Goal: Task Accomplishment & Management: Use online tool/utility

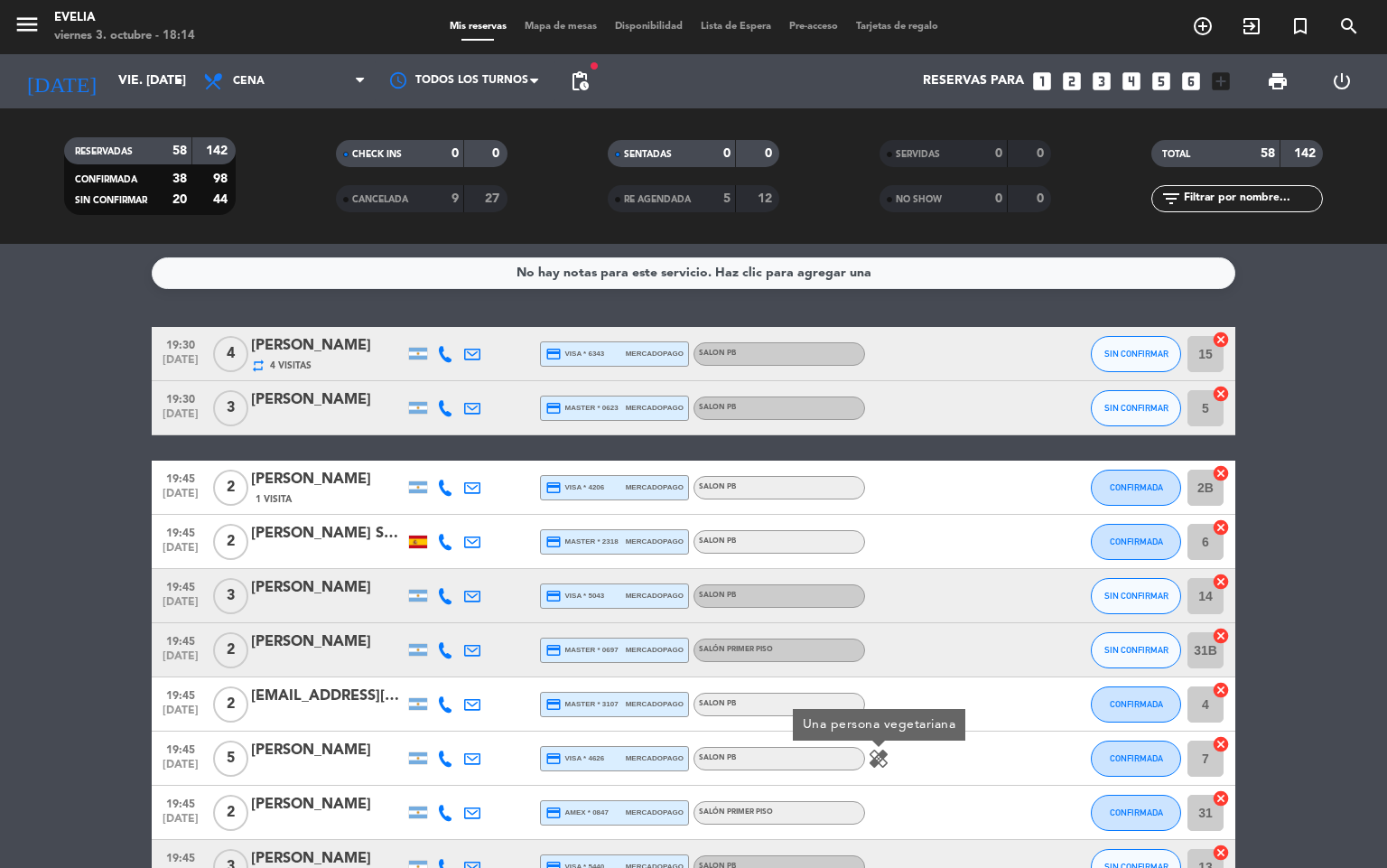
click at [540, 22] on span "Mapa de mesas" at bounding box center [561, 26] width 90 height 10
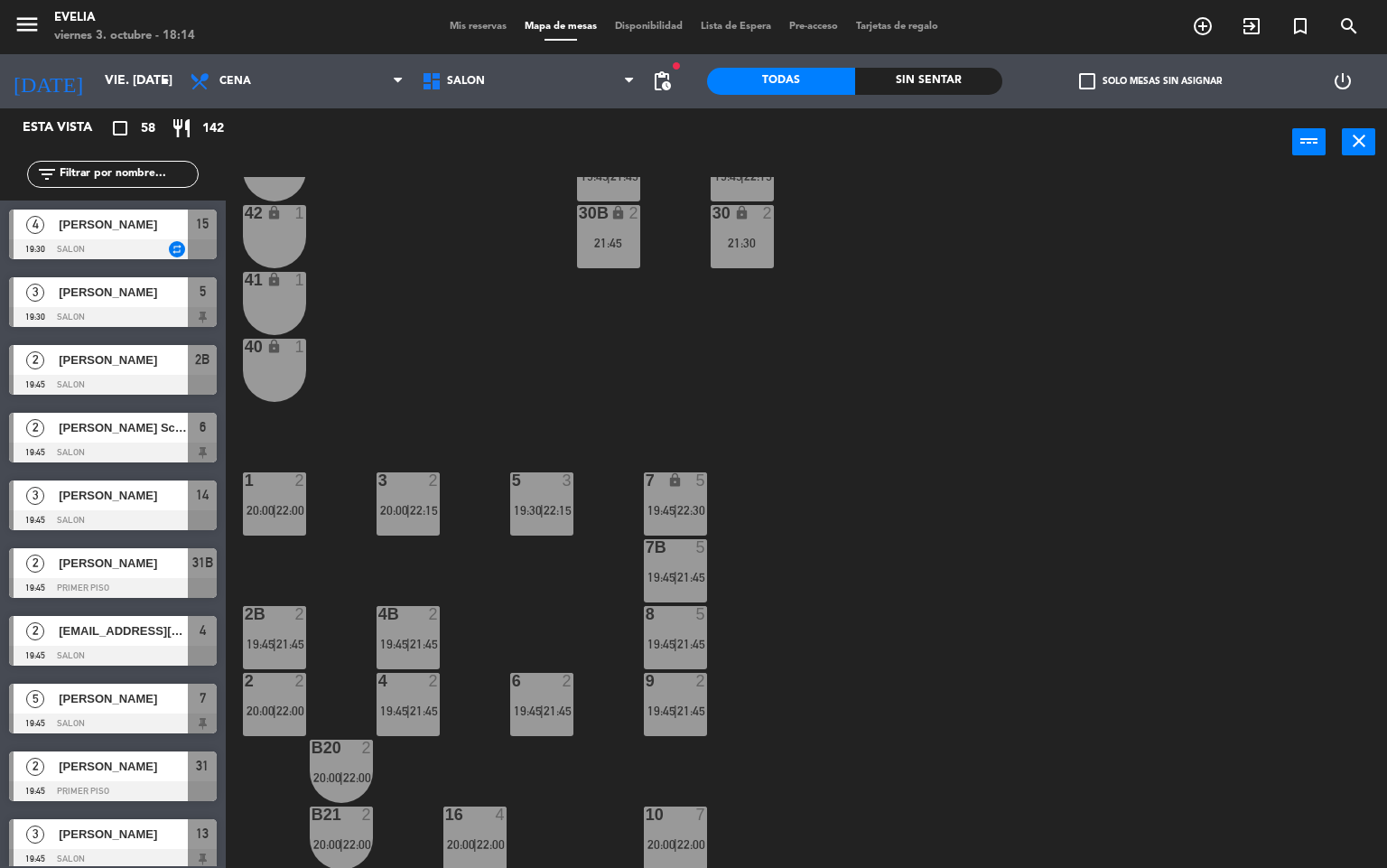
scroll to position [385, 0]
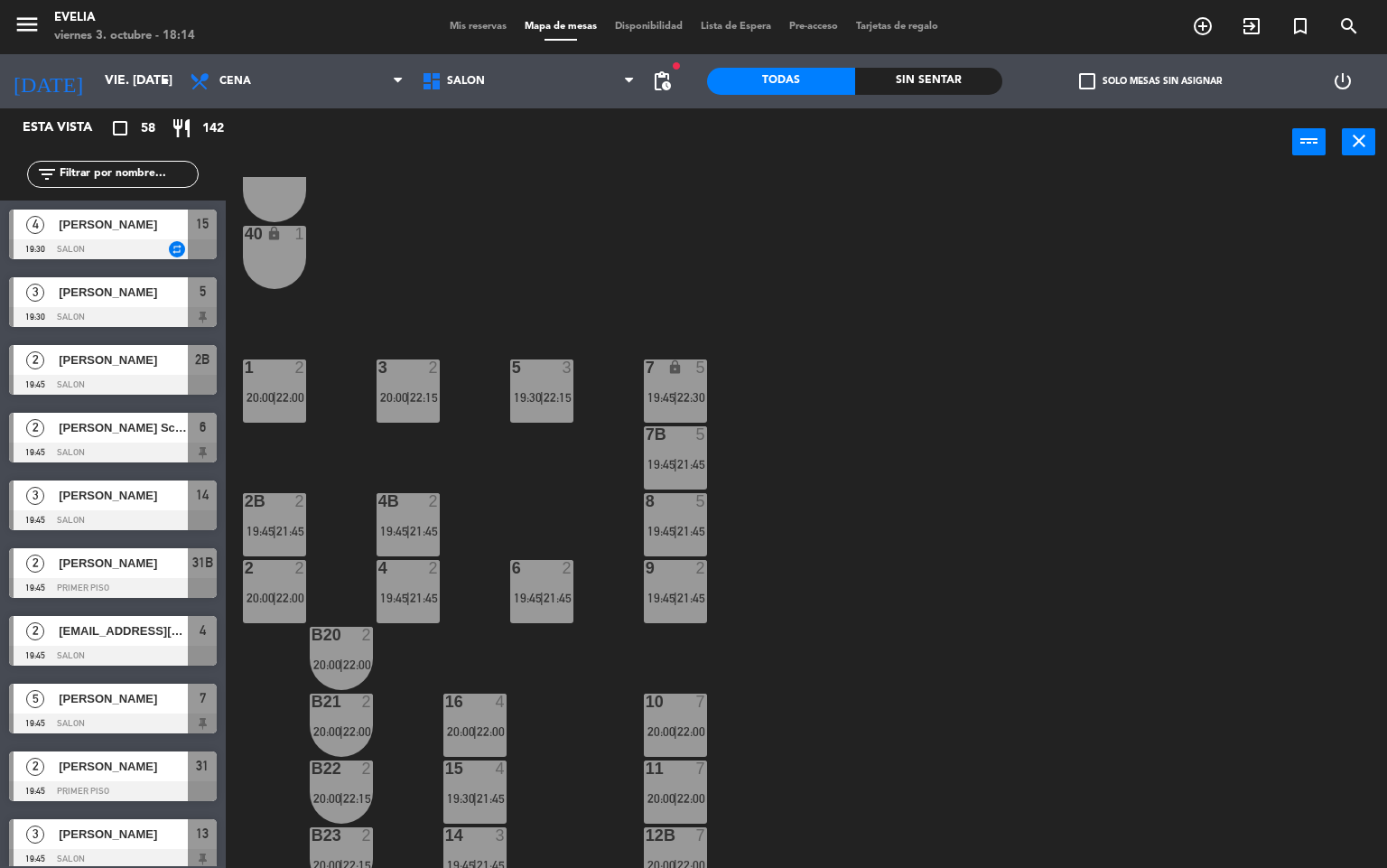
click at [654, 608] on div "9 2 19:45 | 21:45" at bounding box center [675, 591] width 63 height 63
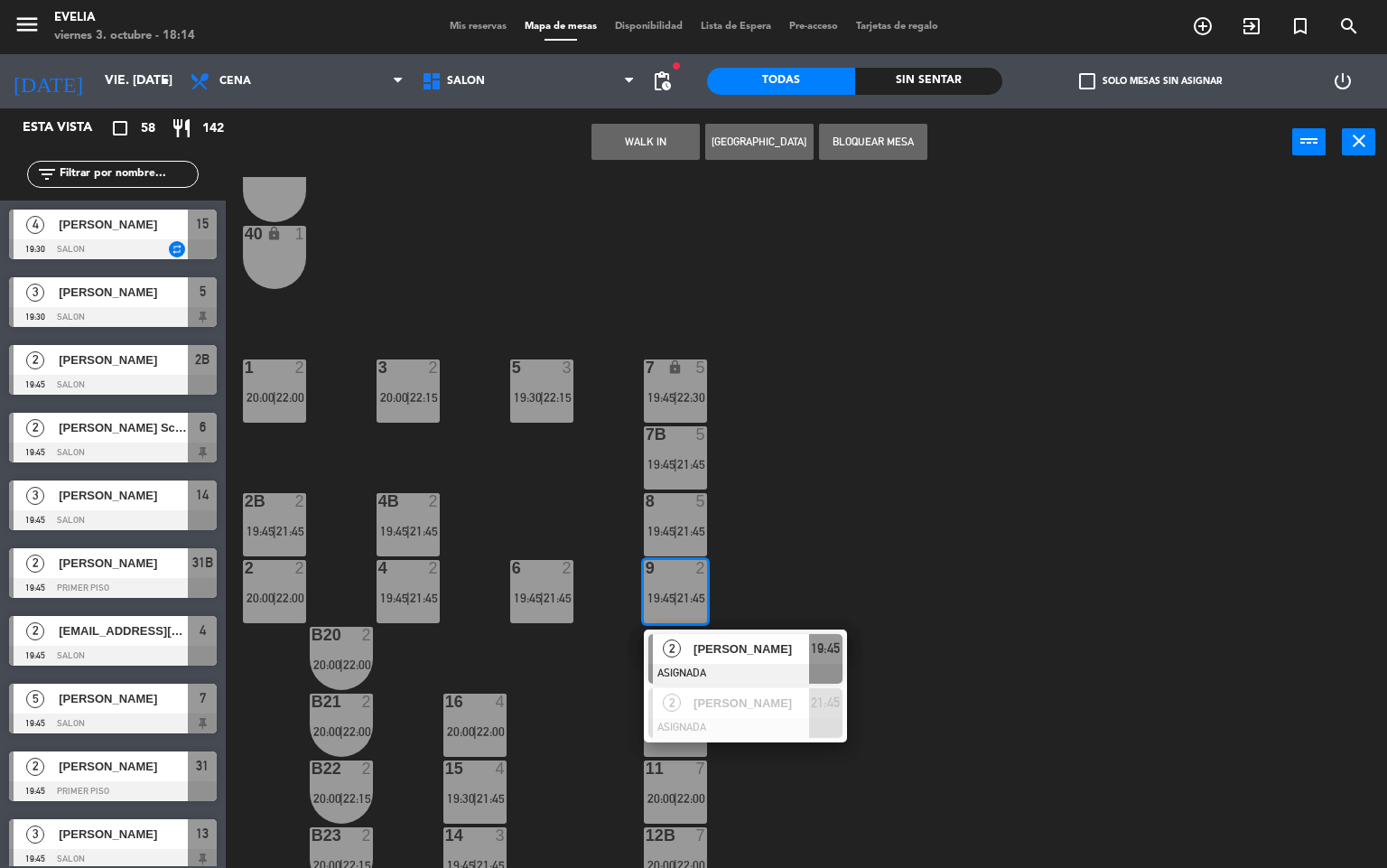
click at [728, 553] on div "34 2 20:00 | 22:15 33B 2 20:00 | 22:00 33 2 19:45 | 21:45 44 lock 1 32B 2 20:00…" at bounding box center [814, 523] width 1148 height 691
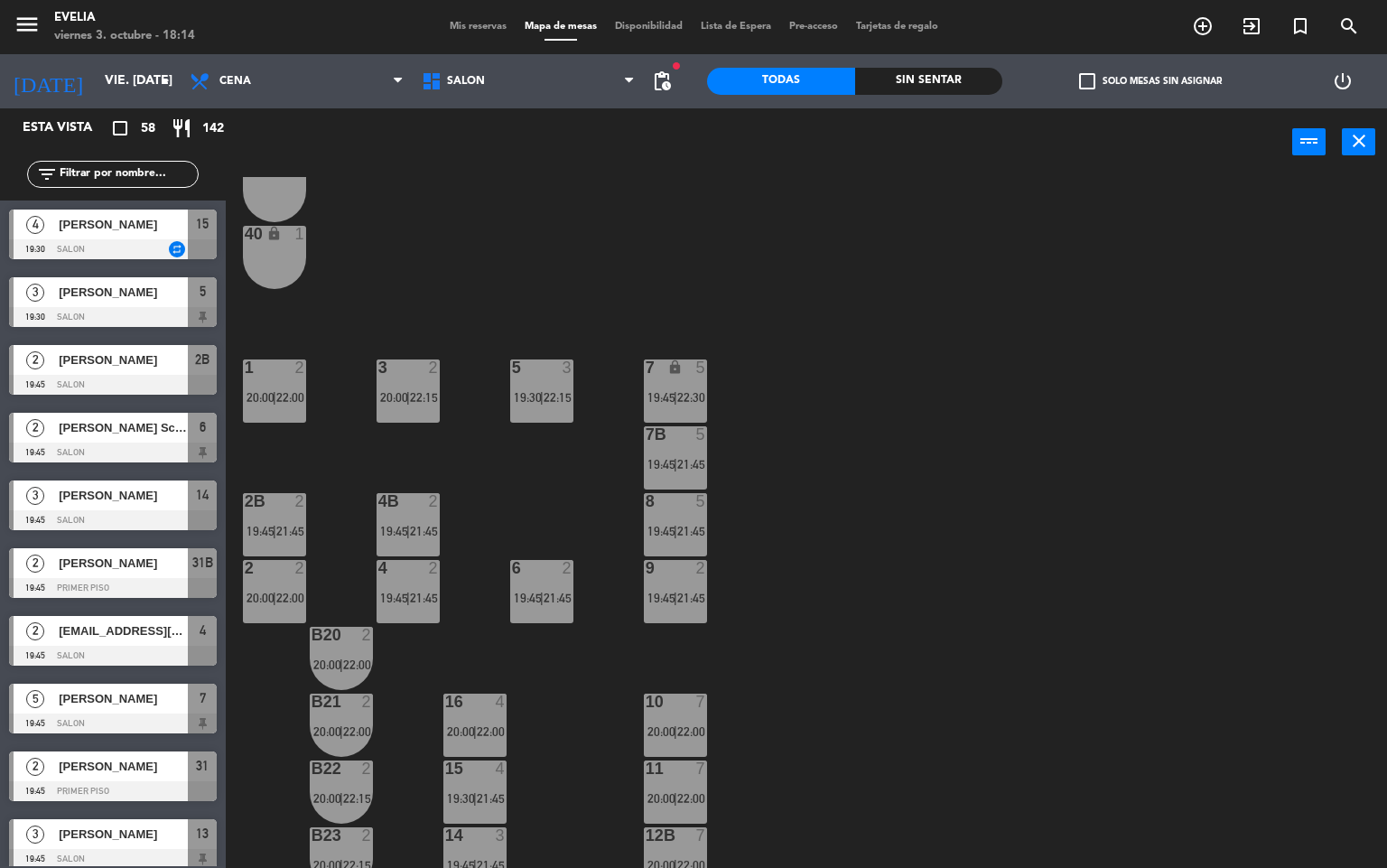
click at [661, 531] on span "19:45" at bounding box center [661, 530] width 28 height 15
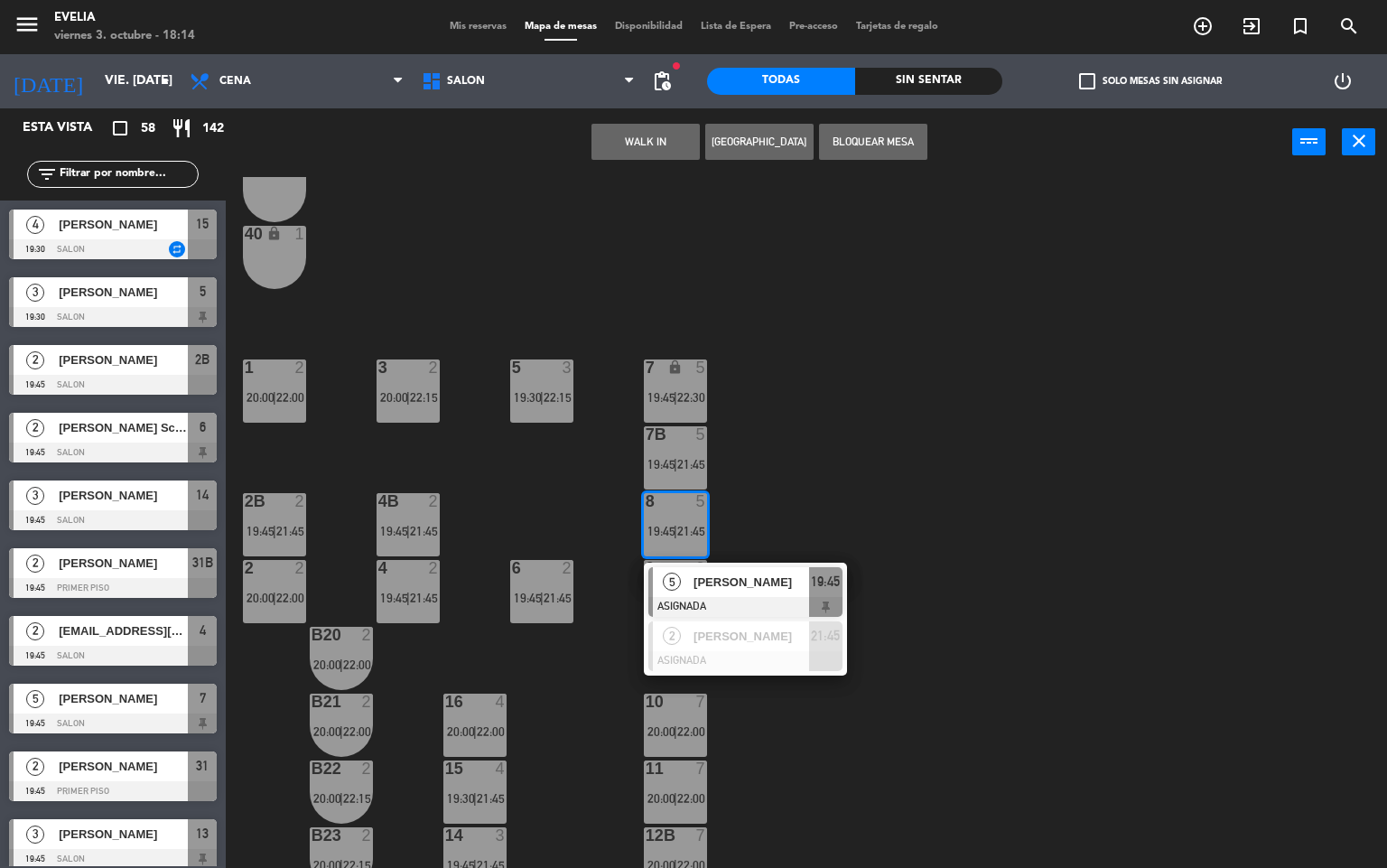
click at [765, 491] on div "34 2 20:00 | 22:15 33B 2 20:00 | 22:00 33 2 19:45 | 21:45 44 lock 1 32B 2 20:00…" at bounding box center [814, 523] width 1148 height 691
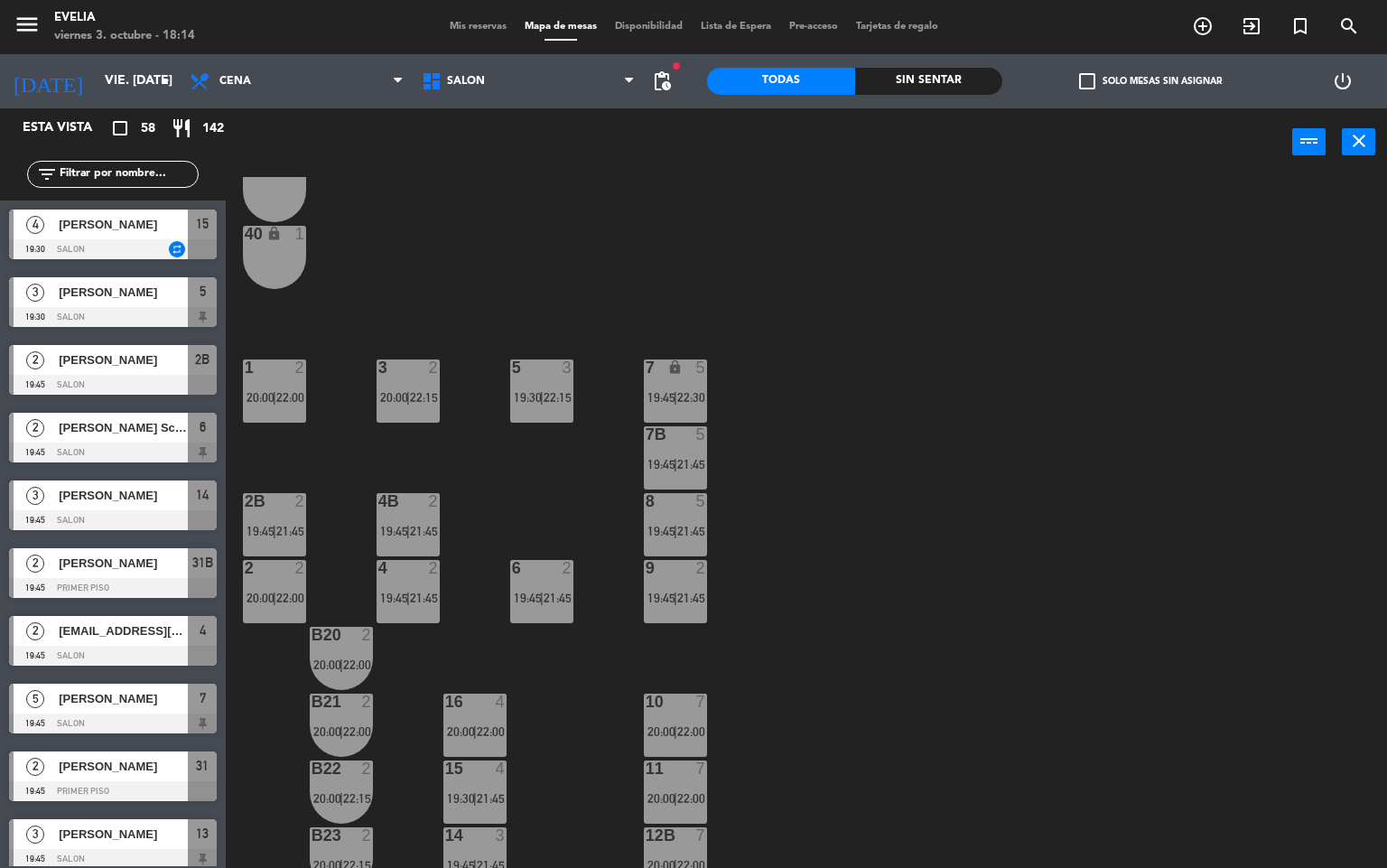
click at [677, 466] on div "21:45" at bounding box center [690, 464] width 26 height 13
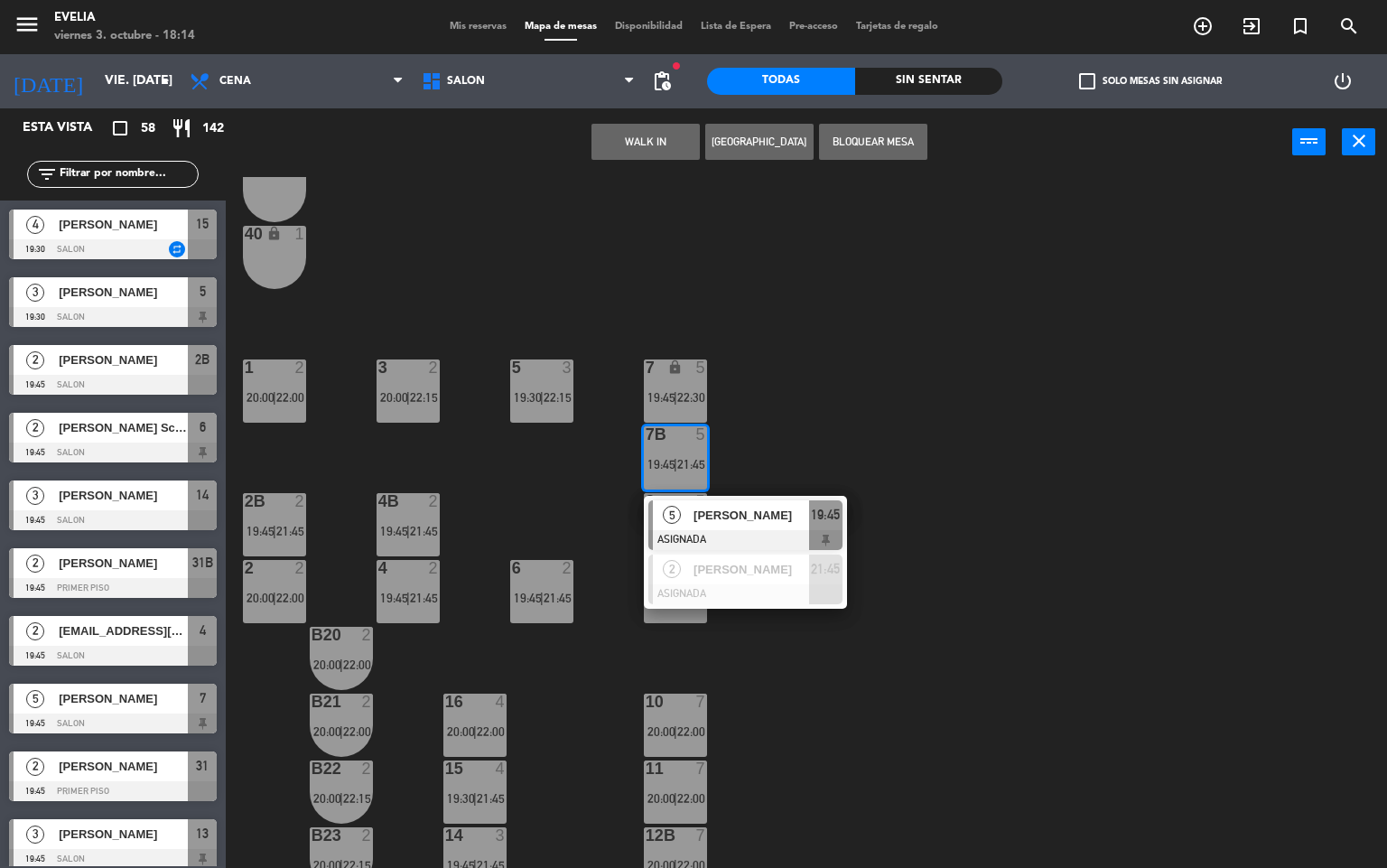
click at [718, 434] on div "5" at bounding box center [705, 434] width 30 height 16
click at [673, 372] on icon "lock" at bounding box center [675, 368] width 16 height 16
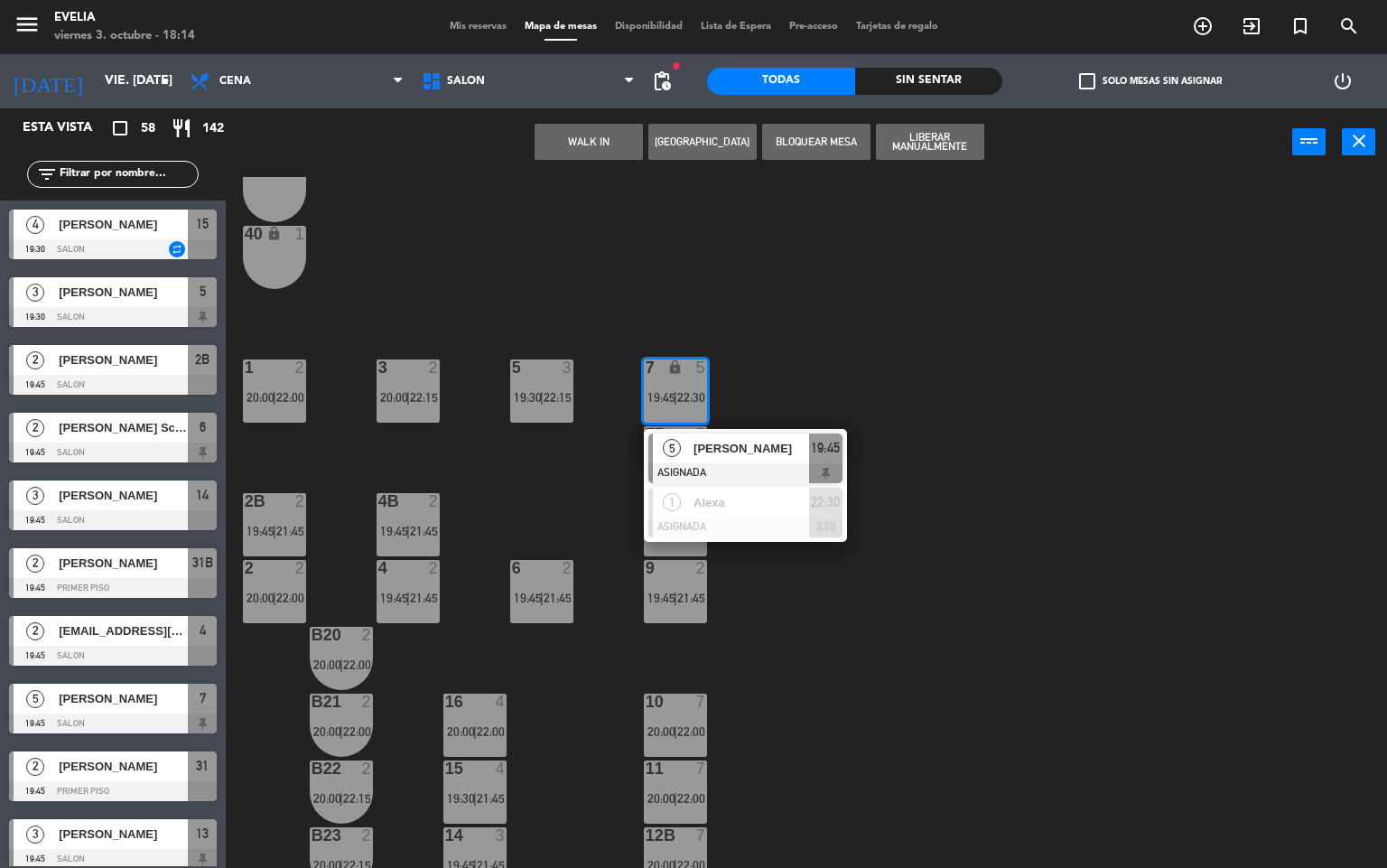
click at [1012, 437] on div "34 2 20:00 | 22:15 33B 2 20:00 | 22:00 33 2 19:45 | 21:45 44 lock 1 32B 2 20:00…" at bounding box center [814, 523] width 1148 height 691
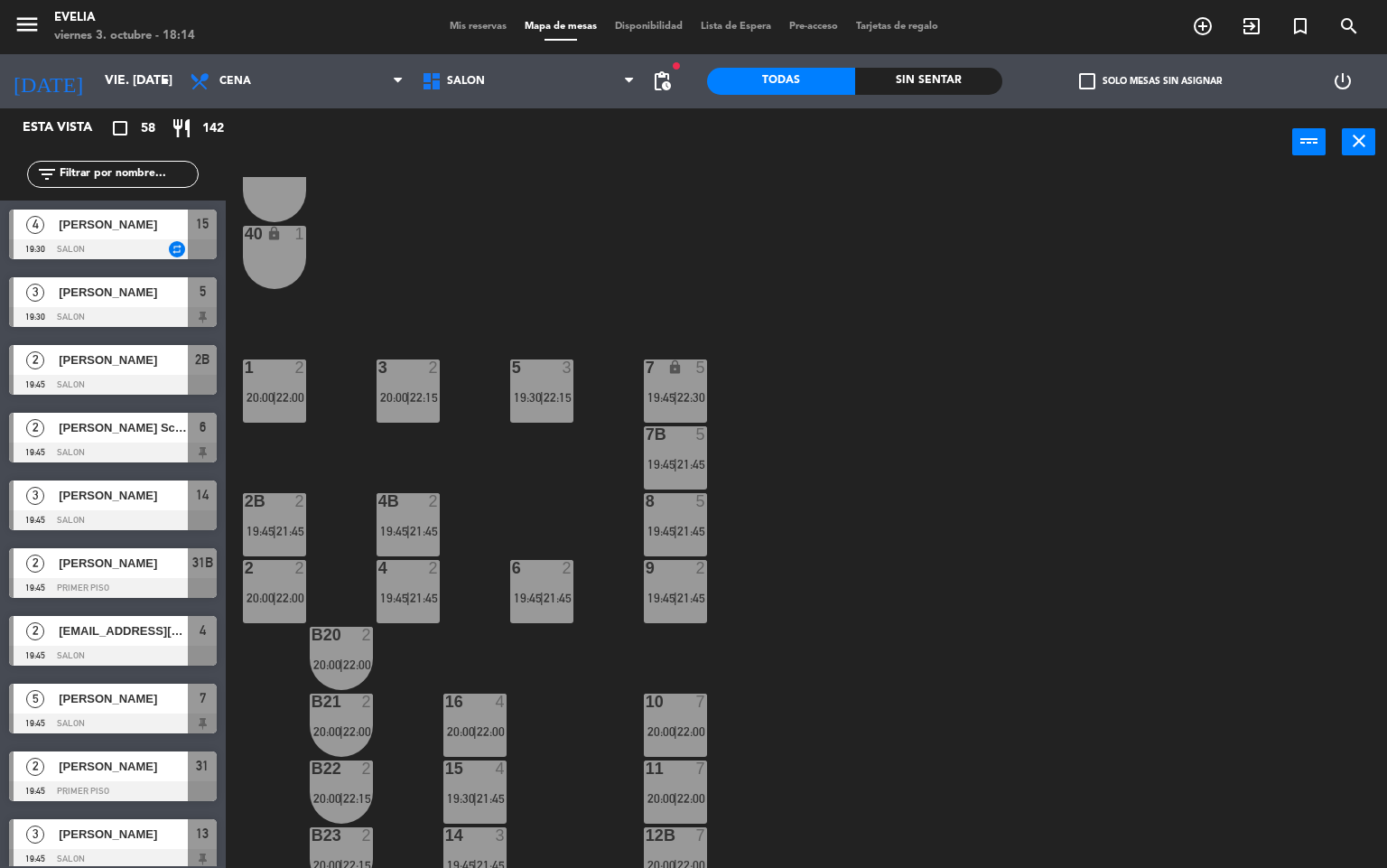
scroll to position [673, 0]
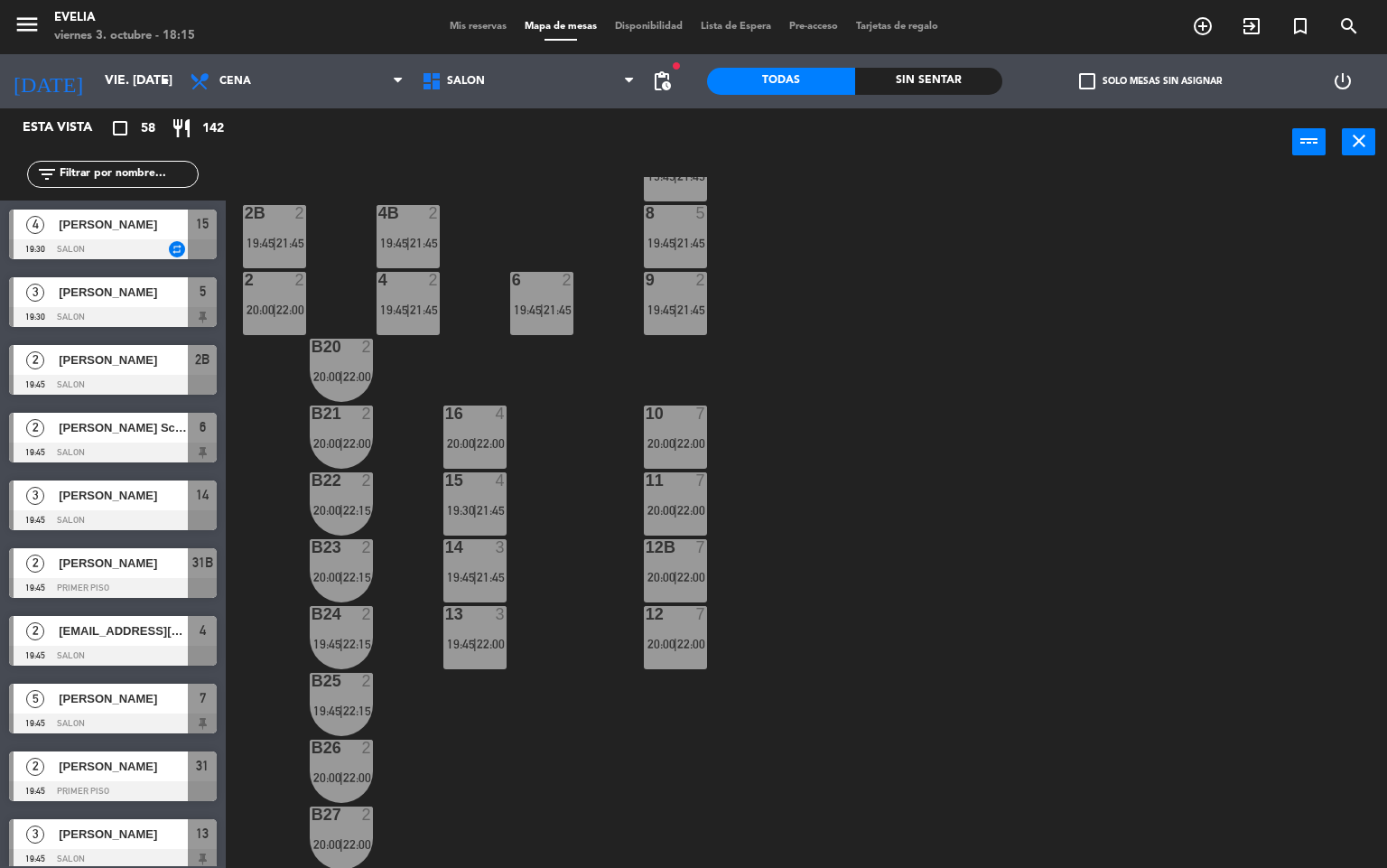
click at [676, 445] on span "|" at bounding box center [676, 443] width 4 height 15
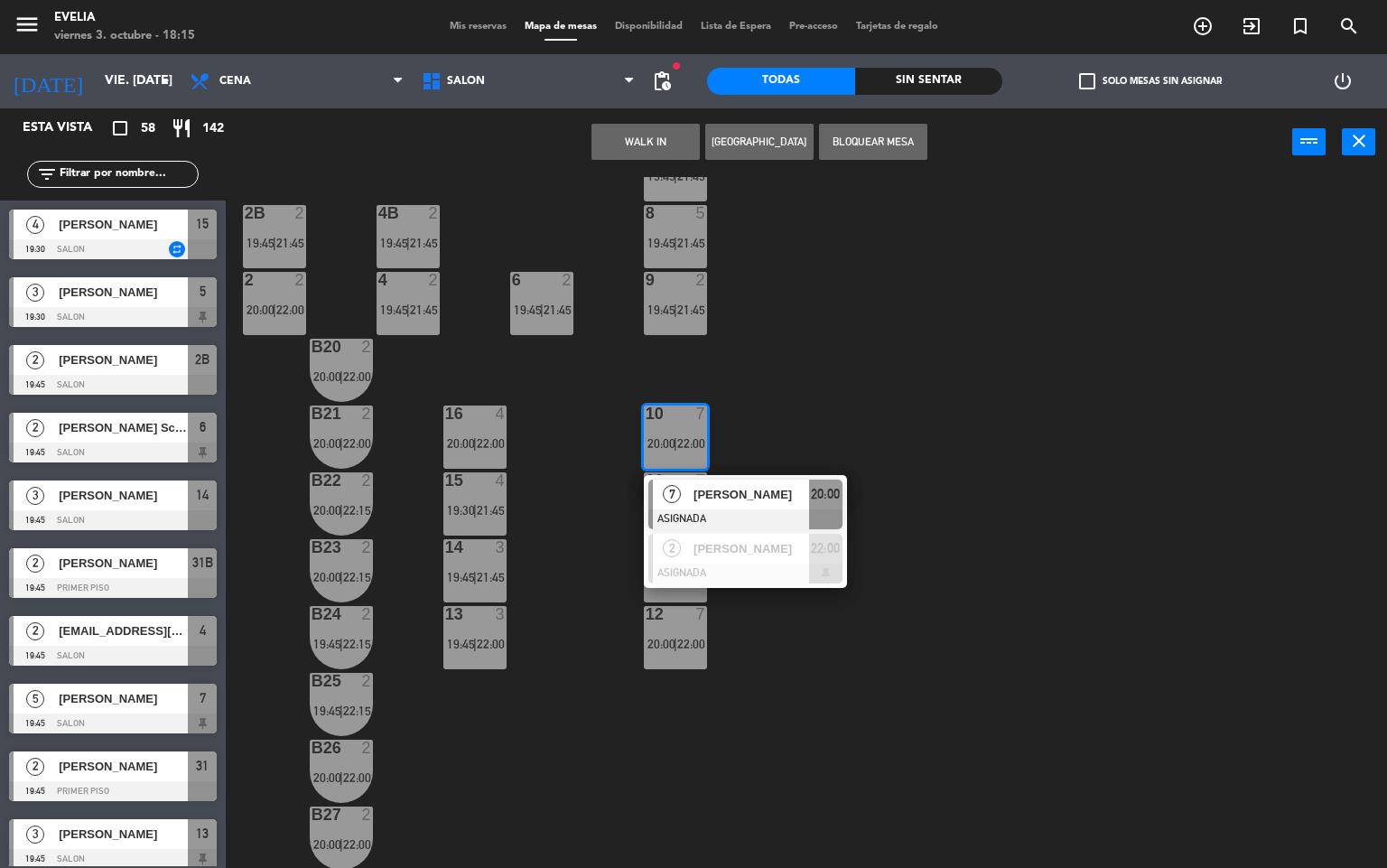
click at [807, 424] on div "34 2 20:00 | 22:15 33B 2 20:00 | 22:00 33 2 19:45 | 21:45 44 lock 1 32B 2 20:00…" at bounding box center [814, 523] width 1148 height 691
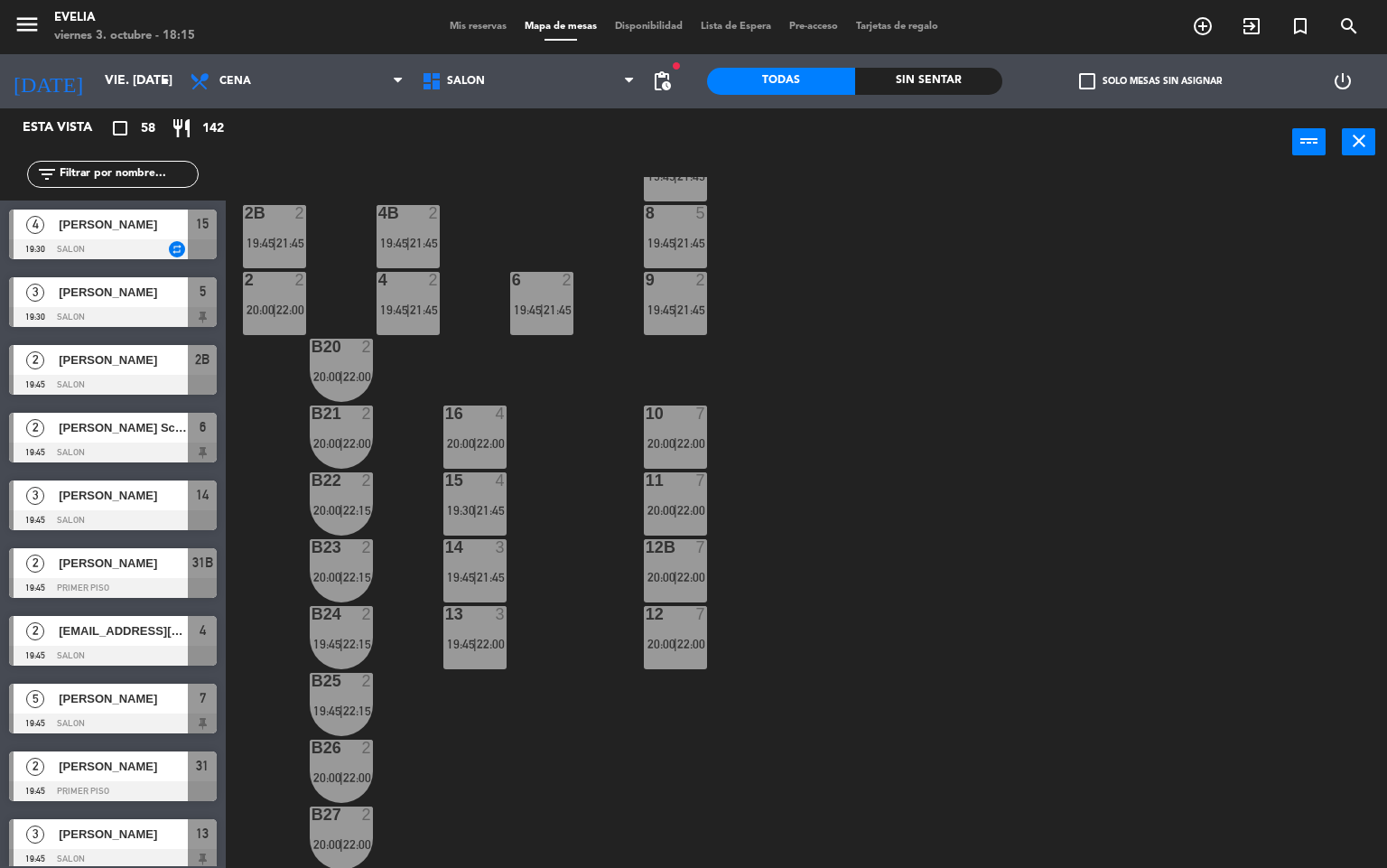
click at [649, 501] on div "11 7 20:00 | 22:00" at bounding box center [675, 503] width 63 height 63
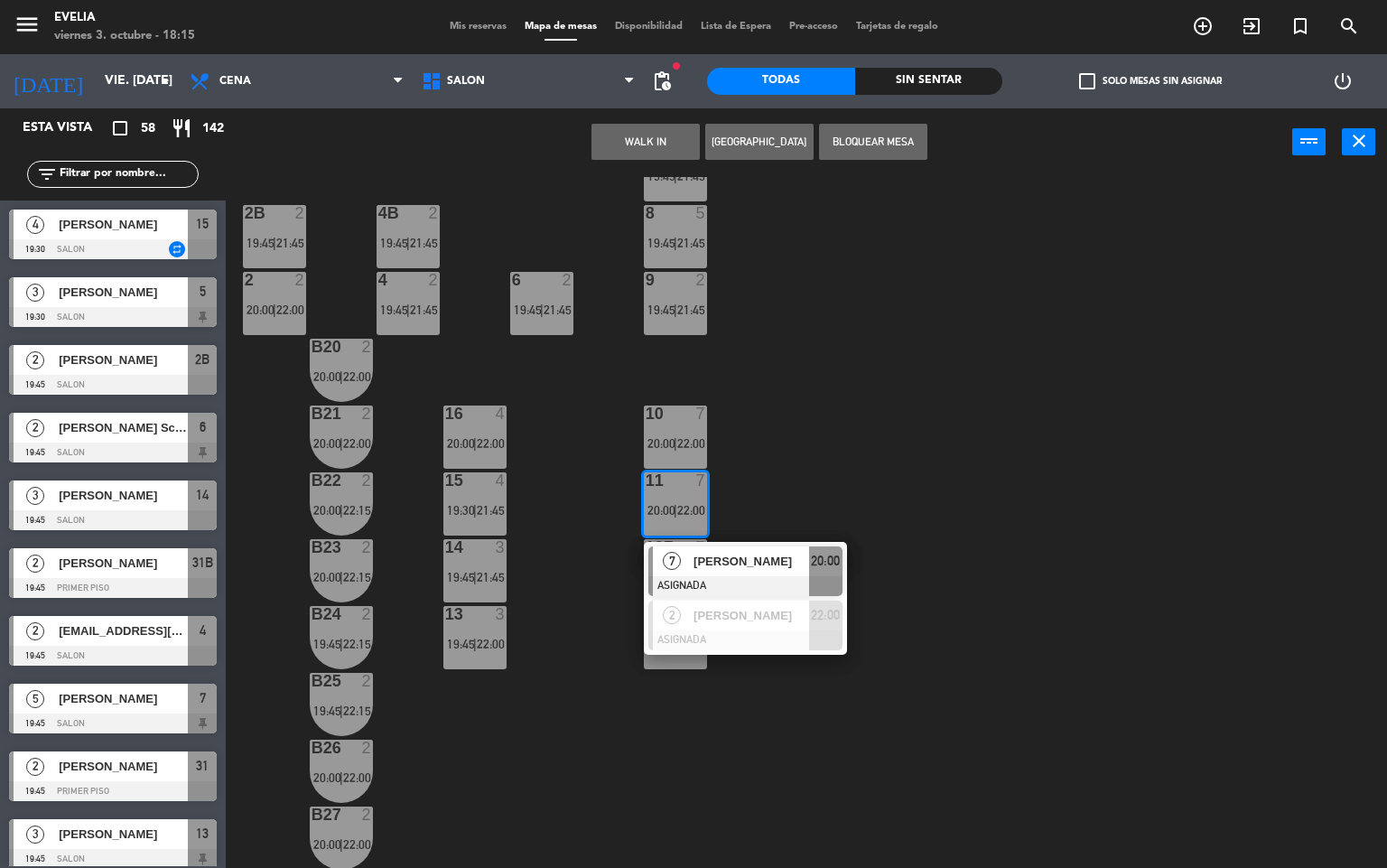
click at [830, 464] on div "34 2 20:00 | 22:15 33B 2 20:00 | 22:00 33 2 19:45 | 21:45 44 lock 1 32B 2 20:00…" at bounding box center [814, 523] width 1148 height 691
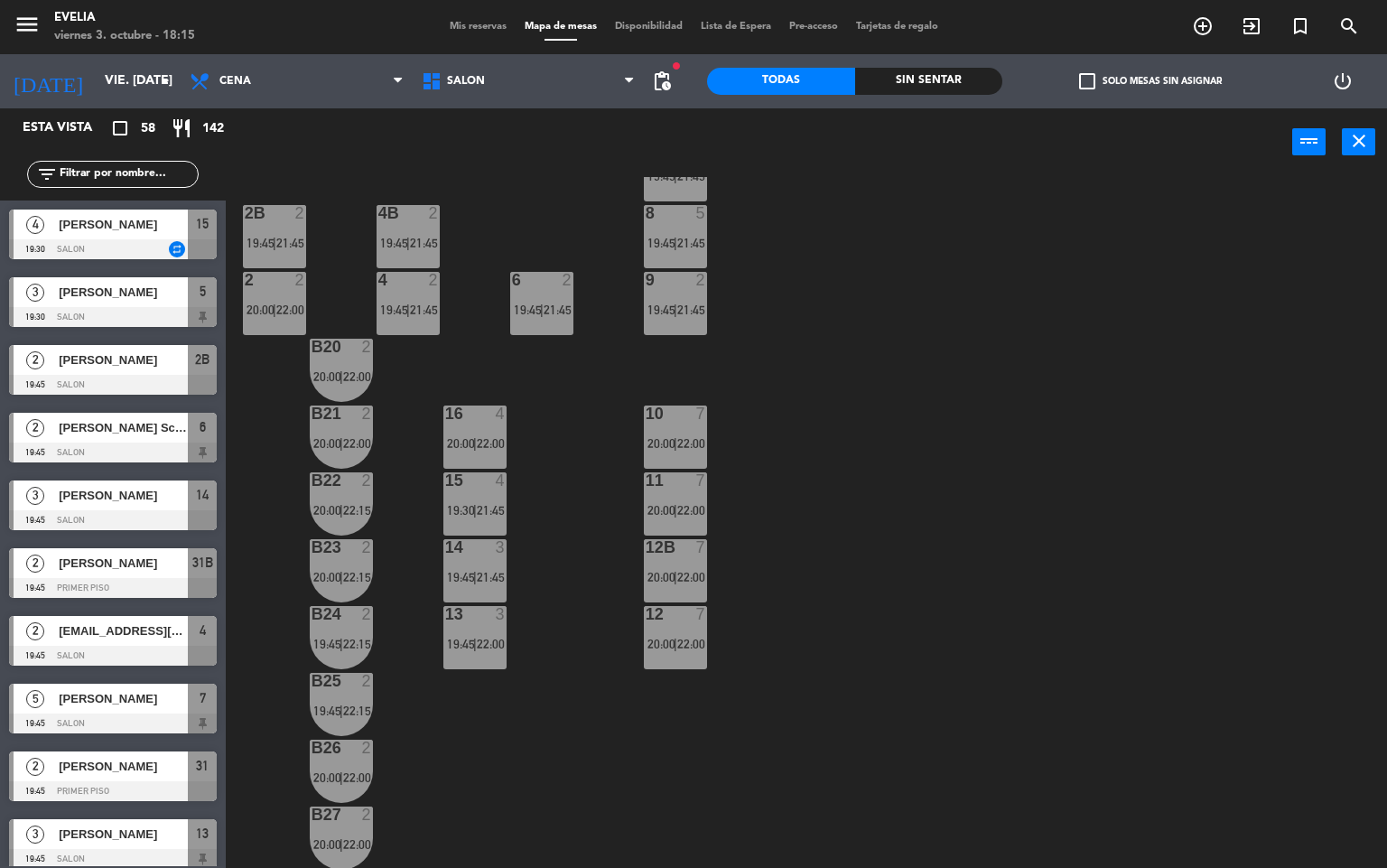
click at [676, 559] on div "12B 7 20:00 | 22:00" at bounding box center [675, 570] width 63 height 63
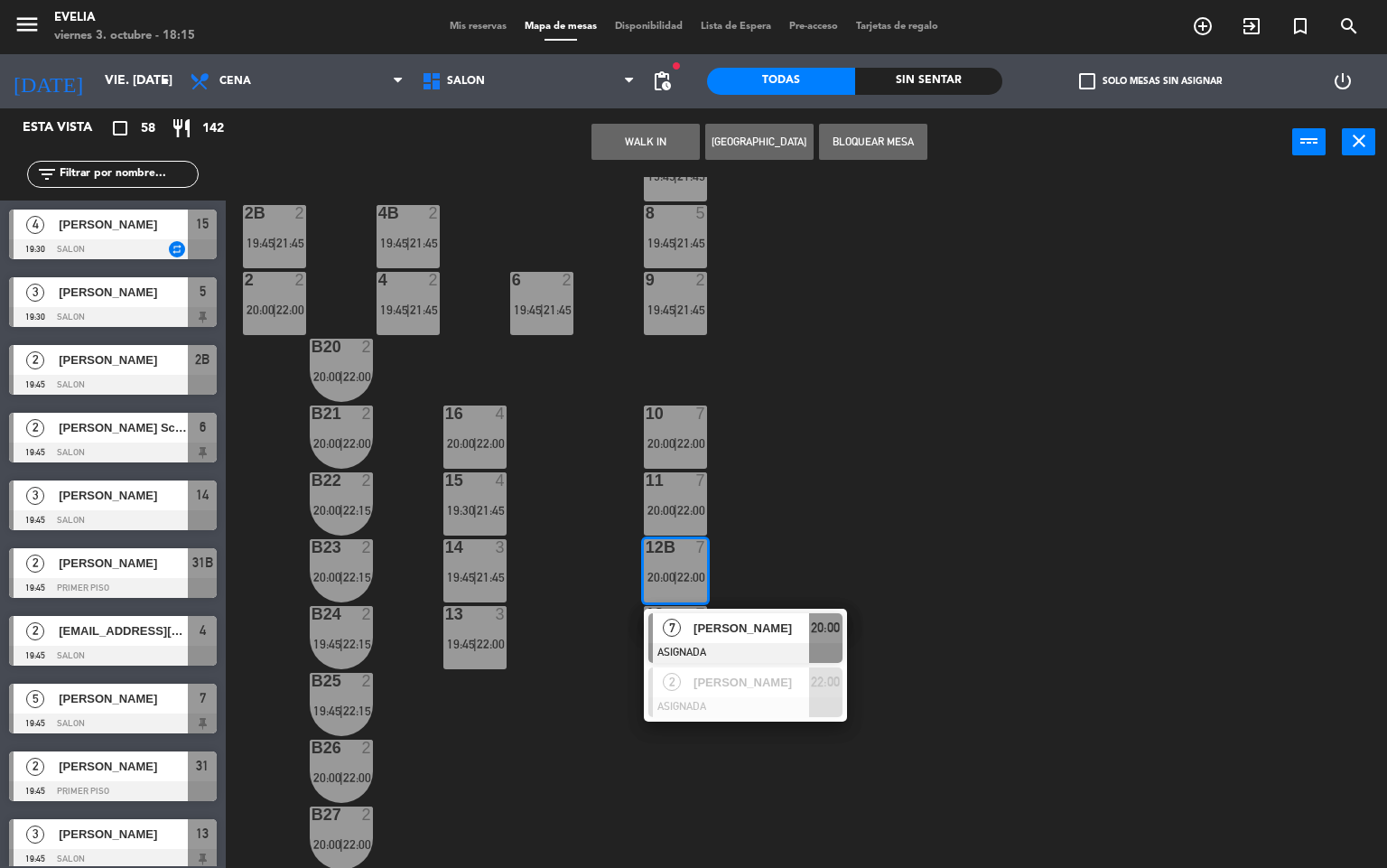
click at [861, 483] on div "34 2 20:00 | 22:15 33B 2 20:00 | 22:00 33 2 19:45 | 21:45 44 lock 1 32B 2 20:00…" at bounding box center [814, 523] width 1148 height 691
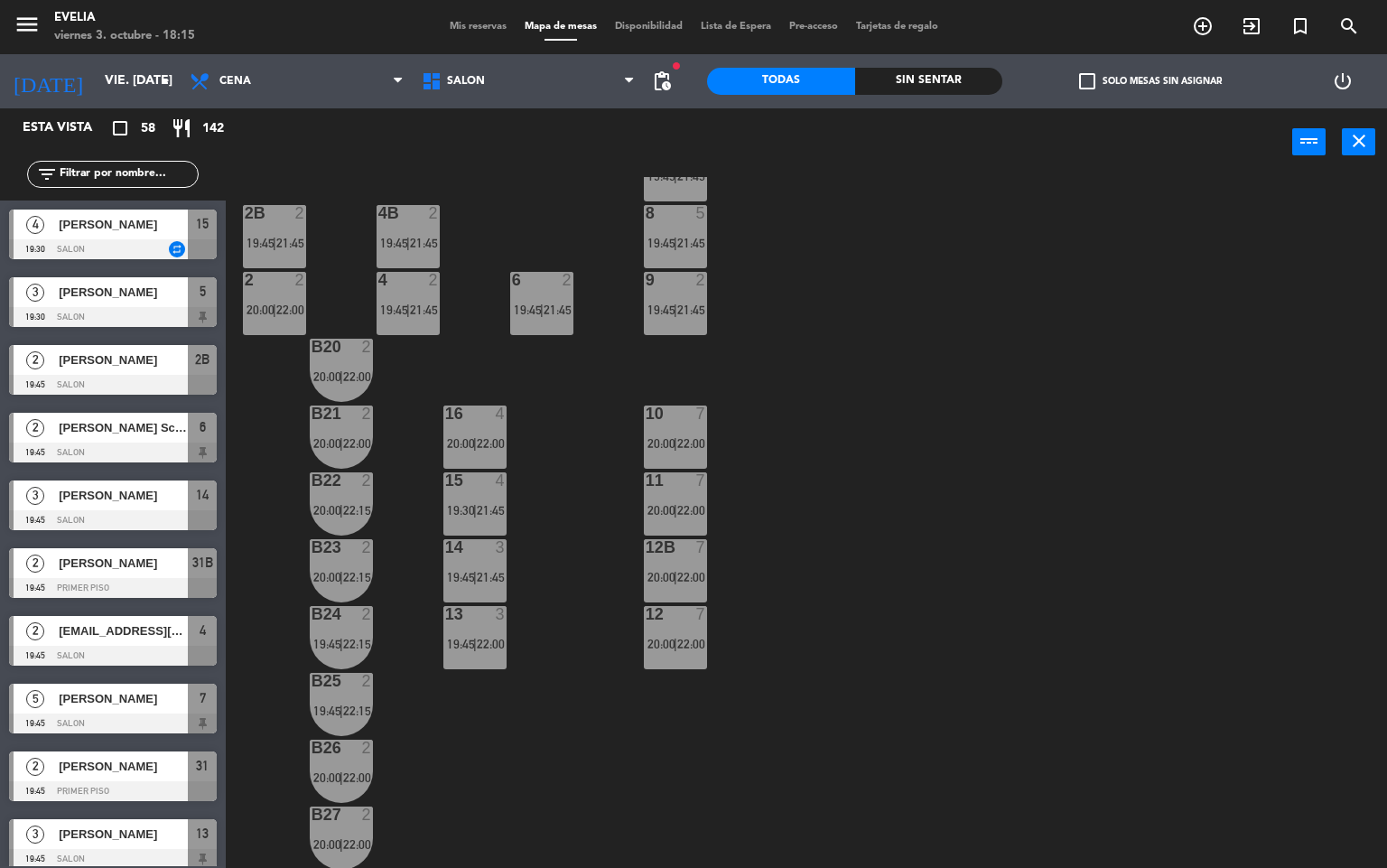
click at [675, 624] on div "12 7" at bounding box center [675, 615] width 63 height 18
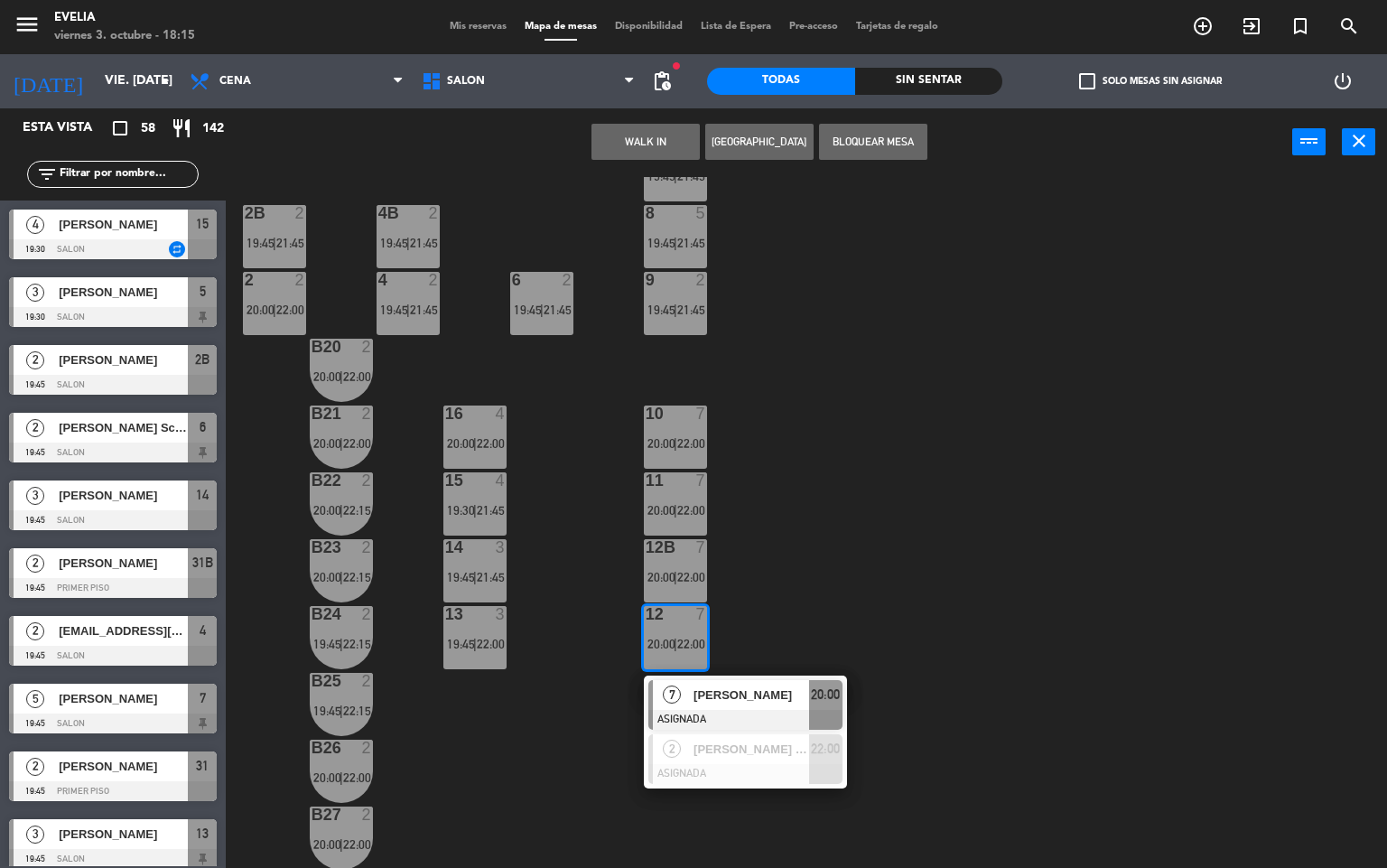
click at [882, 539] on div "34 2 20:00 | 22:15 33B 2 20:00 | 22:00 33 2 19:45 | 21:45 44 lock 1 32B 2 20:00…" at bounding box center [814, 523] width 1148 height 691
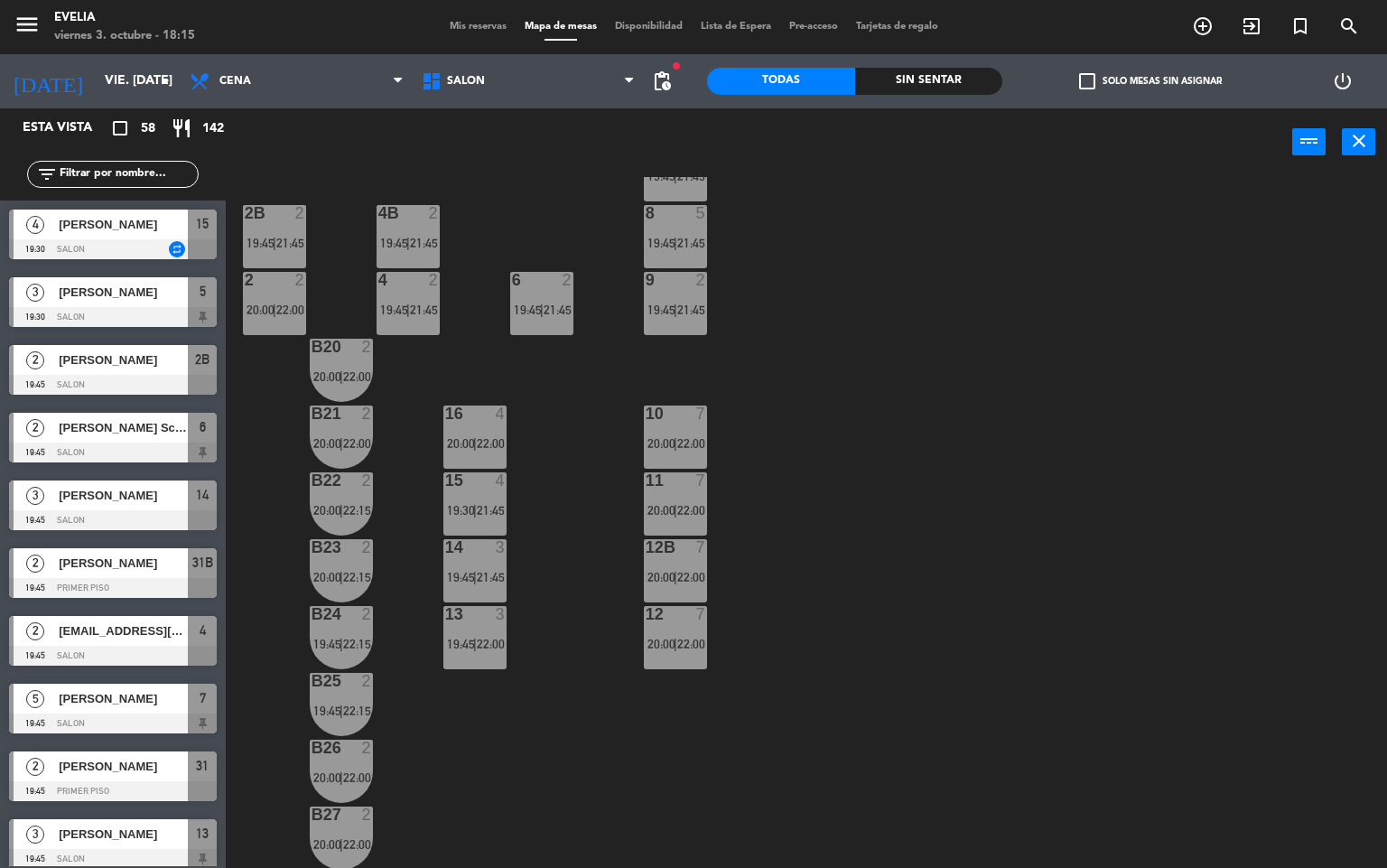
click at [491, 636] on span "22:00" at bounding box center [491, 643] width 28 height 15
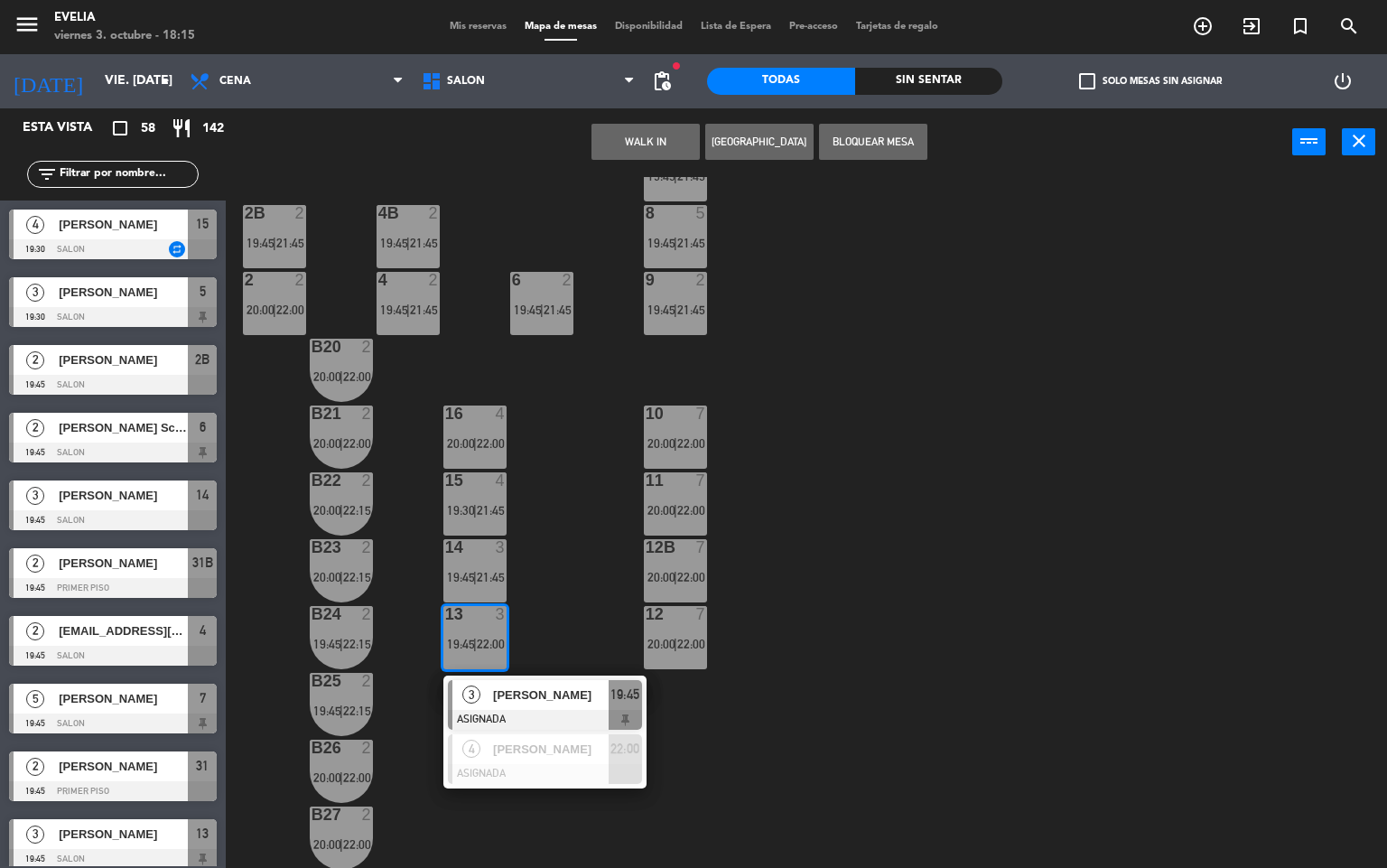
click at [561, 548] on div "34 2 20:00 | 22:15 33B 2 20:00 | 22:00 33 2 19:45 | 21:45 44 lock 1 32B 2 20:00…" at bounding box center [814, 523] width 1148 height 691
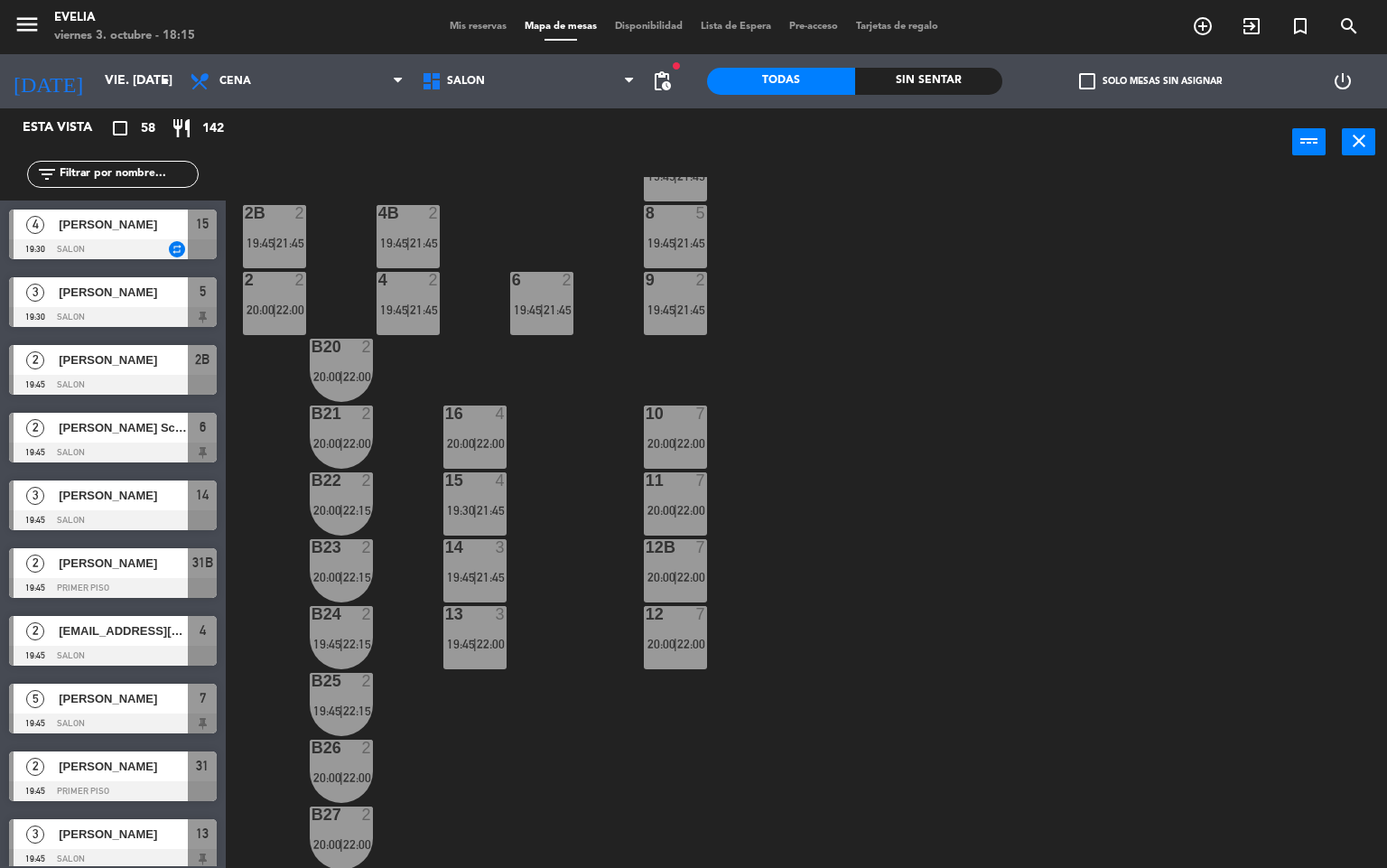
click at [464, 564] on div "14 3 19:45 | 21:45" at bounding box center [474, 570] width 63 height 63
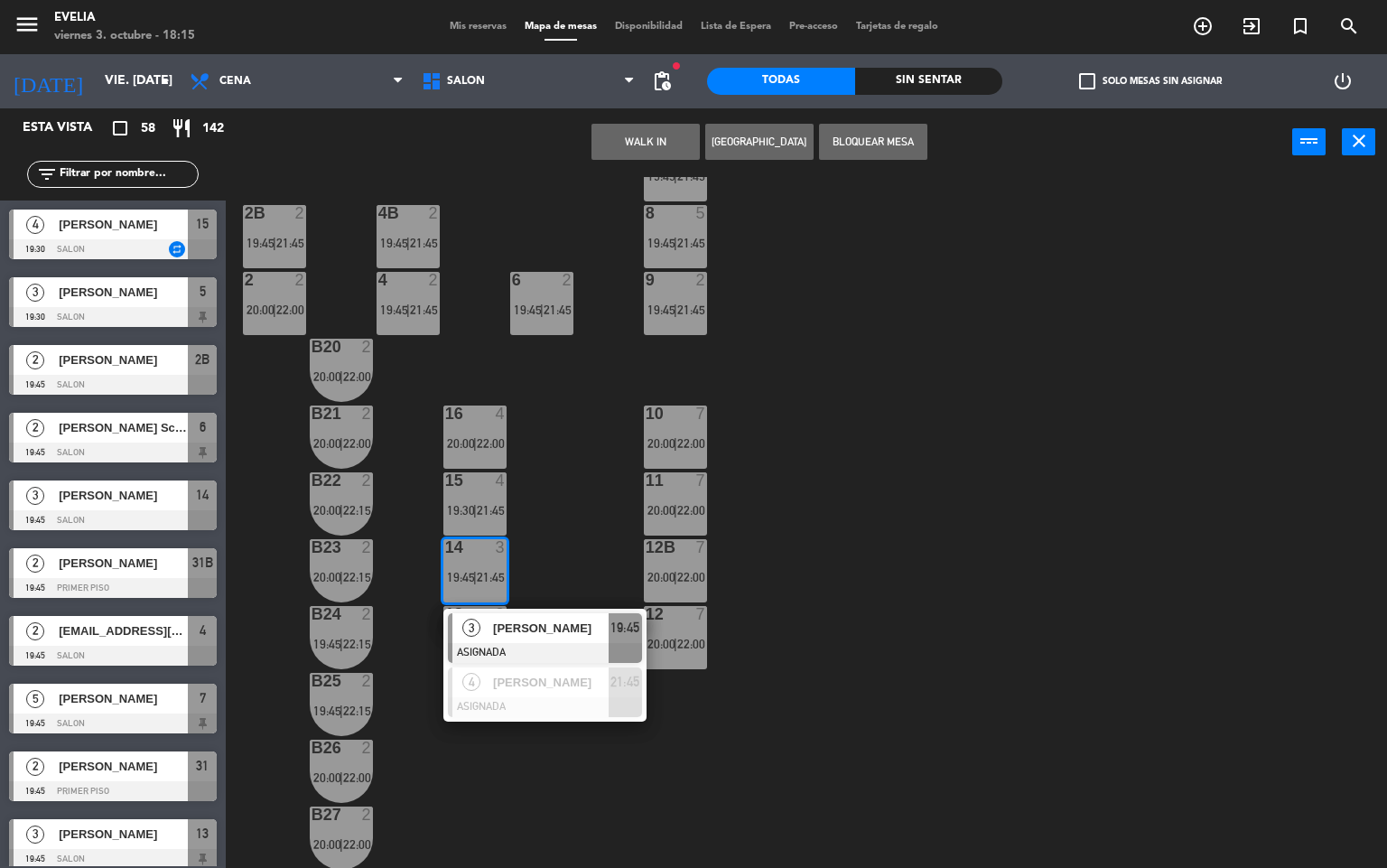
click at [580, 516] on div "34 2 20:00 | 22:15 33B 2 20:00 | 22:00 33 2 19:45 | 21:45 44 lock 1 32B 2 20:00…" at bounding box center [814, 523] width 1148 height 691
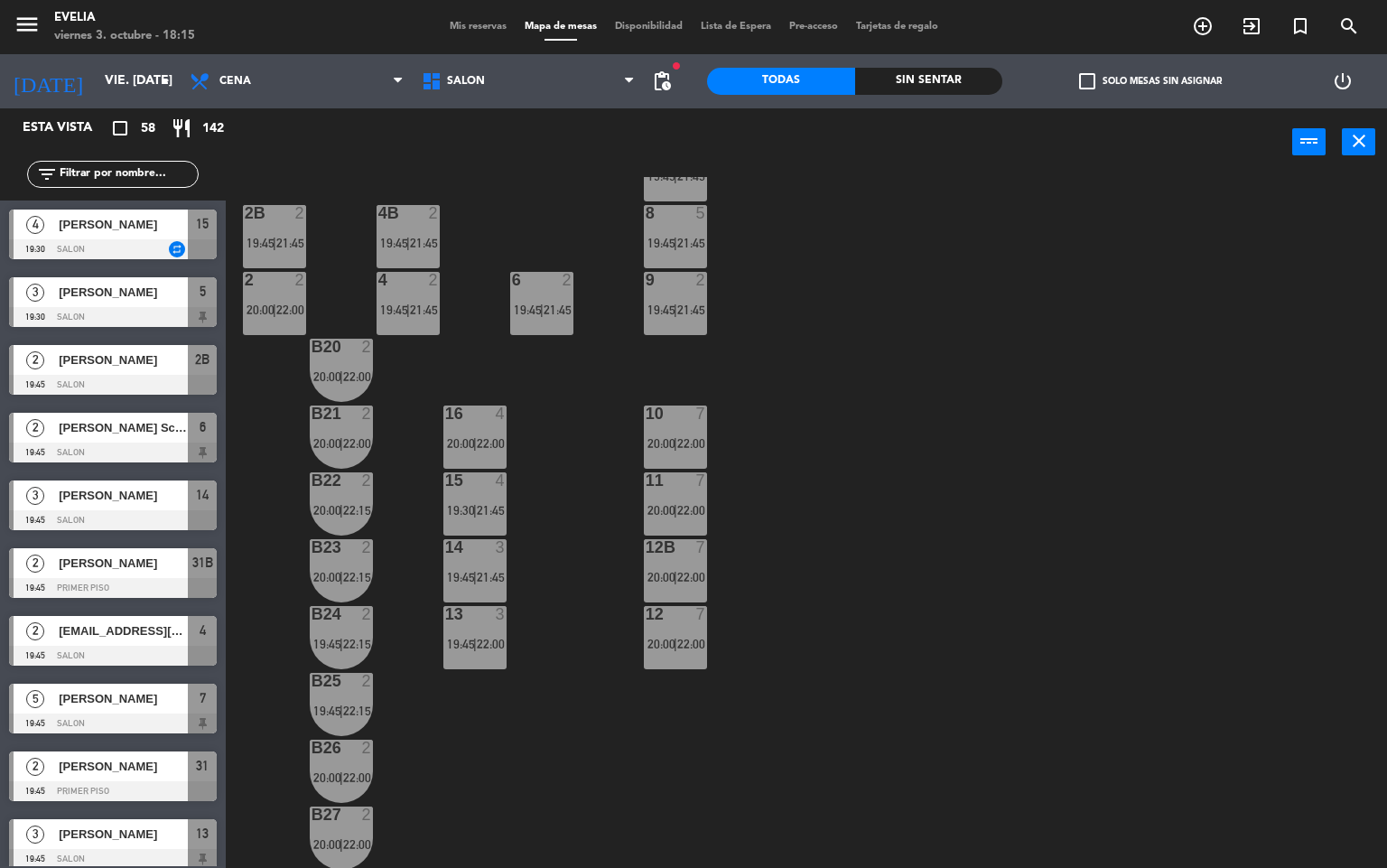
click at [494, 492] on div "15 4 19:30 | 21:45" at bounding box center [474, 503] width 63 height 63
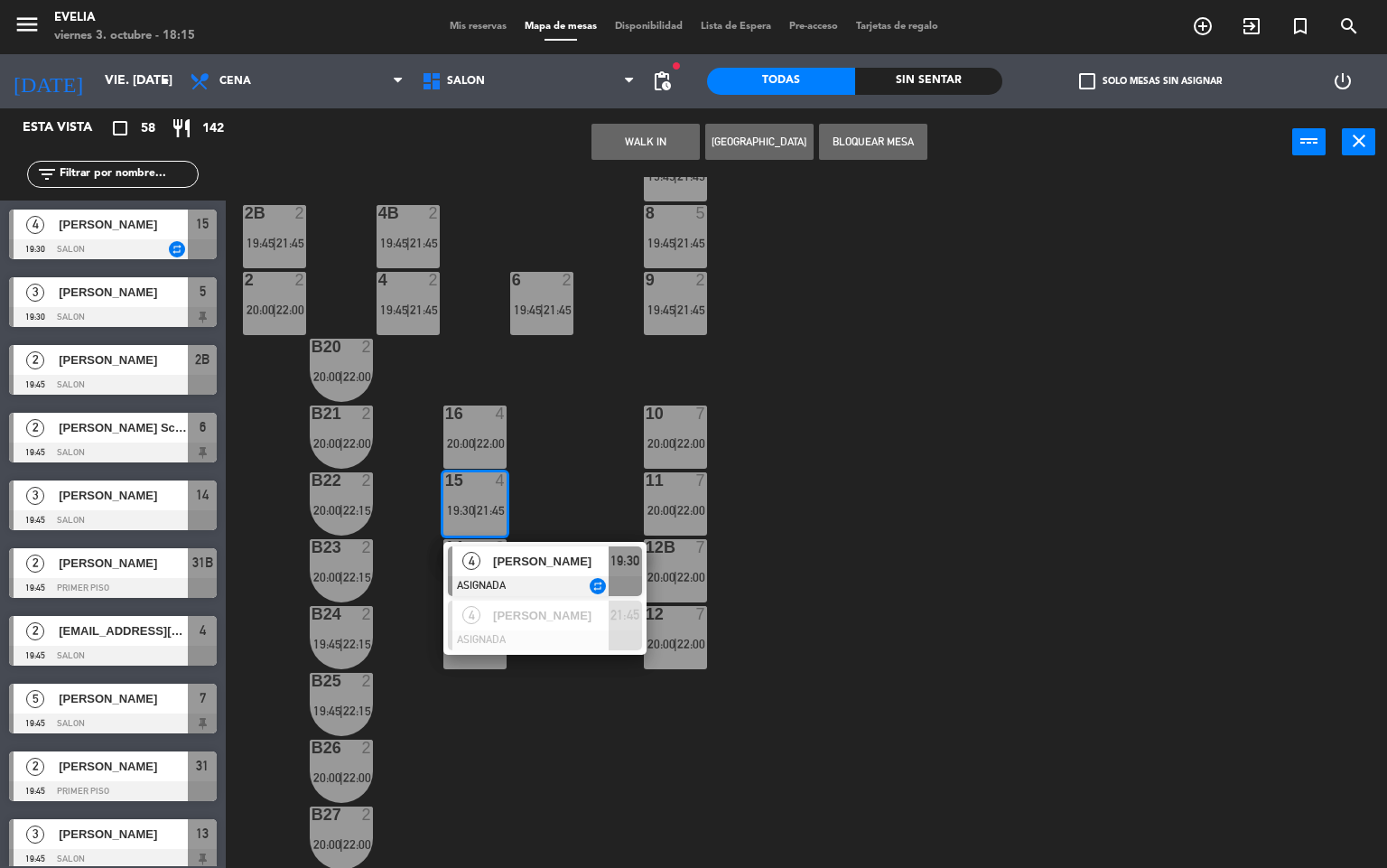
click at [569, 456] on div "34 2 20:00 | 22:15 33B 2 20:00 | 22:00 33 2 19:45 | 21:45 44 lock 1 32B 2 20:00…" at bounding box center [814, 523] width 1148 height 691
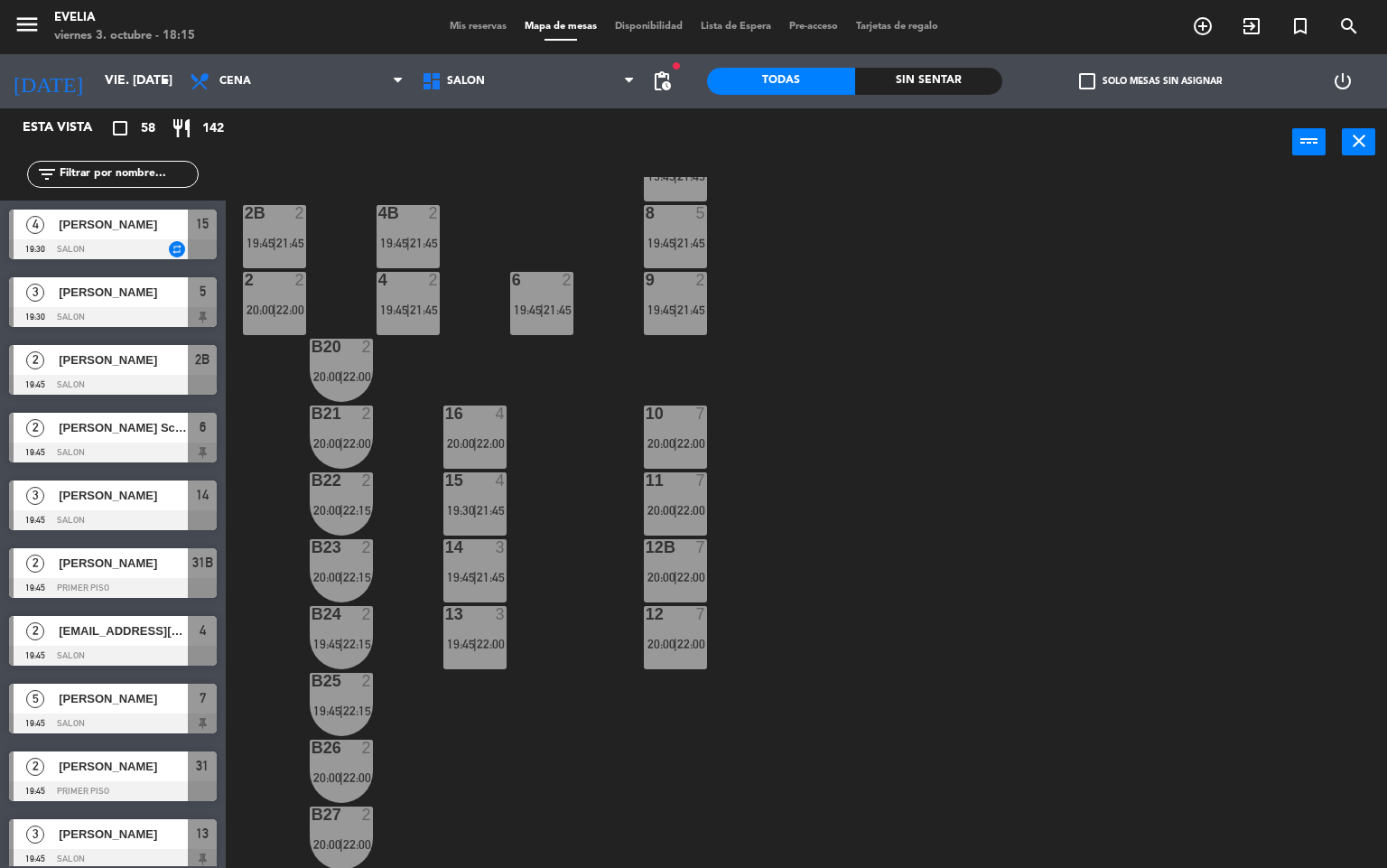
click at [478, 451] on div "16 4 20:00 | 22:00" at bounding box center [474, 436] width 63 height 63
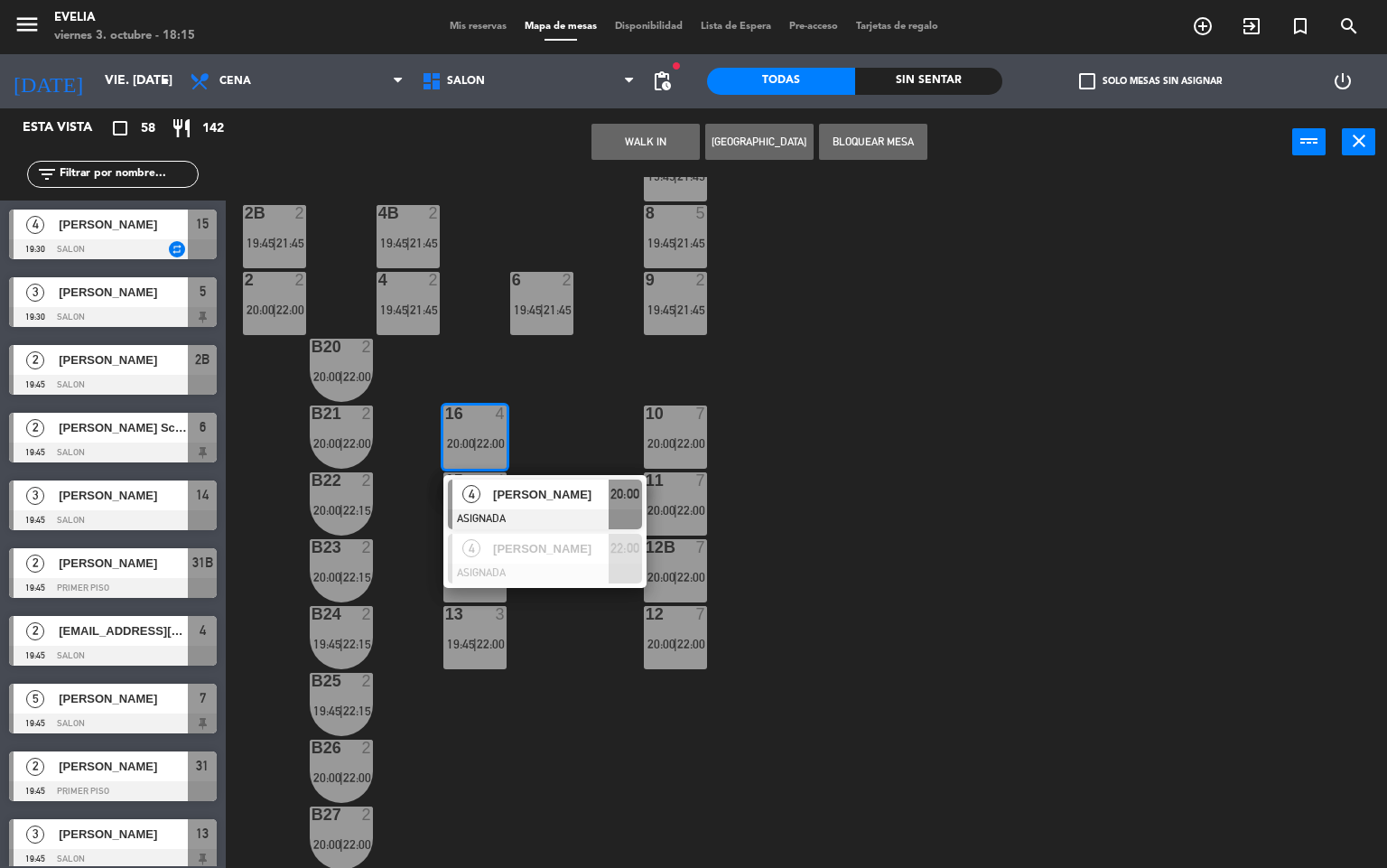
click at [570, 426] on div "34 2 20:00 | 22:15 33B 2 20:00 | 22:00 33 2 19:45 | 21:45 44 lock 1 32B 2 20:00…" at bounding box center [814, 523] width 1148 height 691
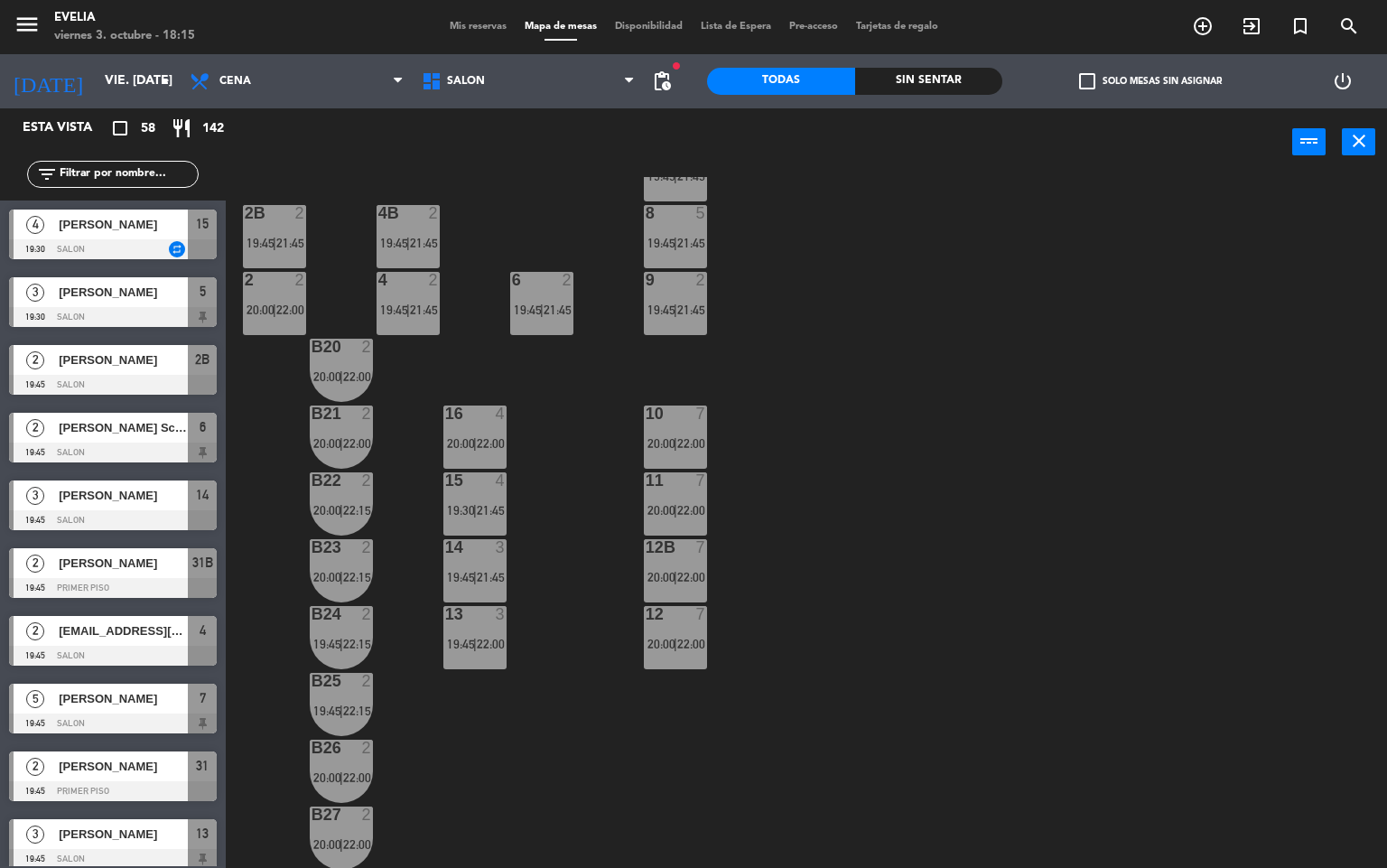
click at [492, 21] on span "Mis reservas" at bounding box center [477, 26] width 75 height 10
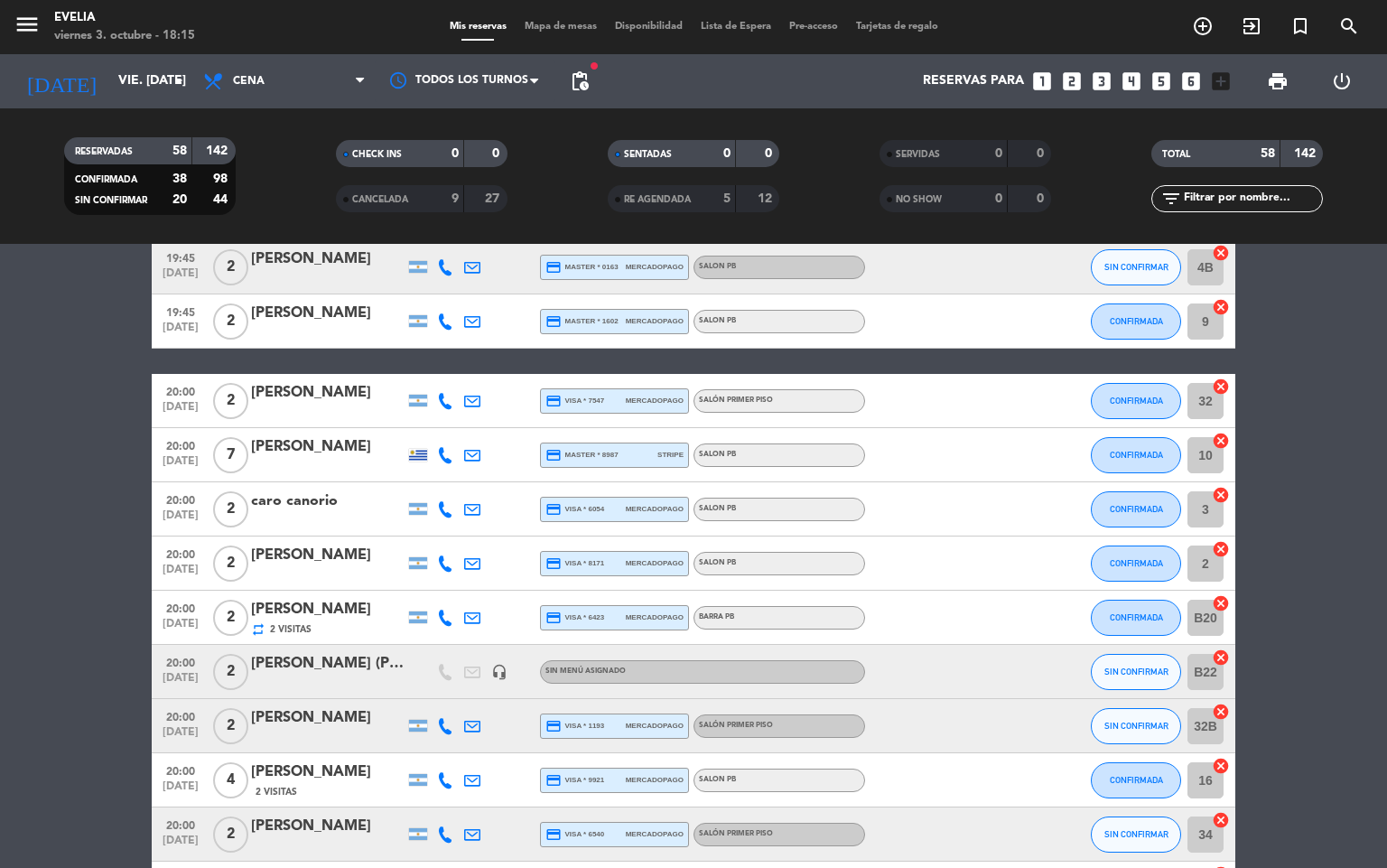
scroll to position [807, 0]
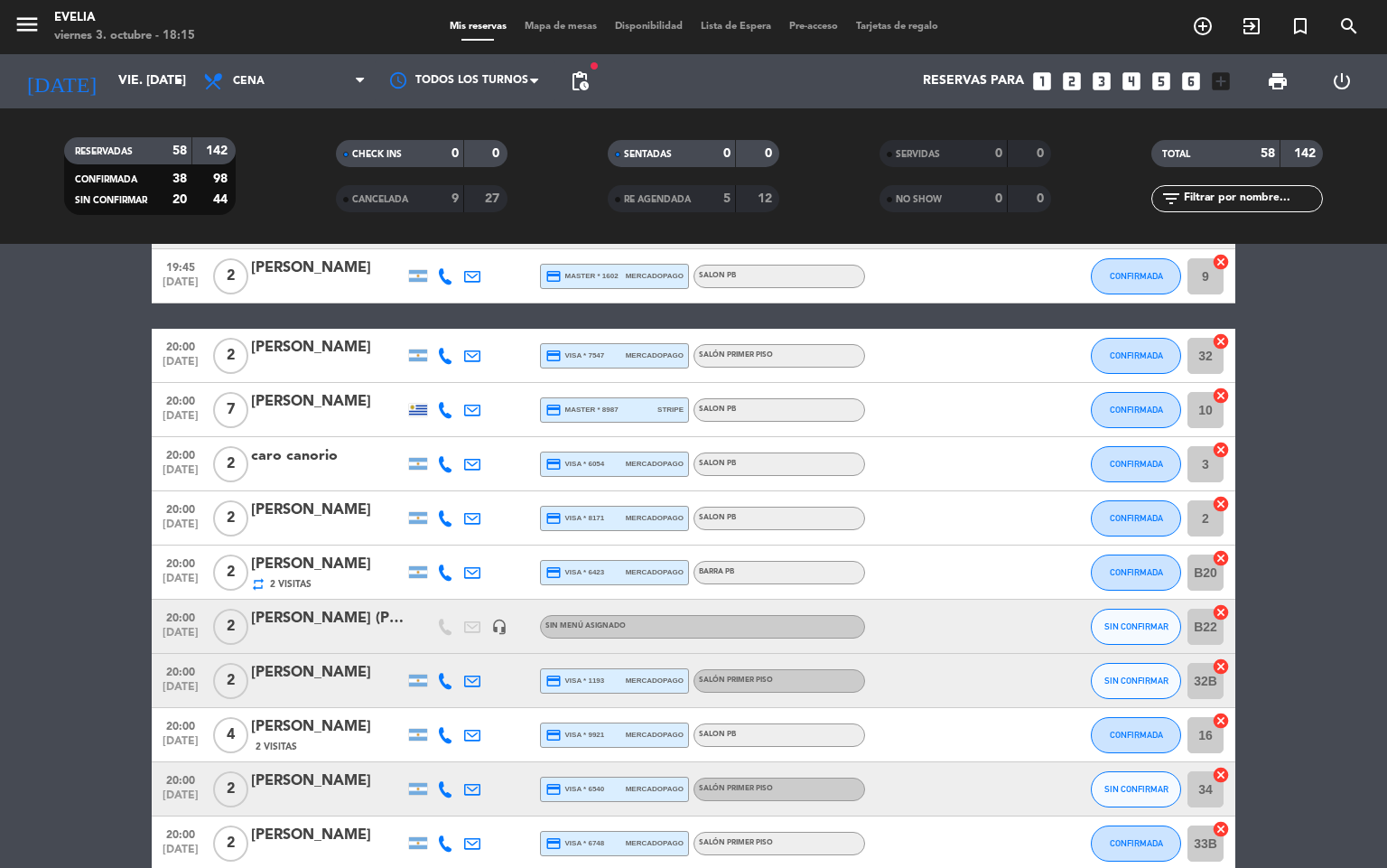
click at [371, 610] on div "[PERSON_NAME] (Padres)" at bounding box center [328, 619] width 153 height 23
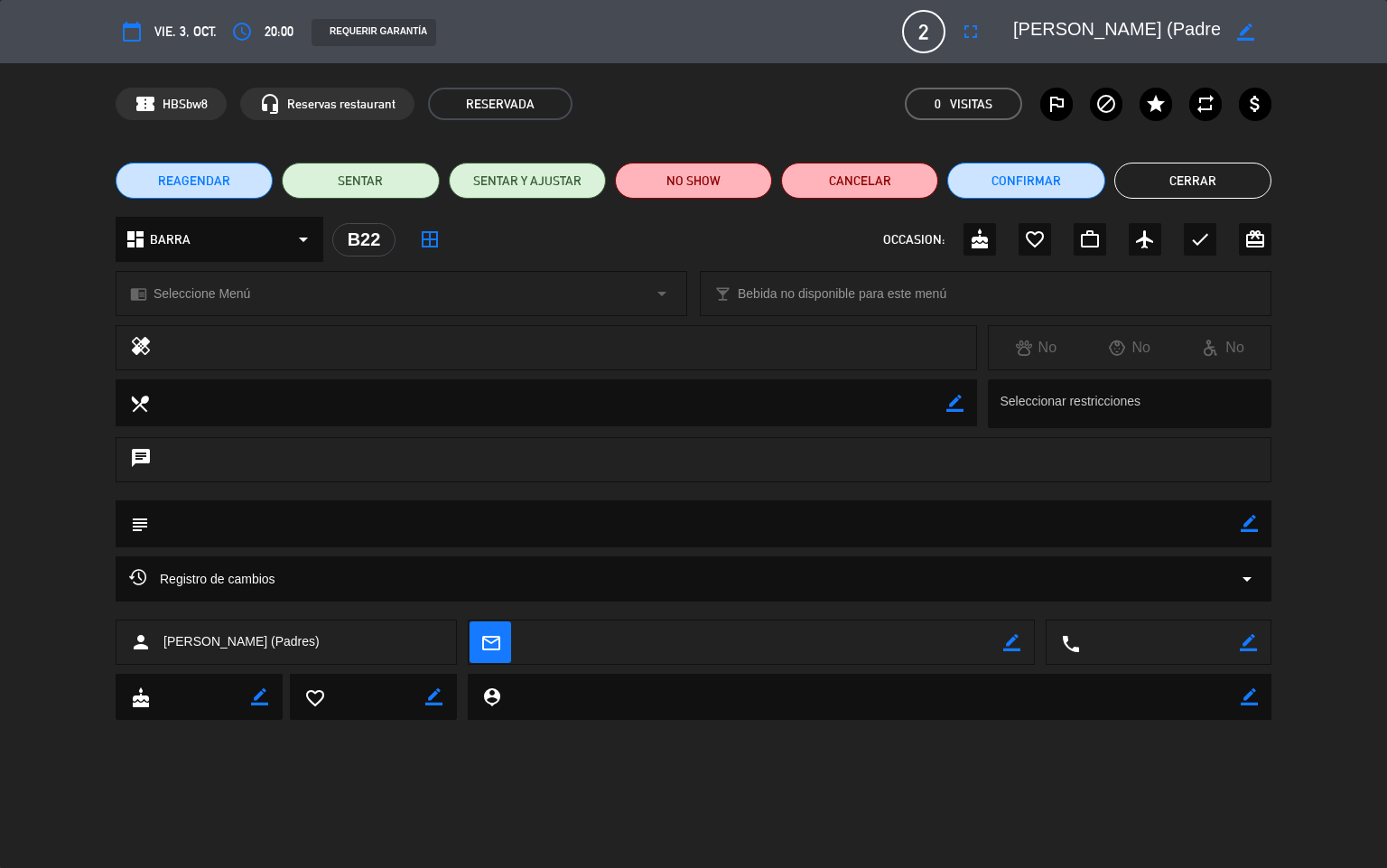
click at [1244, 590] on icon "arrow_drop_down" at bounding box center [1247, 579] width 21 height 21
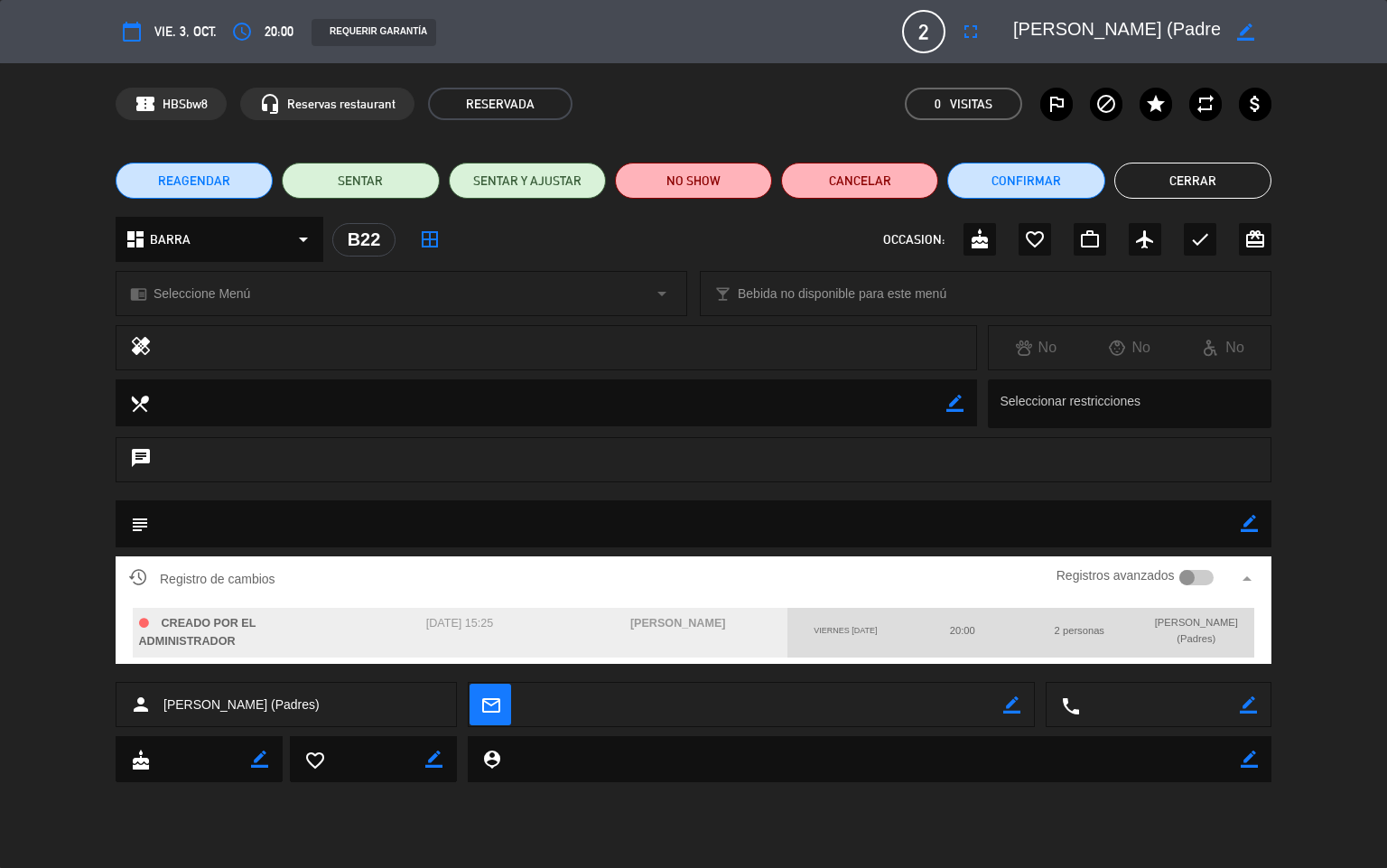
click at [1203, 185] on button "Cerrar" at bounding box center [1193, 180] width 157 height 36
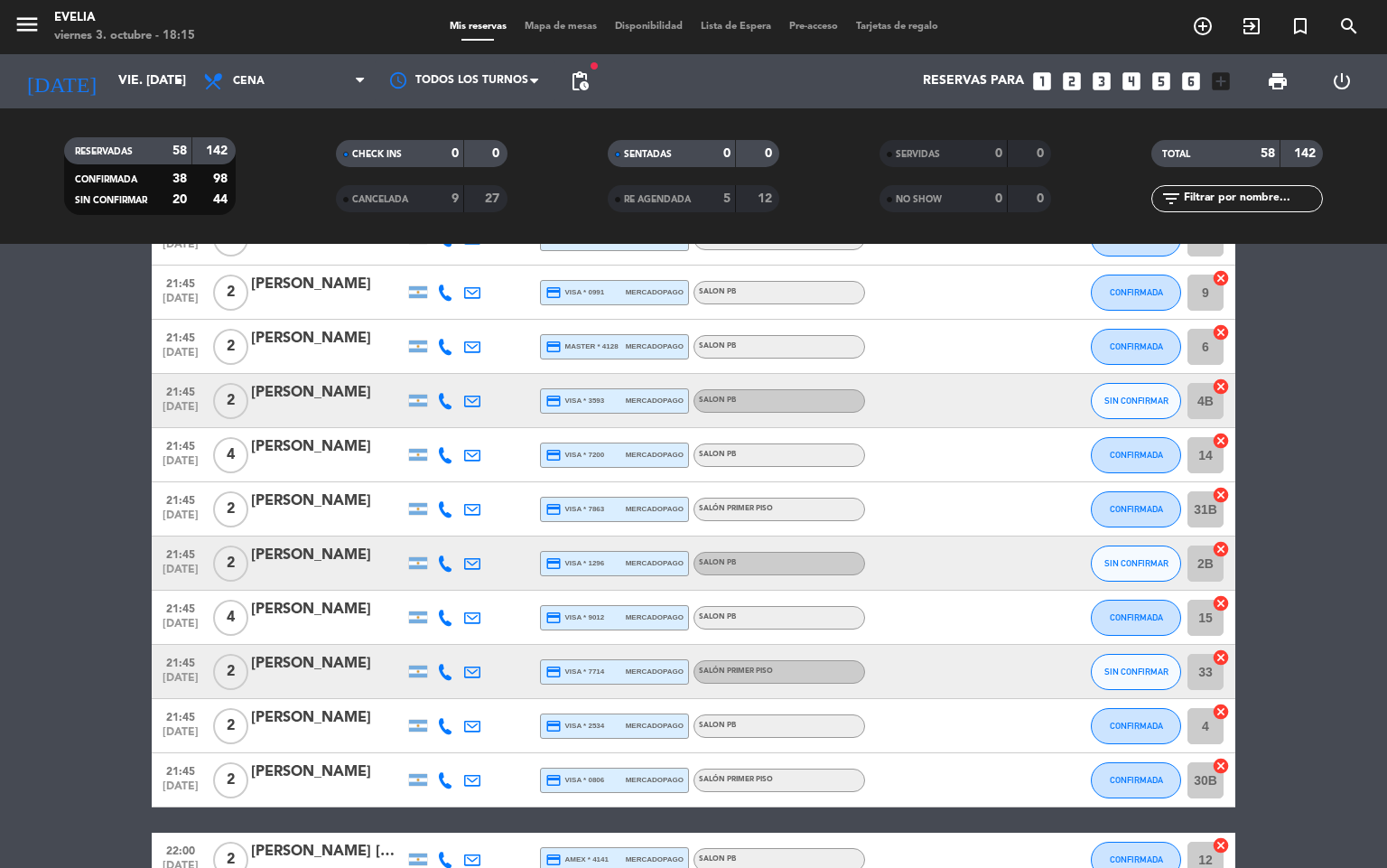
scroll to position [1865, 0]
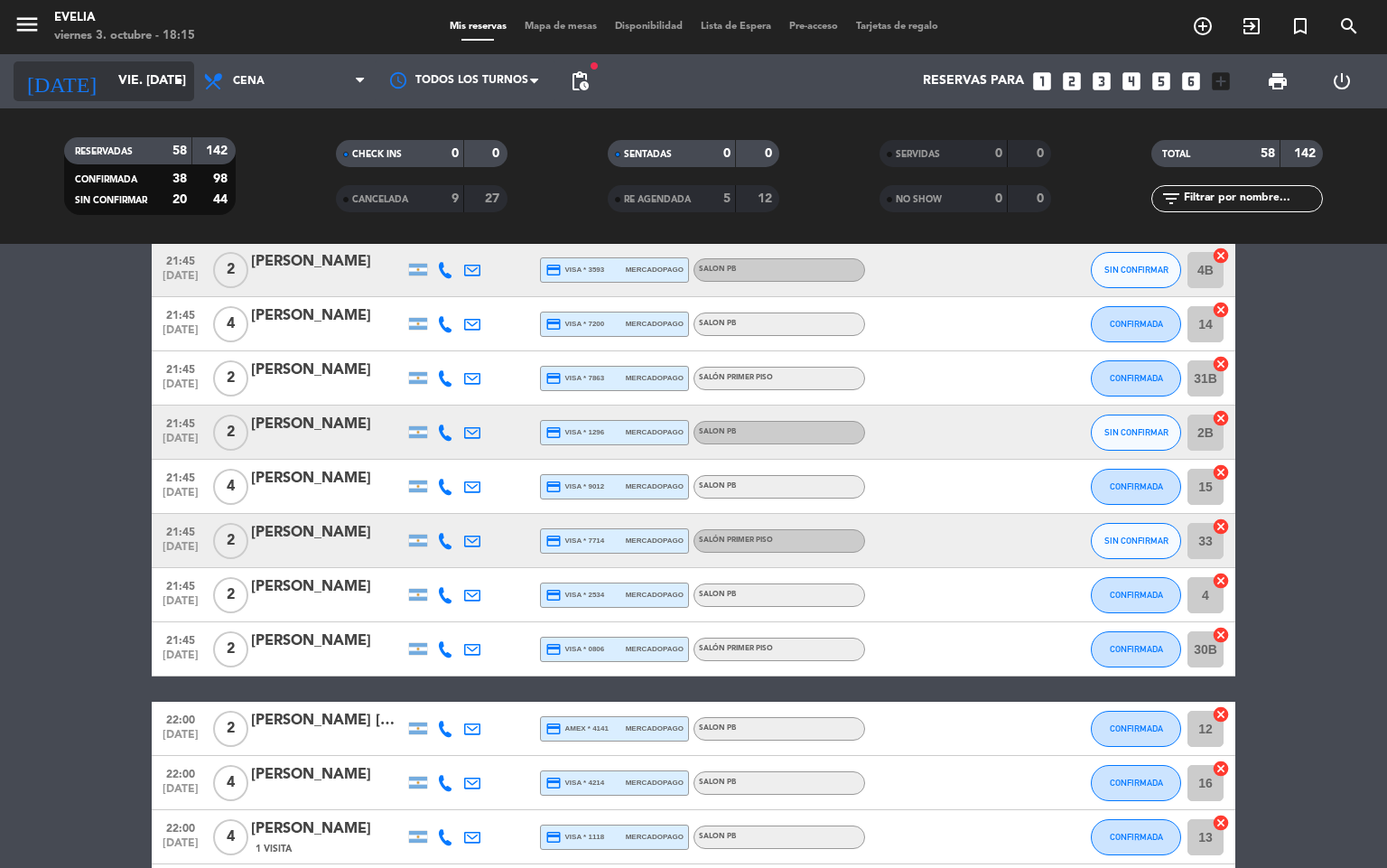
click at [123, 93] on input "vie. [DATE]" at bounding box center [195, 81] width 172 height 33
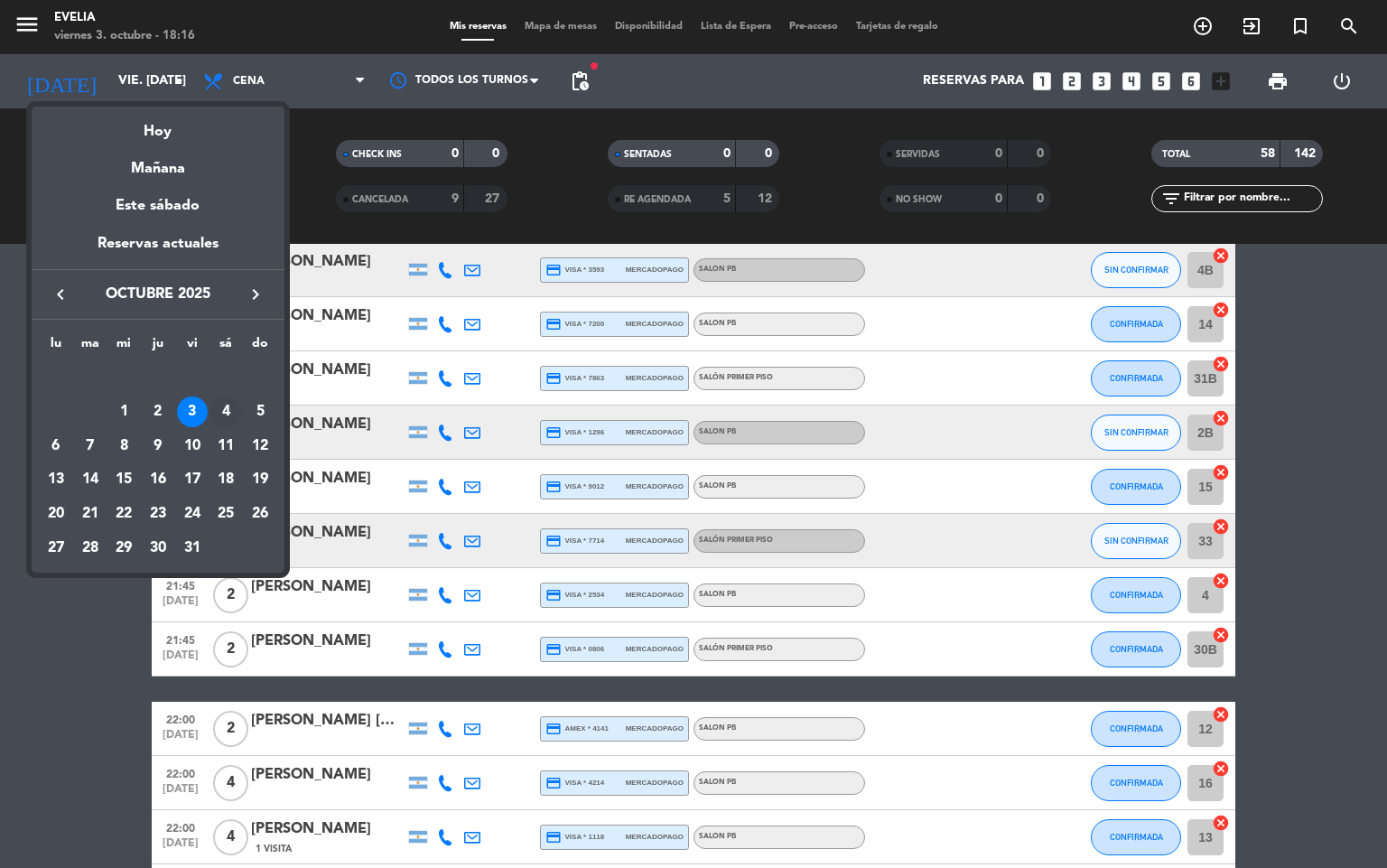
click at [214, 417] on div "4" at bounding box center [226, 412] width 31 height 31
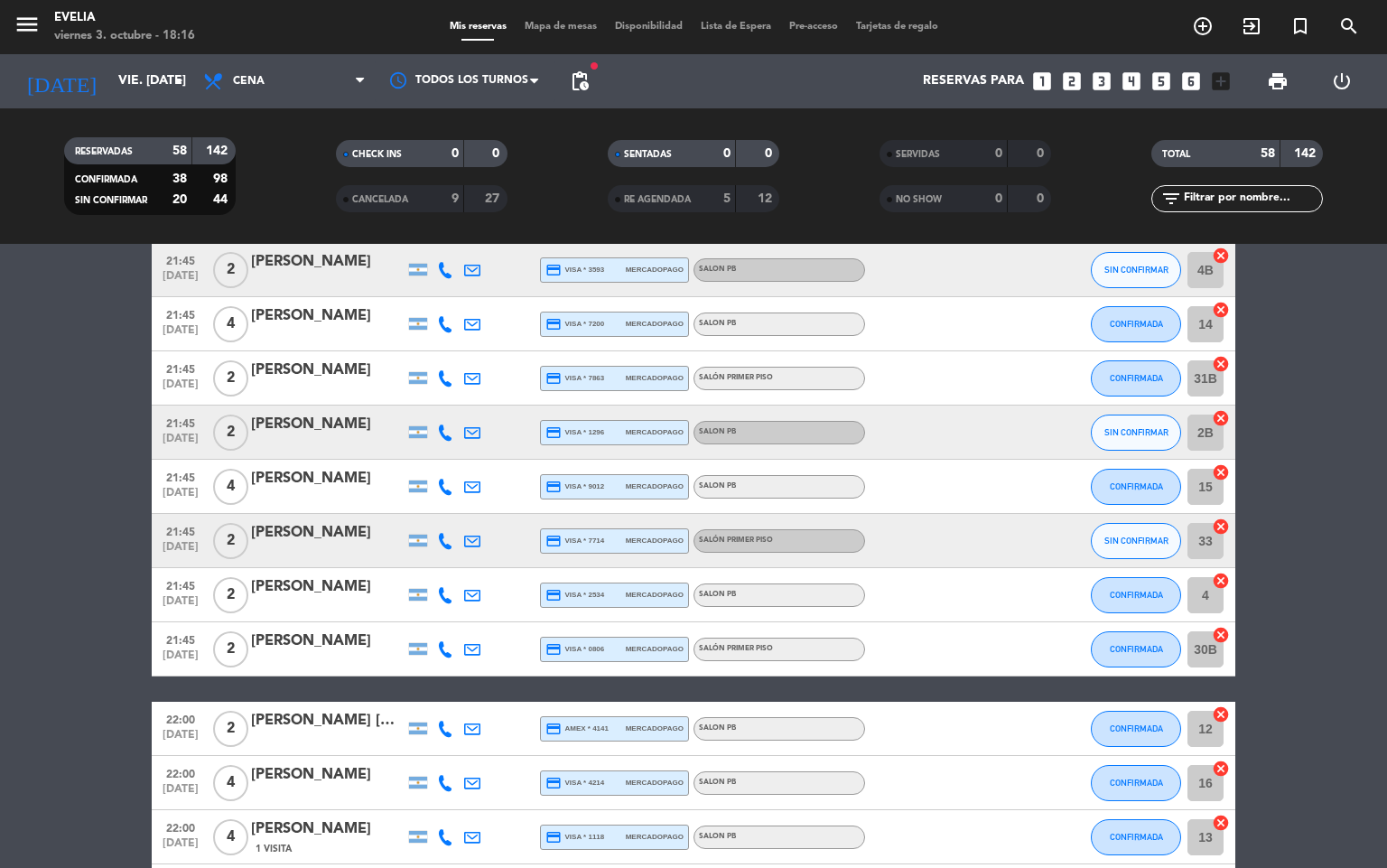
type input "sáb. [DATE]"
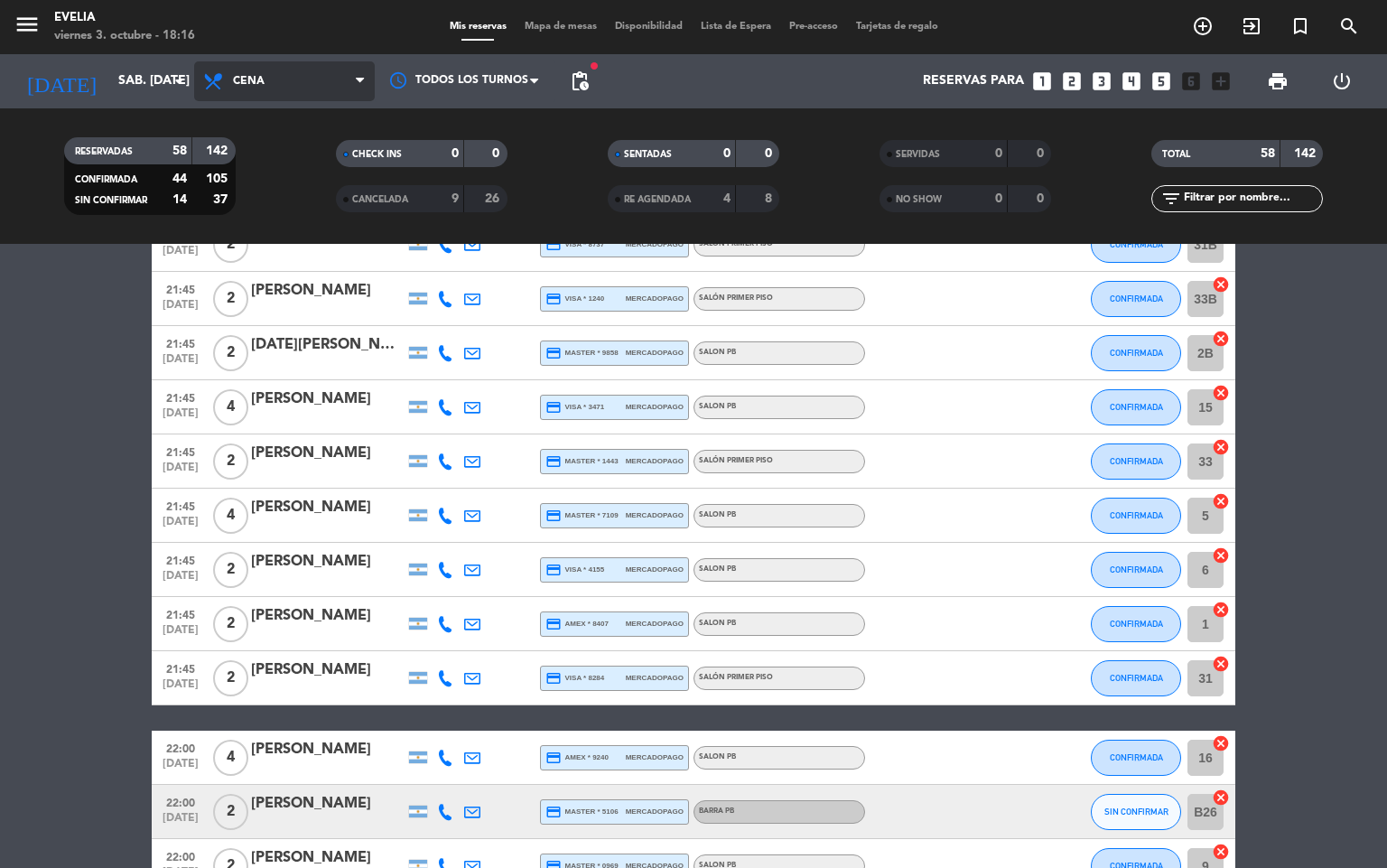
click at [301, 66] on span "Cena" at bounding box center [284, 80] width 180 height 40
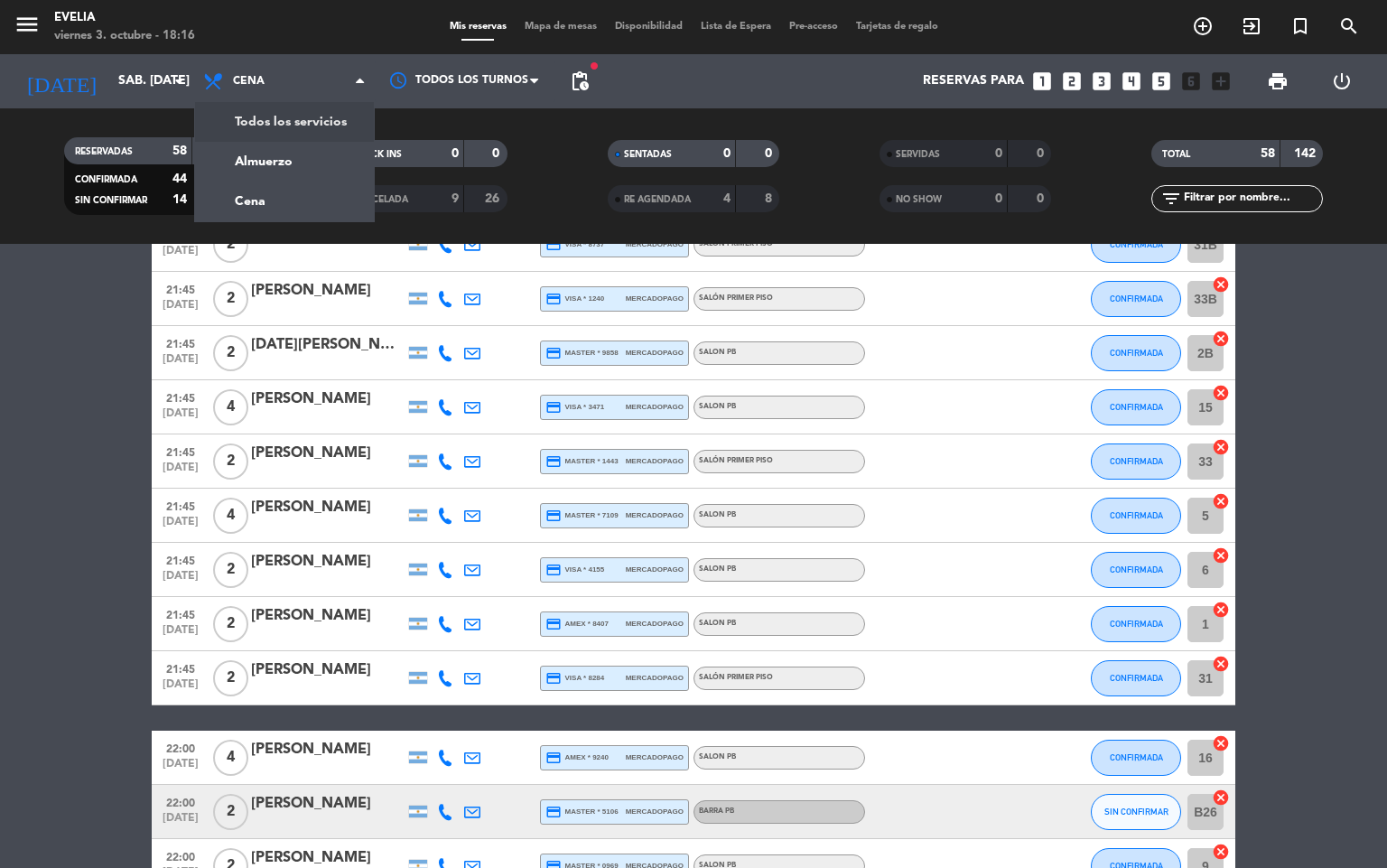
click at [574, 21] on span "Mapa de mesas" at bounding box center [561, 26] width 90 height 10
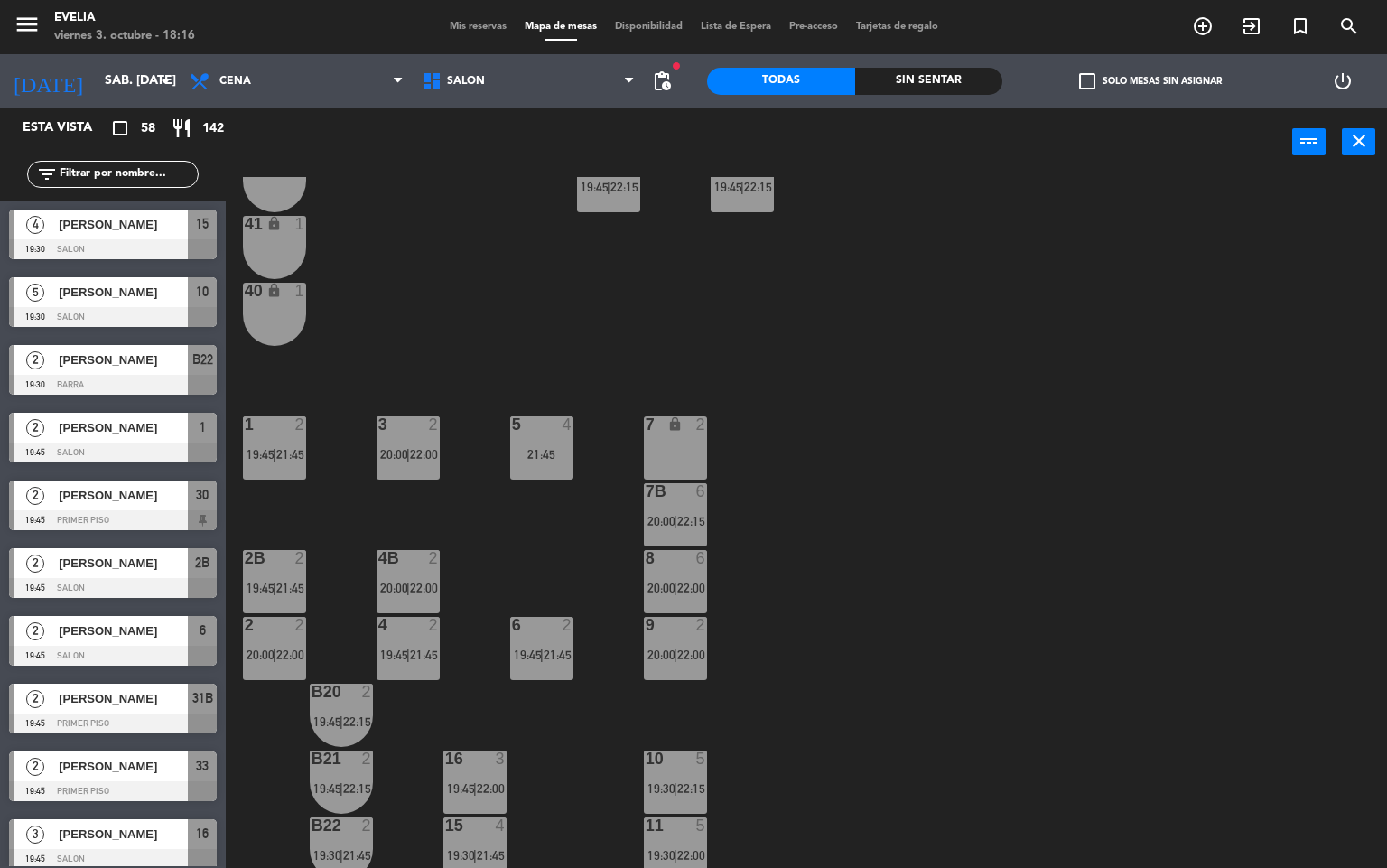
scroll to position [598, 0]
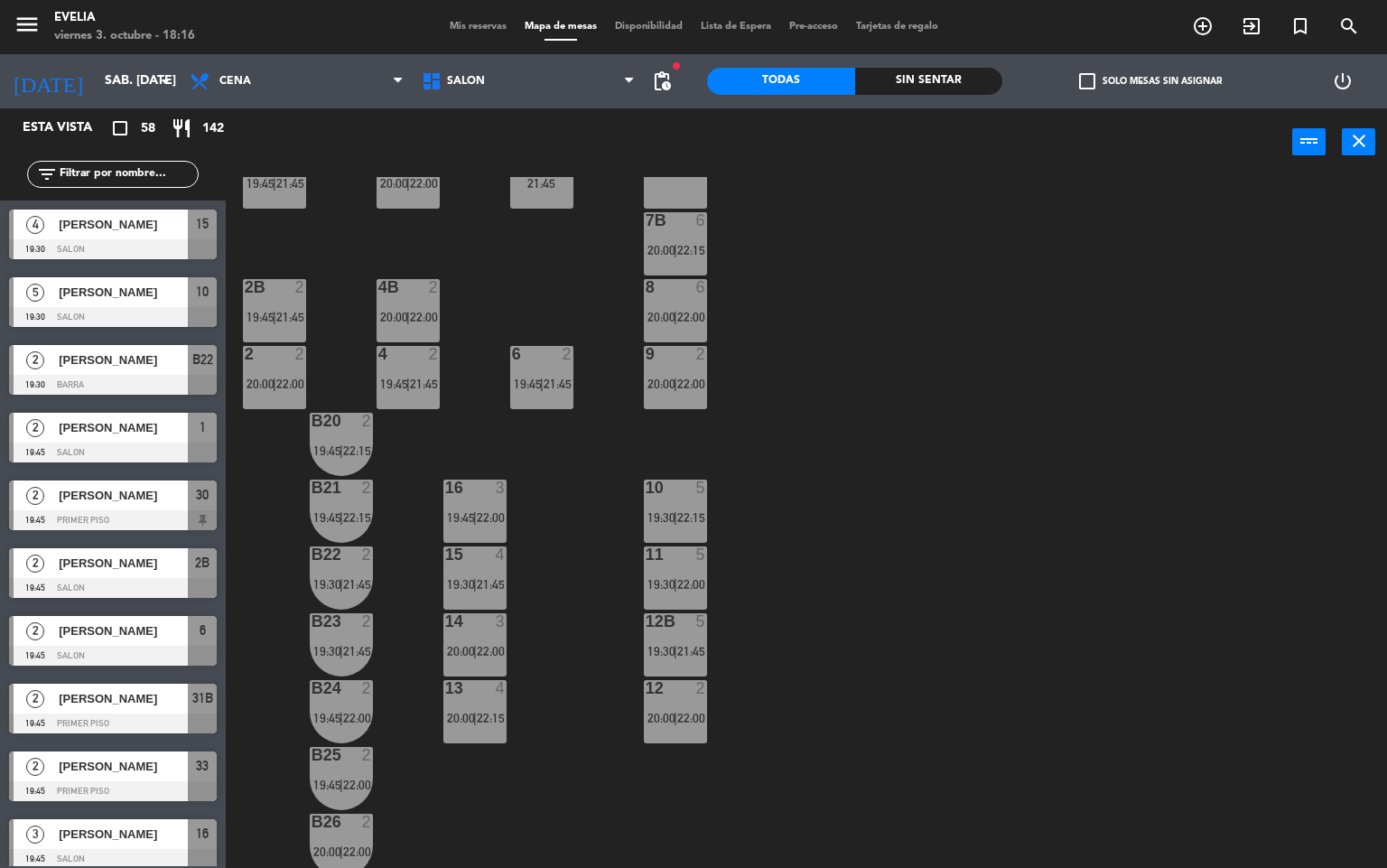
click at [886, 496] on div "34 2 19:45 | 21:45 33B 2 19:45 | 21:45 33 2 19:45 | 21:45 44 lock 1 32B 4 20:00…" at bounding box center [814, 523] width 1148 height 691
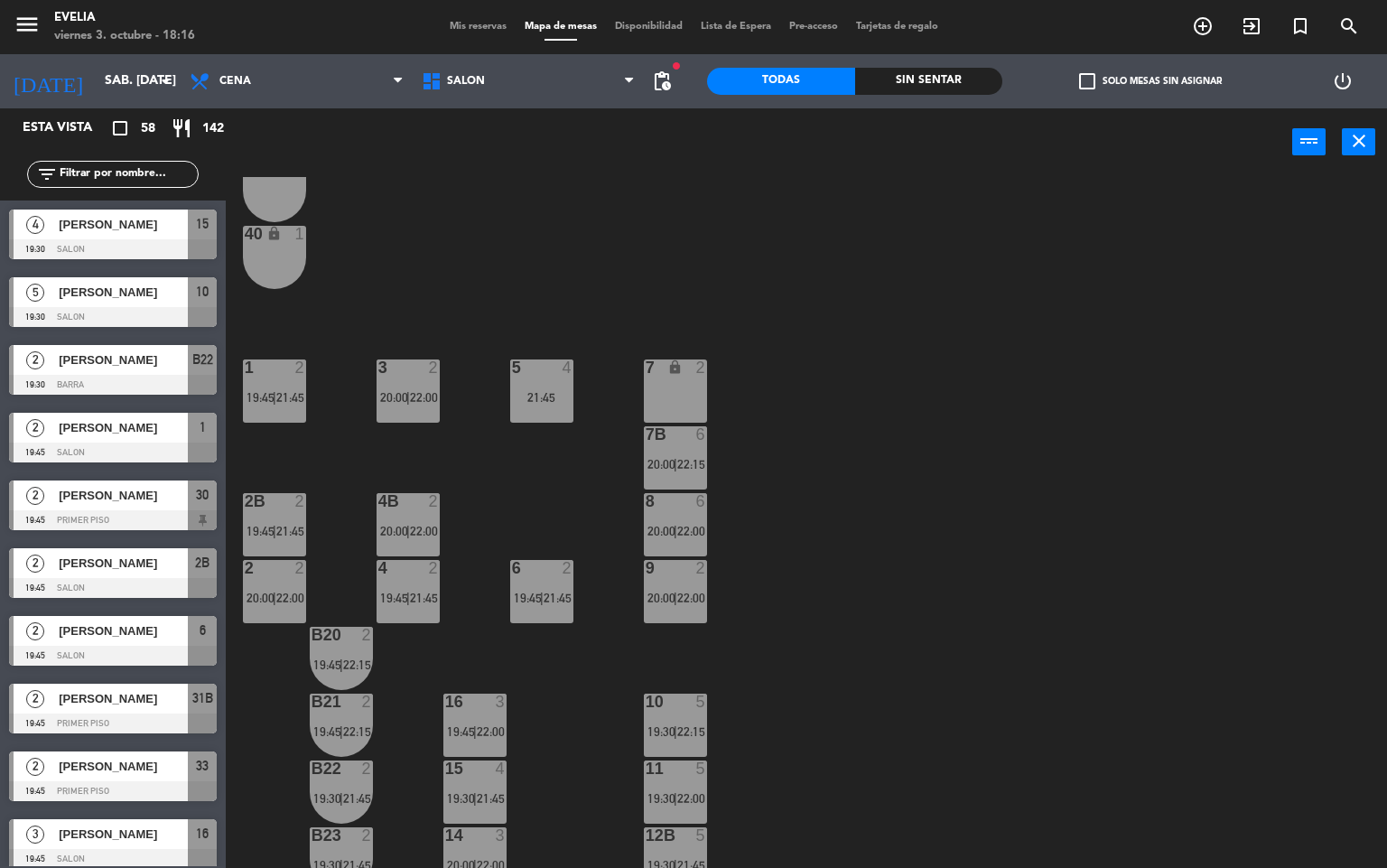
scroll to position [531, 0]
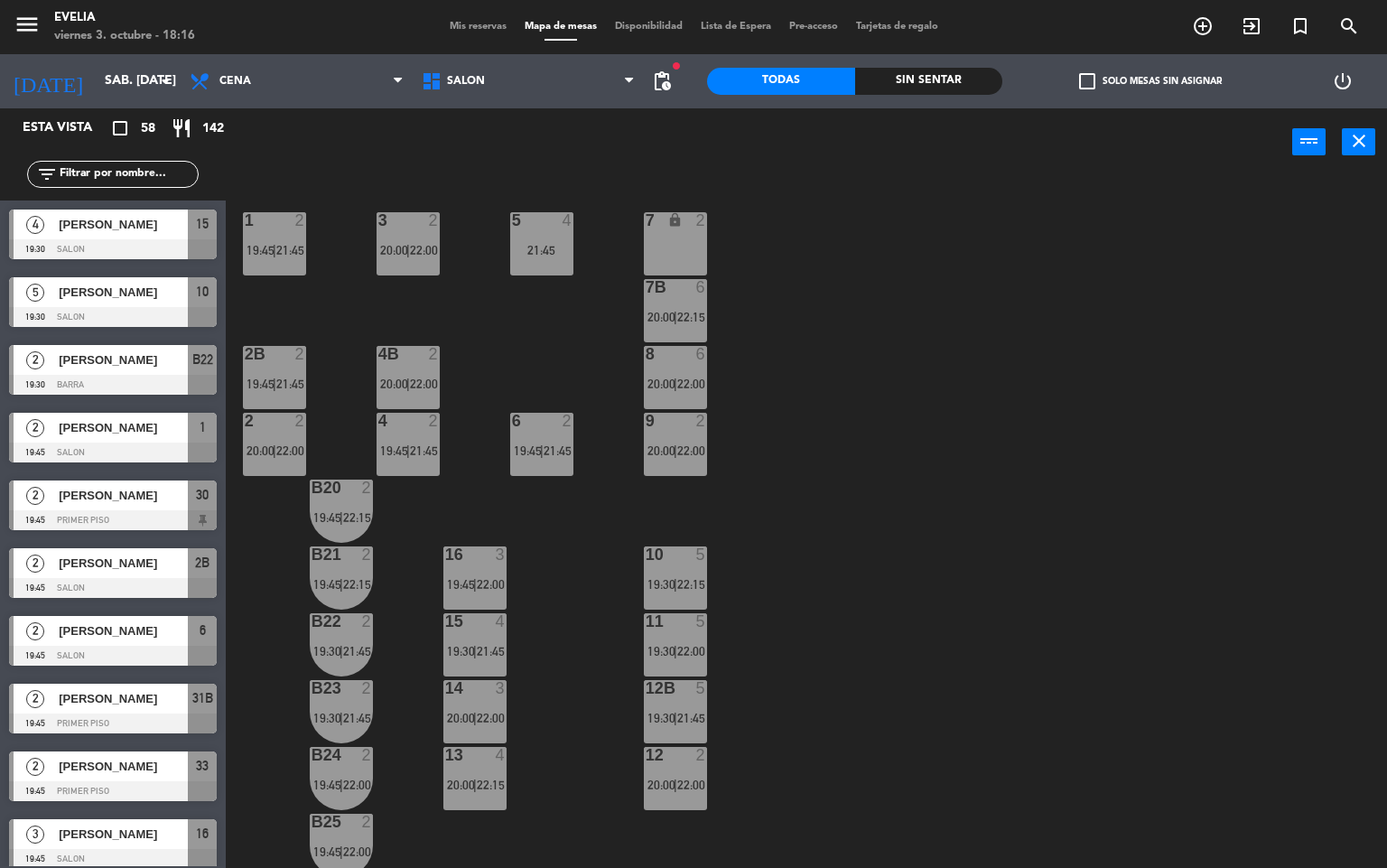
click at [708, 448] on div "34 2 19:45 | 21:45 33B 2 19:45 | 21:45 33 2 19:45 | 21:45 44 lock 1 32B 4 20:00…" at bounding box center [814, 523] width 1148 height 691
click at [694, 445] on span "22:00" at bounding box center [691, 450] width 28 height 15
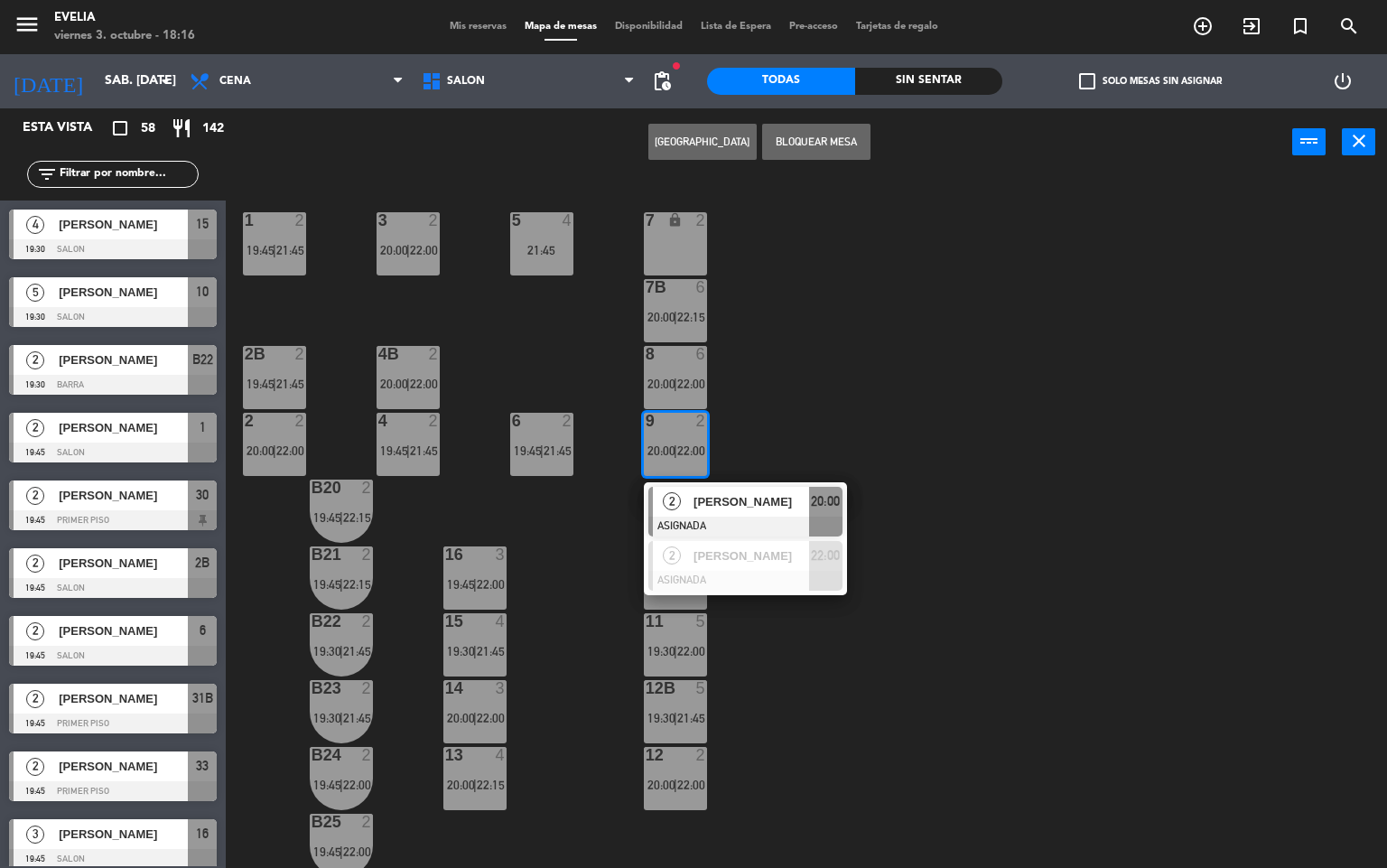
click at [778, 390] on div "34 2 19:45 | 21:45 33B 2 19:45 | 21:45 33 2 19:45 | 21:45 44 lock 1 32B 4 20:00…" at bounding box center [814, 523] width 1148 height 691
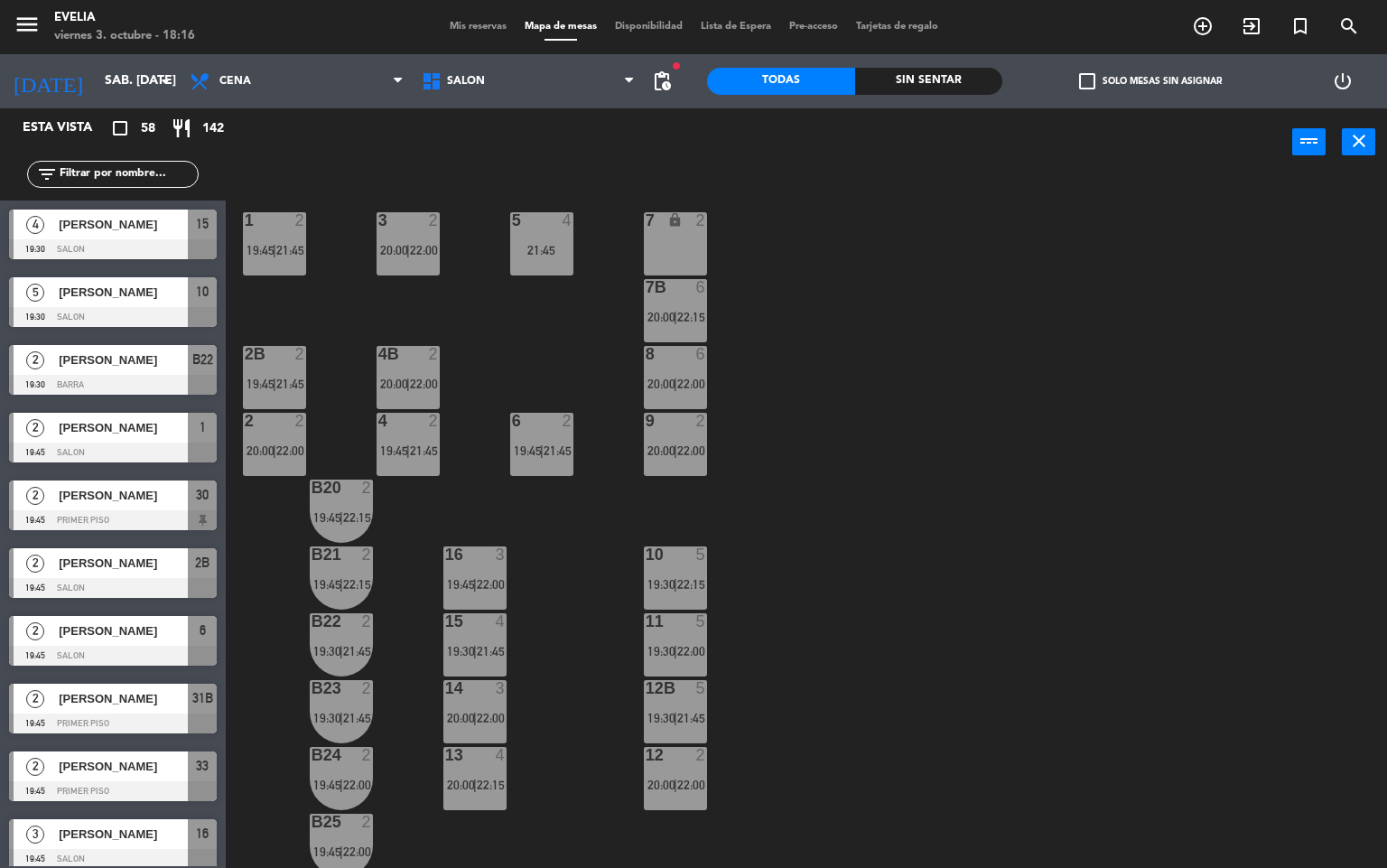
click at [683, 288] on div at bounding box center [675, 287] width 30 height 16
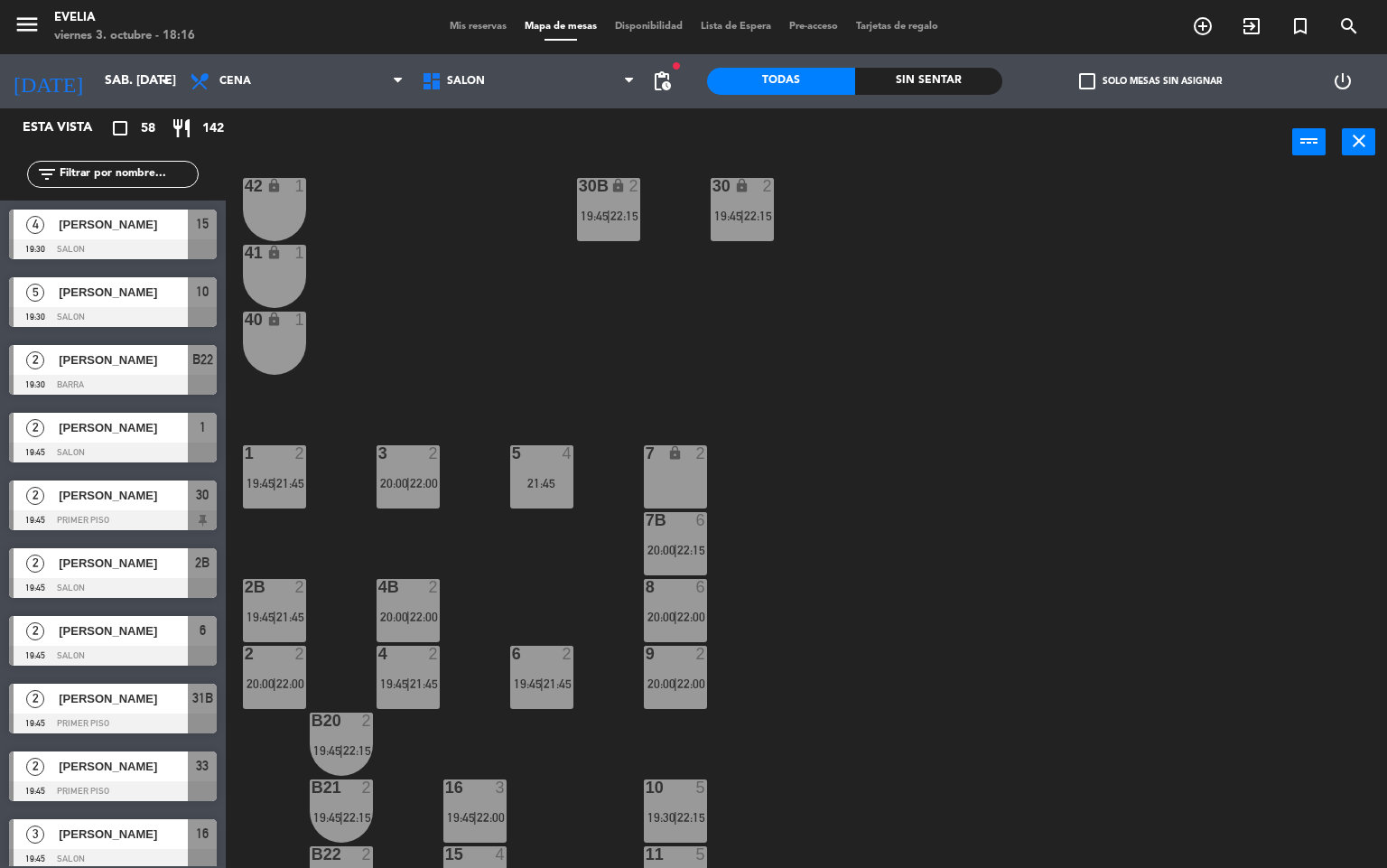
scroll to position [0, 0]
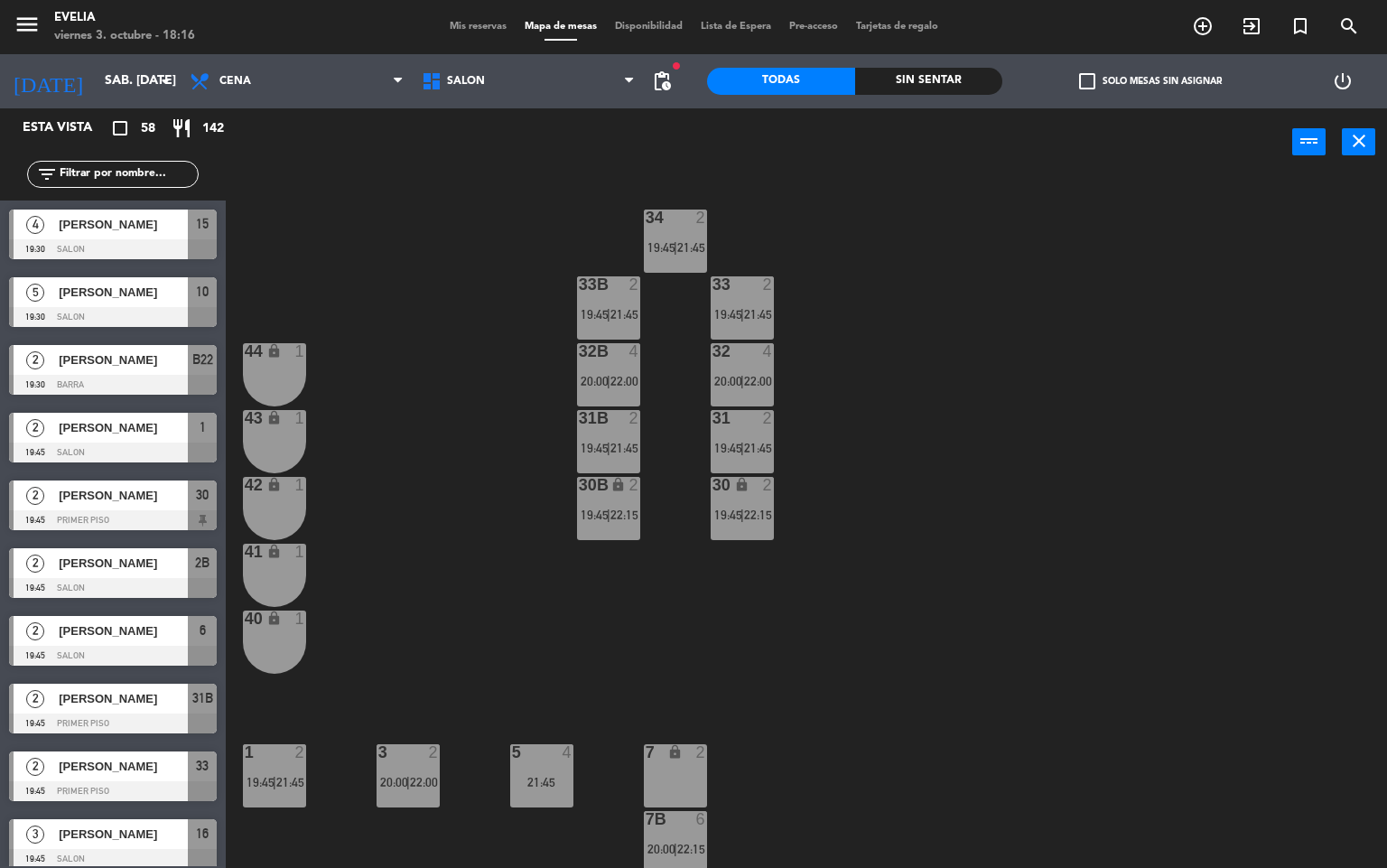
click at [513, 758] on div "5" at bounding box center [512, 752] width 1 height 16
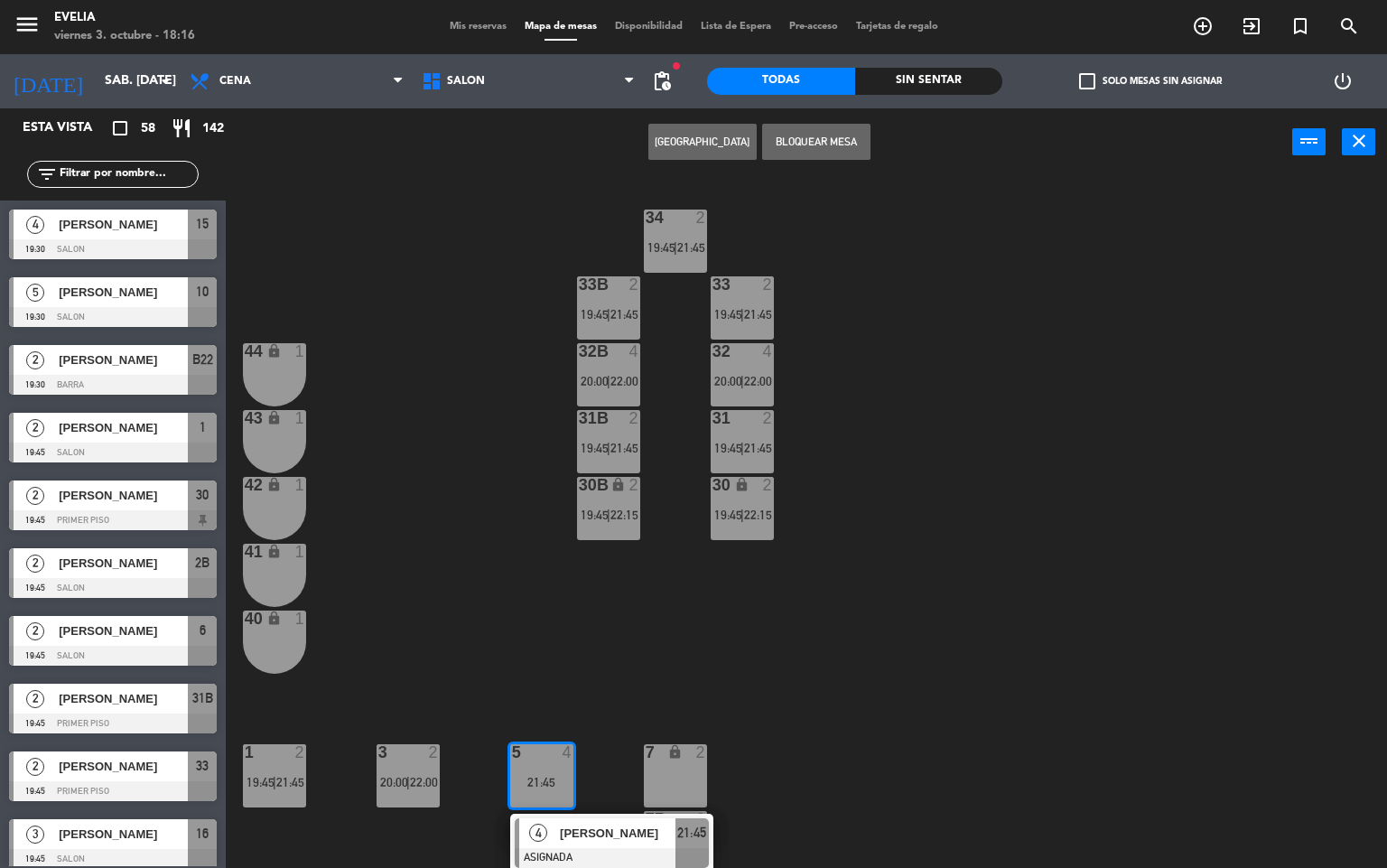
click at [694, 134] on button "[GEOGRAPHIC_DATA]" at bounding box center [703, 142] width 109 height 36
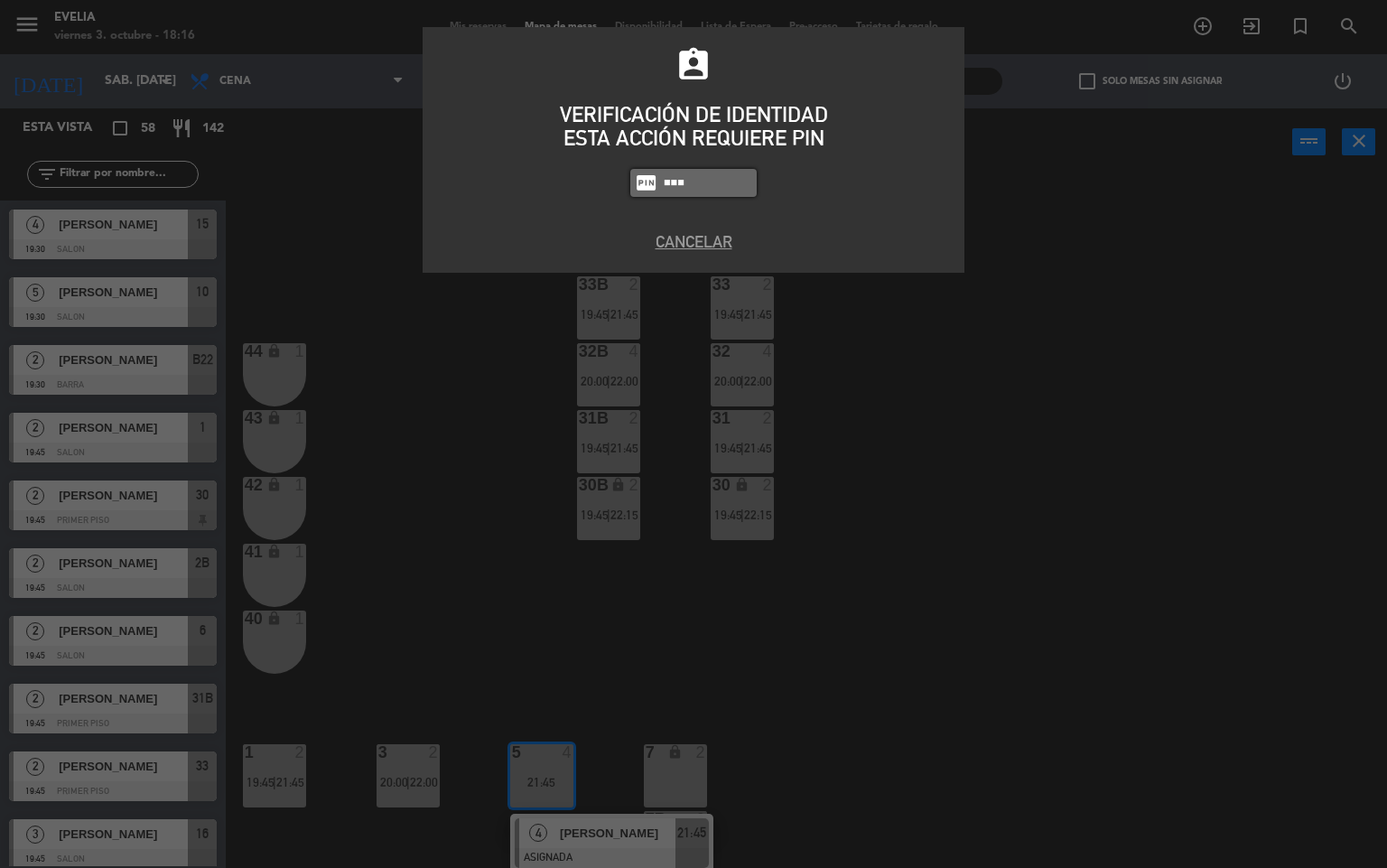
type input "7980"
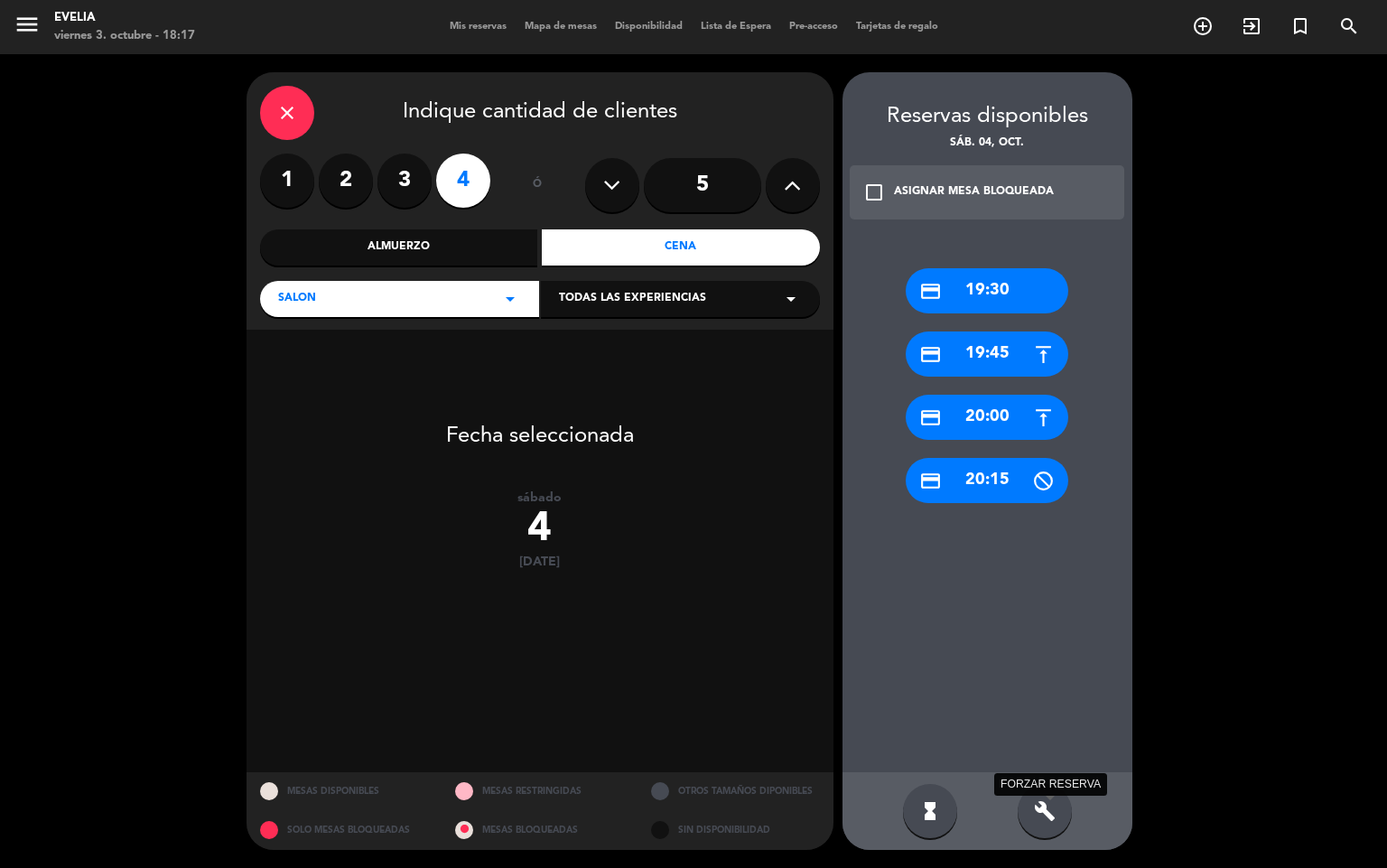
click at [1054, 805] on icon "build" at bounding box center [1045, 811] width 21 height 21
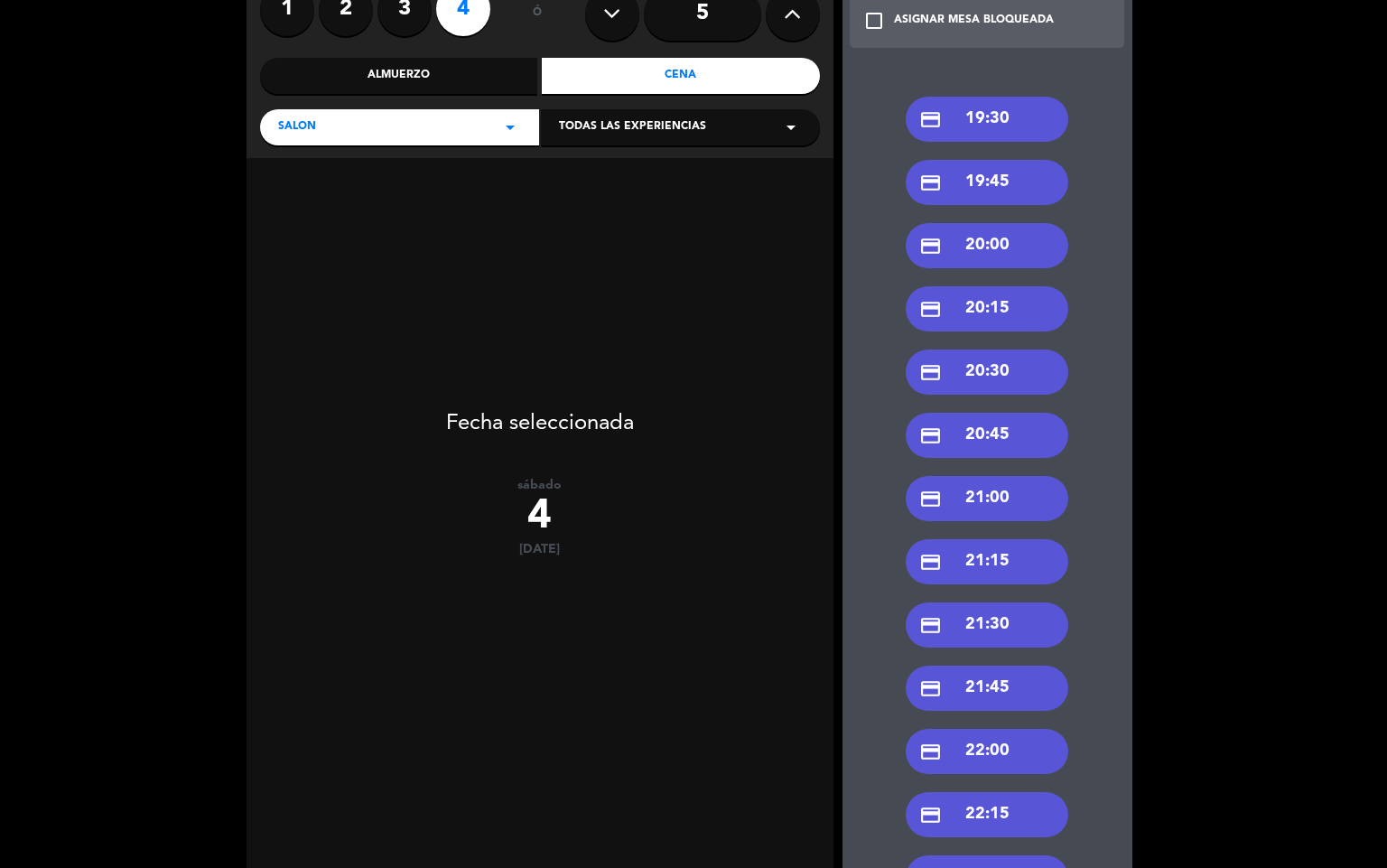
scroll to position [128, 0]
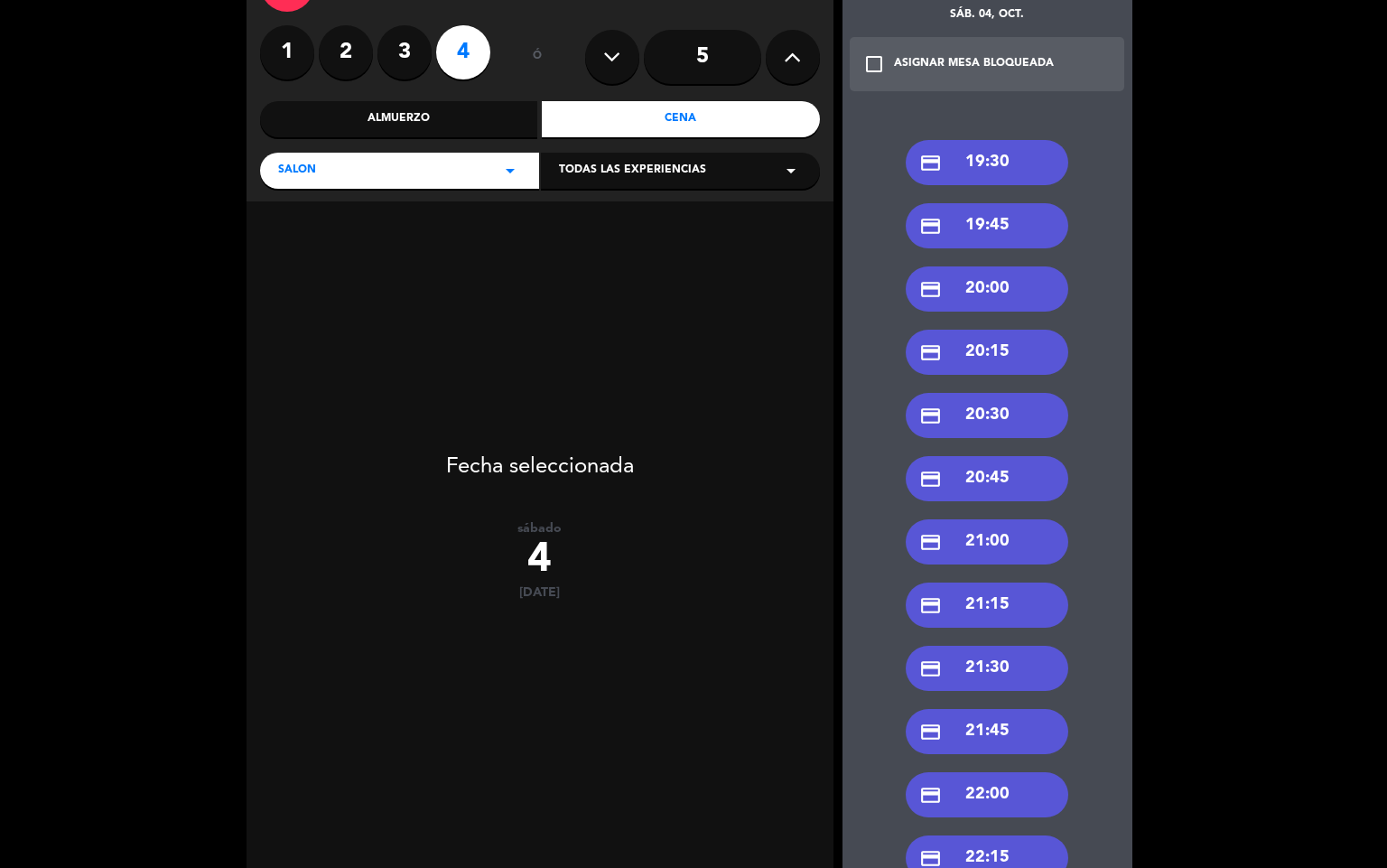
click at [954, 288] on div "credit_card 20:00" at bounding box center [987, 289] width 163 height 46
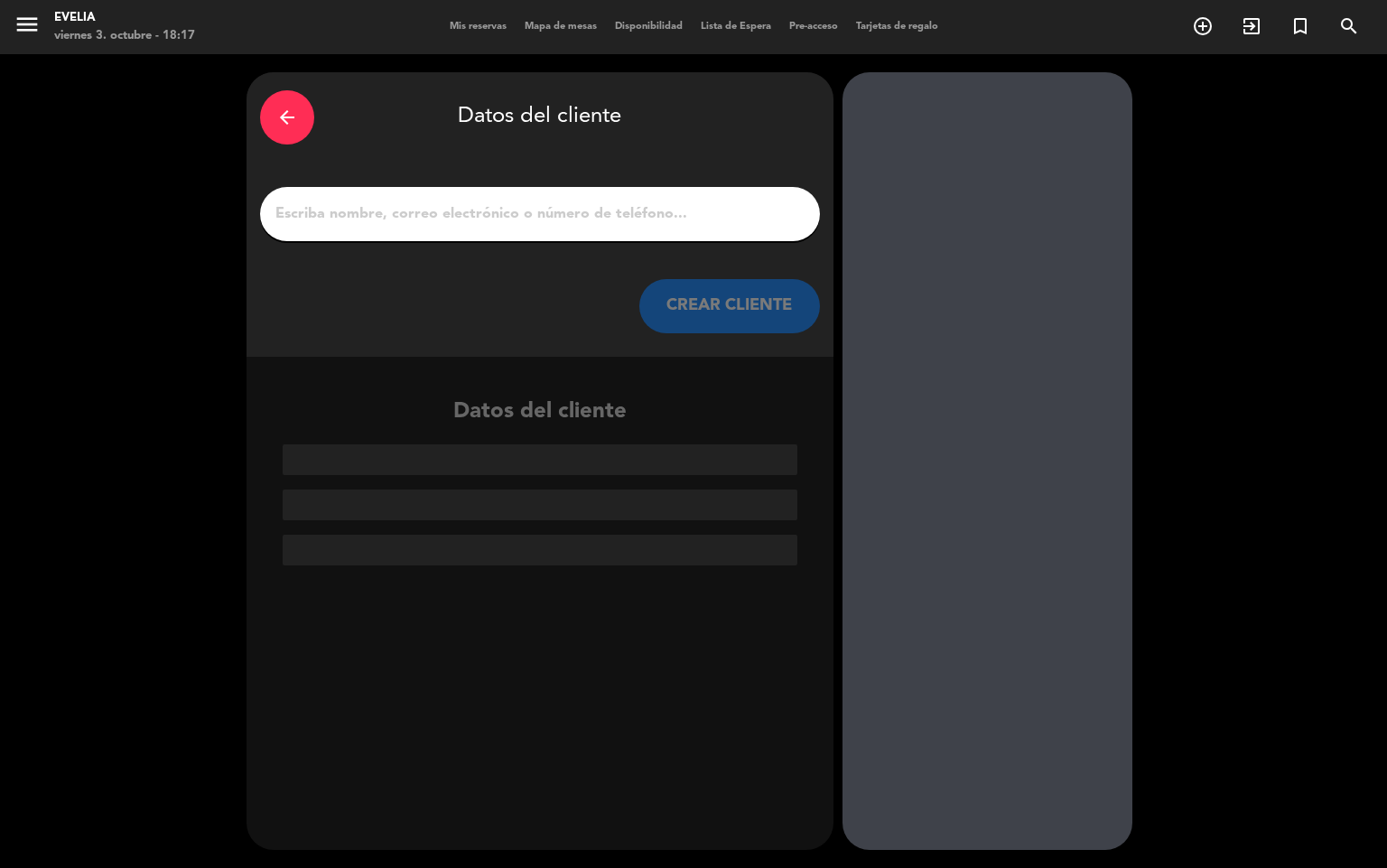
scroll to position [0, 0]
click at [450, 28] on span "Mis reservas" at bounding box center [477, 26] width 75 height 10
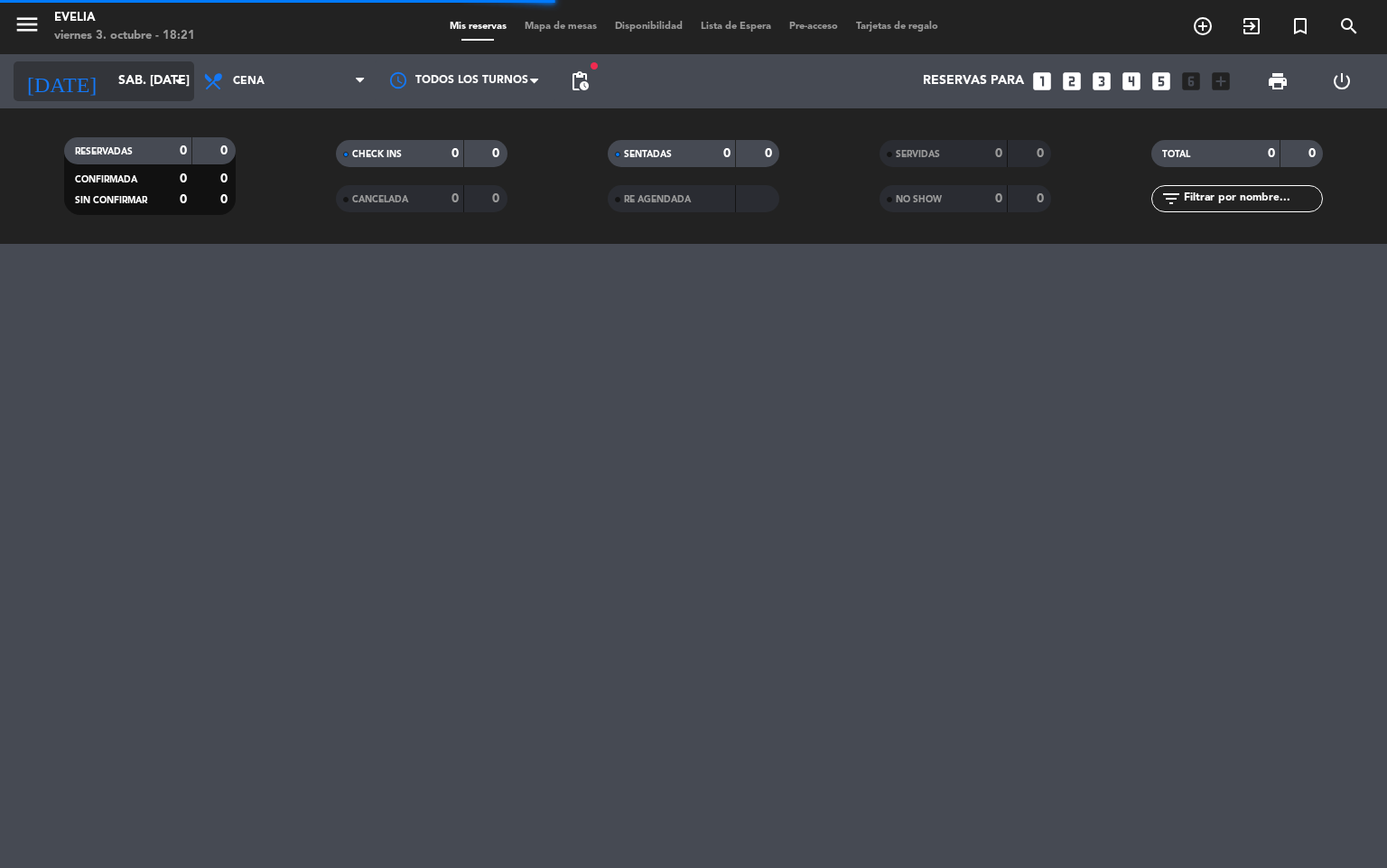
click at [133, 103] on div "[DATE] sáb. [DATE] arrow_drop_down" at bounding box center [104, 81] width 180 height 54
click at [144, 54] on div "[DATE] sáb. [DATE] arrow_drop_down" at bounding box center [104, 81] width 180 height 54
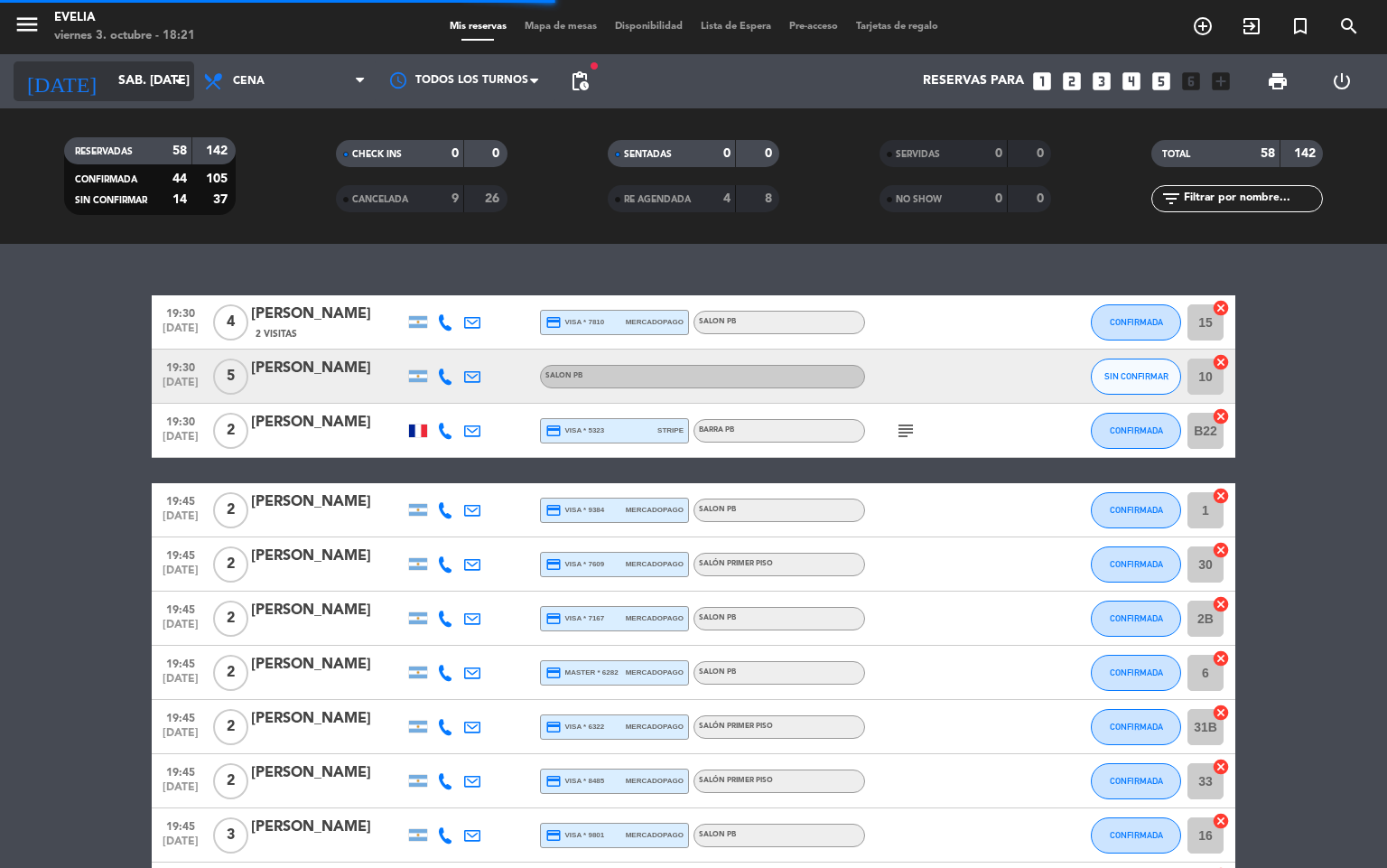
click at [157, 72] on input "sáb. [DATE]" at bounding box center [195, 81] width 172 height 33
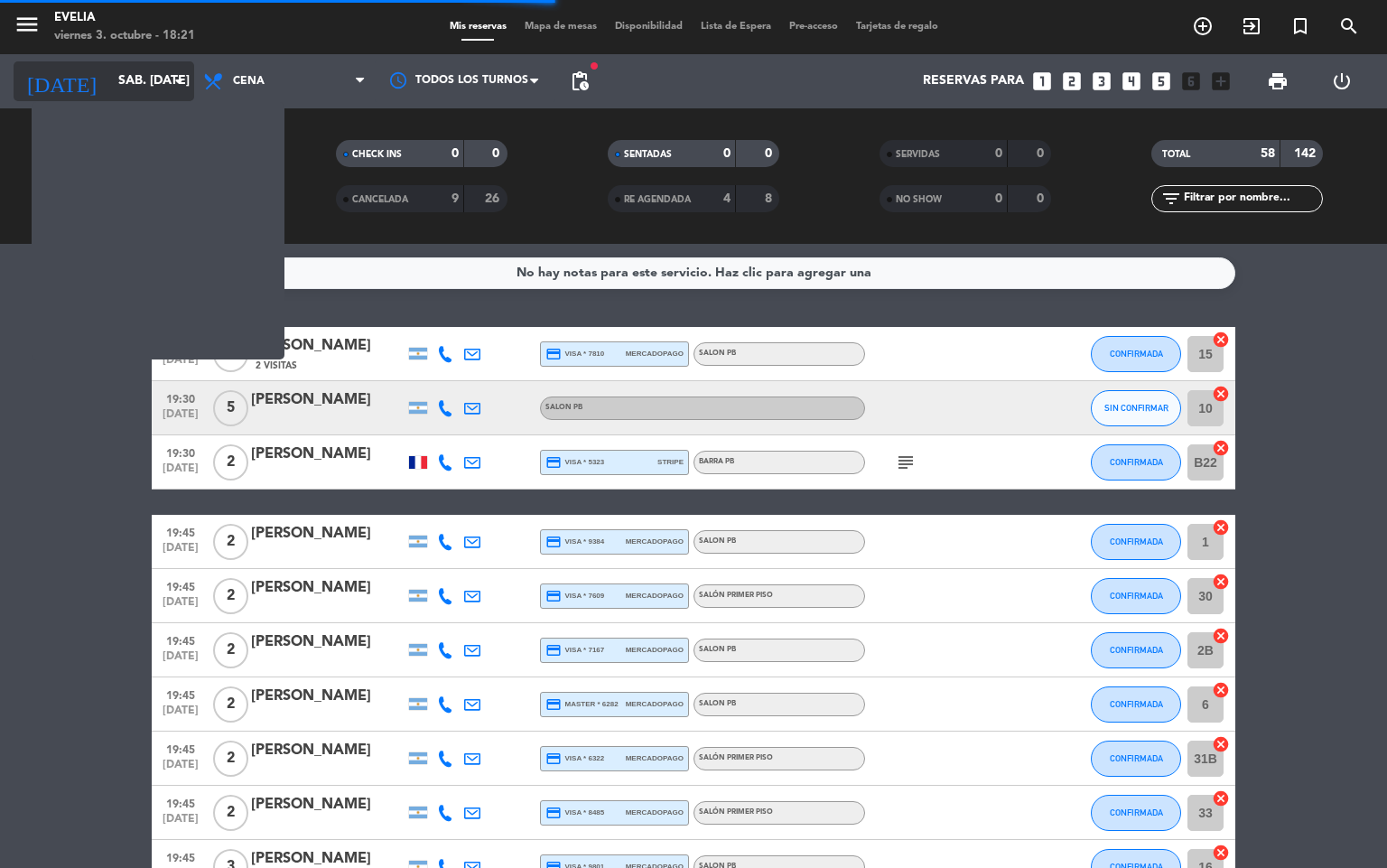
click at [157, 71] on input "sáb. [DATE]" at bounding box center [195, 81] width 172 height 33
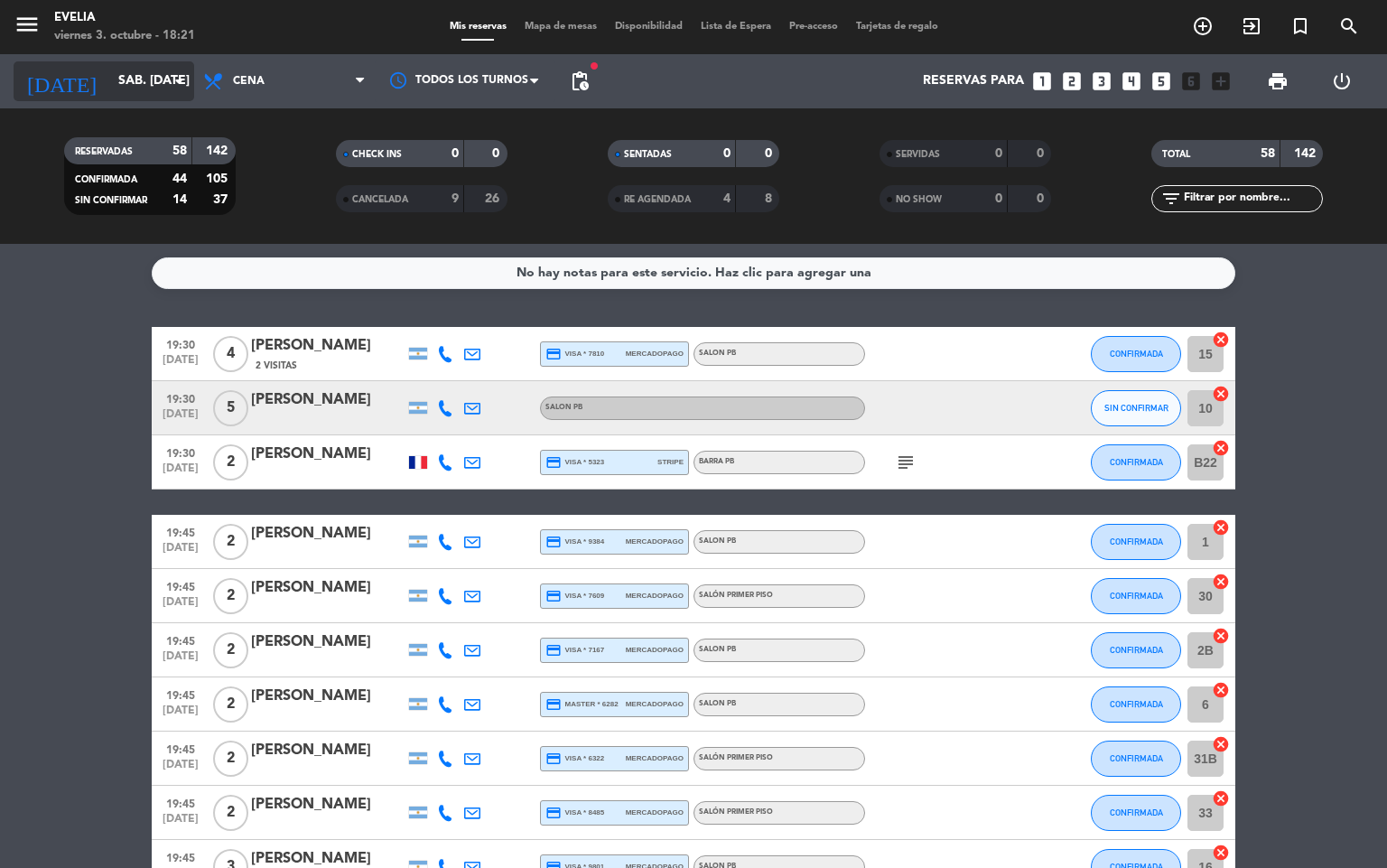
click at [157, 71] on input "sáb. [DATE]" at bounding box center [195, 81] width 172 height 33
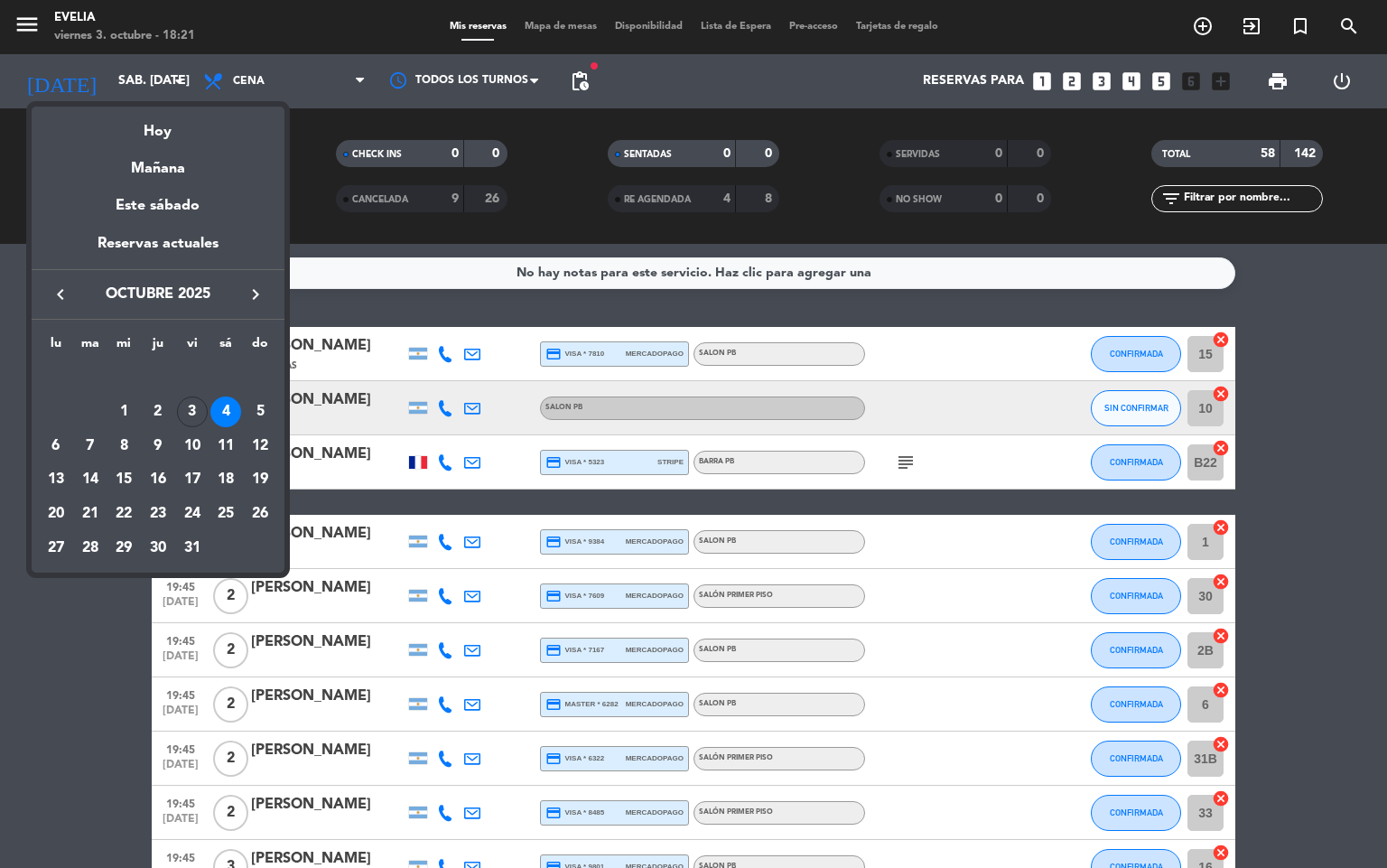
click at [621, 287] on div at bounding box center [694, 434] width 1387 height 868
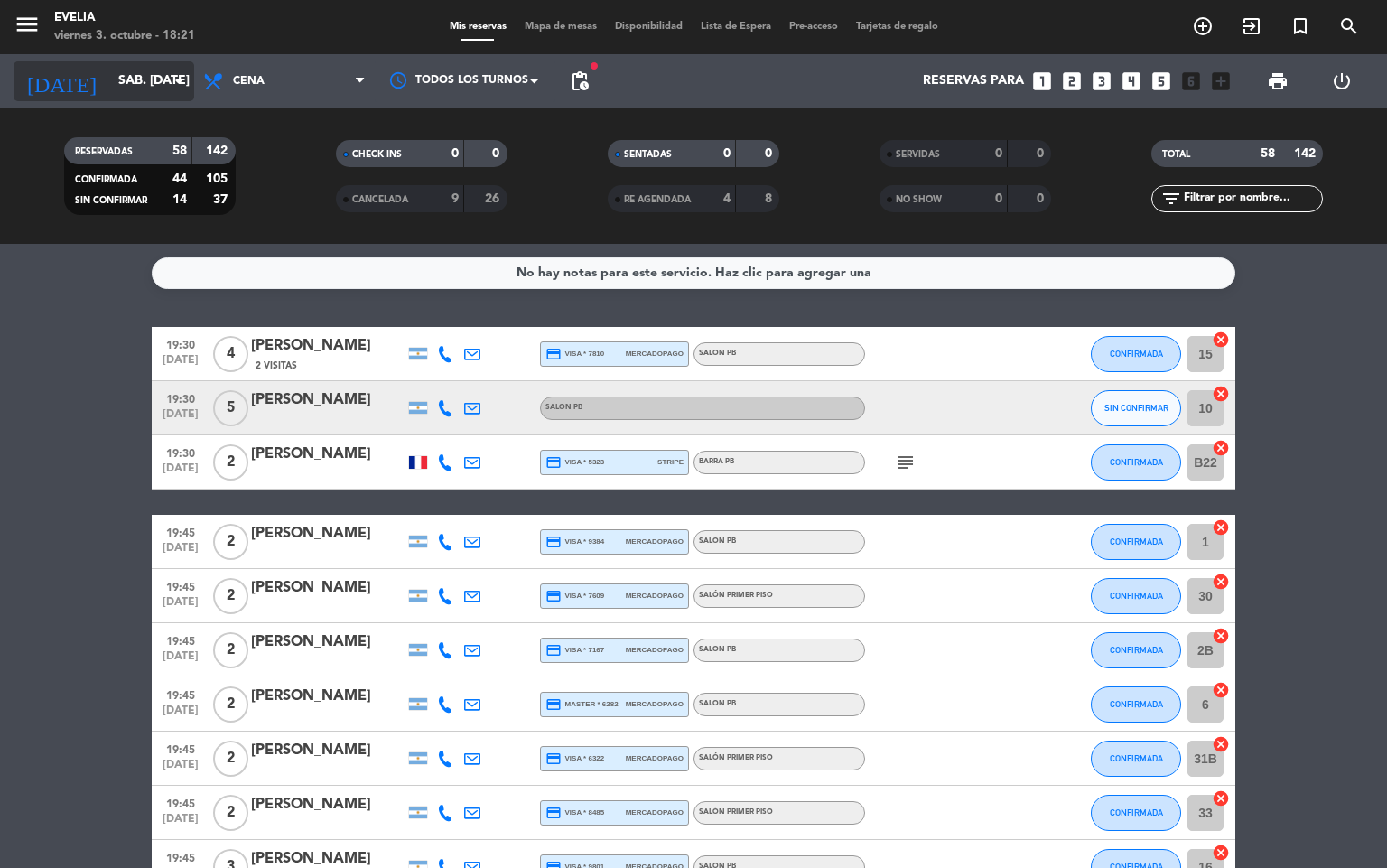
click at [152, 69] on input "sáb. [DATE]" at bounding box center [195, 81] width 172 height 33
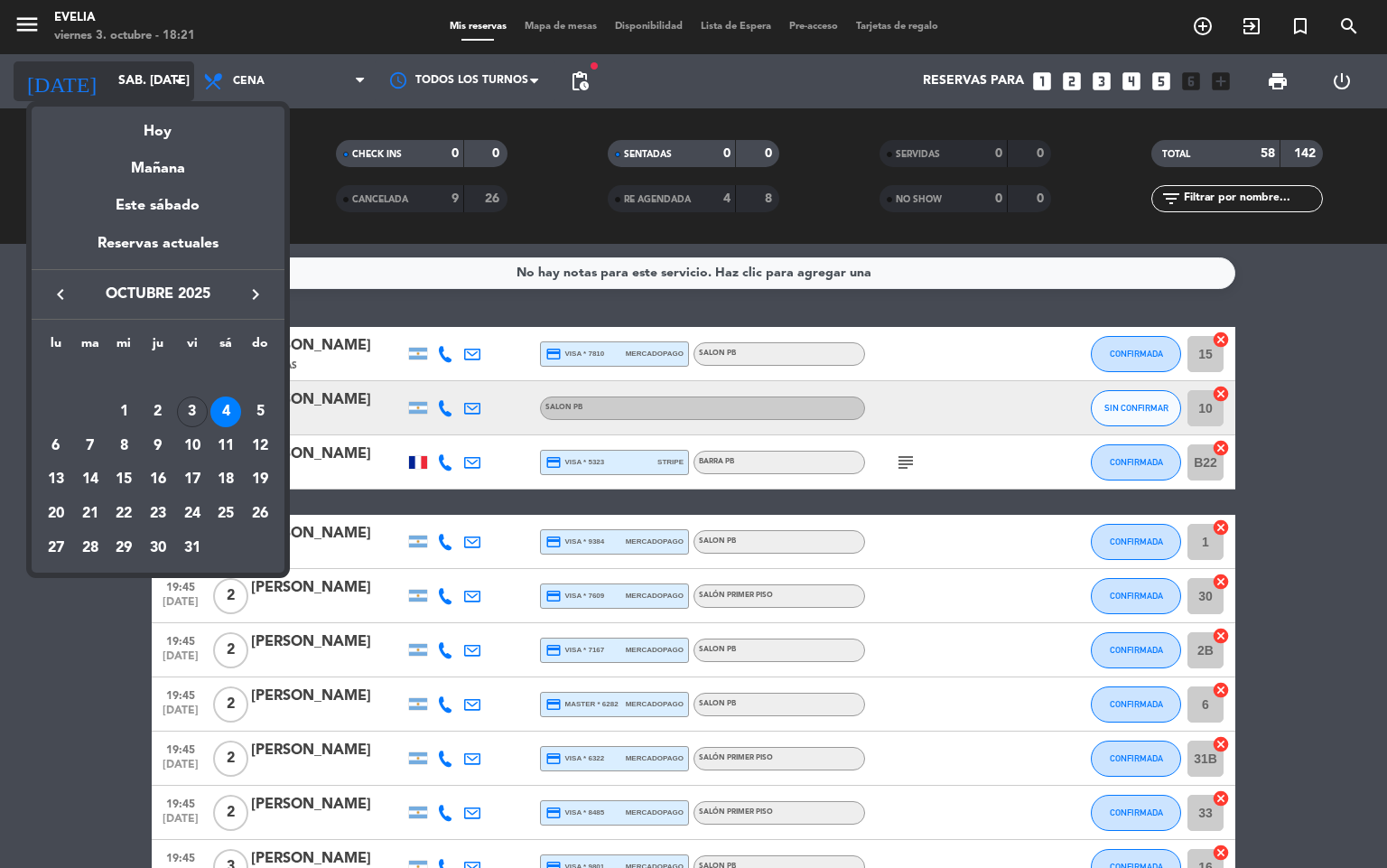
click at [152, 69] on div at bounding box center [694, 434] width 1387 height 868
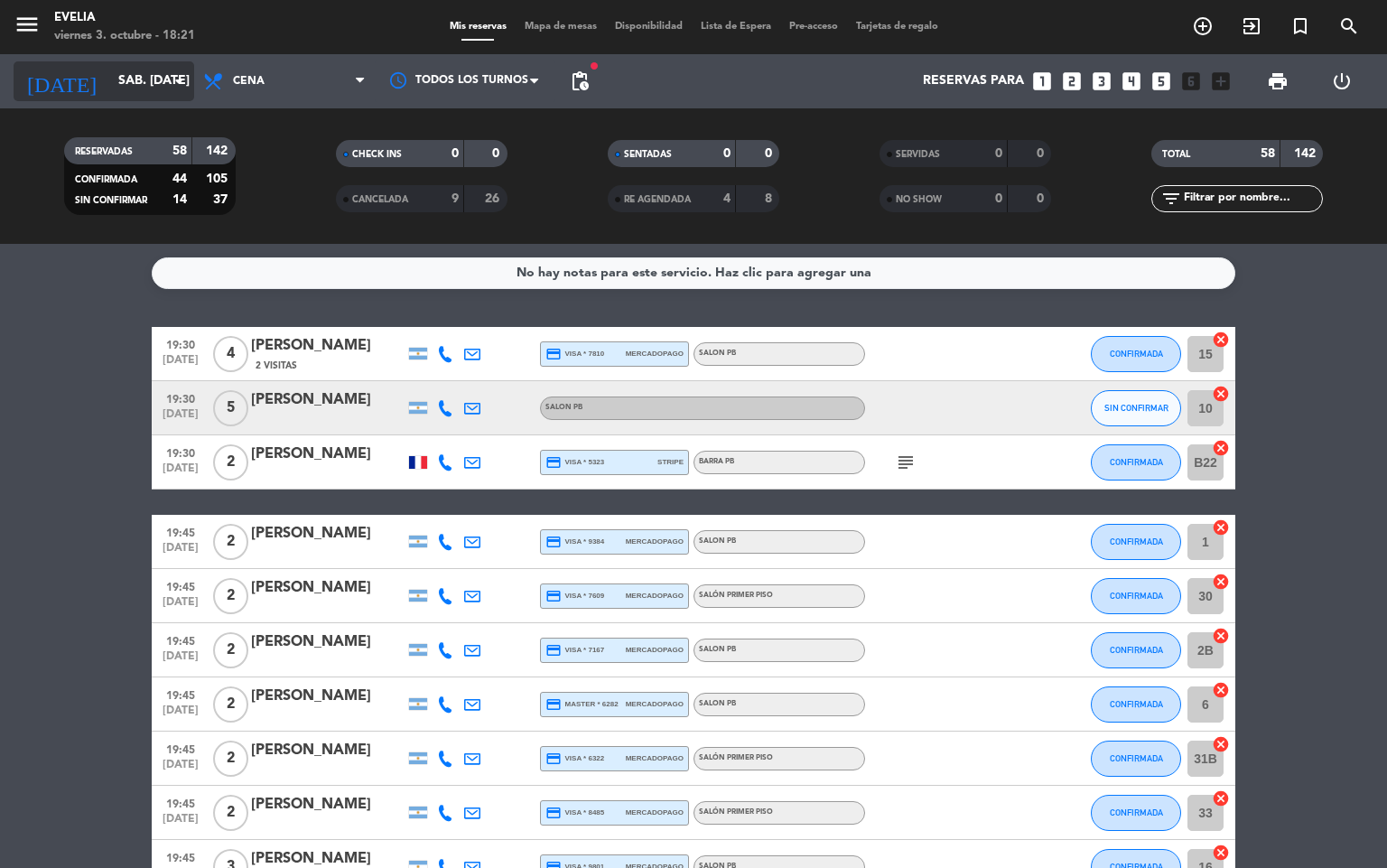
click at [152, 69] on input "sáb. [DATE]" at bounding box center [195, 81] width 172 height 33
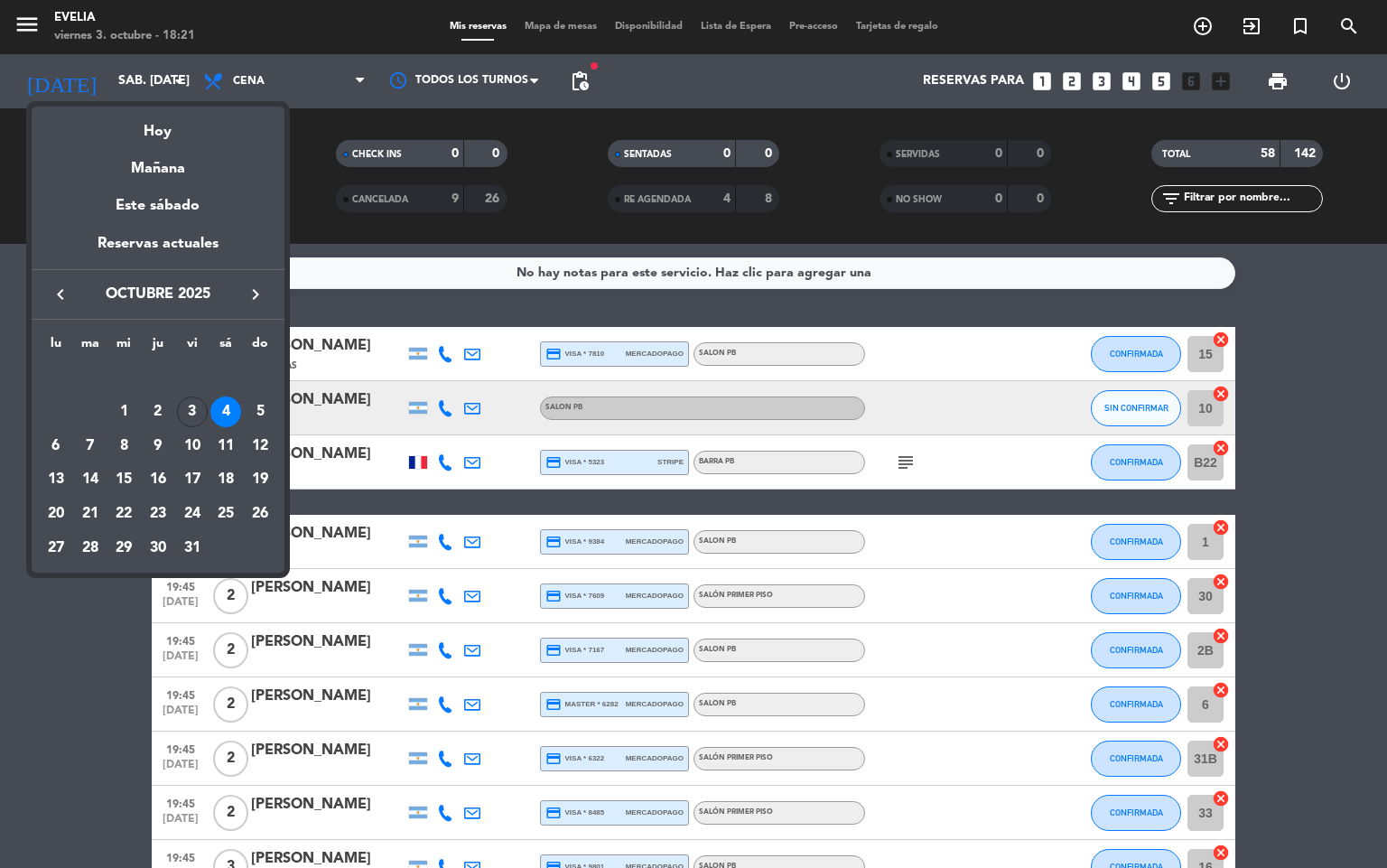
click at [72, 298] on button "keyboard_arrow_left" at bounding box center [61, 294] width 33 height 23
click at [92, 545] on div "30" at bounding box center [90, 548] width 31 height 31
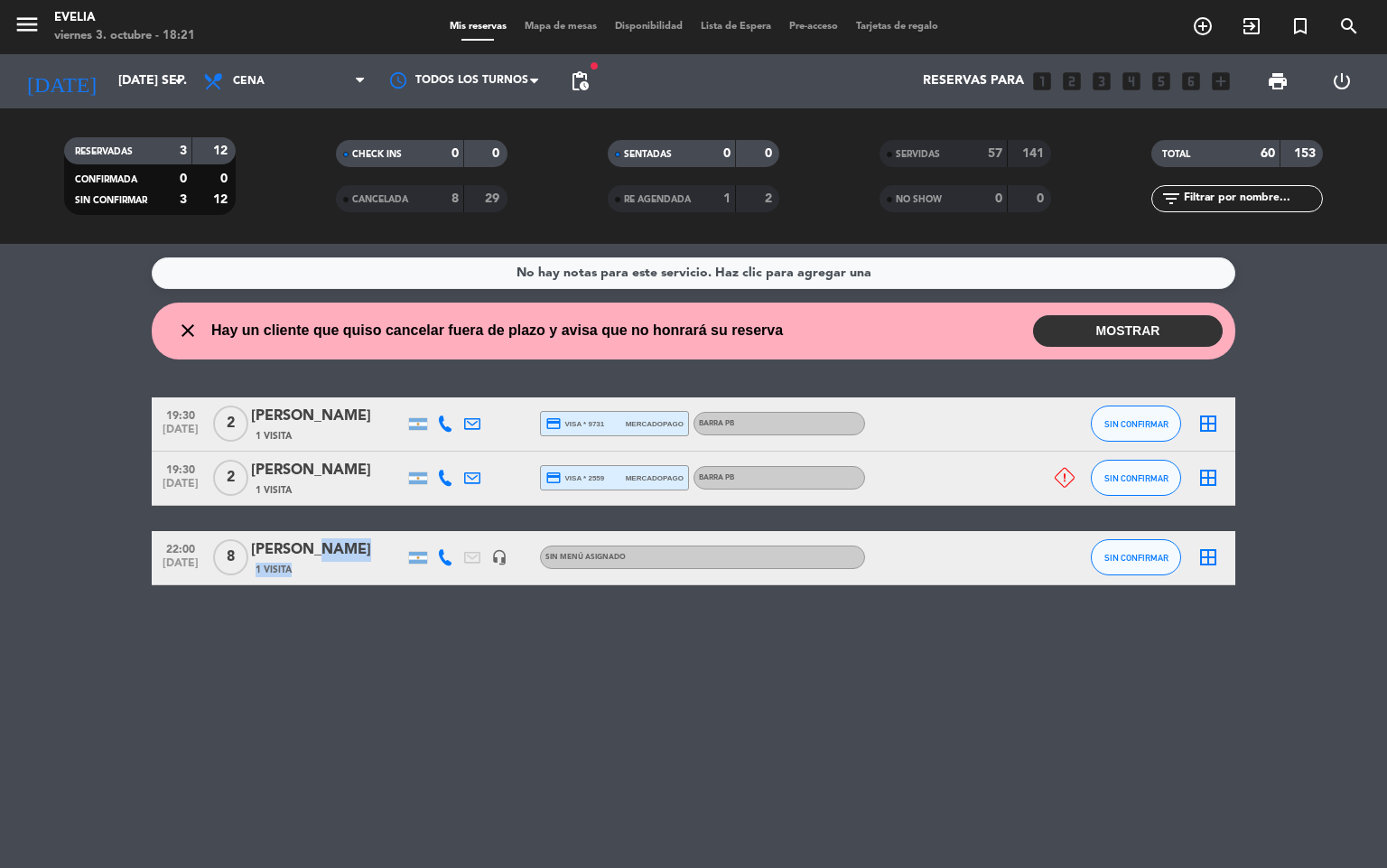
drag, startPoint x: 311, startPoint y: 551, endPoint x: 285, endPoint y: 572, distance: 33.4
click at [285, 572] on div "[PERSON_NAME] 1 Visita" at bounding box center [328, 558] width 153 height 39
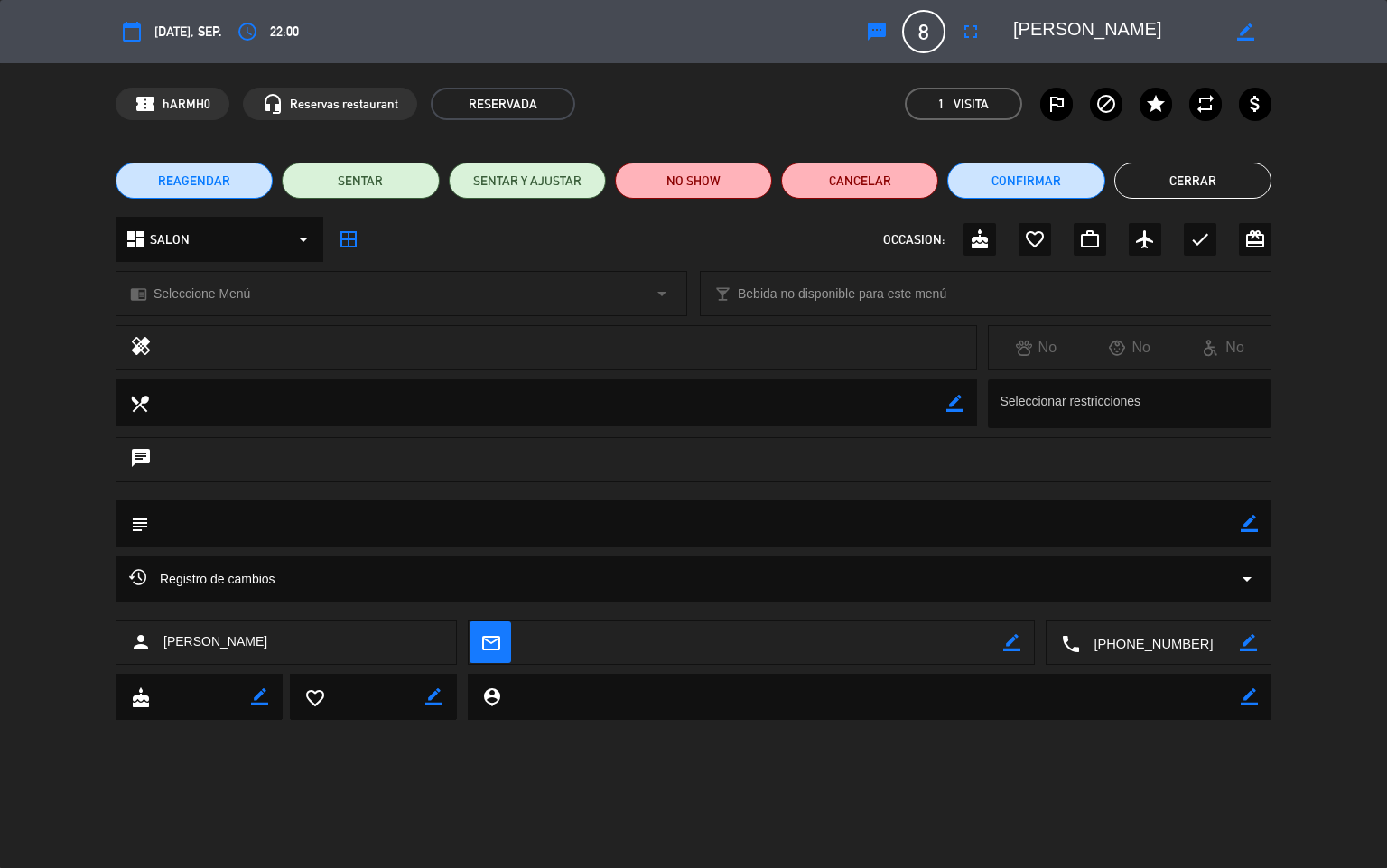
click at [1247, 590] on icon "arrow_drop_down" at bounding box center [1247, 579] width 21 height 21
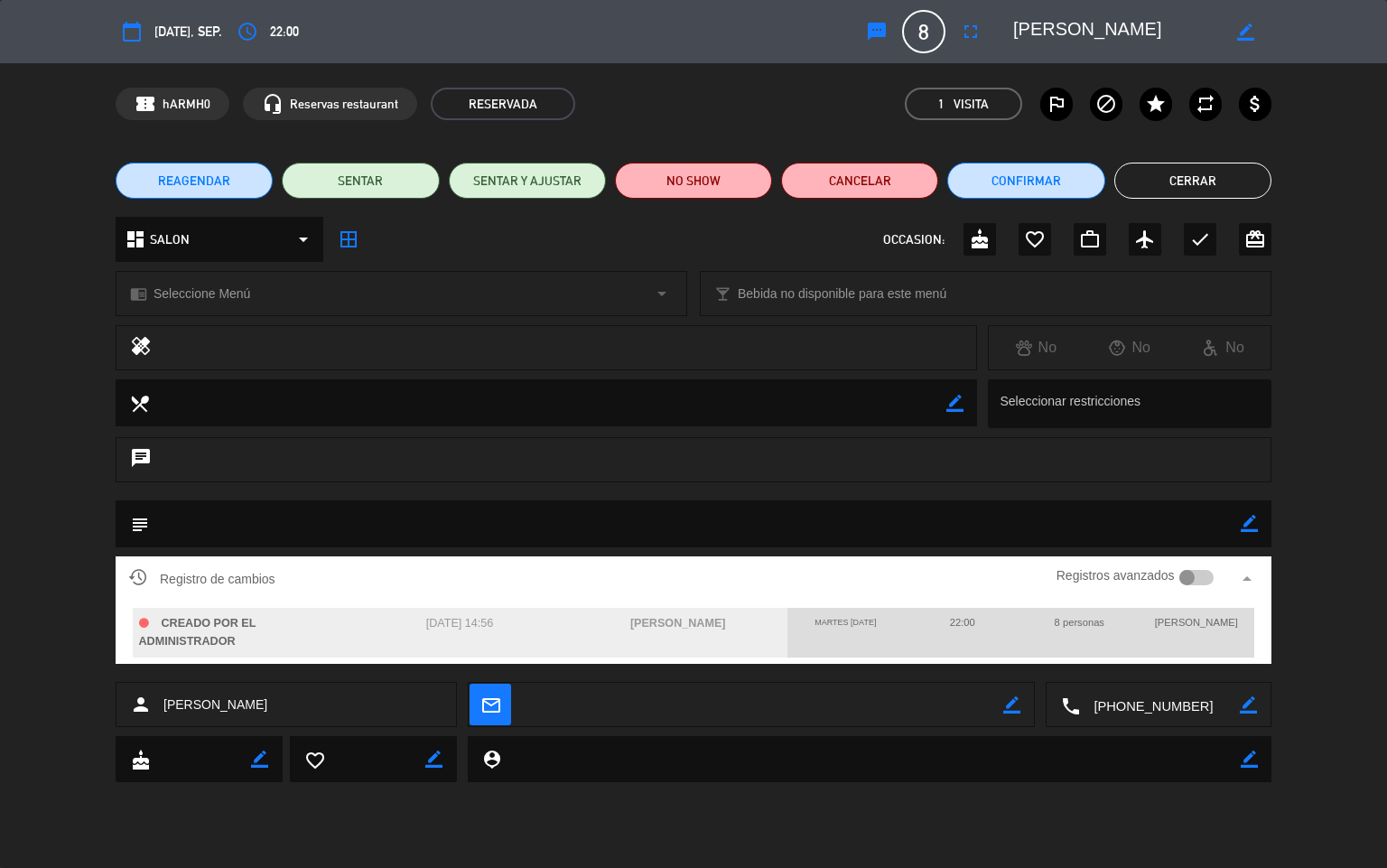
drag, startPoint x: 467, startPoint y: 629, endPoint x: 536, endPoint y: 634, distance: 69.2
click at [536, 634] on div "[DATE] 14:56" at bounding box center [459, 632] width 218 height 49
drag, startPoint x: 420, startPoint y: 624, endPoint x: 583, endPoint y: 599, distance: 164.9
click at [583, 599] on div "Registro de cambios Registros avanzados arrow_drop_up CREADO POR EL ADMINISTRAD…" at bounding box center [694, 610] width 1156 height 108
click at [699, 243] on div "dashboard SALON arrow_drop_down border_all OCCASION: cake favorite_border work_…" at bounding box center [694, 239] width 1156 height 46
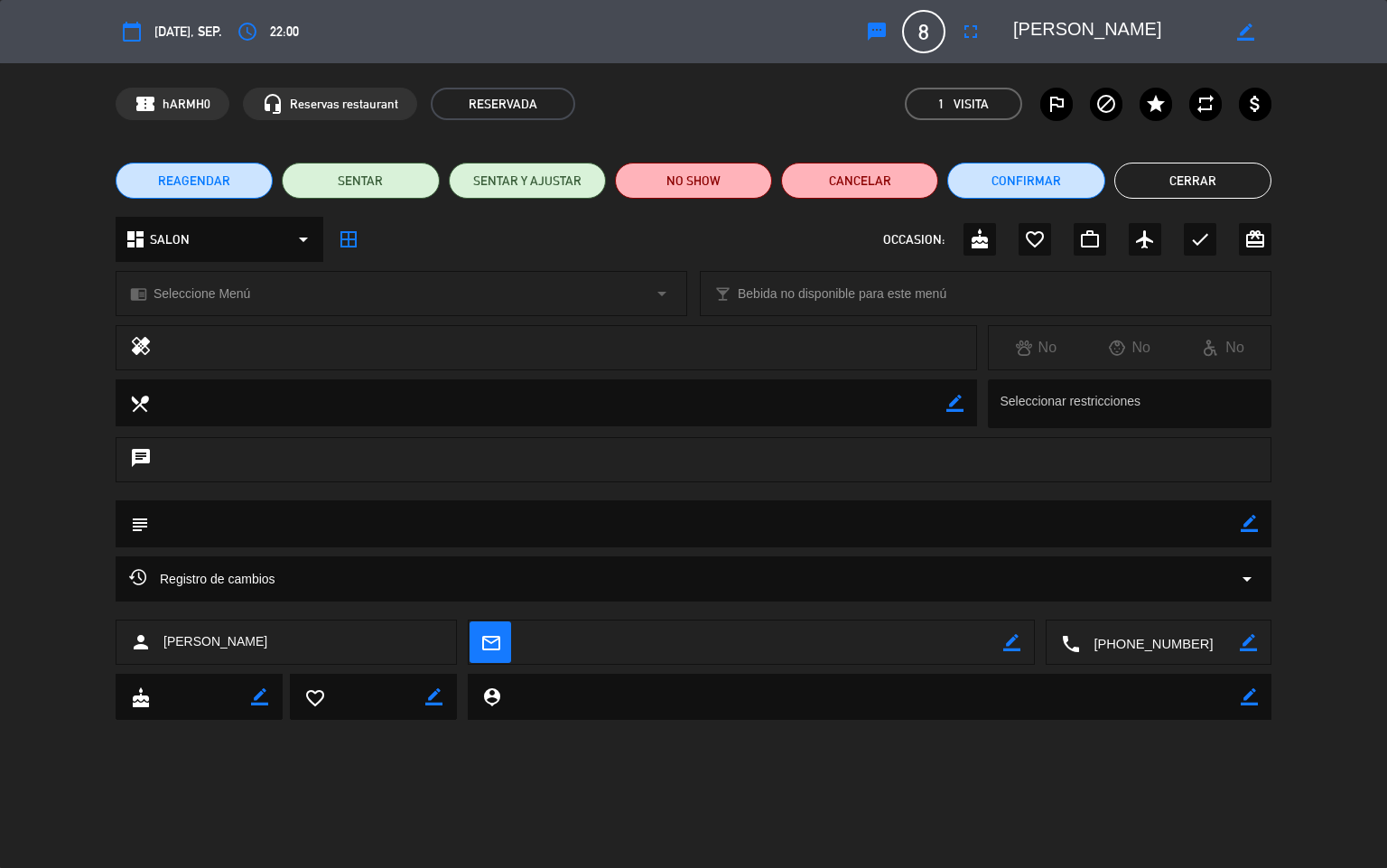
click at [1244, 198] on button "Cerrar" at bounding box center [1193, 180] width 157 height 36
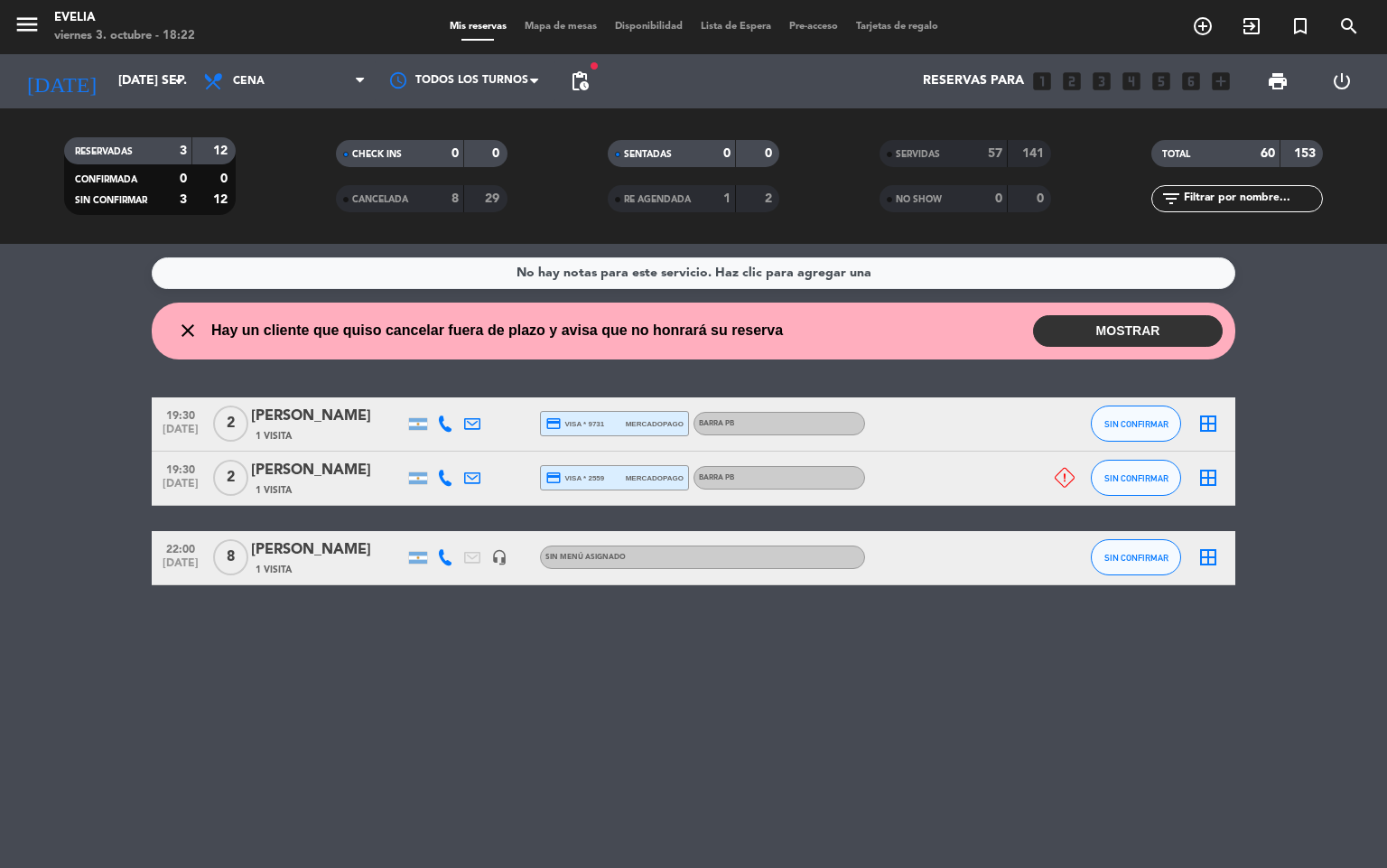
click at [1138, 347] on button "MOSTRAR" at bounding box center [1128, 331] width 190 height 32
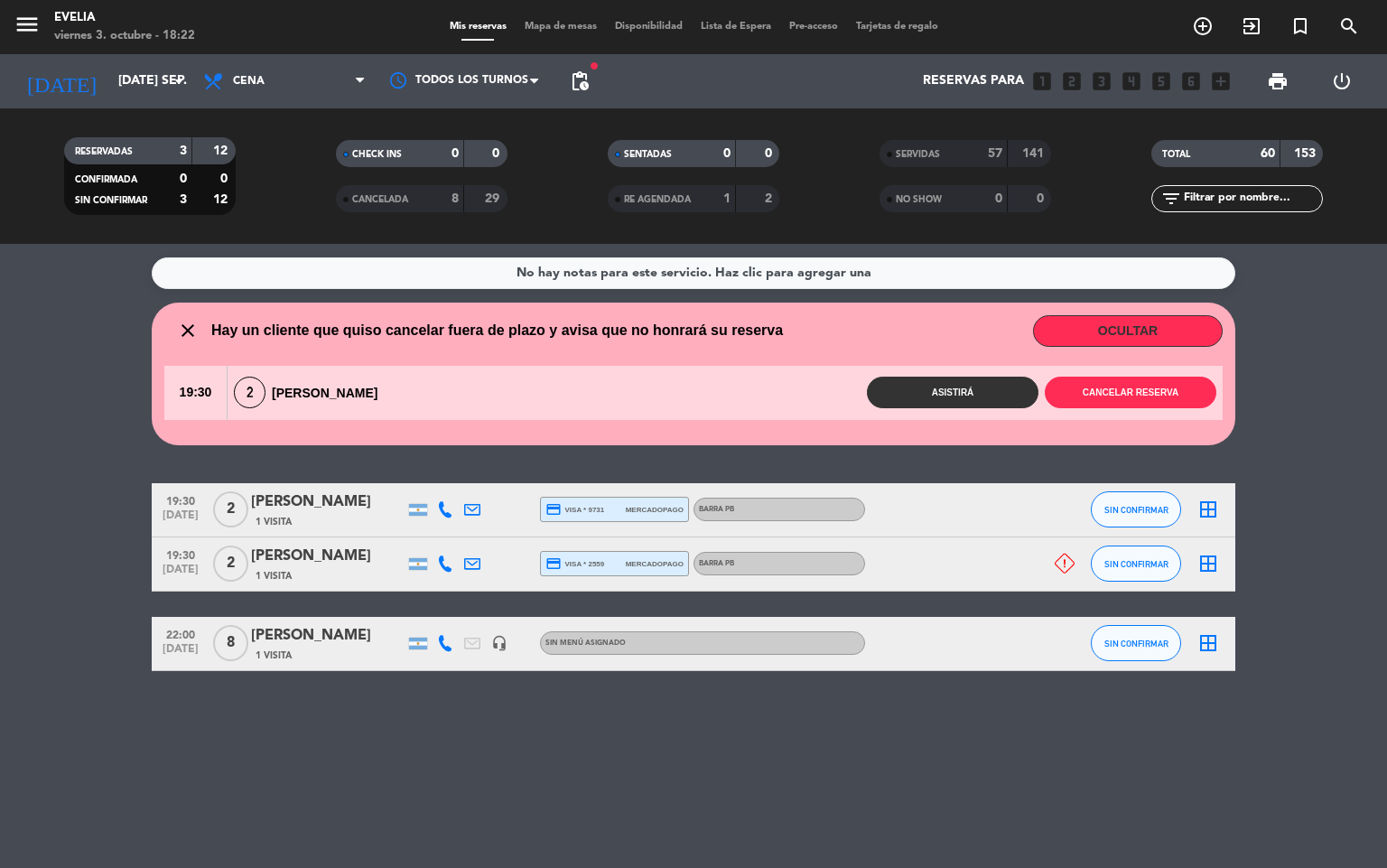
click at [1084, 329] on button "OCULTAR" at bounding box center [1128, 331] width 190 height 32
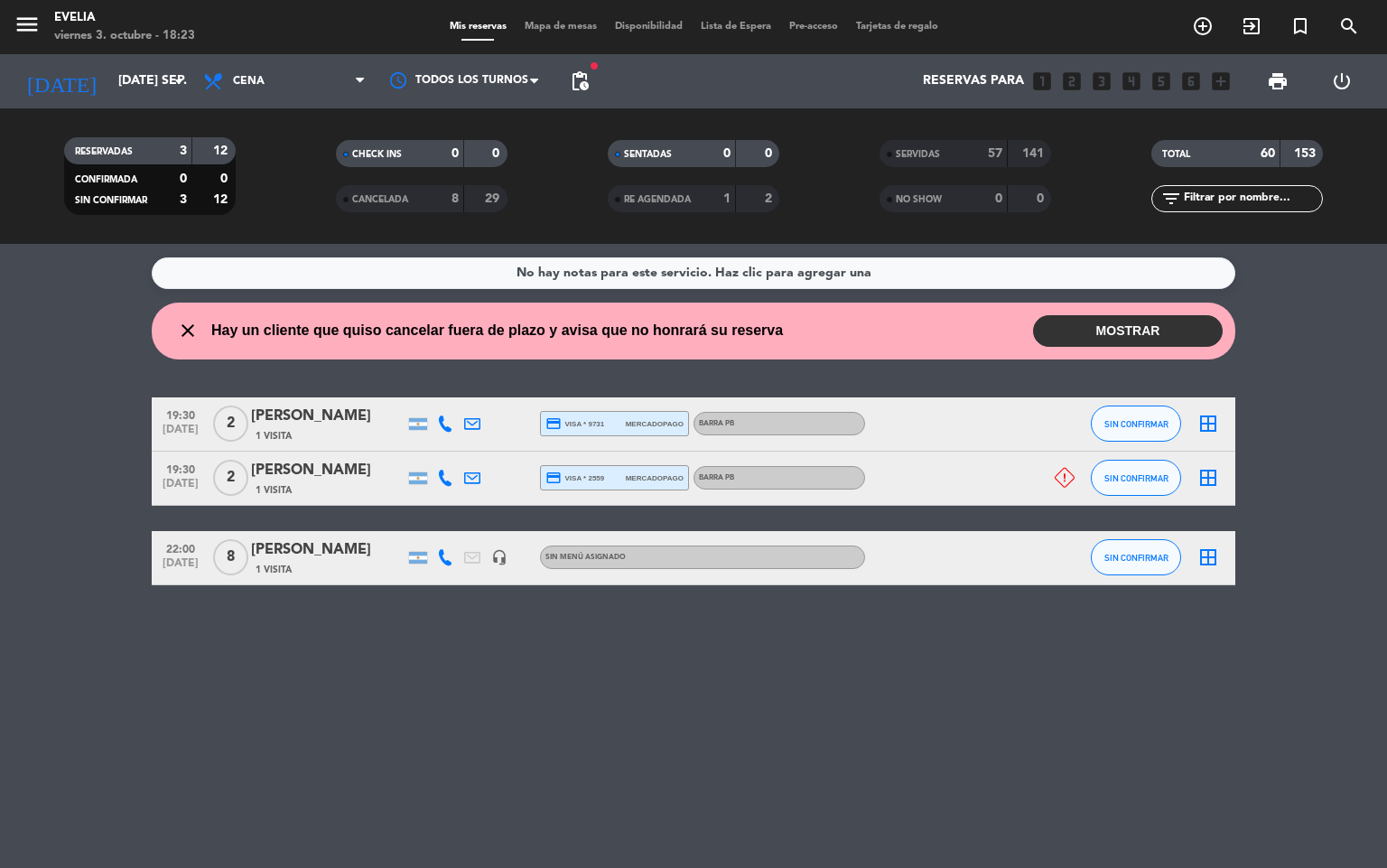
click at [177, 319] on div "close Hay un cliente que quiso cancelar fuera de plazo y avisa que no honrará s…" at bounding box center [473, 331] width 619 height 23
click at [179, 334] on icon "close" at bounding box center [188, 331] width 21 height 21
click at [151, 80] on input "[DATE] sep." at bounding box center [195, 81] width 172 height 33
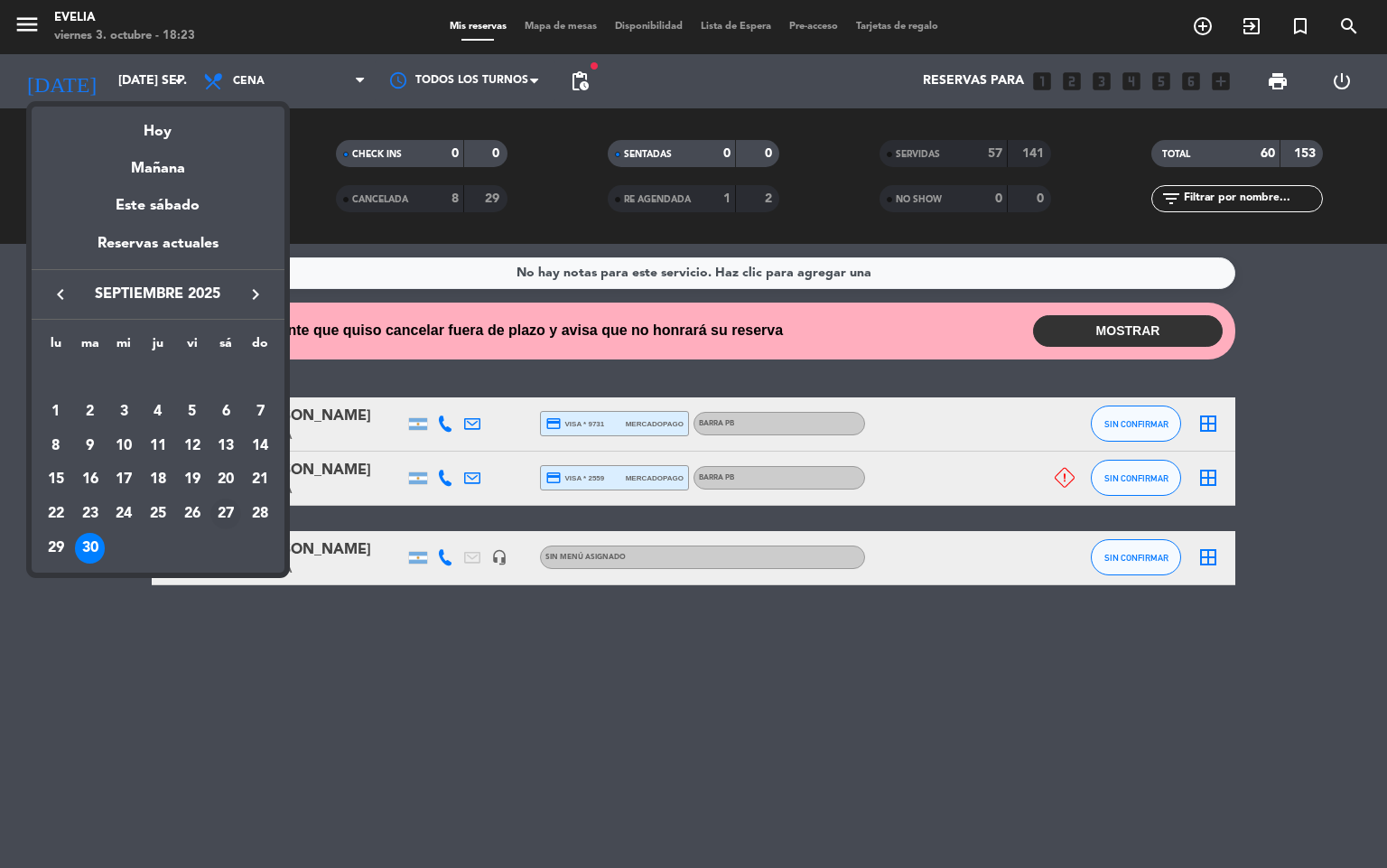
click at [230, 518] on div "27" at bounding box center [226, 514] width 31 height 31
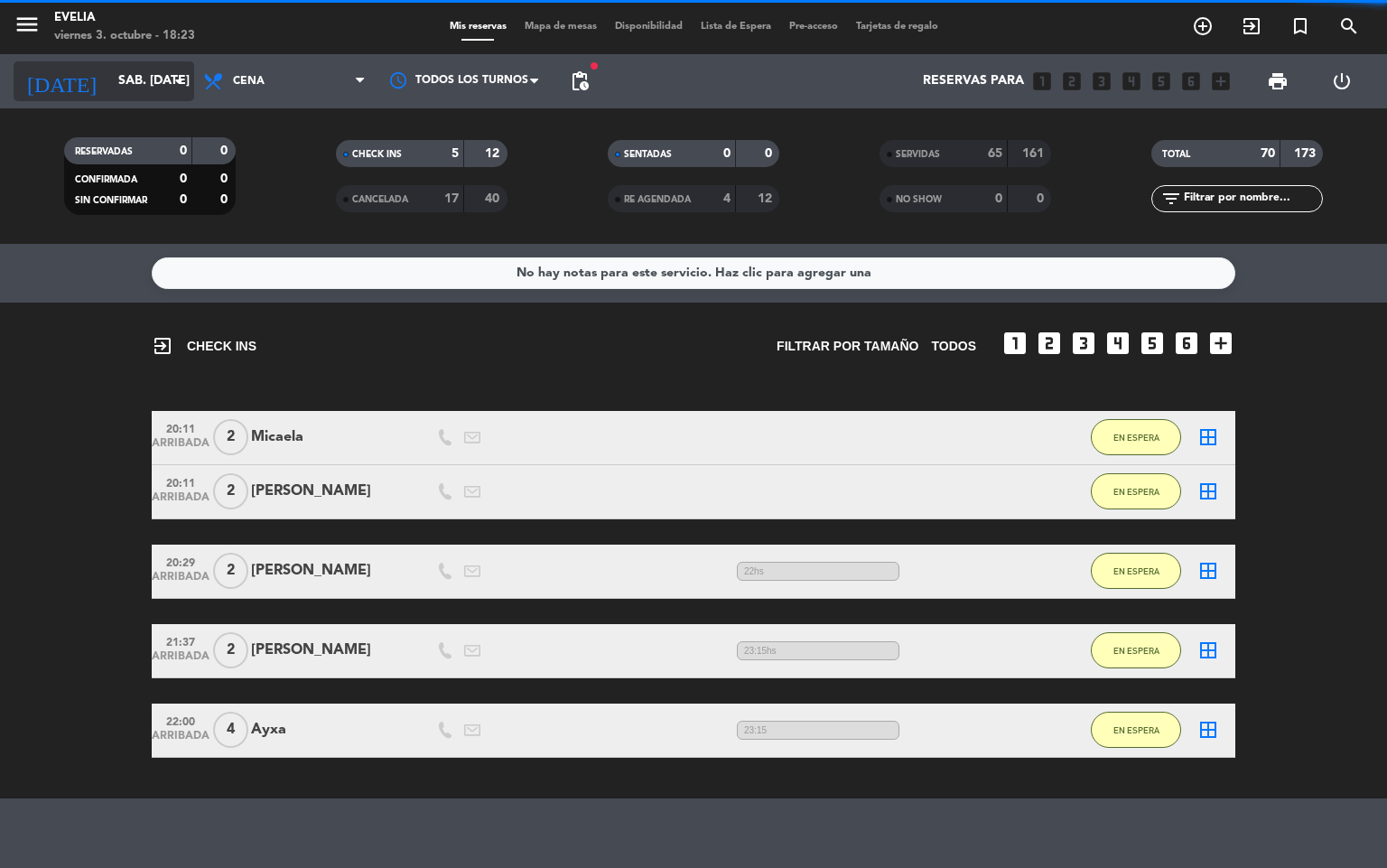
click at [141, 65] on input "sáb. [DATE]" at bounding box center [195, 81] width 172 height 33
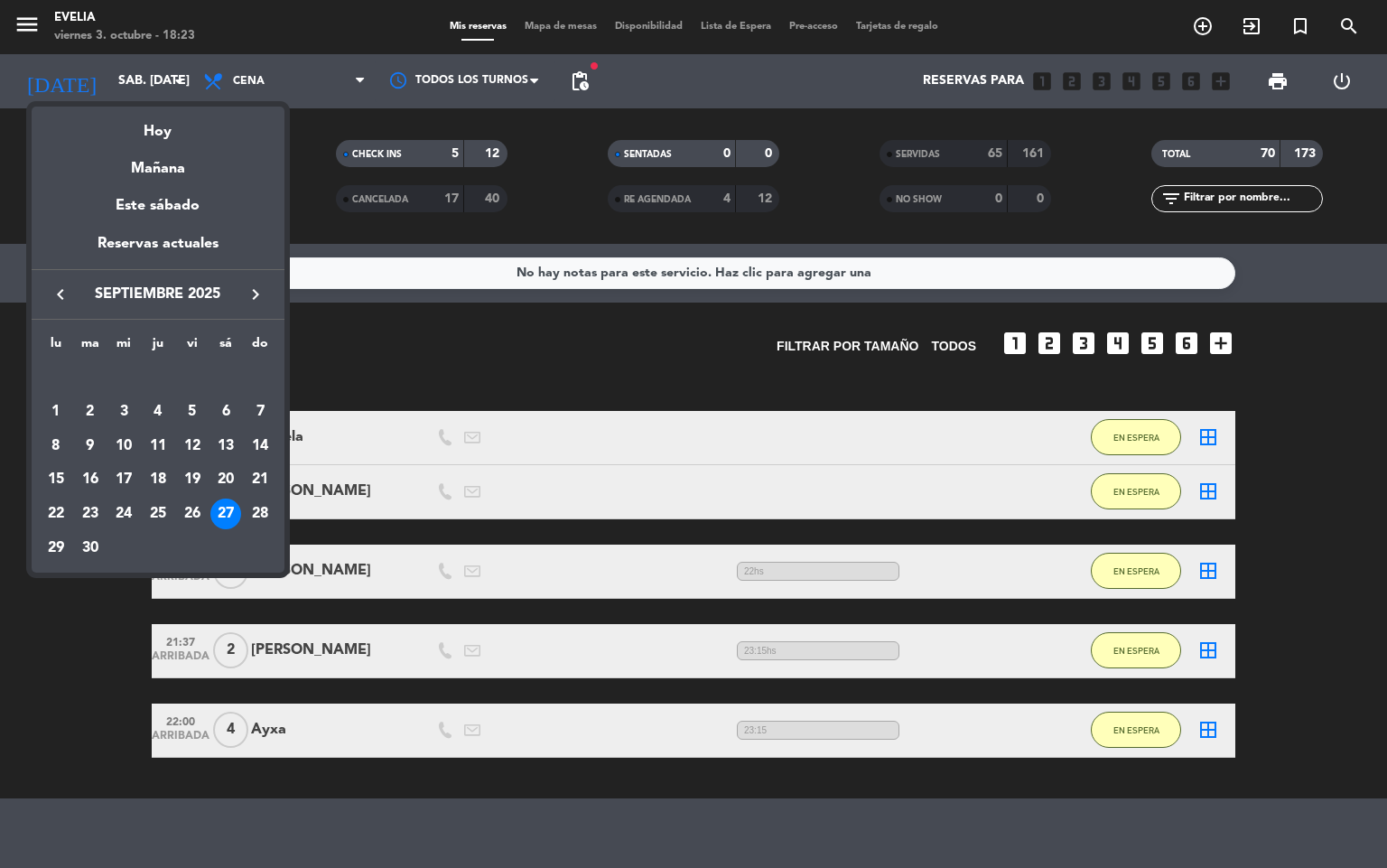
click at [252, 295] on icon "keyboard_arrow_right" at bounding box center [255, 294] width 21 height 21
click at [202, 415] on div "3" at bounding box center [193, 412] width 31 height 31
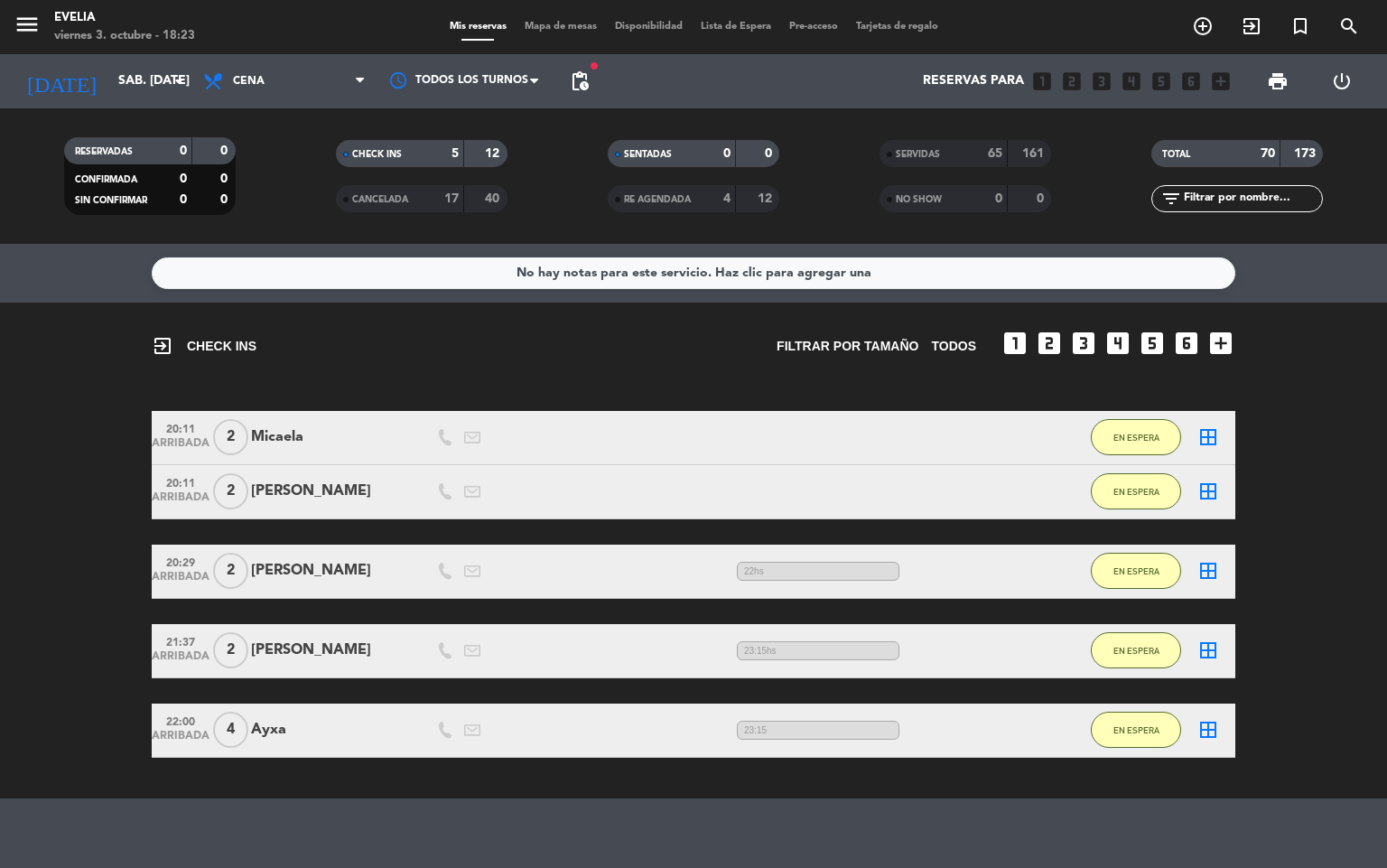
type input "vie. [DATE]"
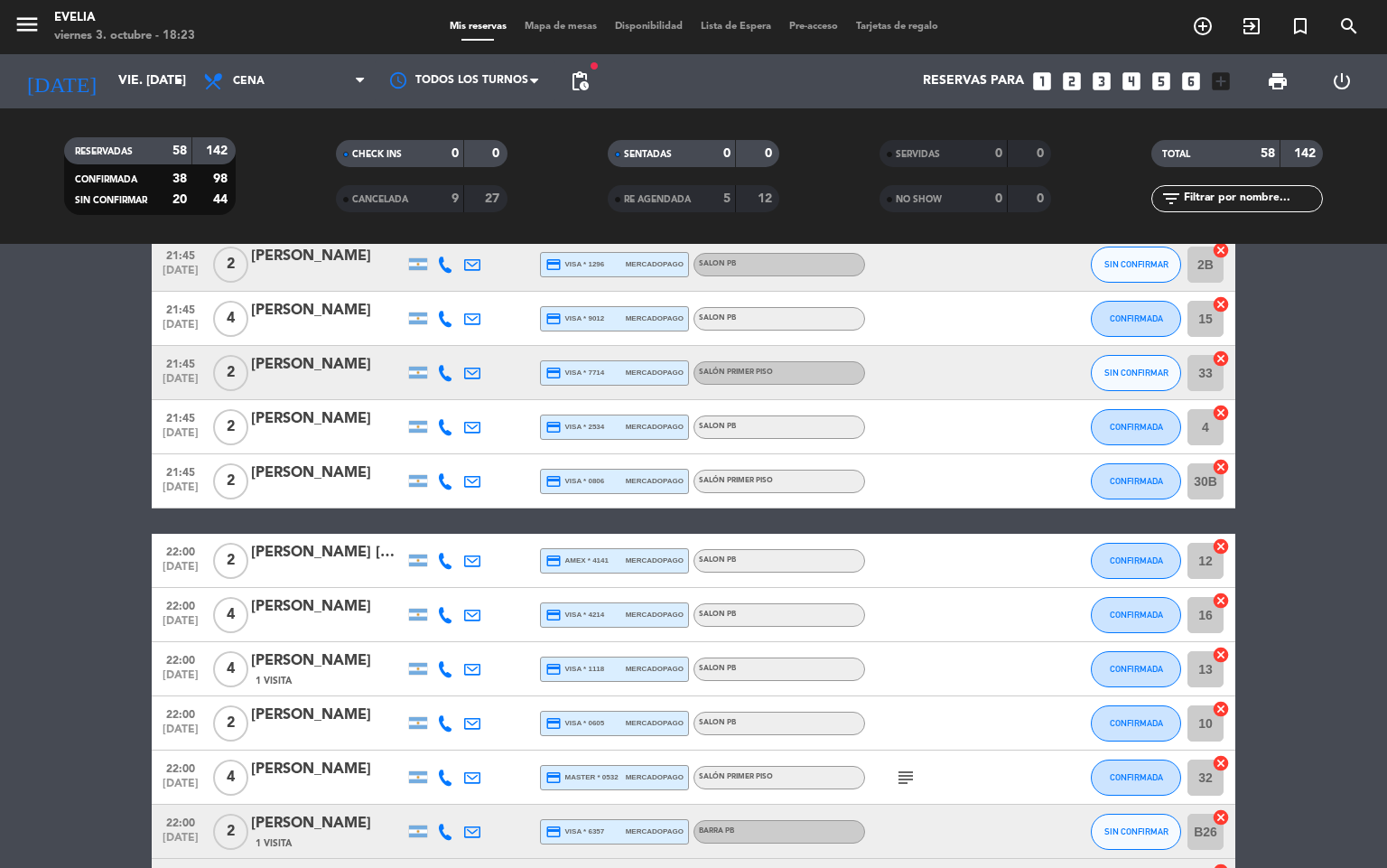
scroll to position [2869, 0]
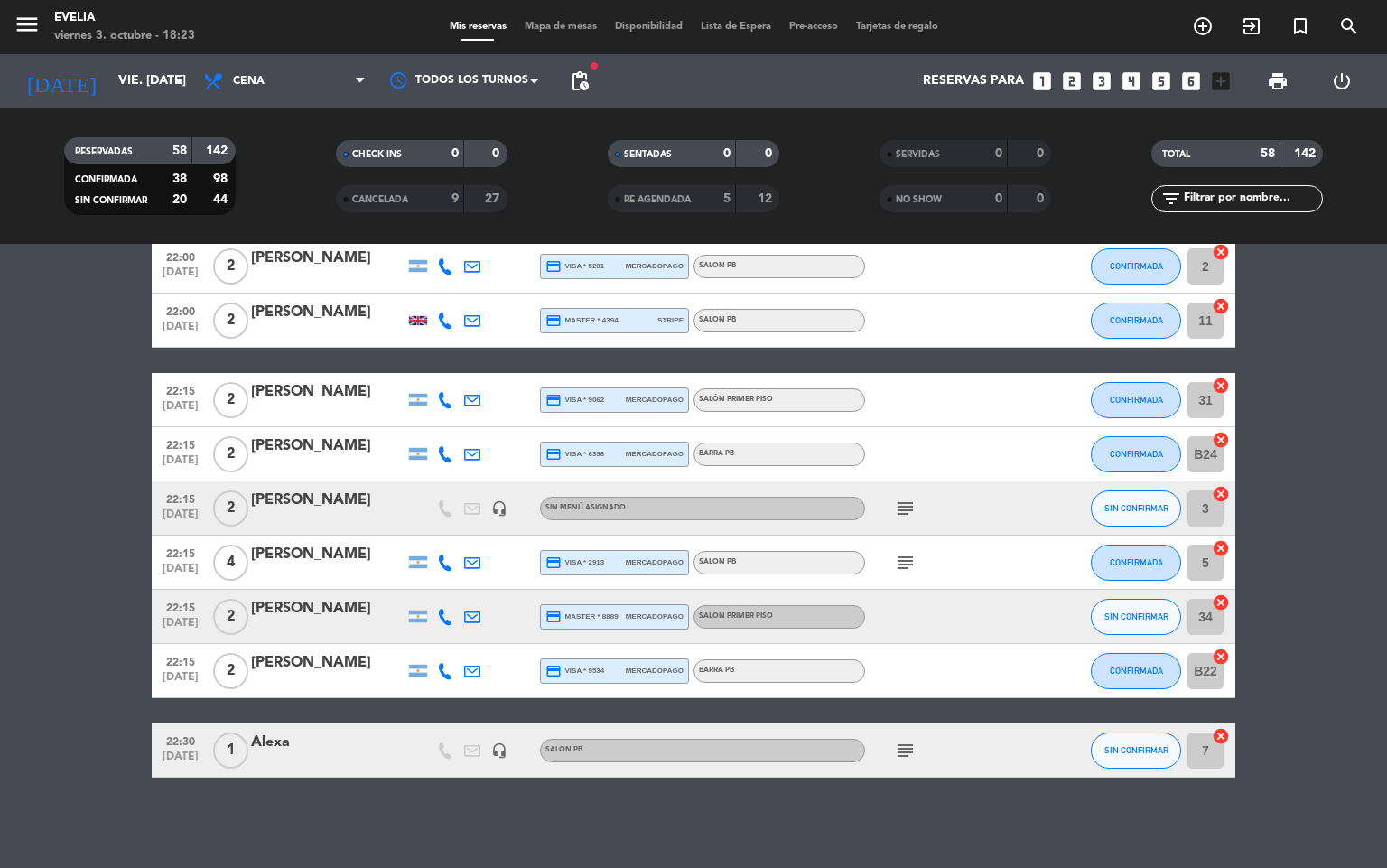
click at [534, 21] on span "Mapa de mesas" at bounding box center [561, 26] width 90 height 10
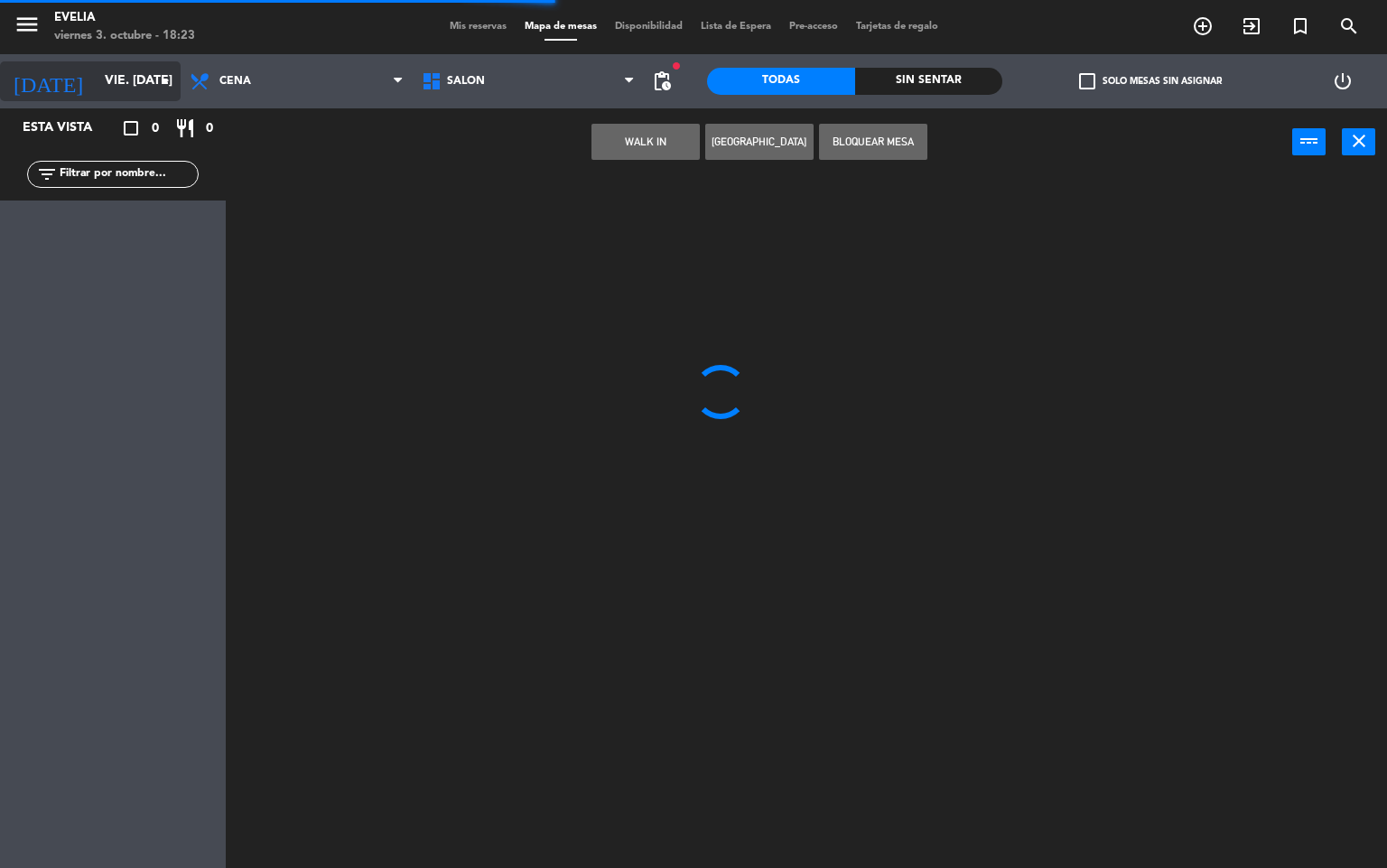
click at [141, 92] on input "vie. [DATE]" at bounding box center [181, 81] width 172 height 33
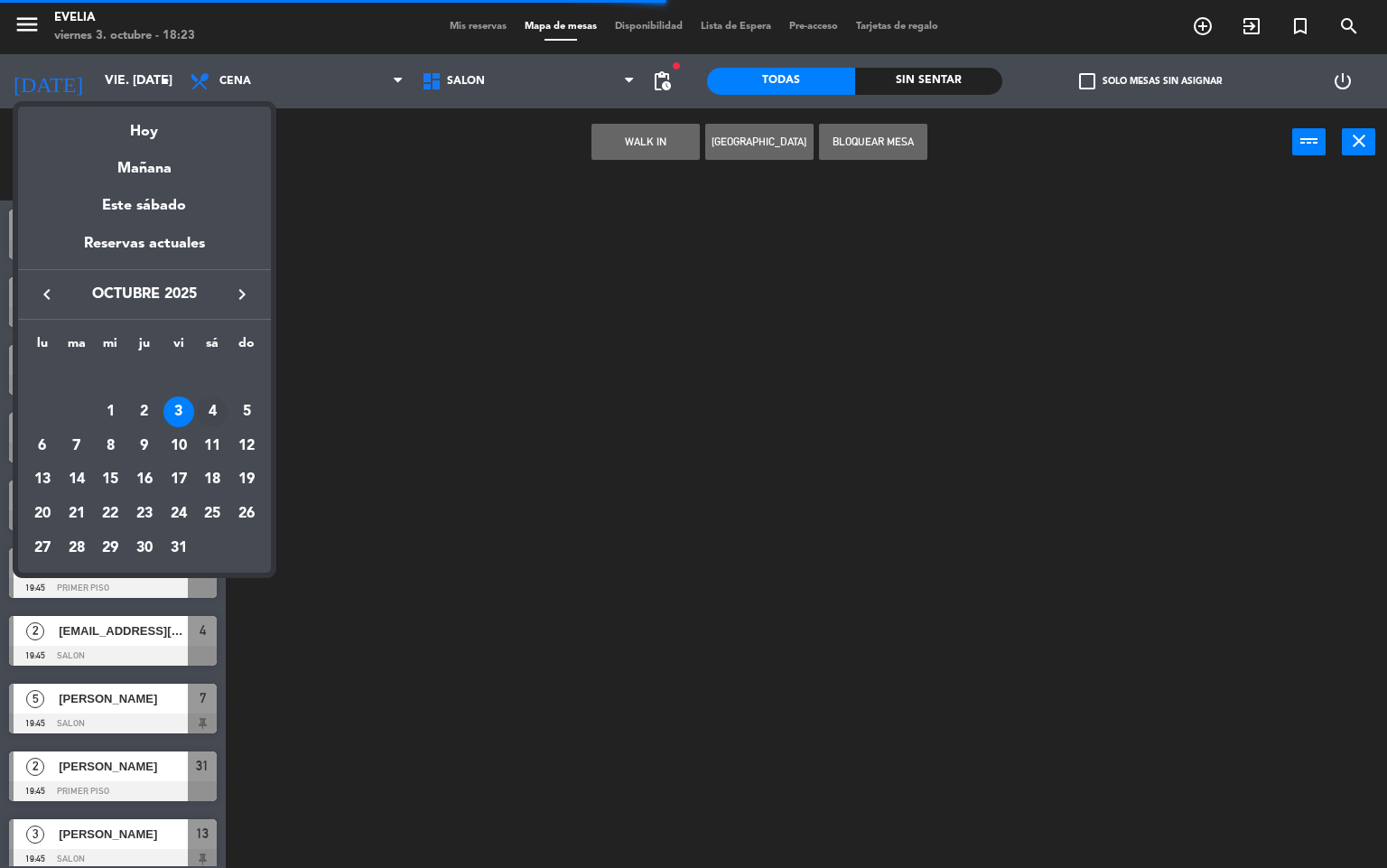
click at [199, 410] on div "4" at bounding box center [212, 412] width 31 height 31
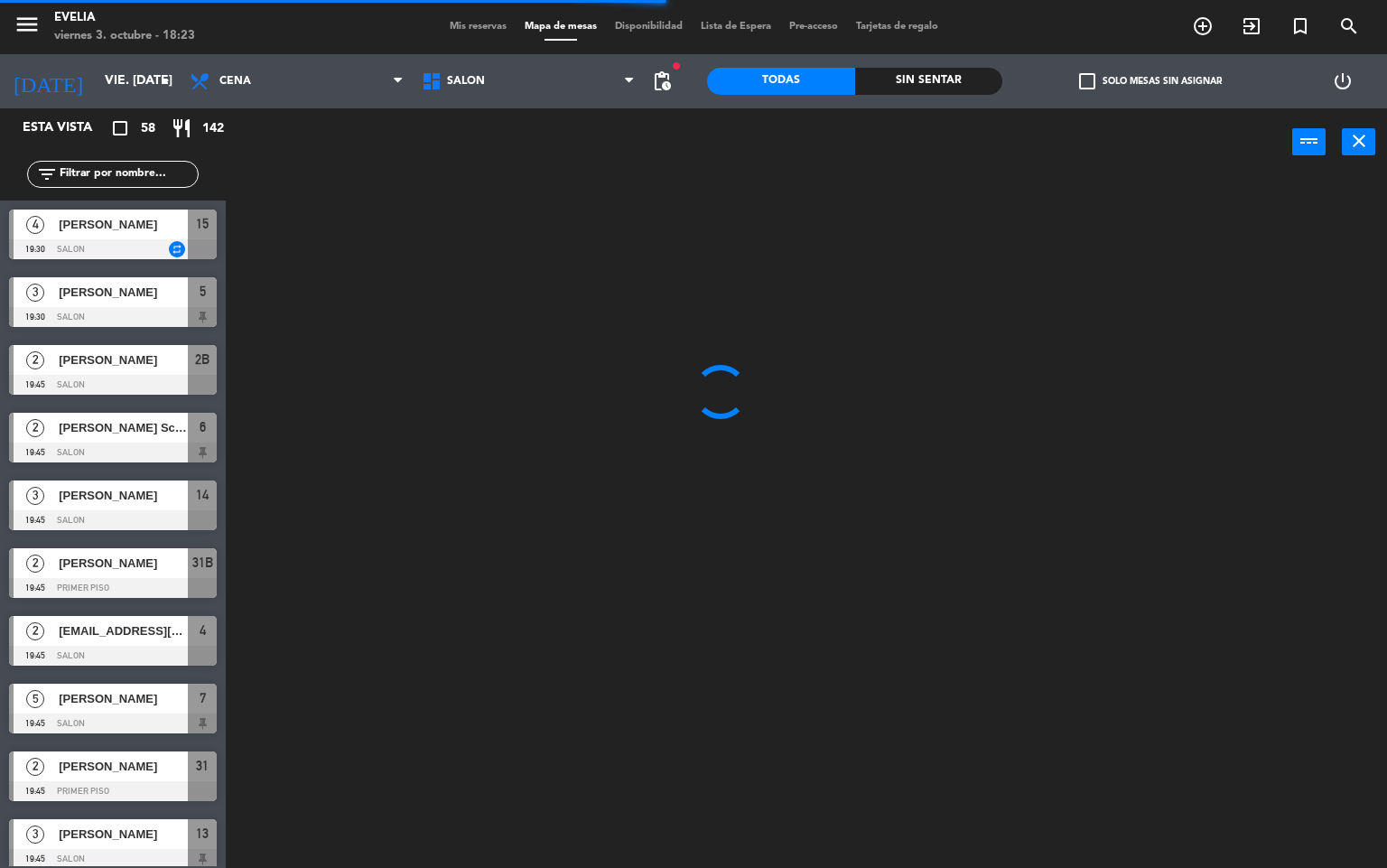
type input "sáb. [DATE]"
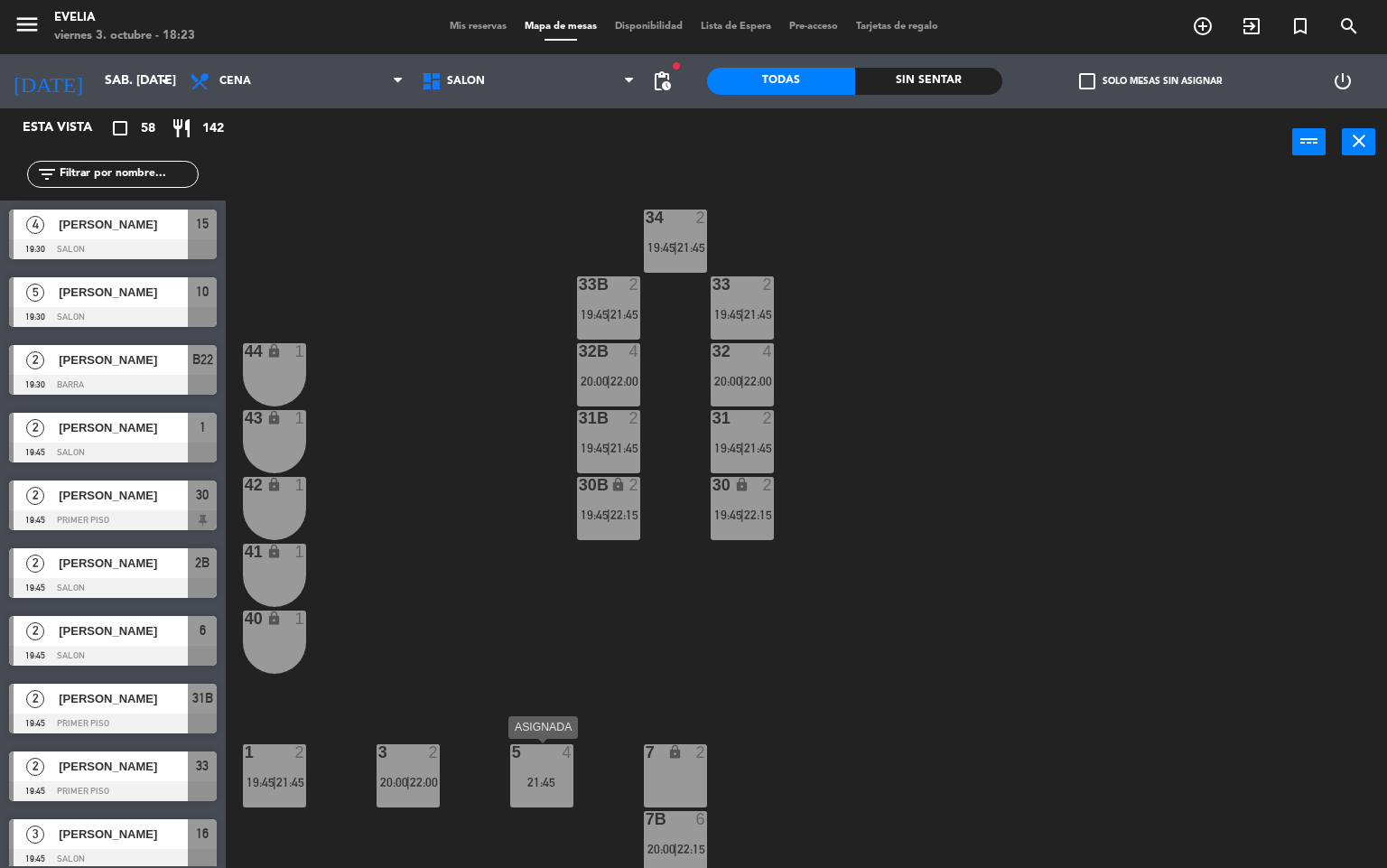
click at [521, 794] on div "5 4 21:45" at bounding box center [541, 775] width 63 height 63
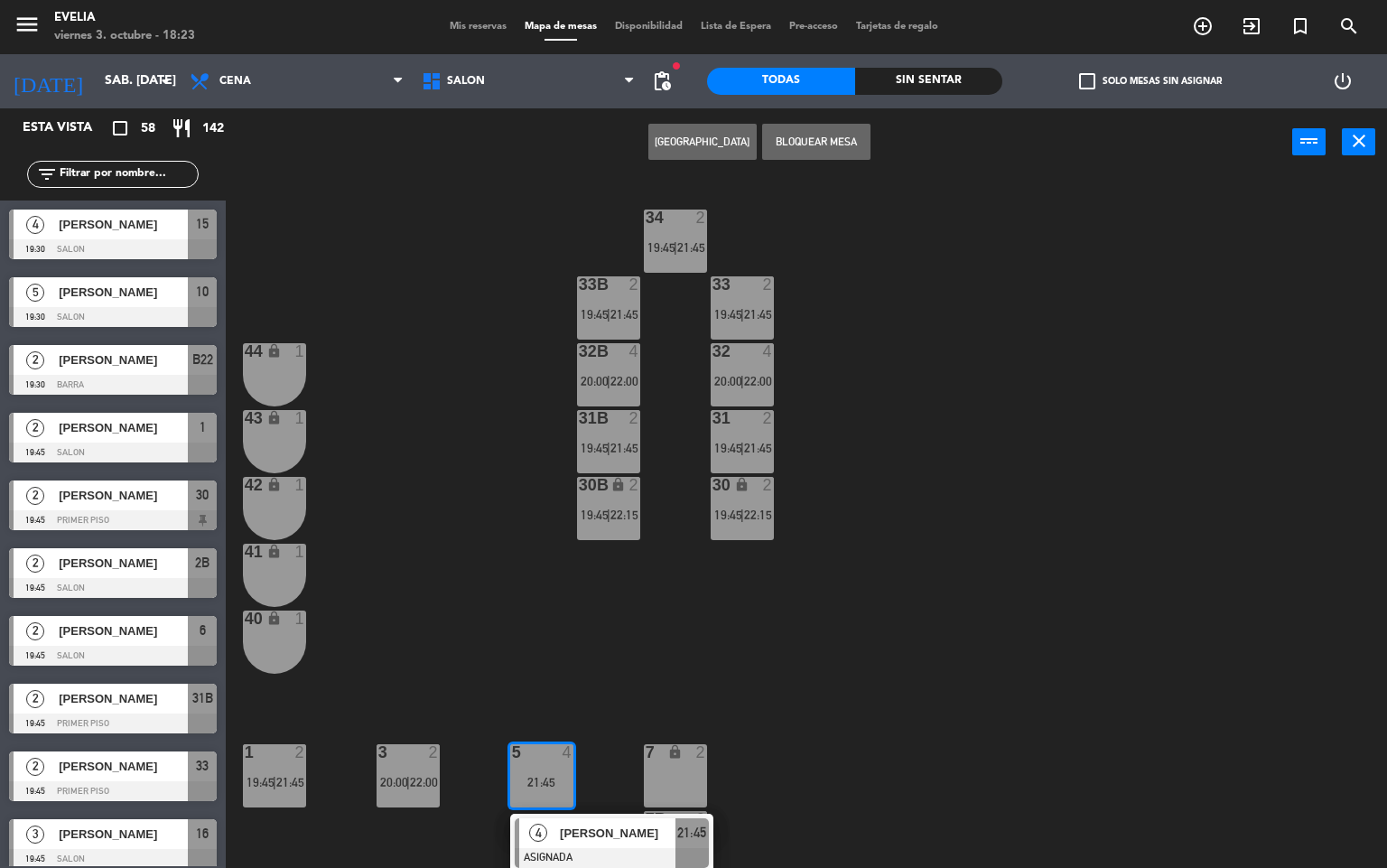
click at [678, 133] on button "[GEOGRAPHIC_DATA]" at bounding box center [703, 142] width 109 height 36
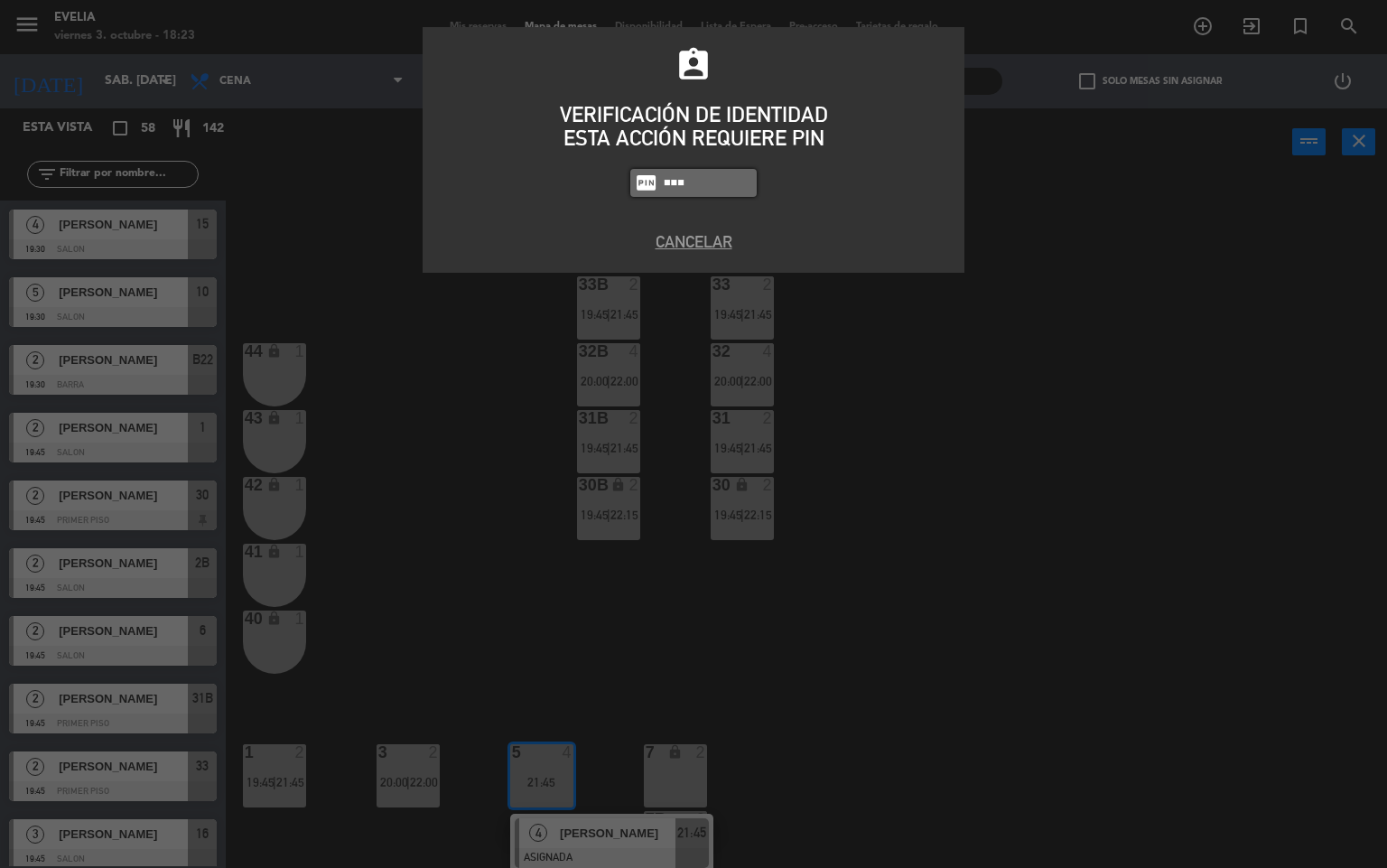
type input "7980"
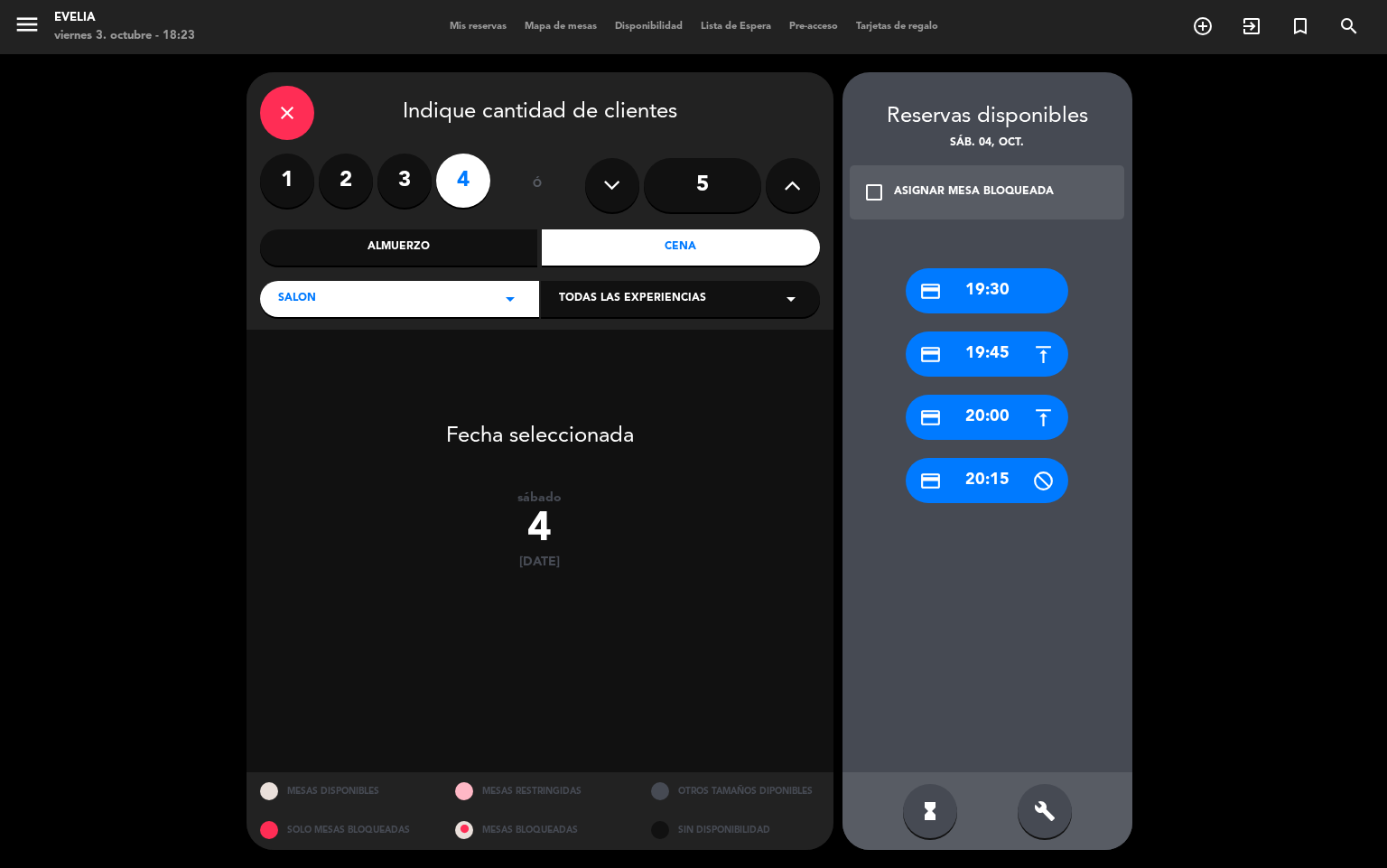
click at [1028, 802] on div "build" at bounding box center [1045, 811] width 54 height 54
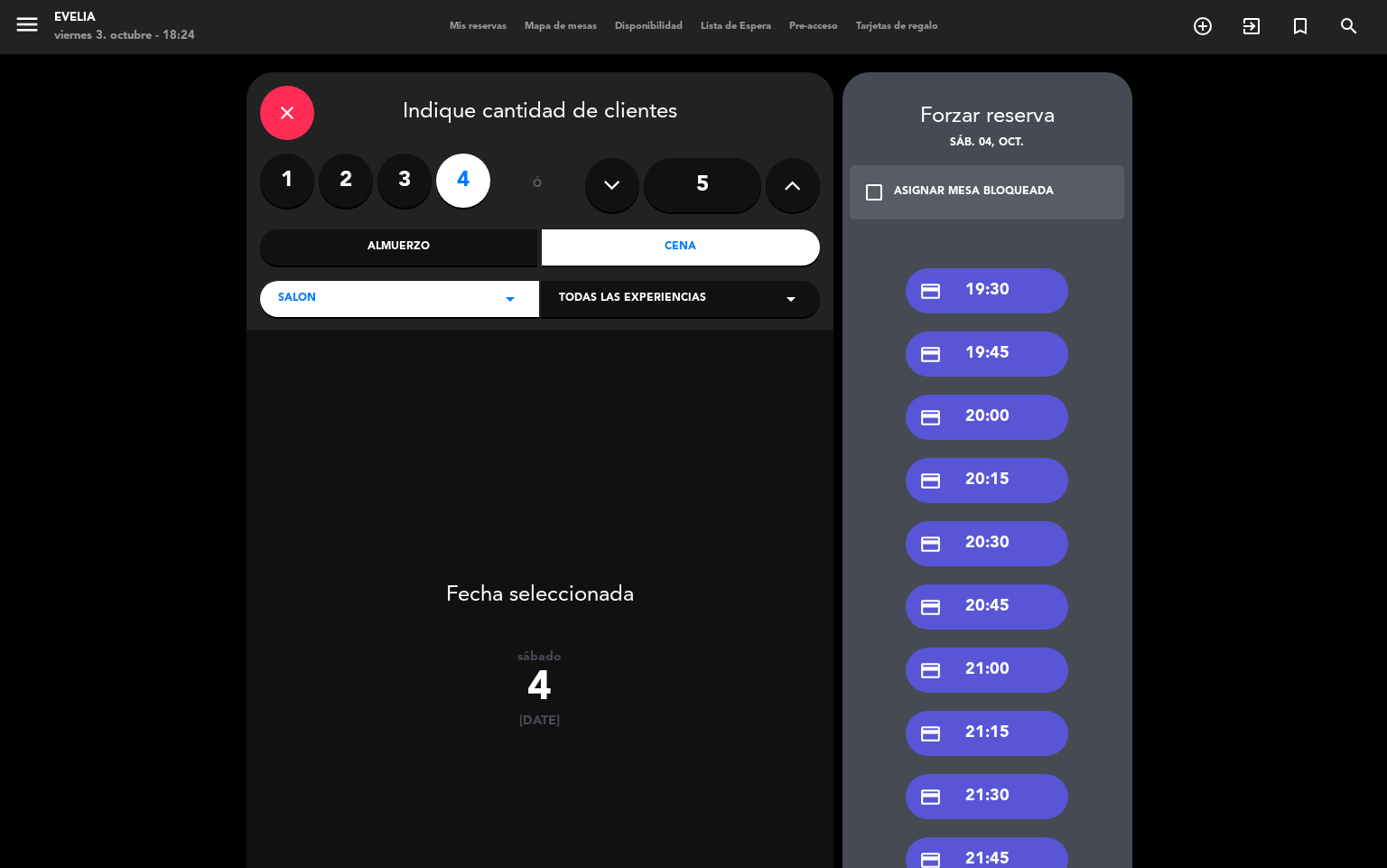
click at [994, 424] on div "credit_card 20:00" at bounding box center [987, 417] width 163 height 46
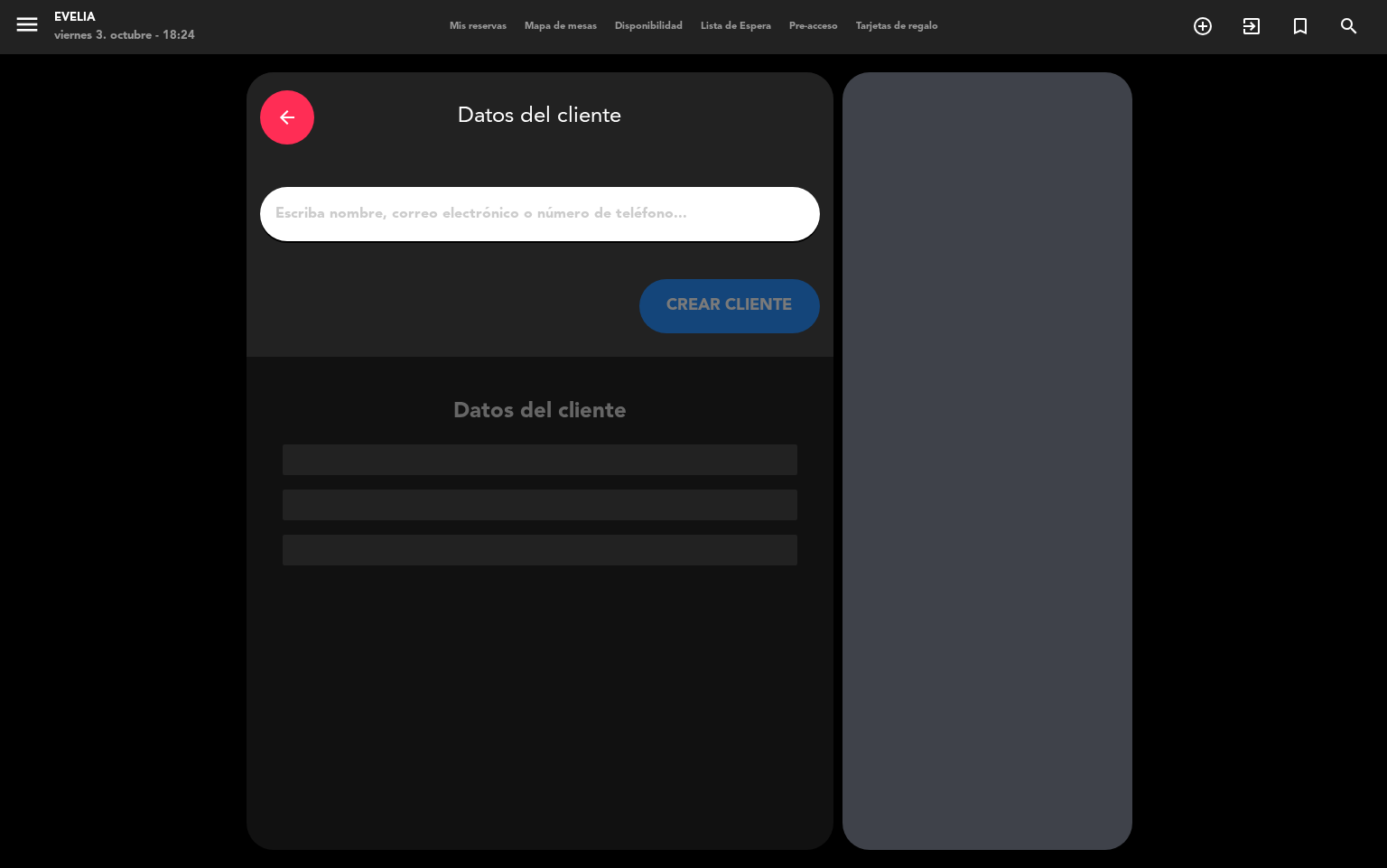
click at [349, 216] on input "1" at bounding box center [539, 214] width 532 height 25
type input "i"
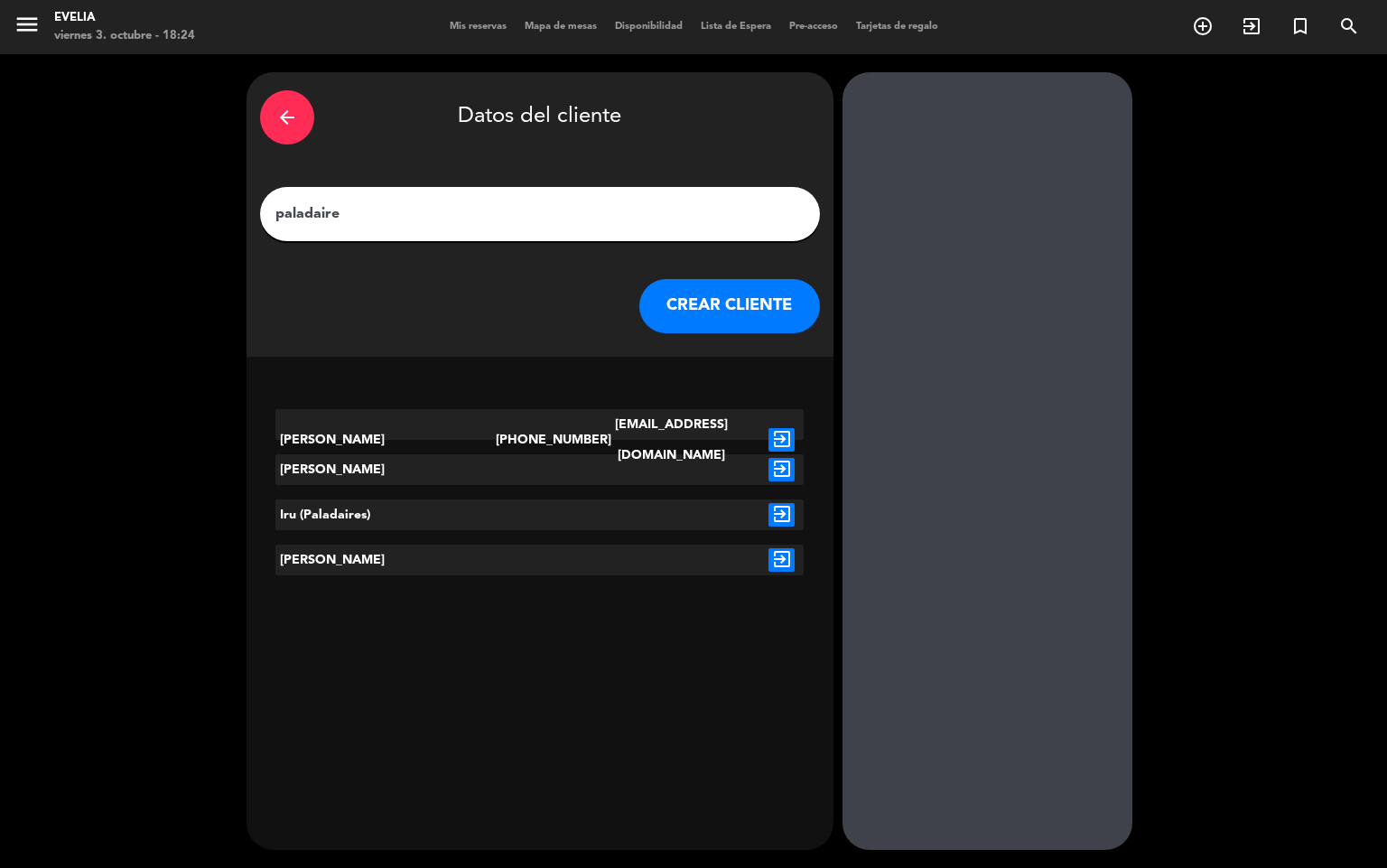
type input "paladaire"
click at [779, 477] on icon "exit_to_app" at bounding box center [781, 469] width 26 height 23
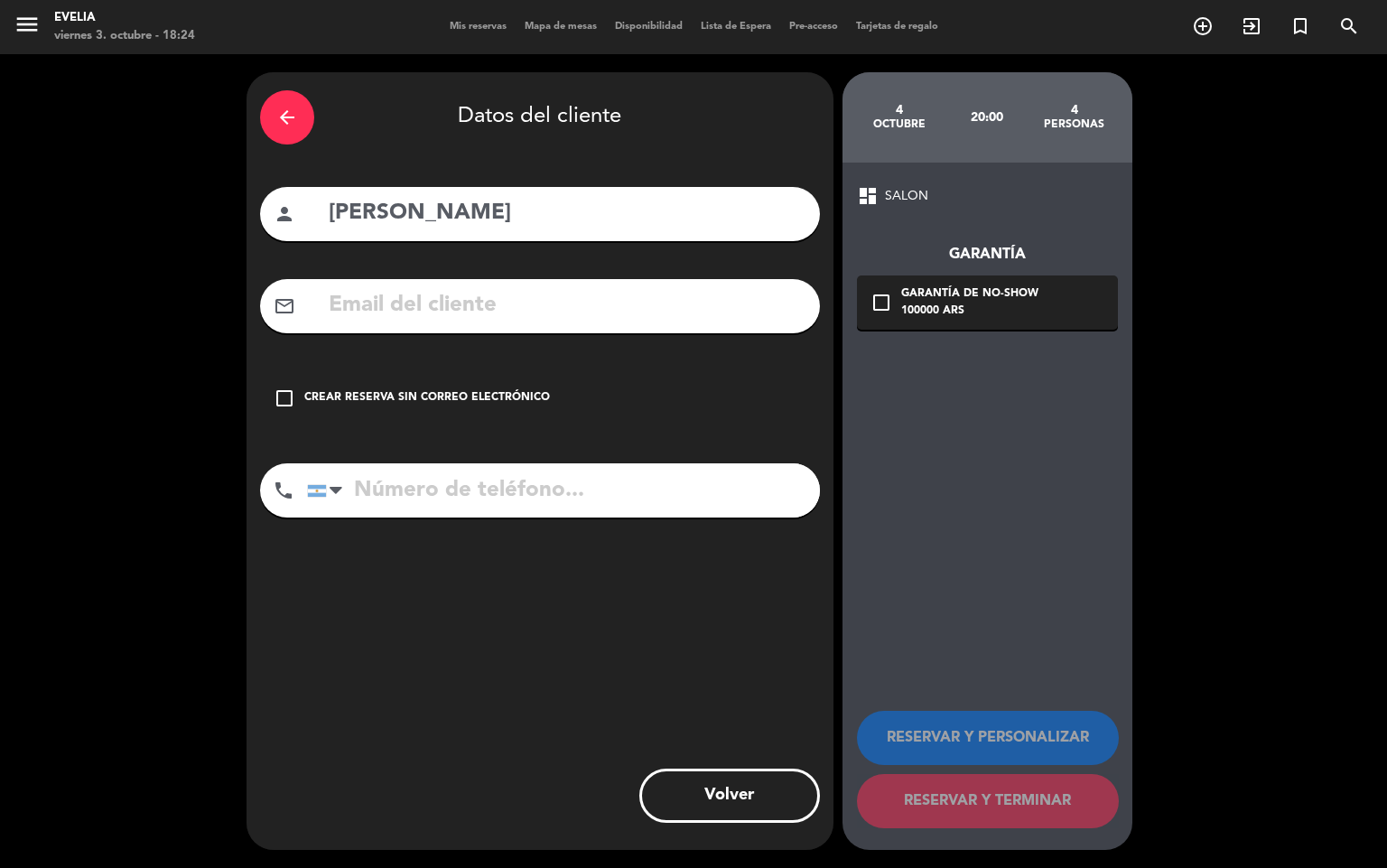
click at [264, 413] on div "check_box_outline_blank Crear reserva sin correo electrónico" at bounding box center [539, 399] width 560 height 54
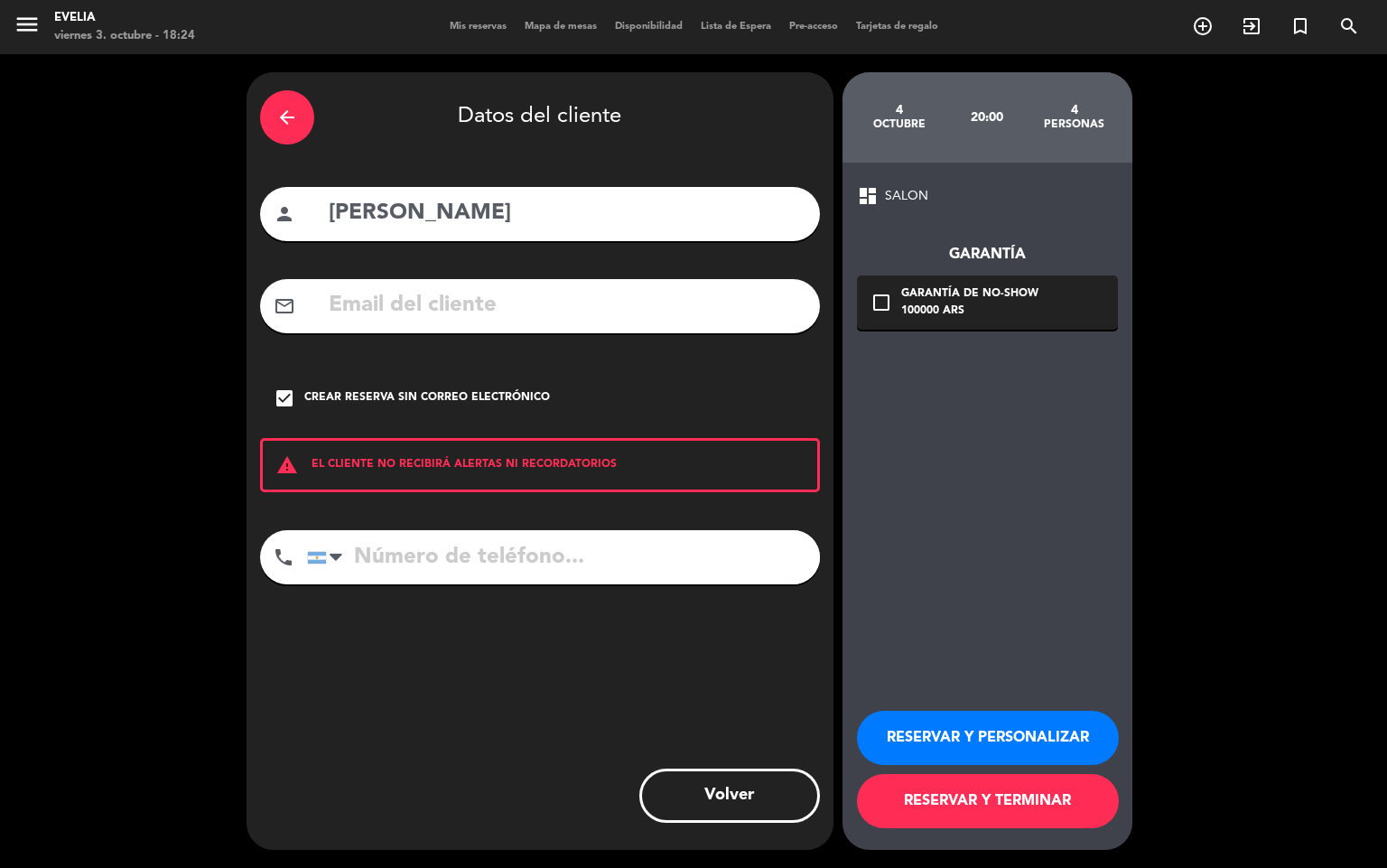
click at [917, 731] on button "RESERVAR Y PERSONALIZAR" at bounding box center [988, 738] width 262 height 54
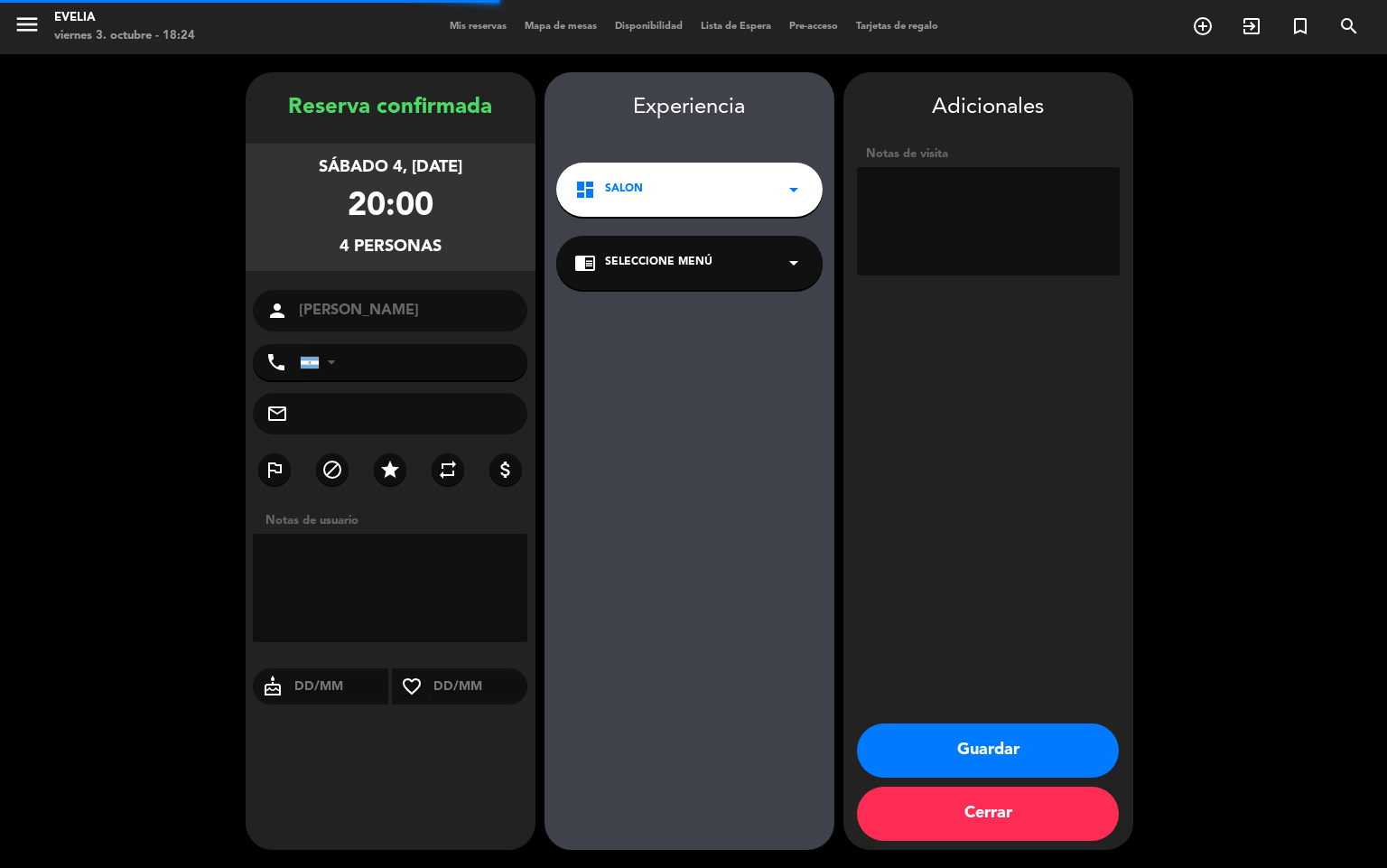
click at [995, 220] on textarea at bounding box center [988, 221] width 263 height 109
click at [995, 219] on textarea at bounding box center [988, 221] width 263 height 109
click at [991, 215] on textarea at bounding box center [988, 221] width 263 height 109
click at [987, 211] on textarea at bounding box center [988, 221] width 263 height 109
type textarea "Paladaires consultar por invitaicone"
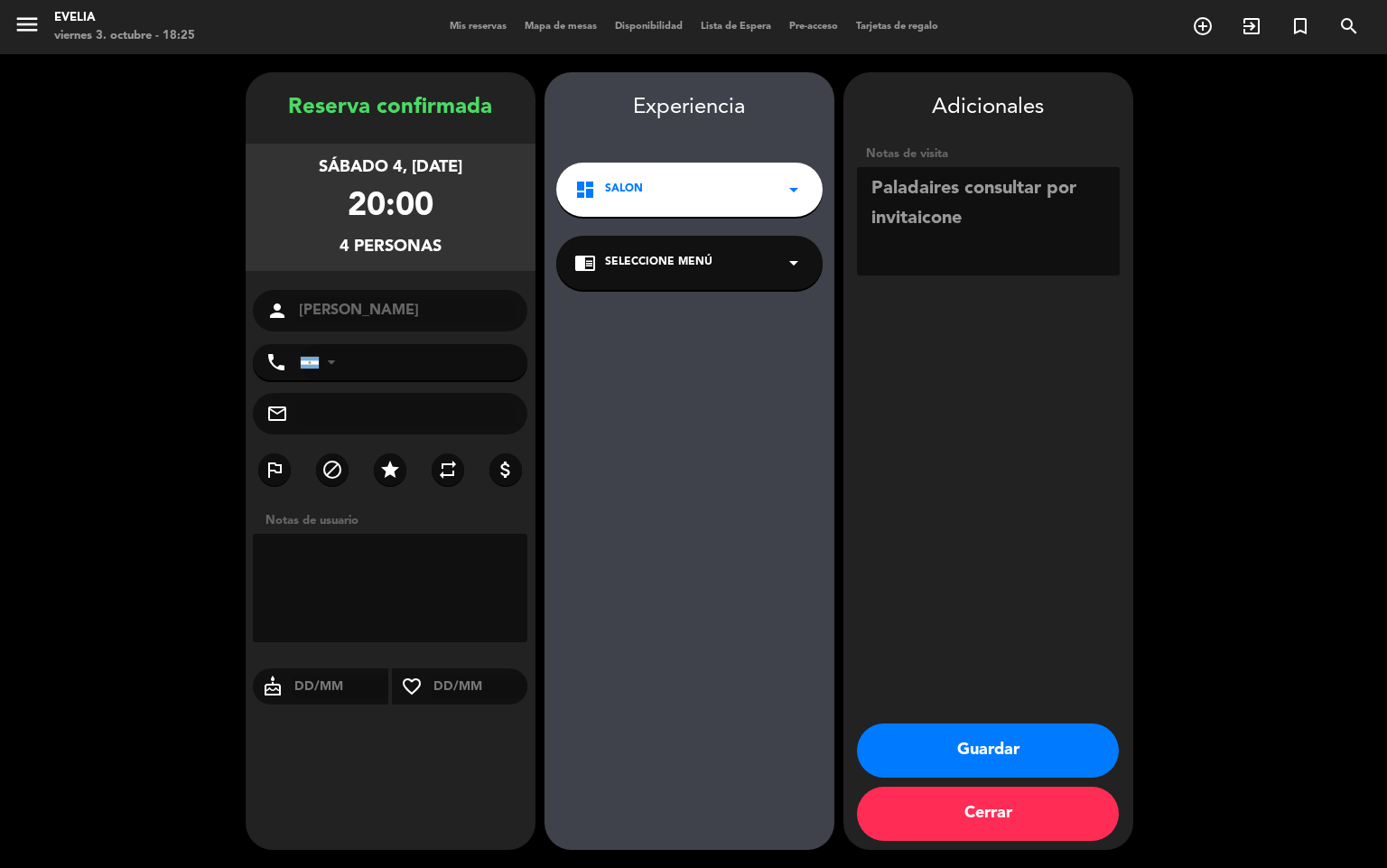
click at [990, 755] on button "Guardar" at bounding box center [988, 751] width 262 height 54
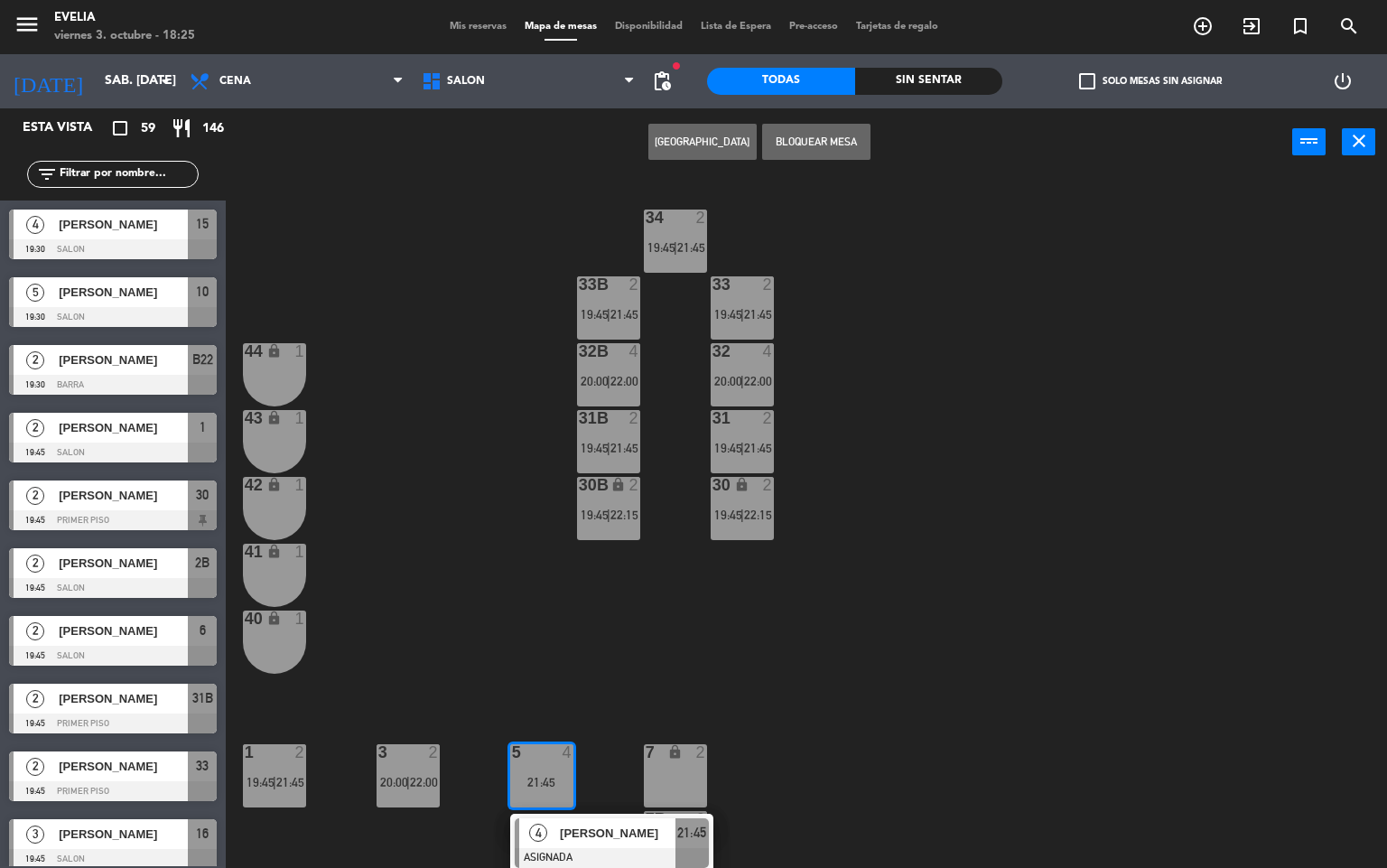
click at [1090, 84] on span "check_box_outline_blank" at bounding box center [1087, 80] width 16 height 16
click at [1150, 81] on input "check_box_outline_blank Solo mesas sin asignar" at bounding box center [1150, 81] width 0 height 0
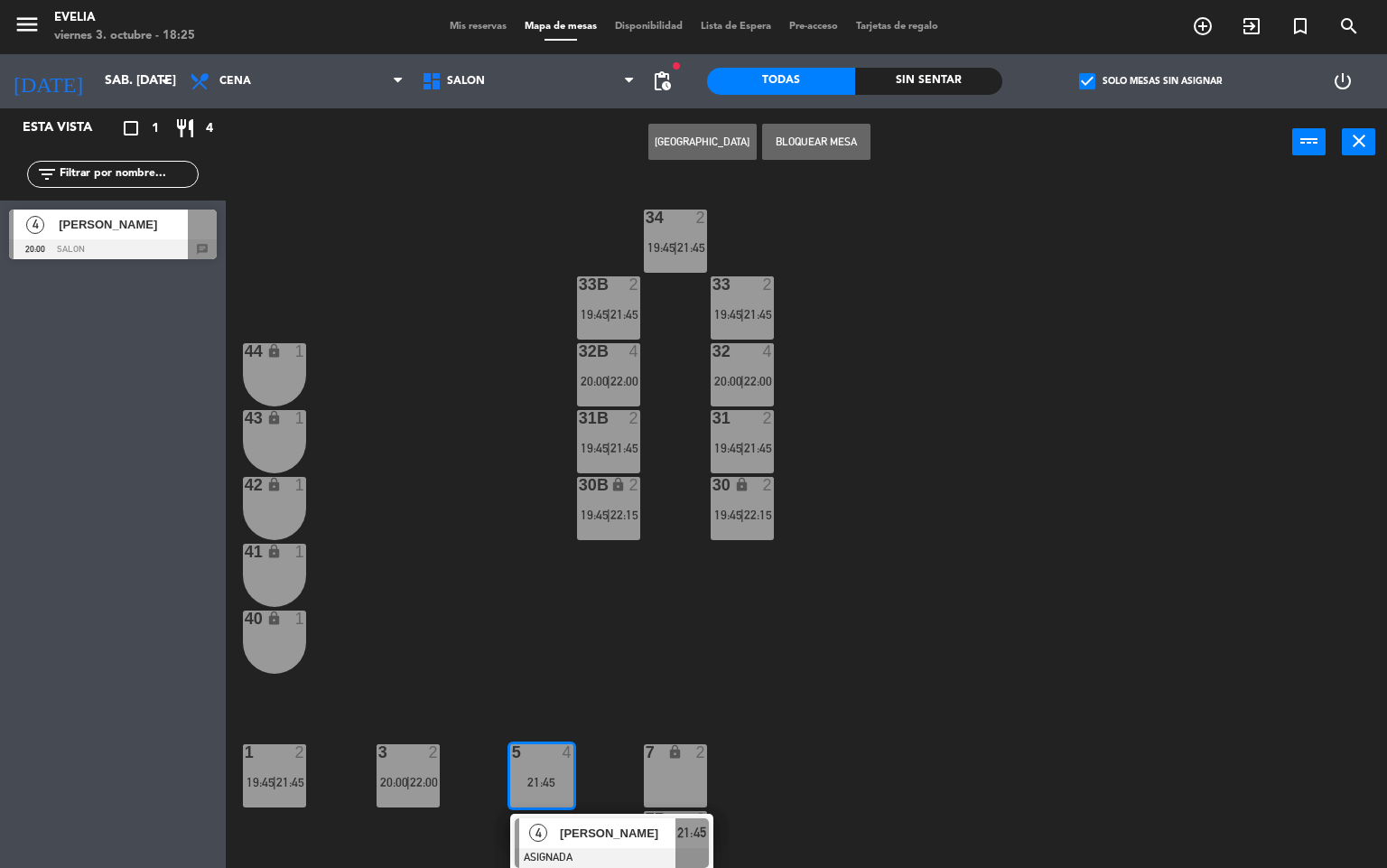
click at [52, 219] on div "4" at bounding box center [35, 224] width 44 height 30
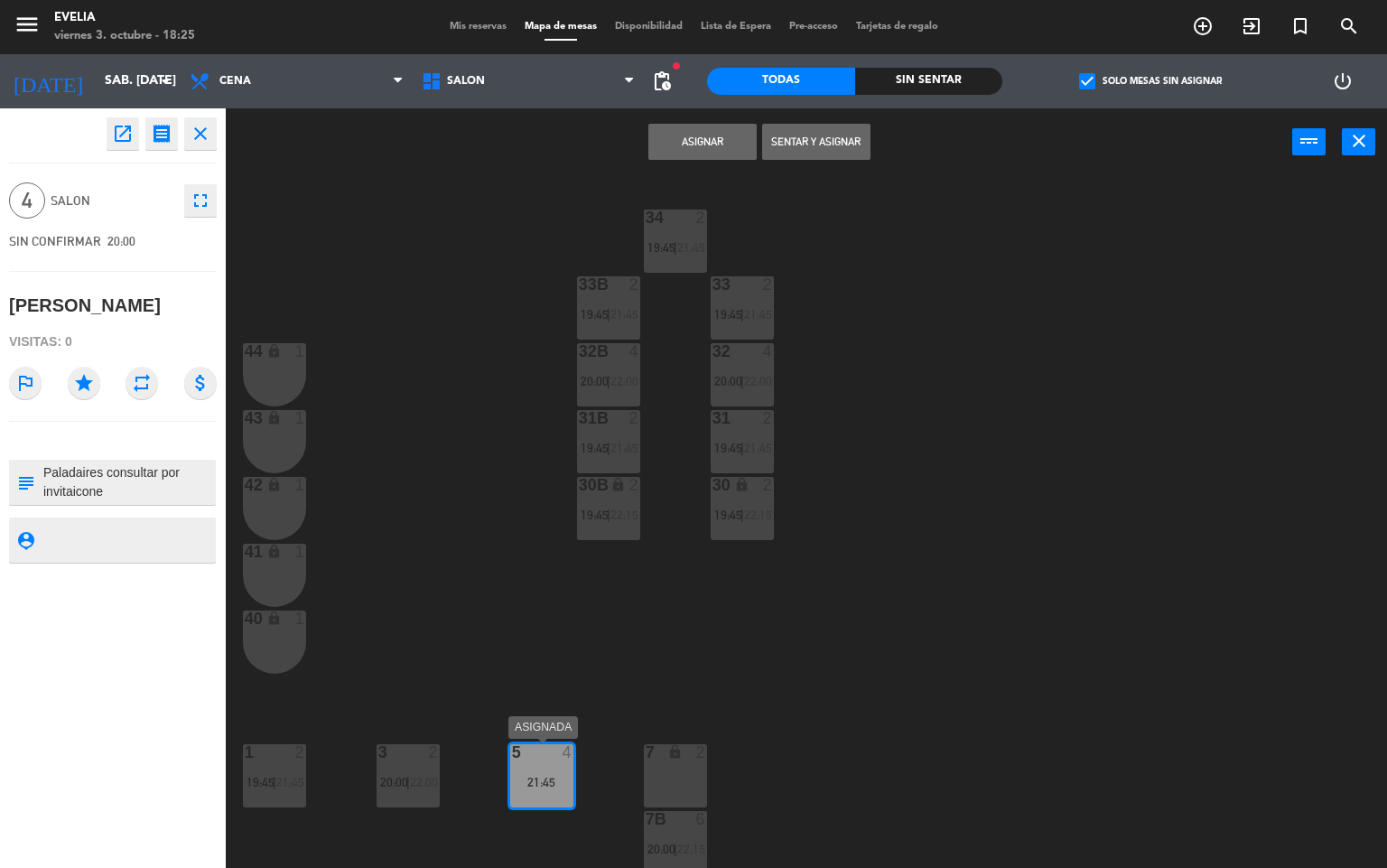
click at [561, 754] on div "4" at bounding box center [572, 752] width 30 height 16
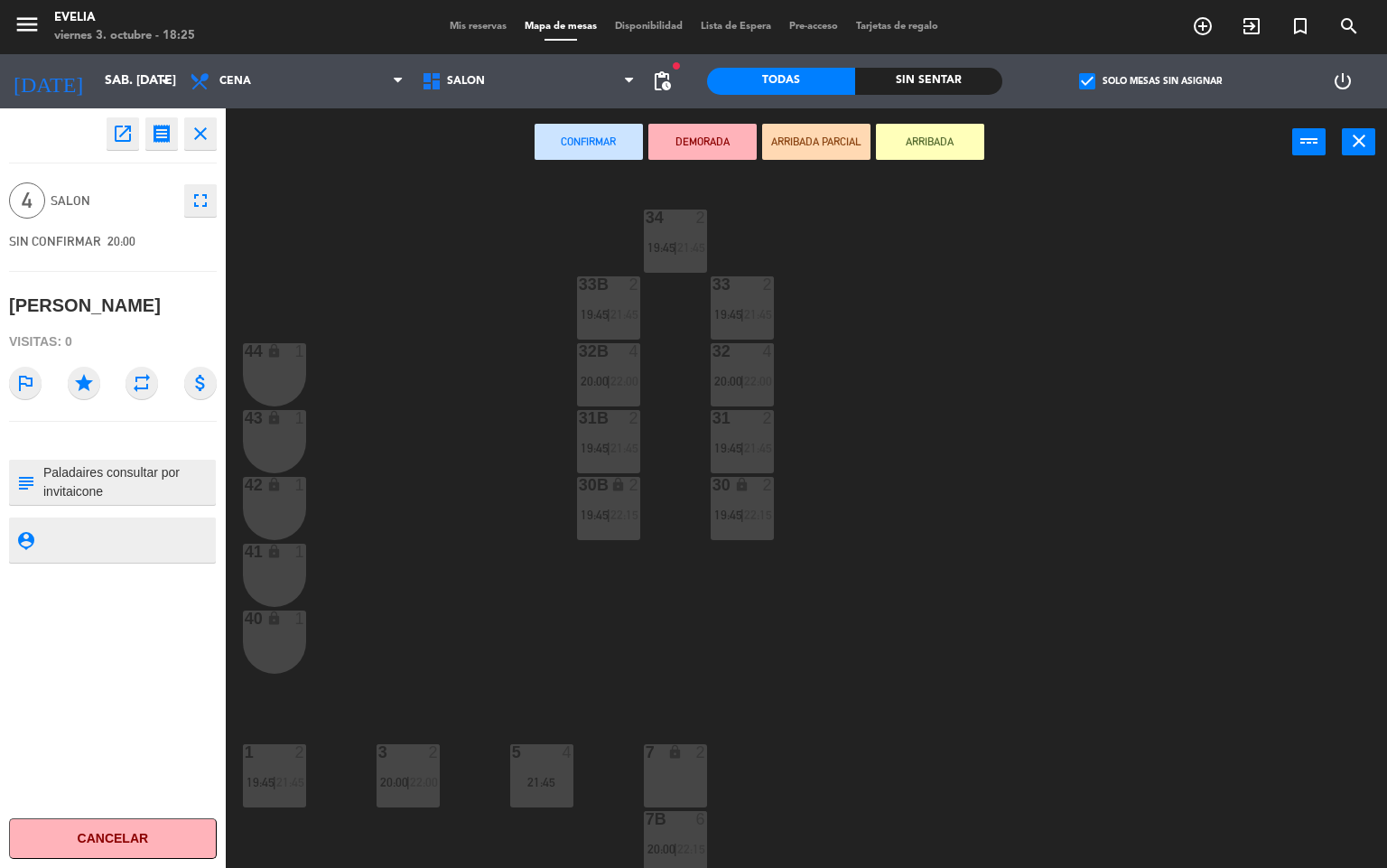
click at [469, 498] on div "34 2 19:45 | 21:45 33B 2 19:45 | 21:45 33 2 19:45 | 21:45 44 lock 1 32B 4 20:00…" at bounding box center [814, 523] width 1148 height 691
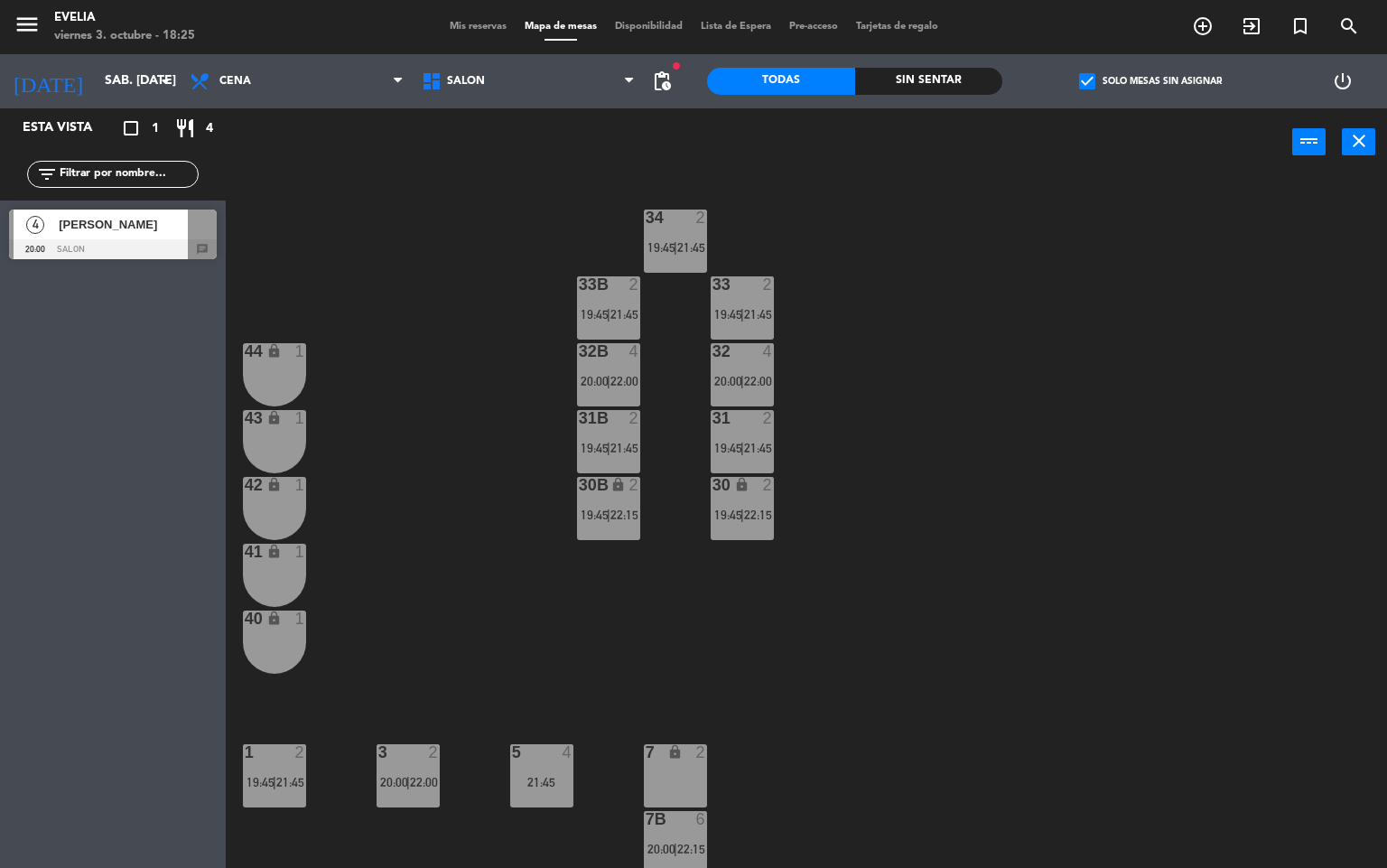
click at [110, 236] on div "[PERSON_NAME]" at bounding box center [122, 224] width 131 height 30
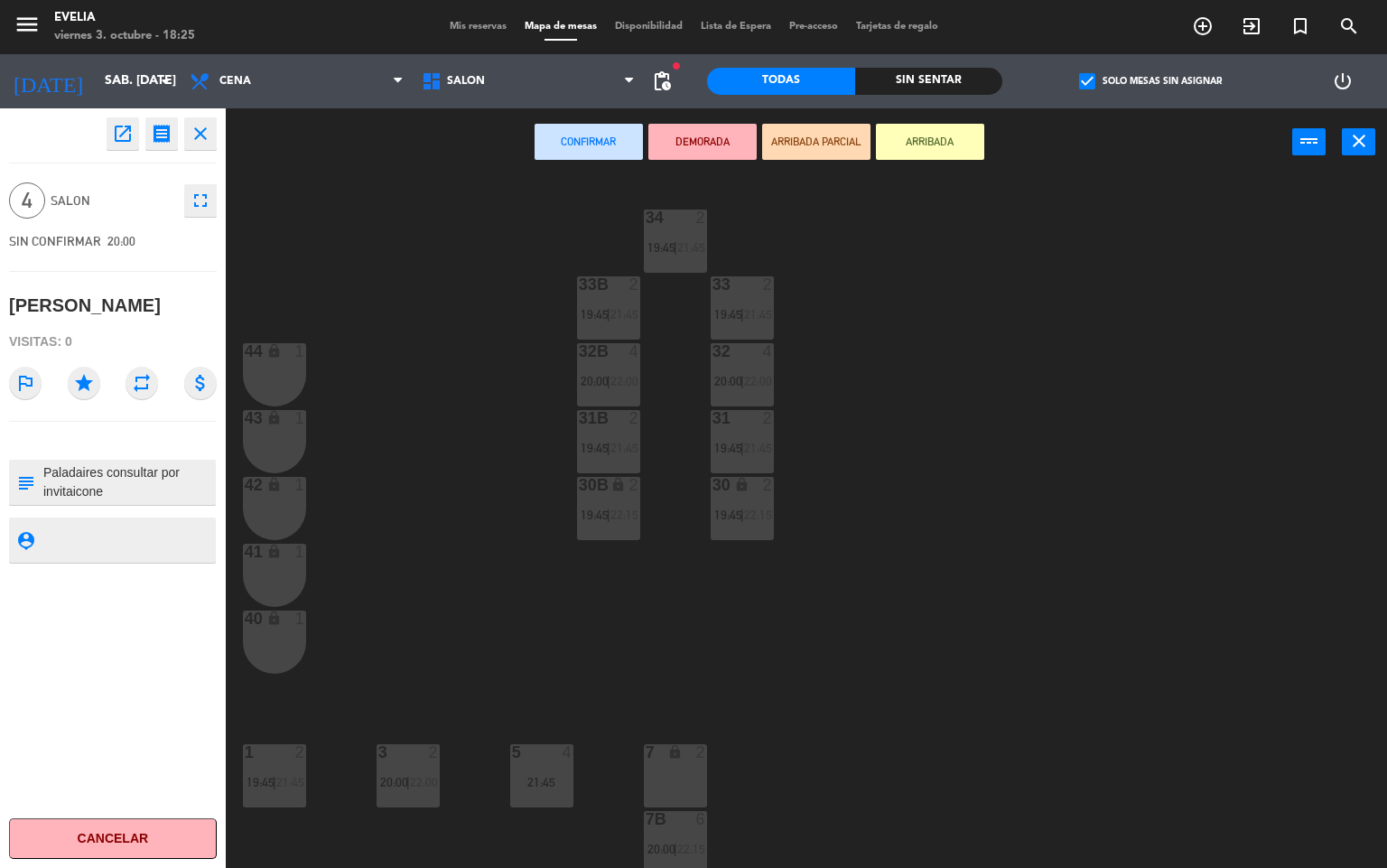
click at [527, 767] on div "5 4 21:45" at bounding box center [541, 775] width 63 height 63
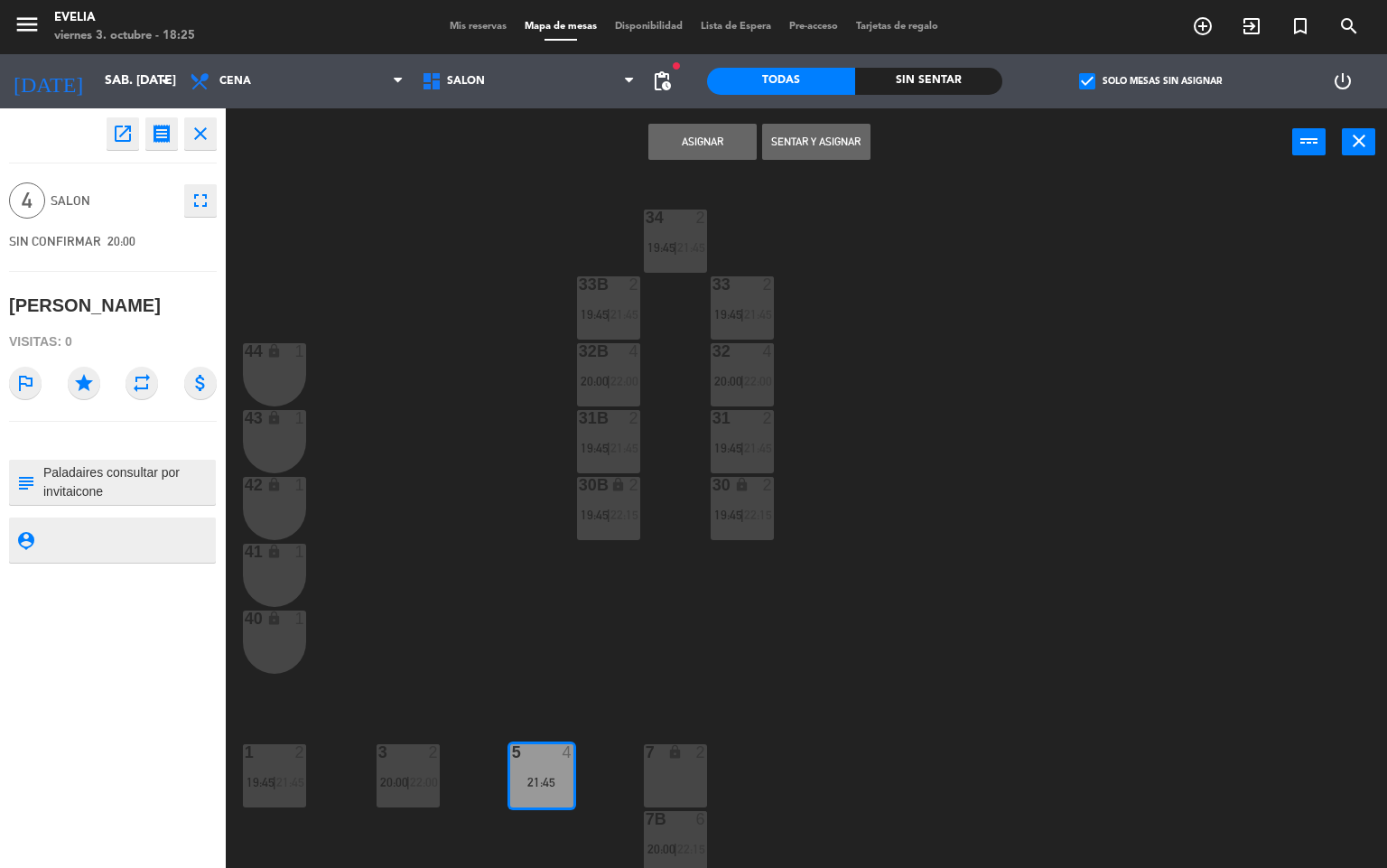
click at [746, 144] on button "Asignar" at bounding box center [703, 142] width 109 height 36
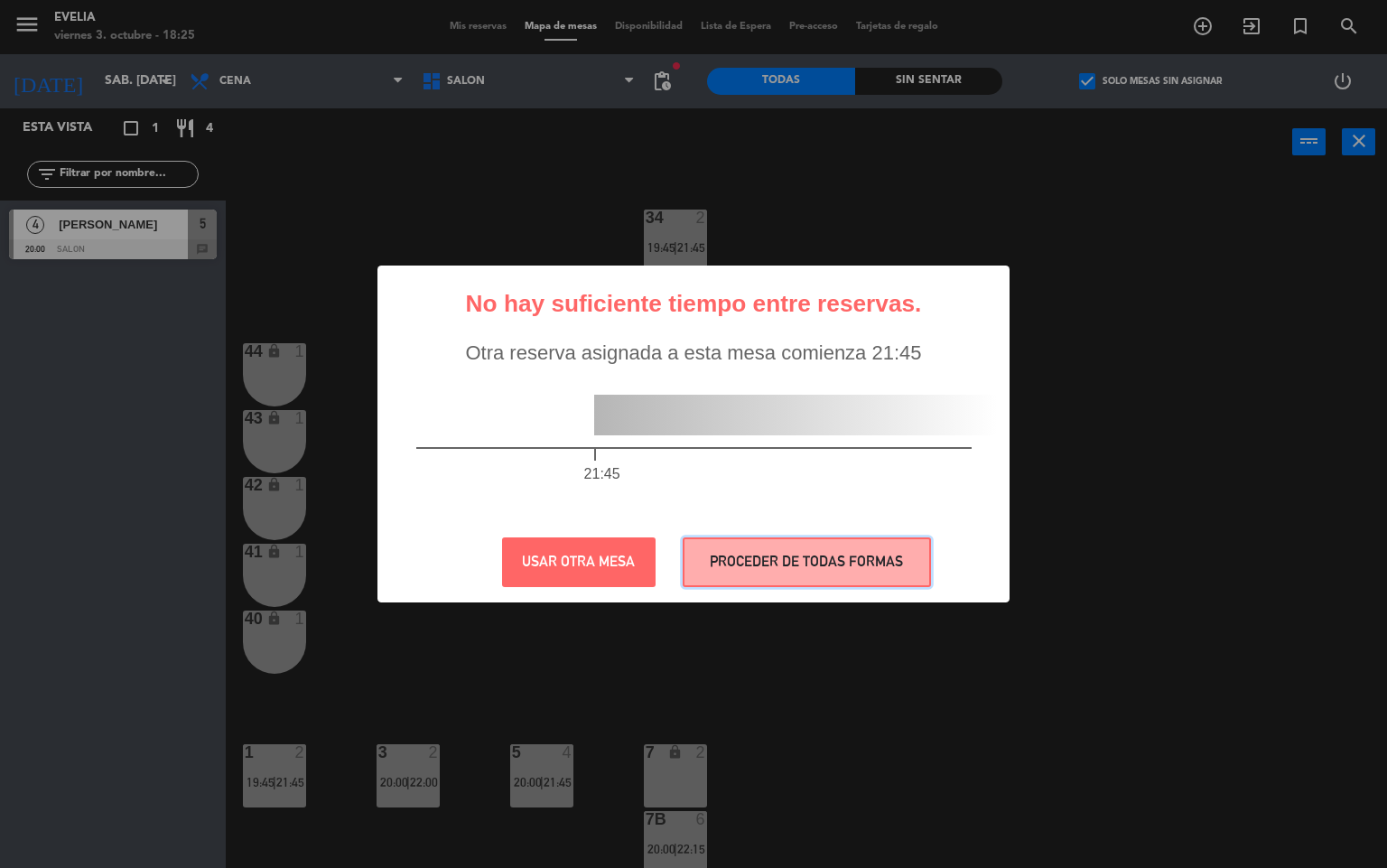
click at [814, 562] on button "PROCEDER DE TODAS FORMAS" at bounding box center [807, 562] width 248 height 49
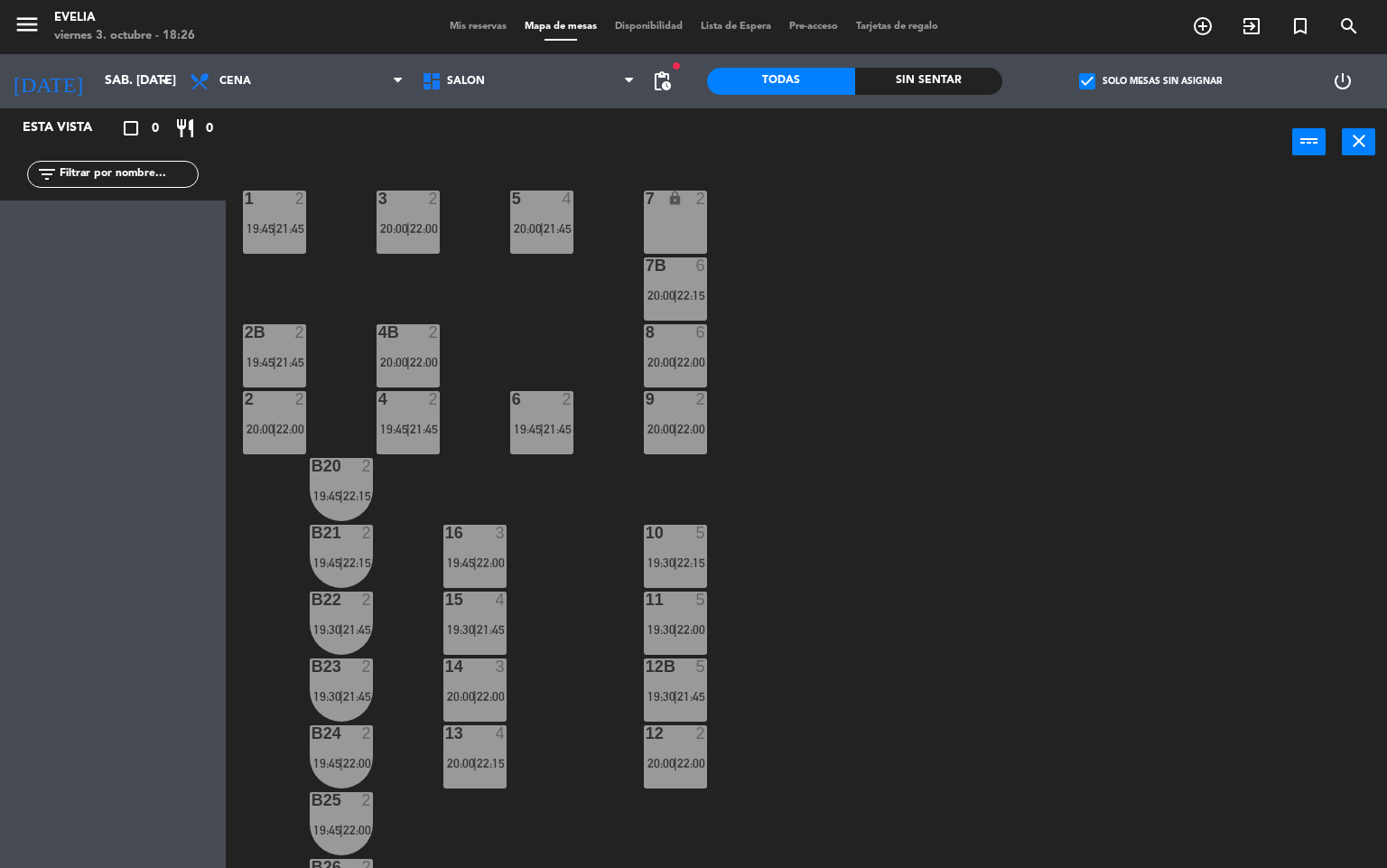
scroll to position [553, 0]
click at [545, 204] on div at bounding box center [541, 199] width 30 height 16
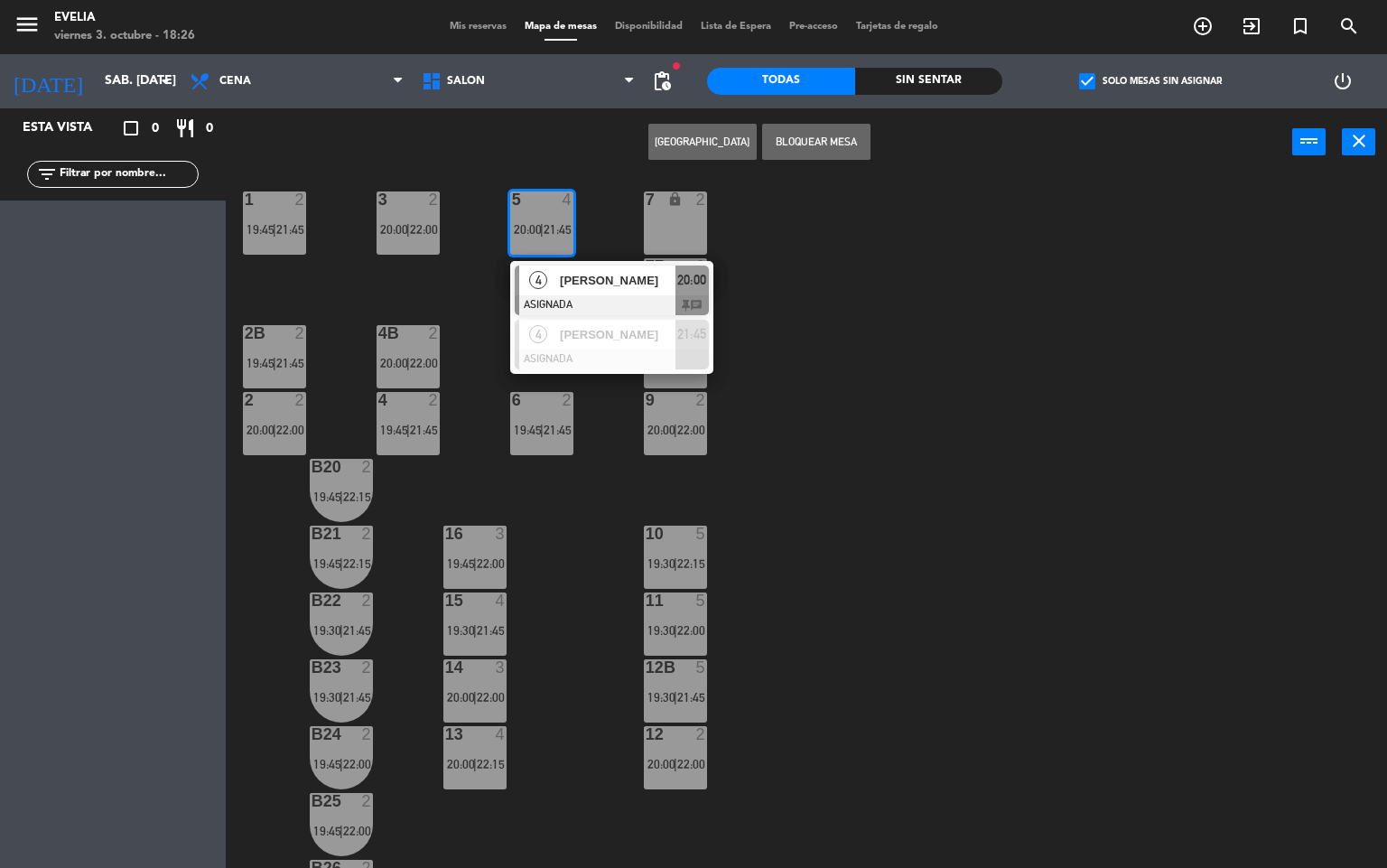
click at [610, 502] on div "34 2 19:45 | 21:45 33B 2 19:45 | 21:45 33 2 19:45 | 21:45 44 lock 1 32B 4 20:00…" at bounding box center [814, 523] width 1148 height 691
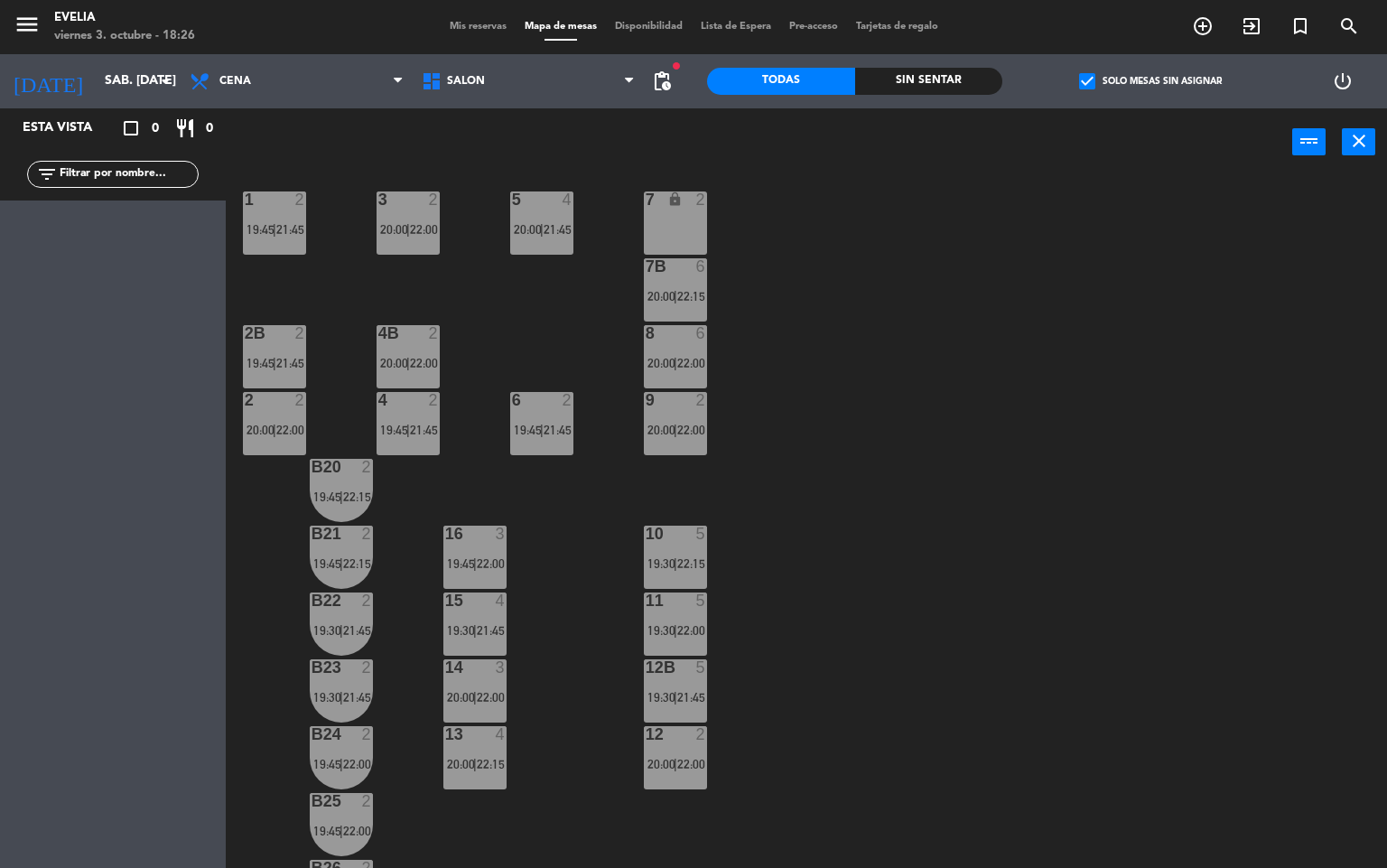
click at [667, 711] on div "12B 5 19:30 | 21:45" at bounding box center [675, 691] width 63 height 63
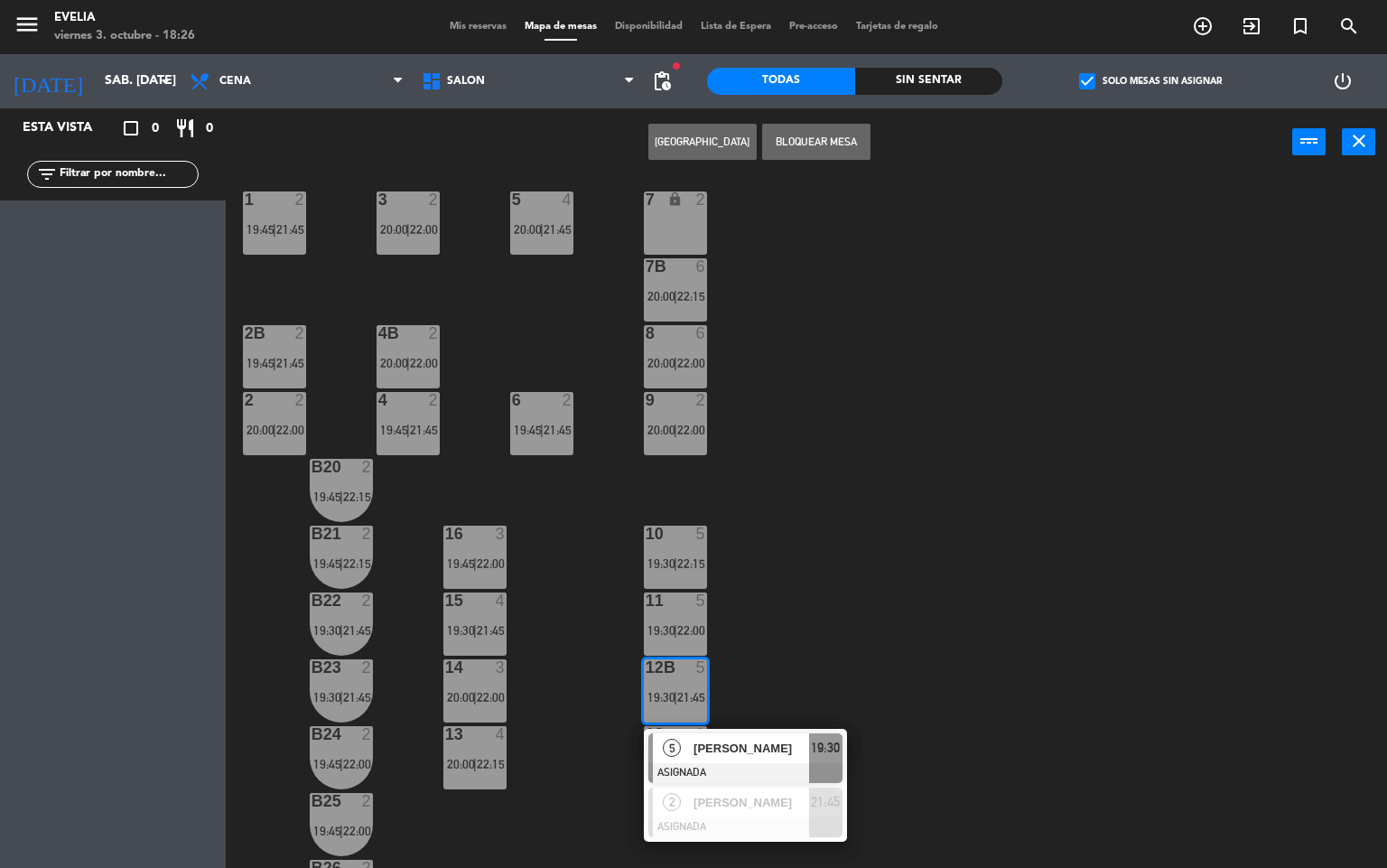
click at [797, 635] on div "34 2 19:45 | 21:45 33B 2 19:45 | 21:45 33 2 19:45 | 21:45 44 lock 1 32B 4 20:00…" at bounding box center [814, 523] width 1148 height 691
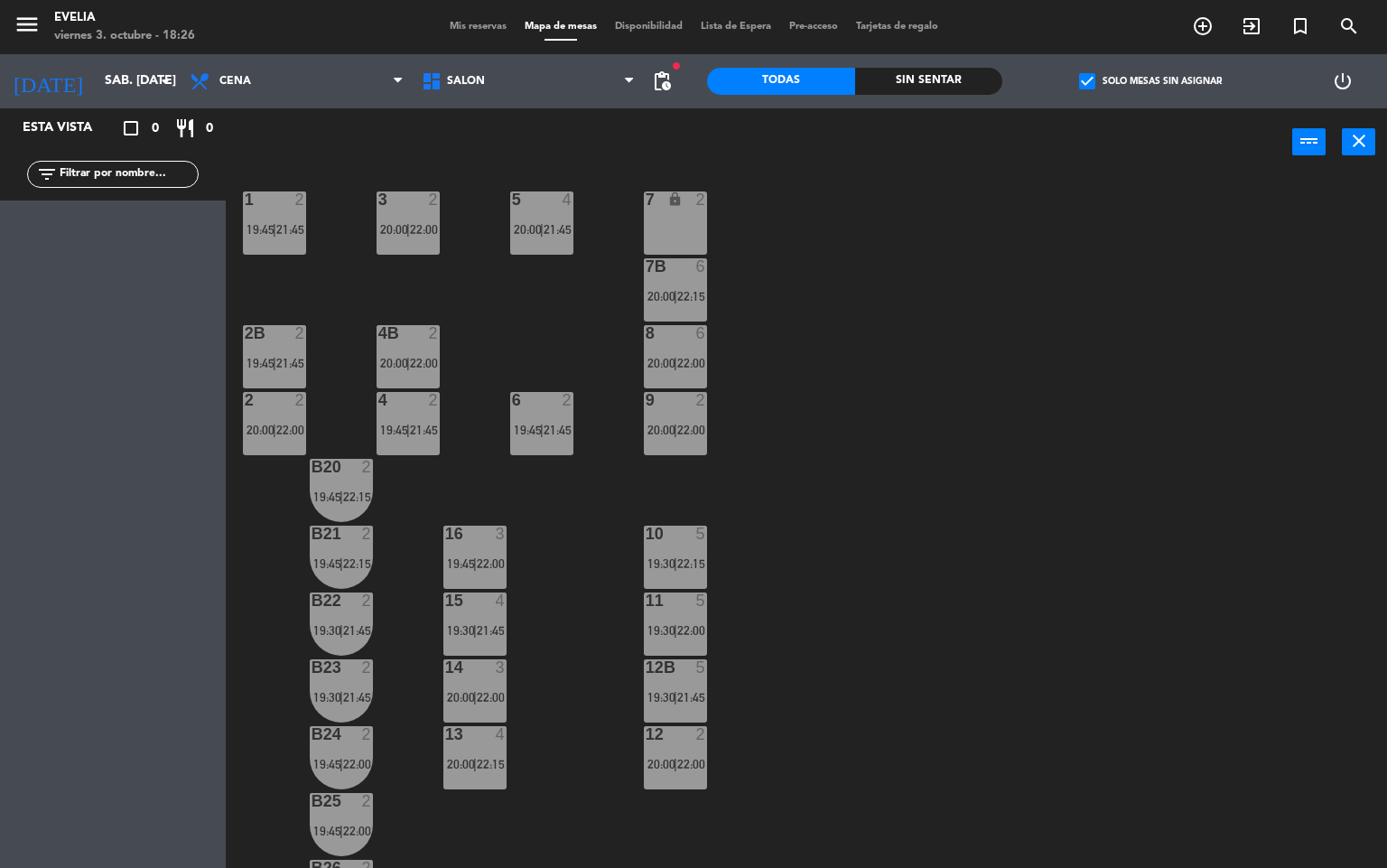
click at [642, 636] on div "34 2 19:45 | 21:45 33B 2 19:45 | 21:45 33 2 19:45 | 21:45 44 lock 1 32B 4 20:00…" at bounding box center [814, 523] width 1148 height 691
click at [662, 624] on span "19:30" at bounding box center [661, 630] width 28 height 15
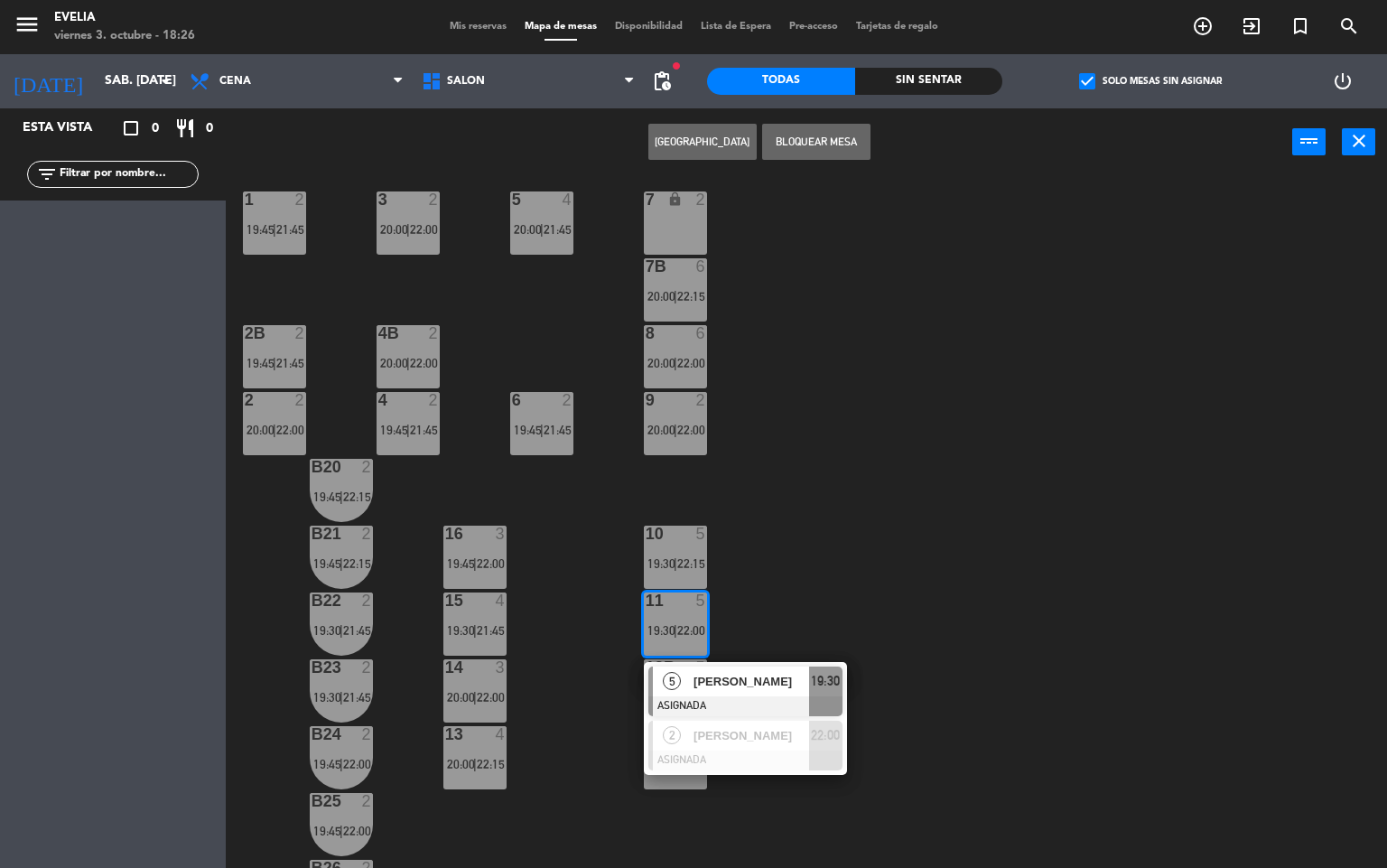
click at [772, 612] on div "34 2 19:45 | 21:45 33B 2 19:45 | 21:45 33 2 19:45 | 21:45 44 lock 1 32B 4 20:00…" at bounding box center [814, 523] width 1148 height 691
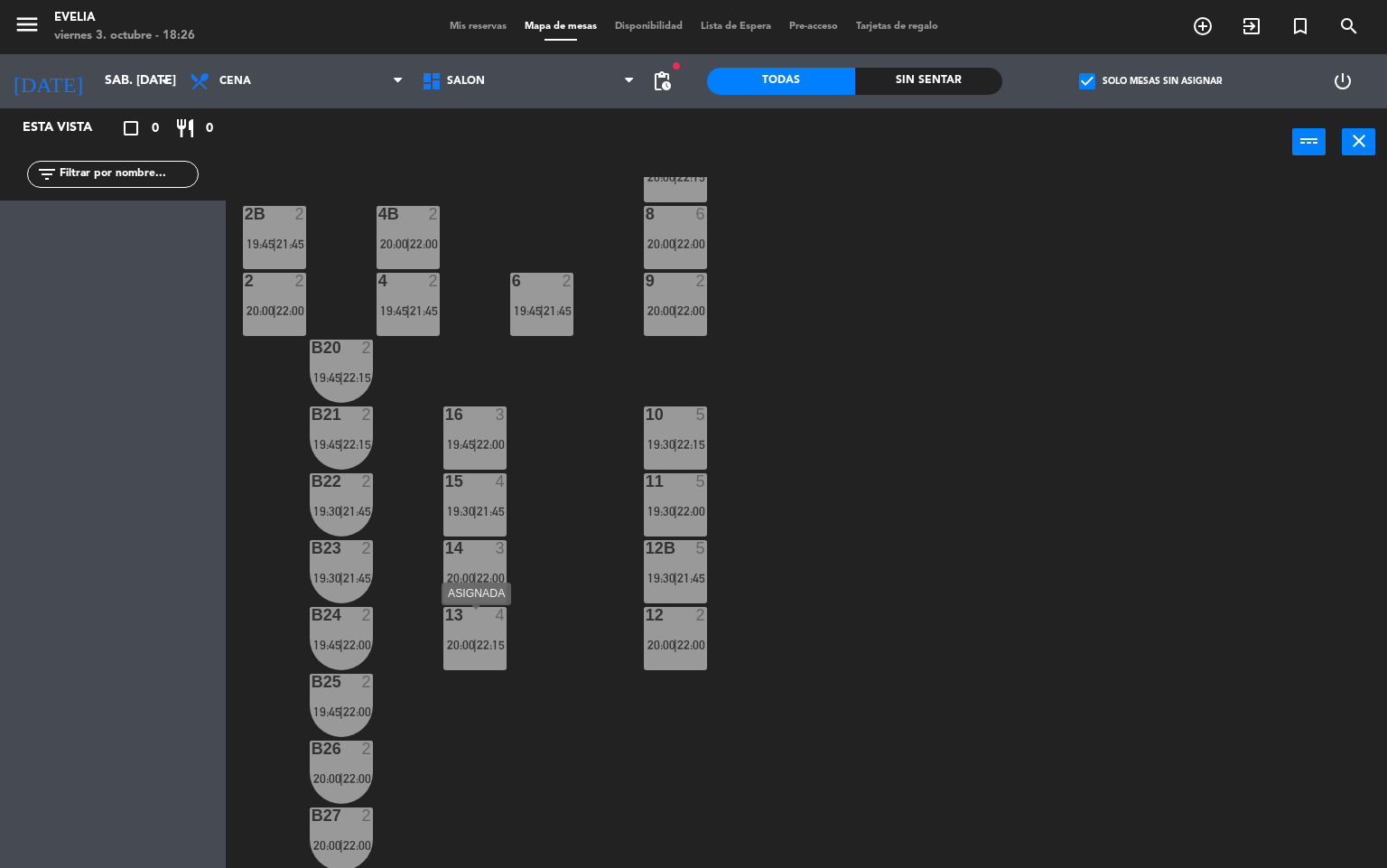
scroll to position [667, 0]
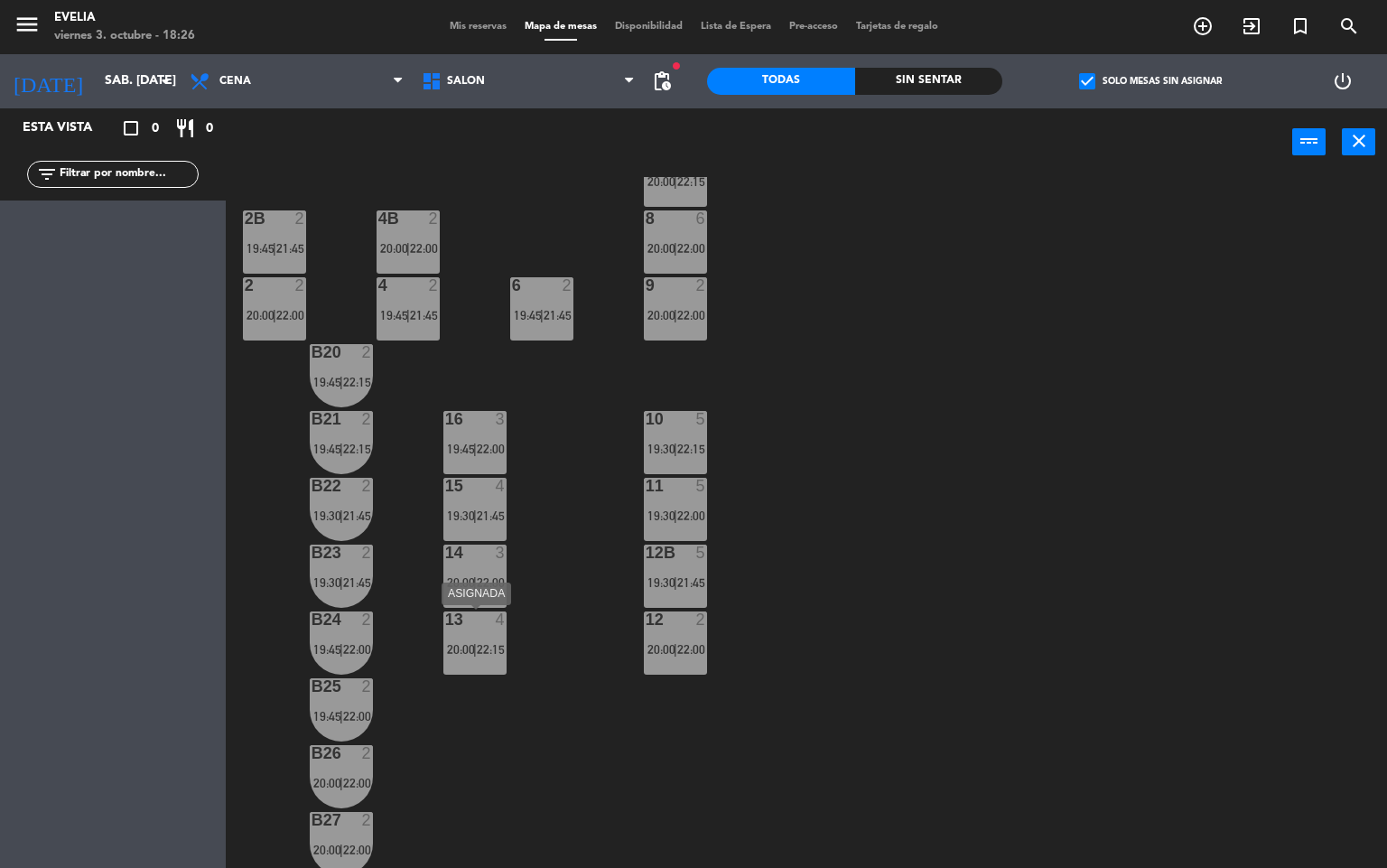
click at [451, 657] on div "13 4 20:00 | 22:15" at bounding box center [474, 642] width 63 height 63
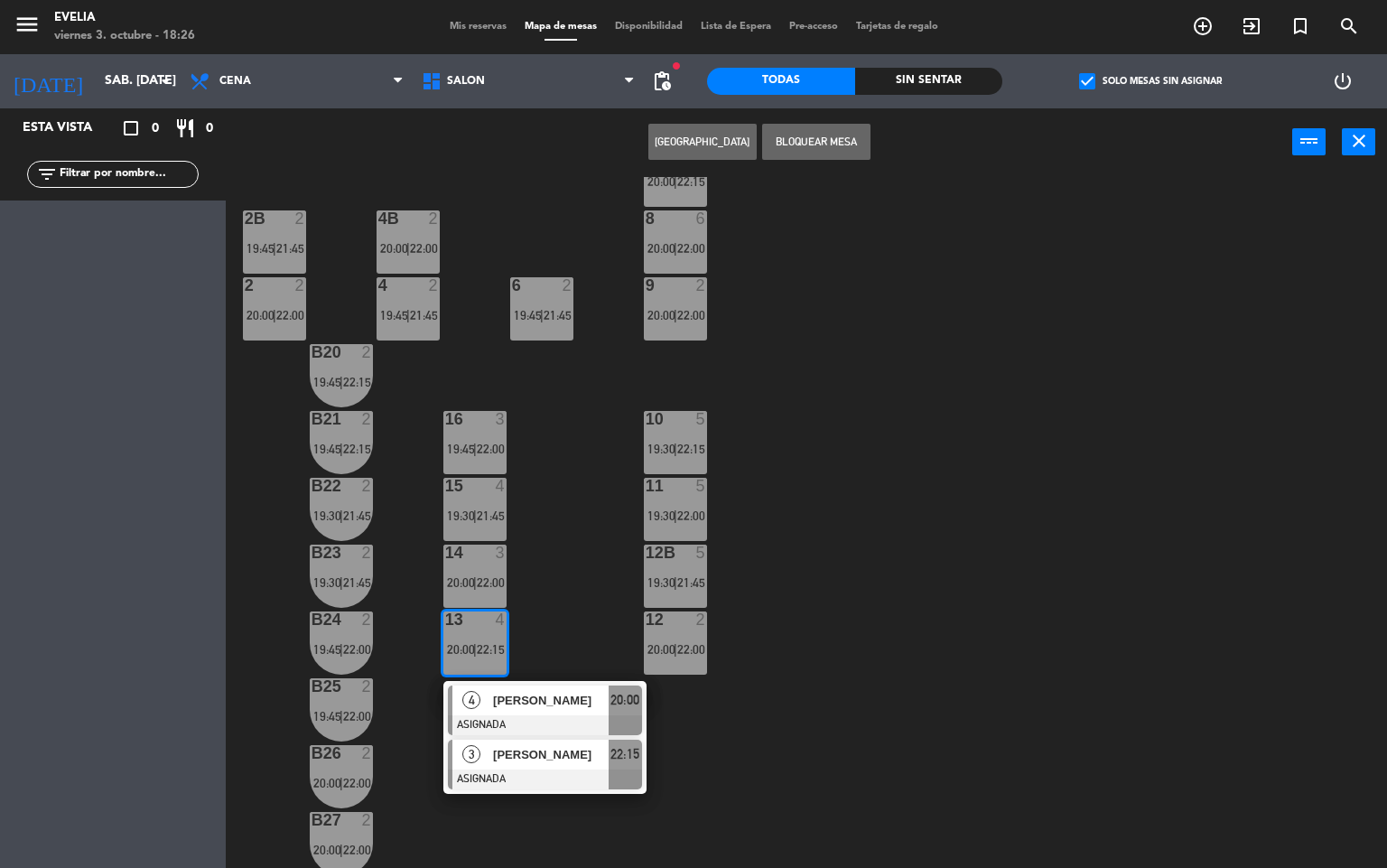
click at [526, 769] on div at bounding box center [545, 779] width 194 height 19
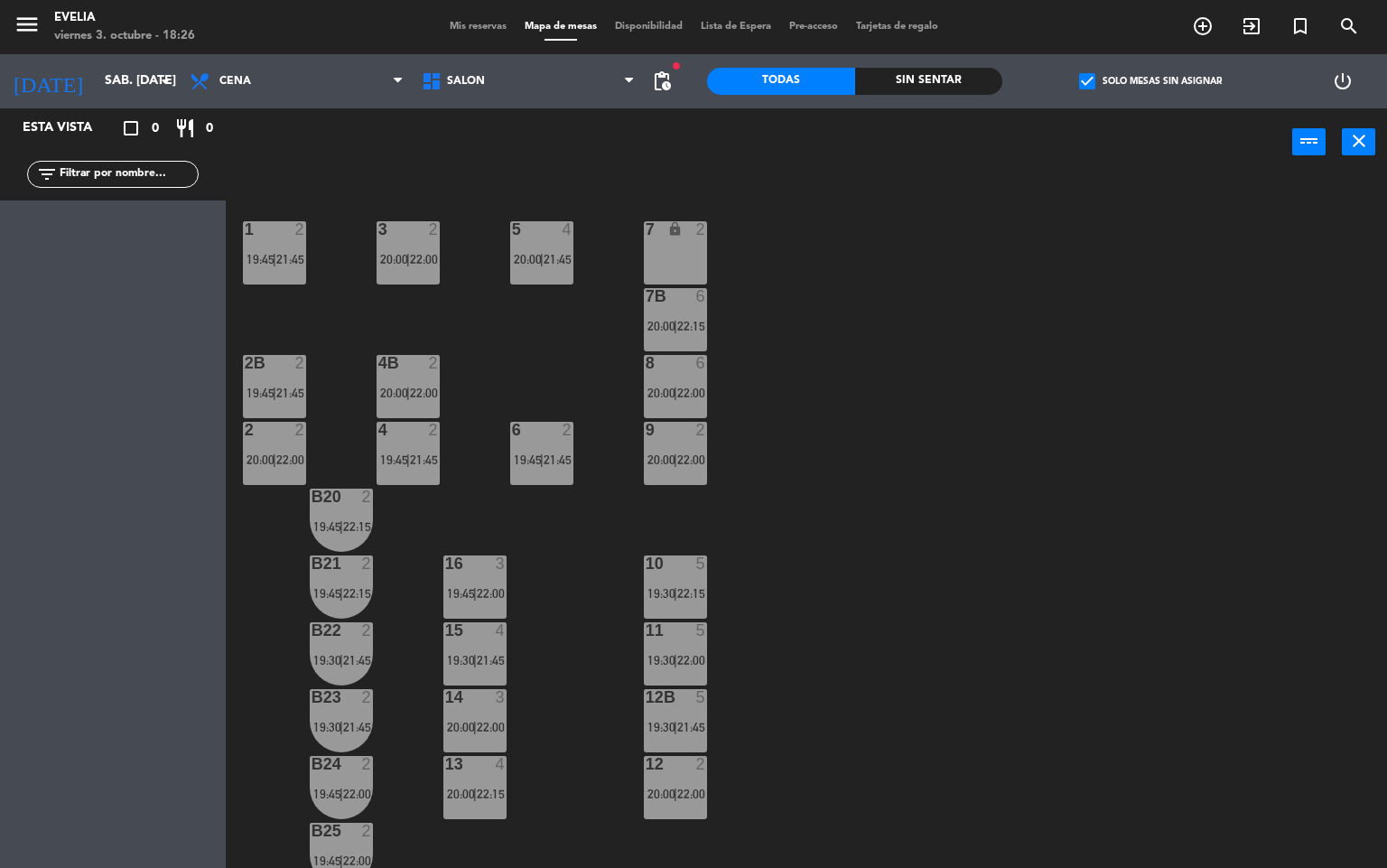
scroll to position [523, 0]
click at [456, 807] on div "13 4 20:00 | 22:15" at bounding box center [474, 787] width 63 height 63
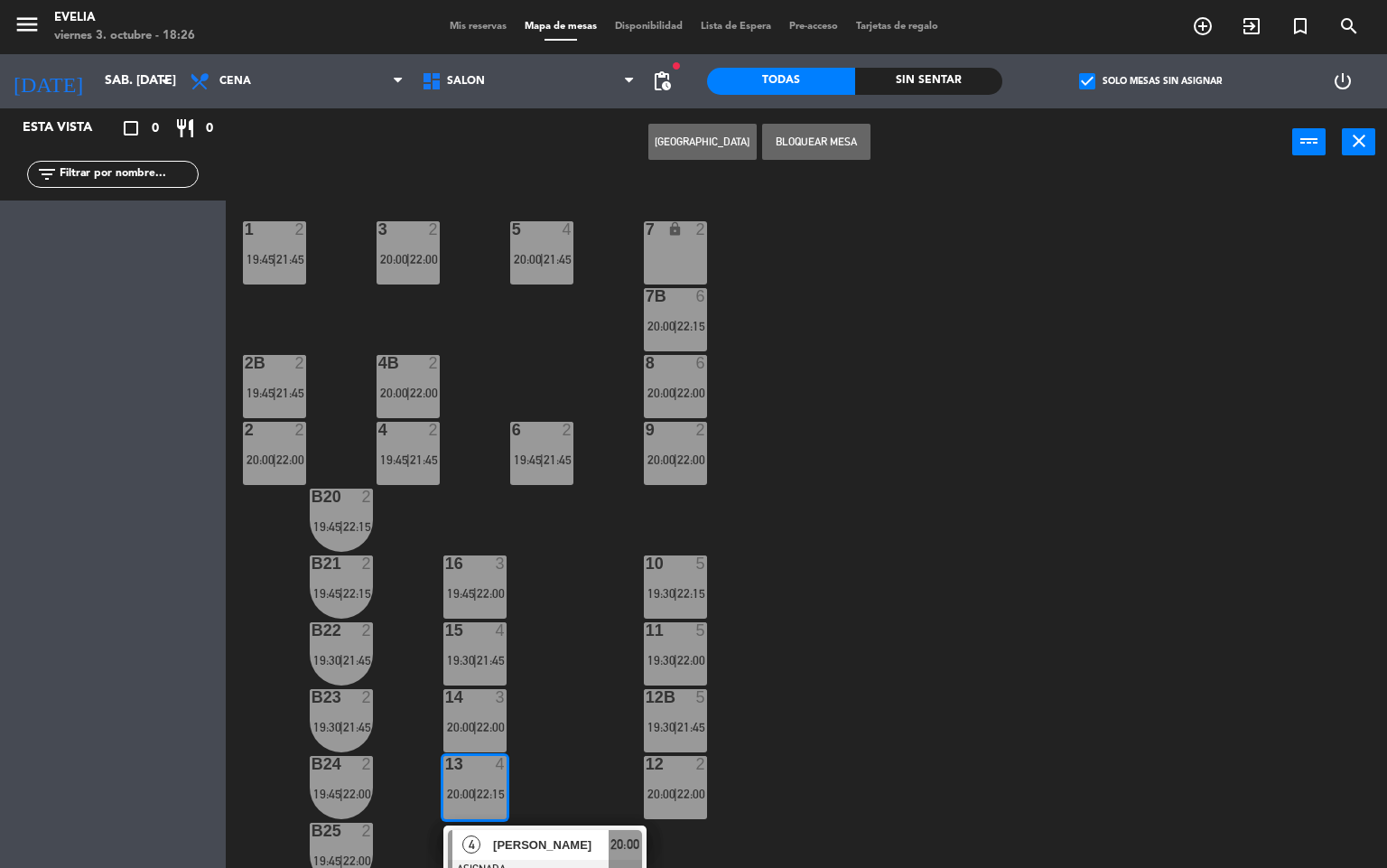
click at [542, 266] on div "5 4 20:00 | 21:45" at bounding box center [541, 252] width 63 height 63
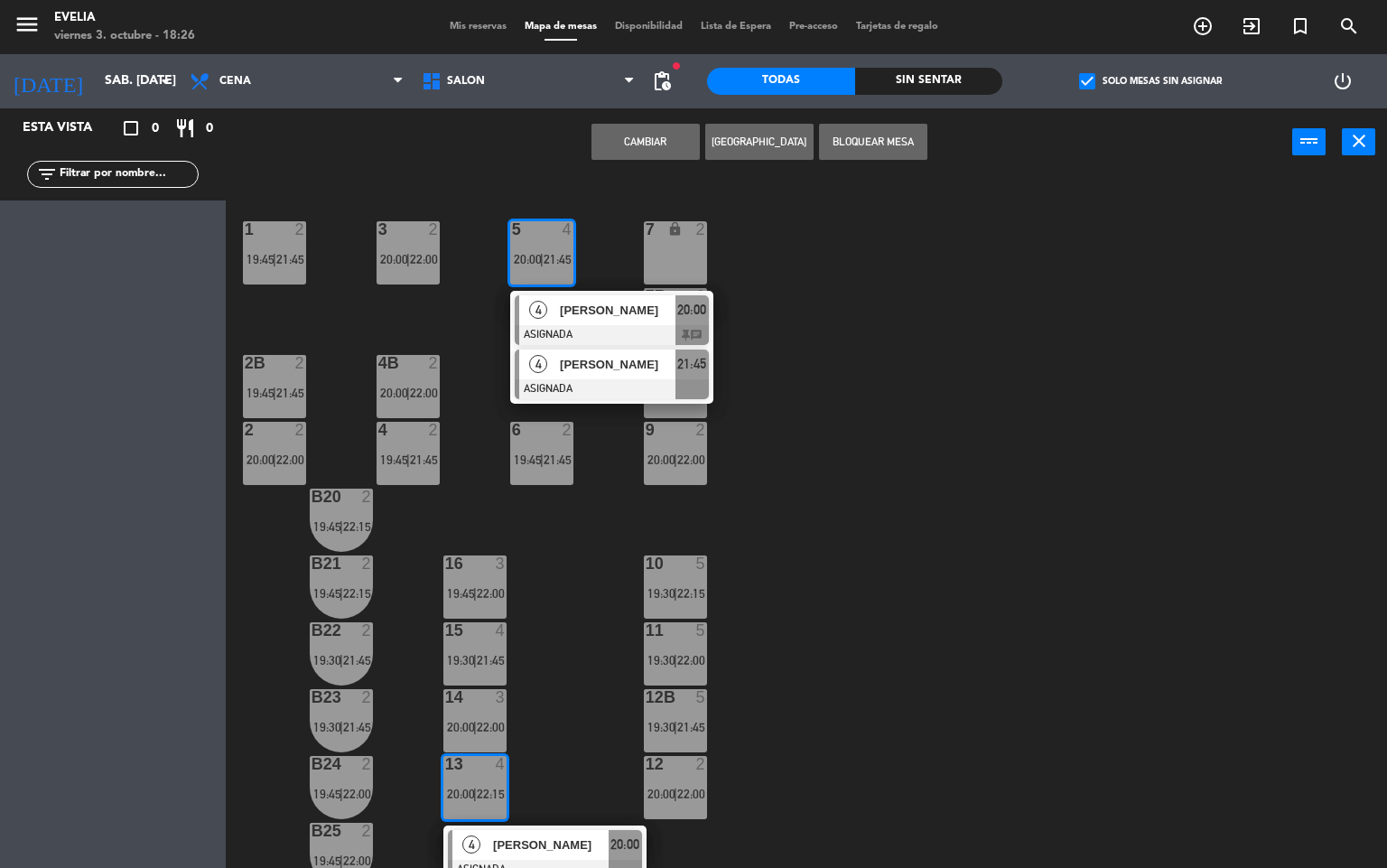
click at [595, 382] on div at bounding box center [612, 389] width 194 height 19
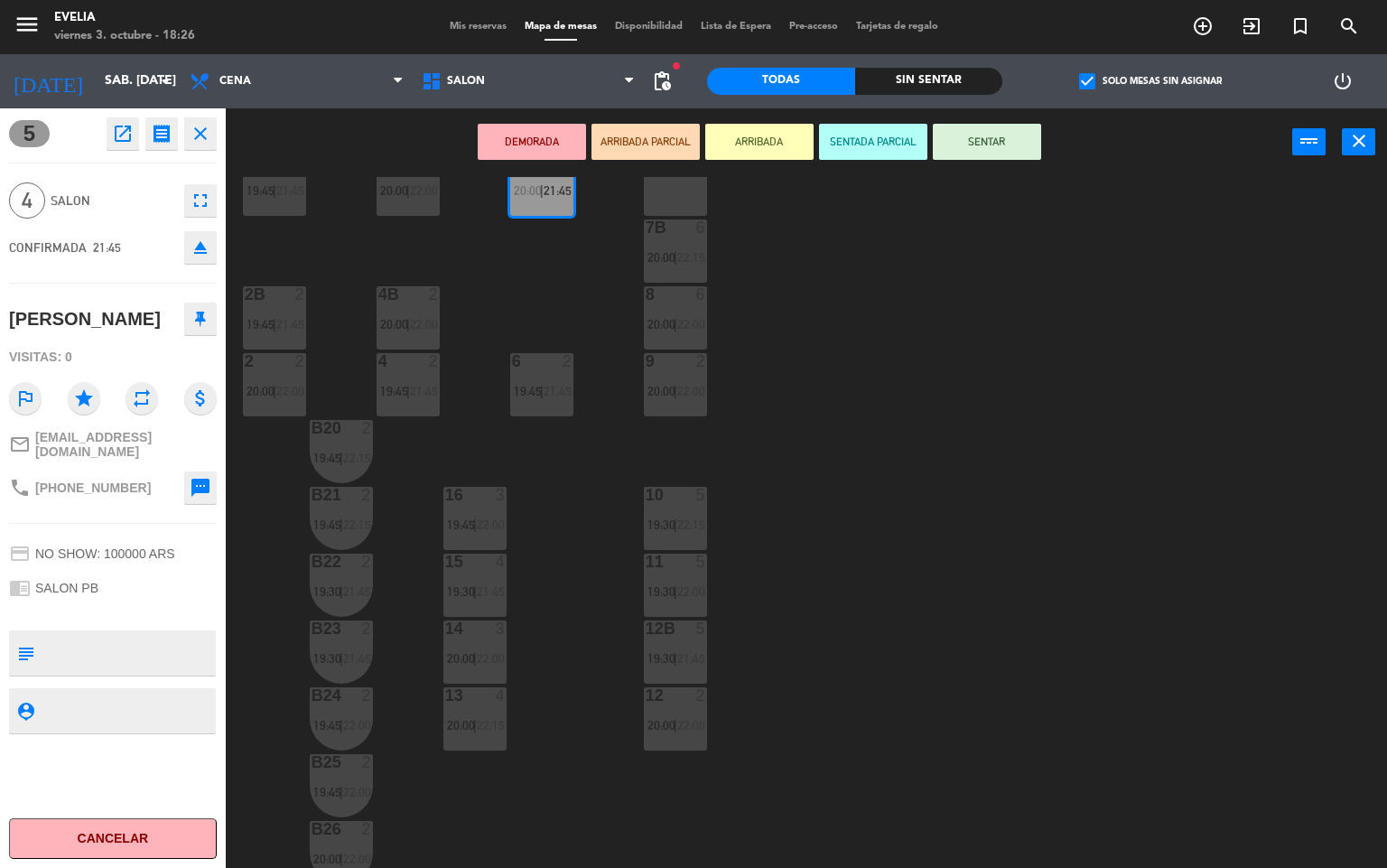
scroll to position [659, 0]
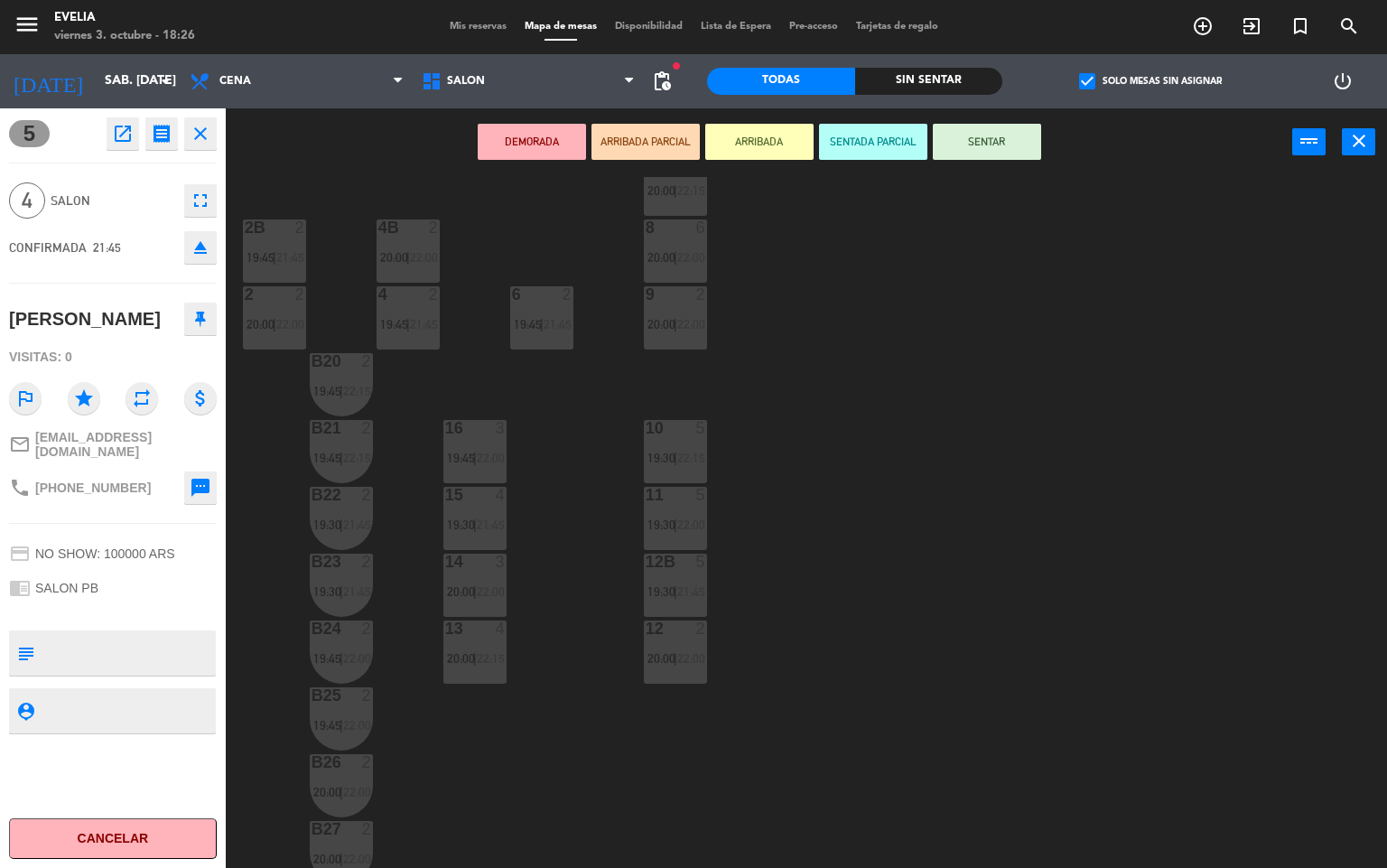
click at [501, 662] on span "22:15" at bounding box center [491, 658] width 28 height 15
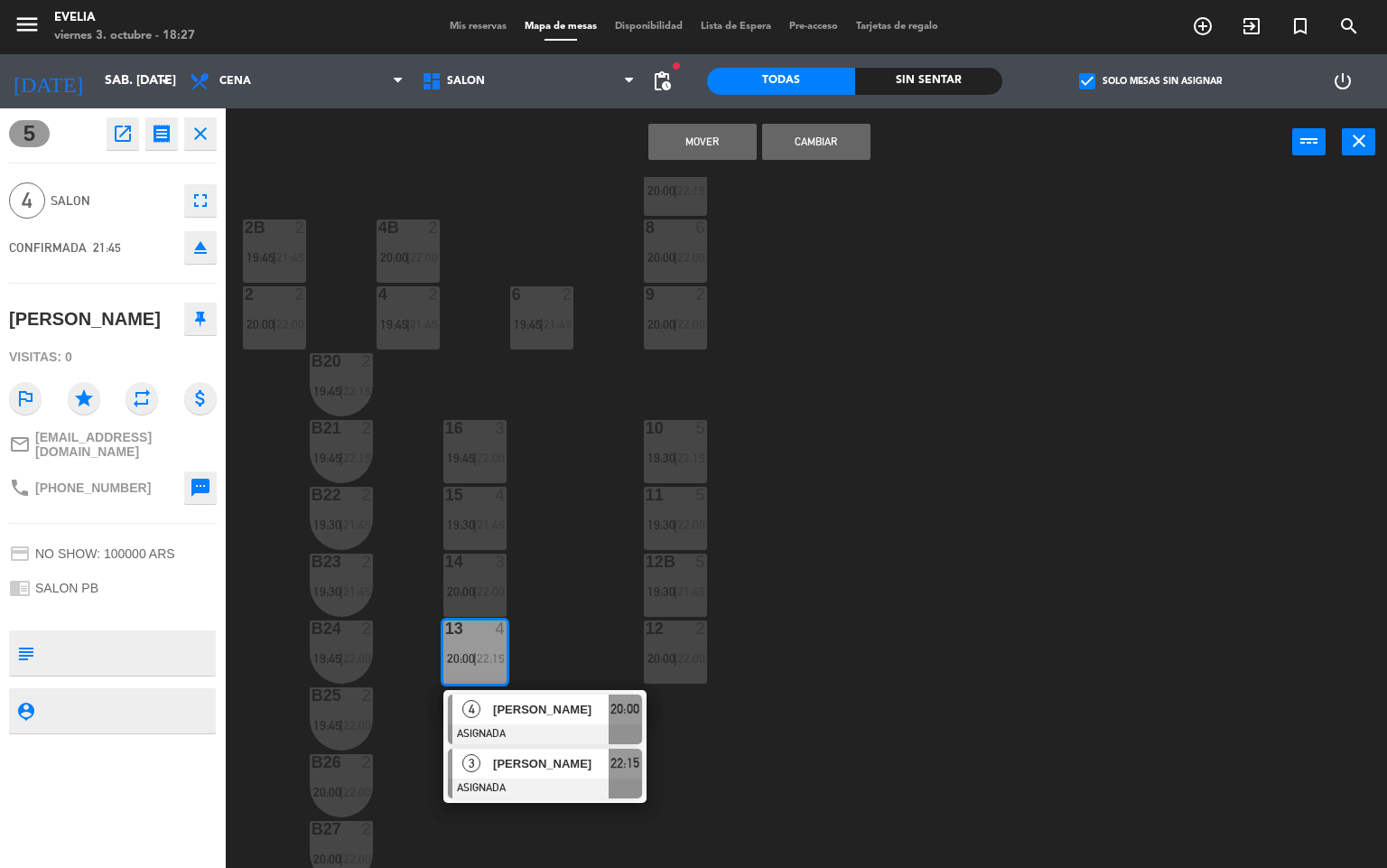
click at [519, 762] on span "[PERSON_NAME]" at bounding box center [550, 764] width 115 height 19
click at [822, 125] on button "Cambiar" at bounding box center [817, 142] width 109 height 36
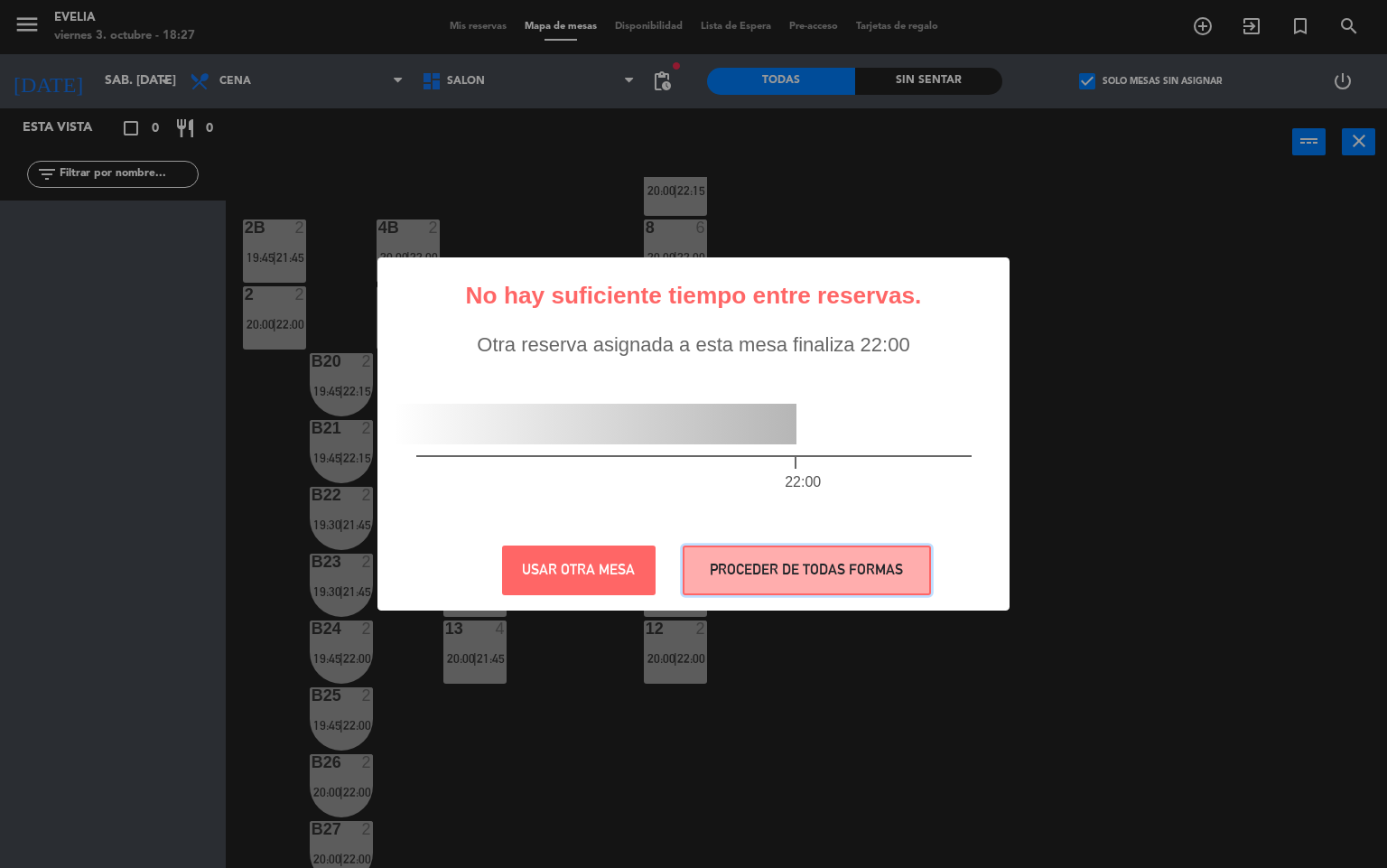
click at [749, 578] on button "PROCEDER DE TODAS FORMAS" at bounding box center [807, 569] width 248 height 49
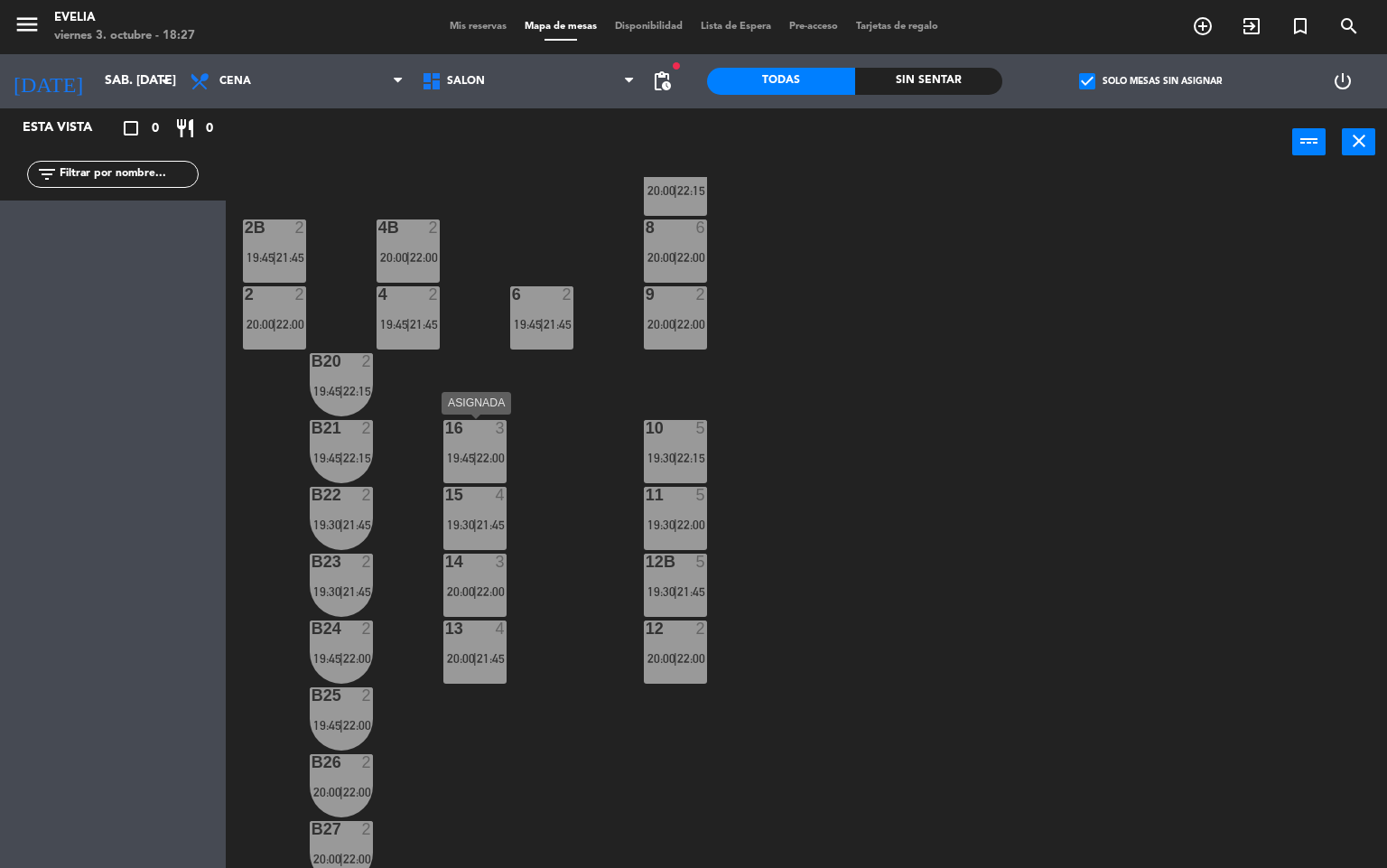
click at [469, 466] on div "16 3 19:45 | 22:00" at bounding box center [474, 451] width 63 height 63
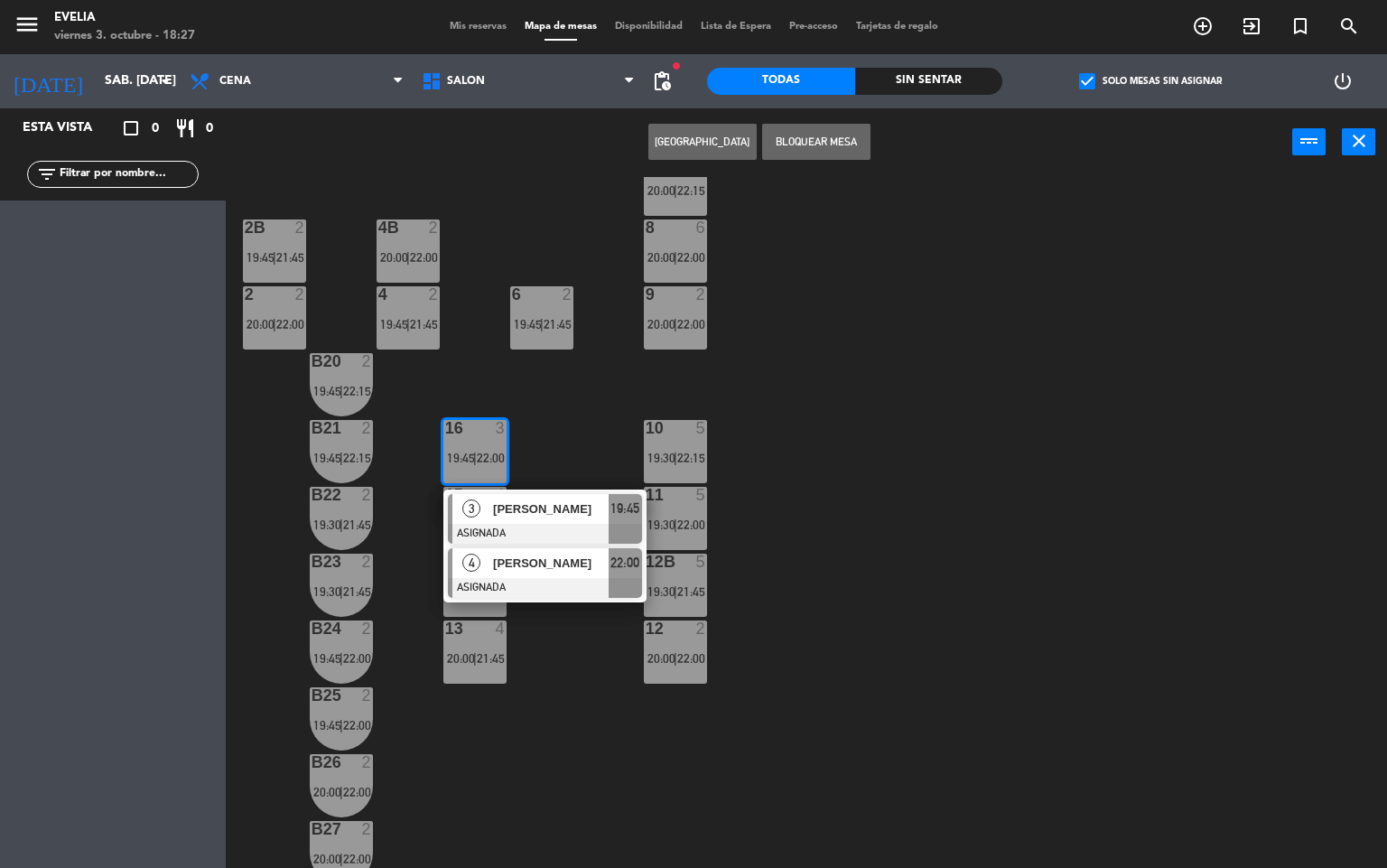
click at [545, 592] on div at bounding box center [545, 588] width 194 height 19
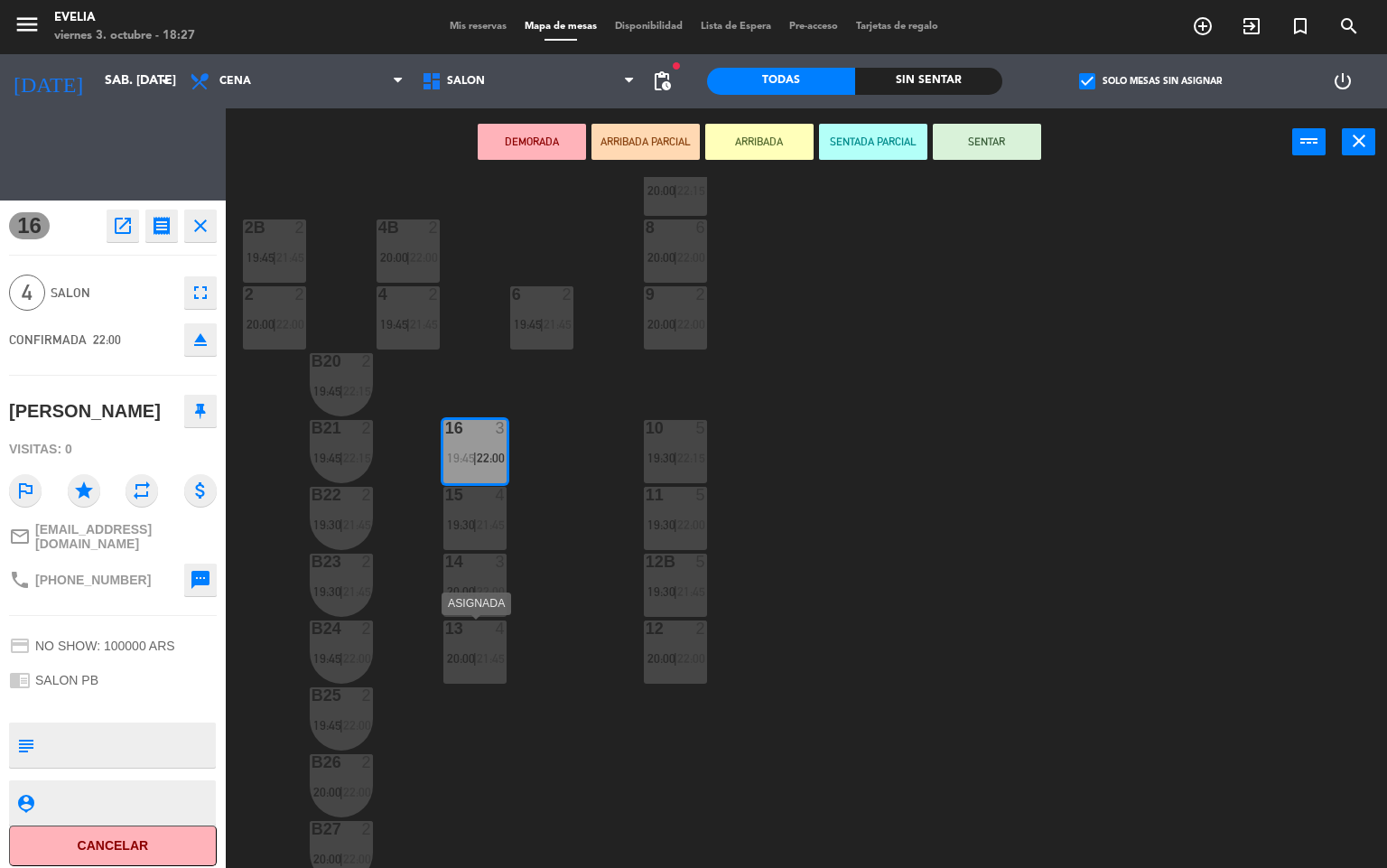
click at [488, 637] on div "13 4" at bounding box center [474, 629] width 63 height 18
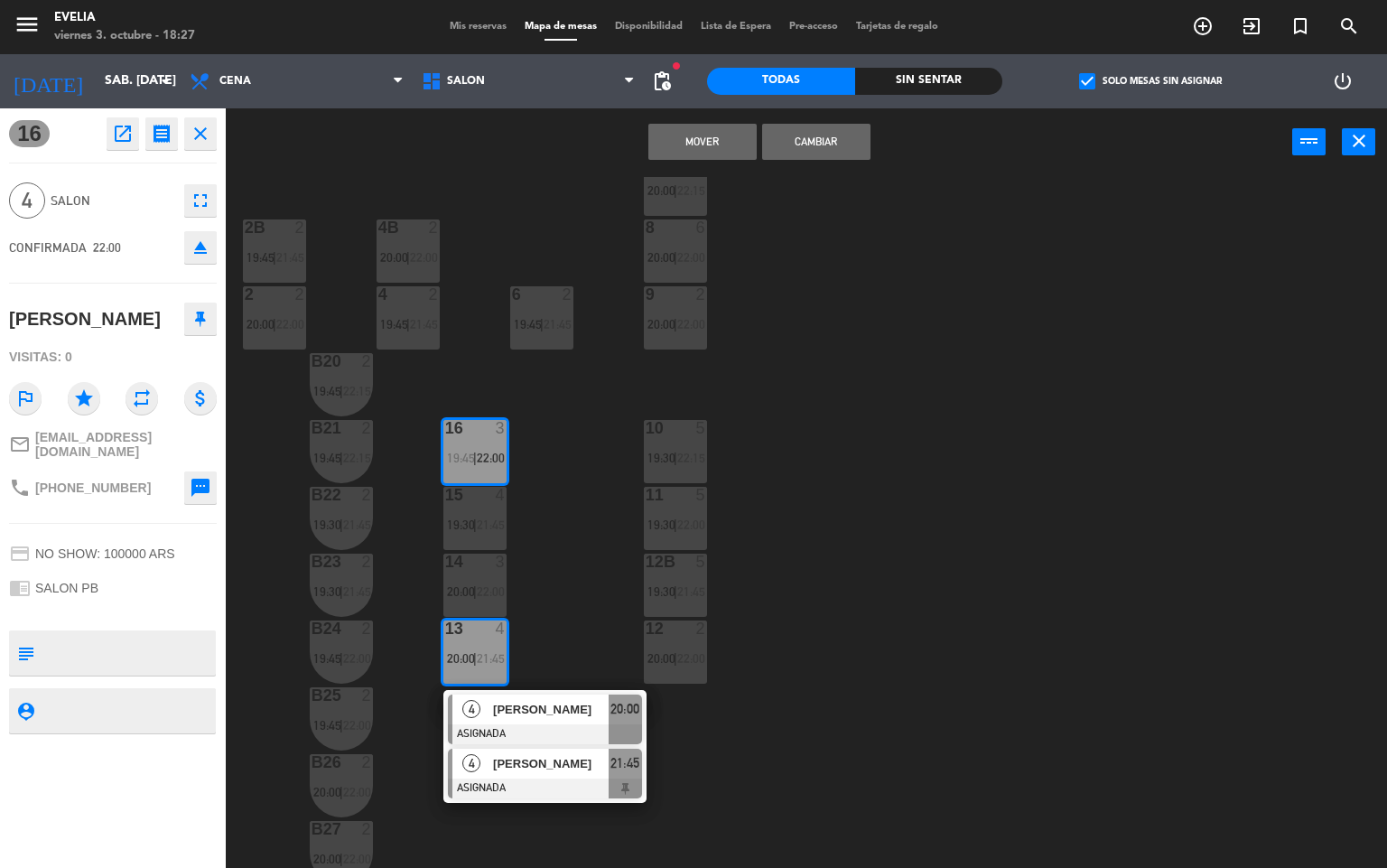
click at [536, 765] on span "[PERSON_NAME]" at bounding box center [550, 764] width 115 height 19
click at [776, 139] on button "Cambiar" at bounding box center [817, 142] width 109 height 36
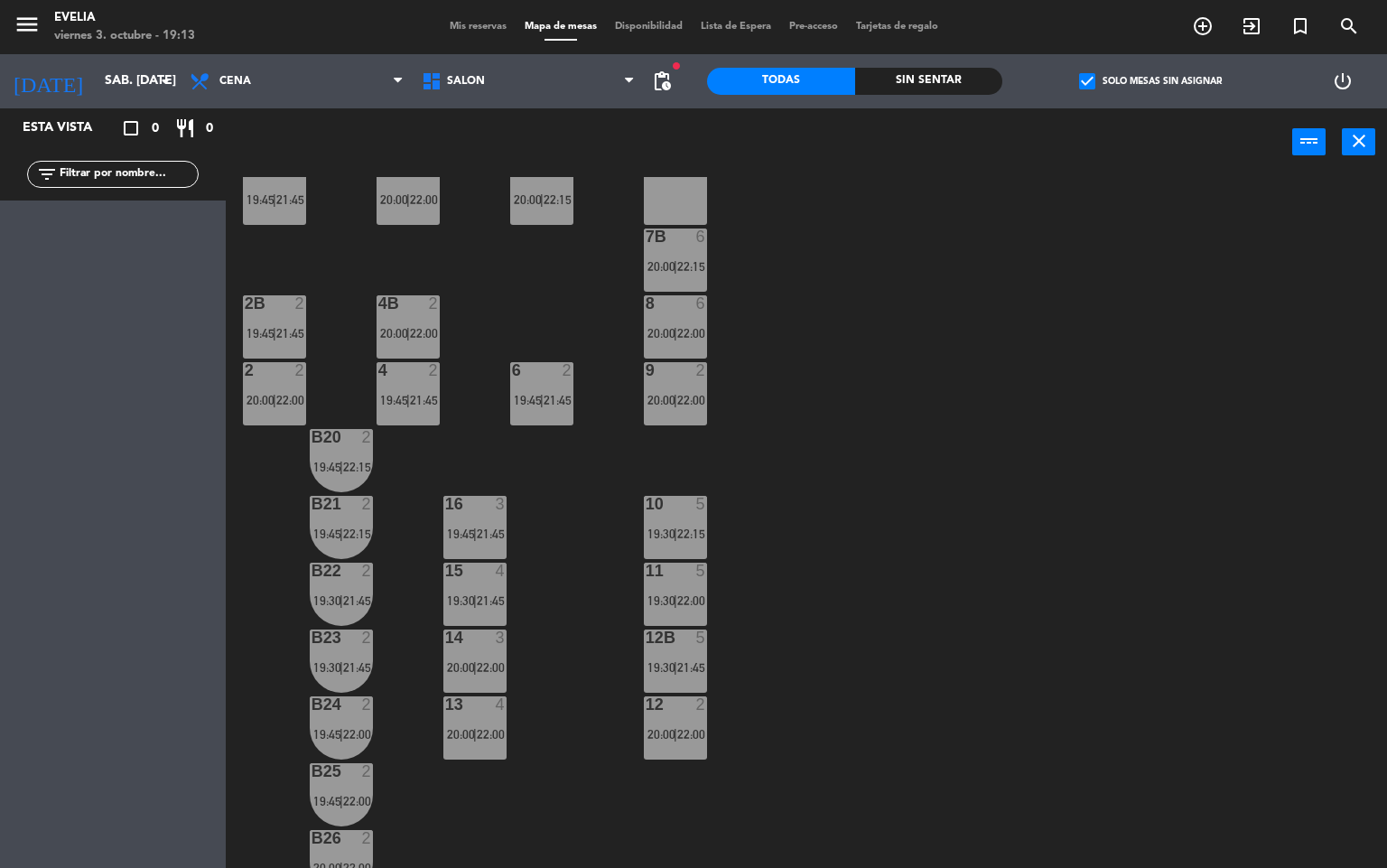
scroll to position [536, 0]
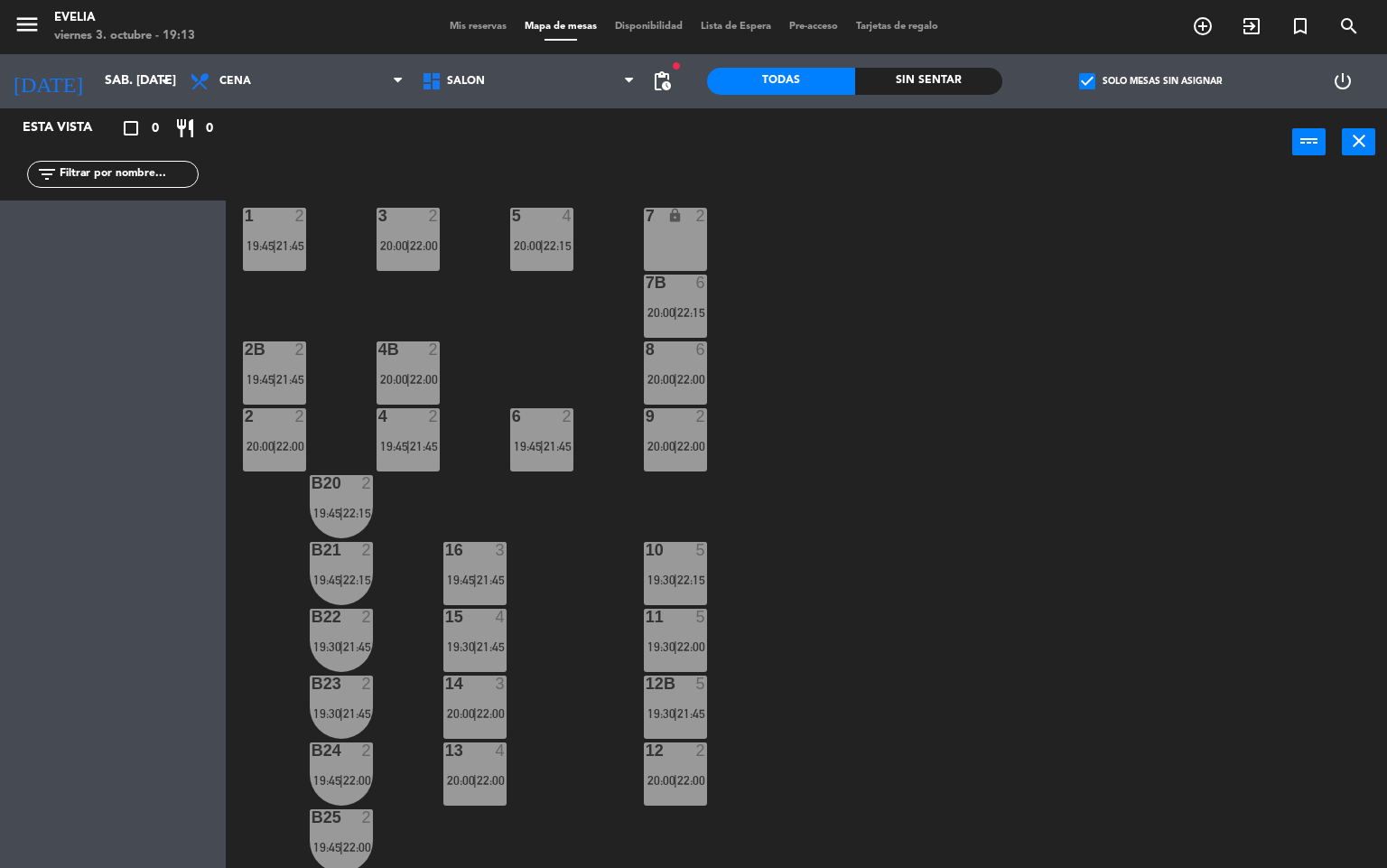
drag, startPoint x: 829, startPoint y: 723, endPoint x: 1341, endPoint y: 322, distance: 650.3
click at [1349, 326] on div "34 2 19:45 | 21:45 33B 2 19:45 | 21:45 33 2 19:45 | 21:45 44 lock 1 32B 4 20:00…" at bounding box center [814, 523] width 1148 height 691
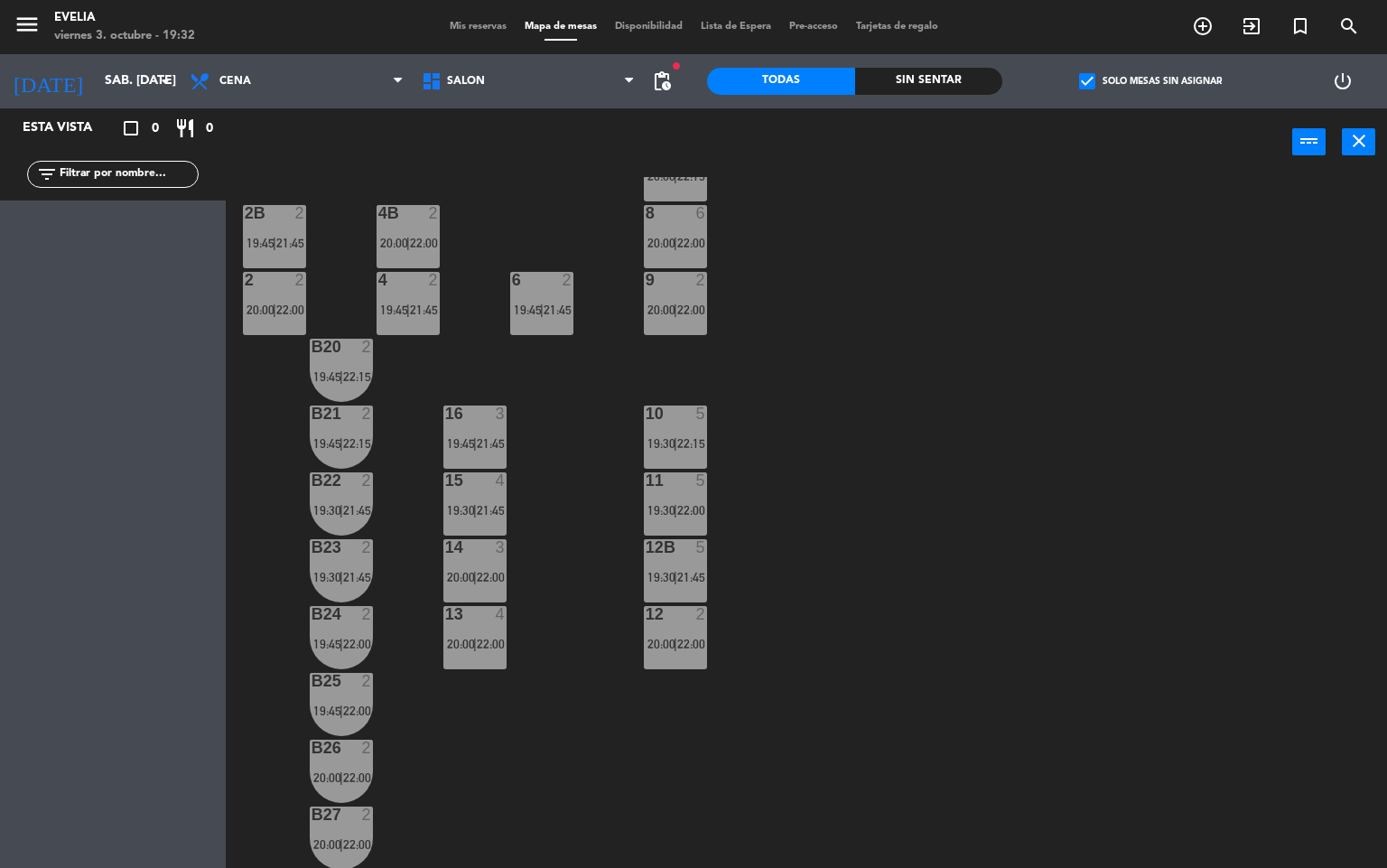
scroll to position [0, 0]
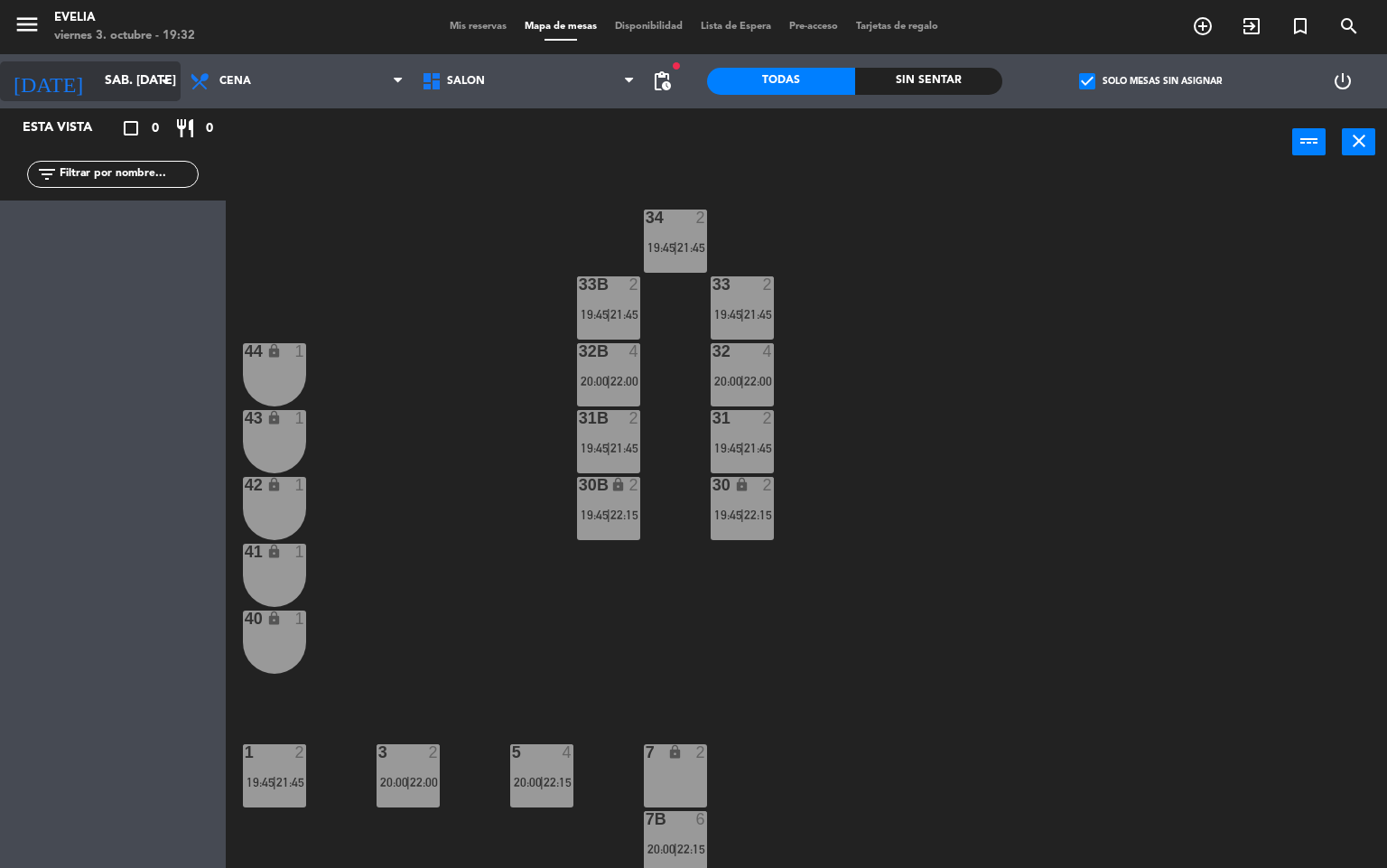
click at [109, 81] on input "sáb. [DATE]" at bounding box center [181, 81] width 172 height 33
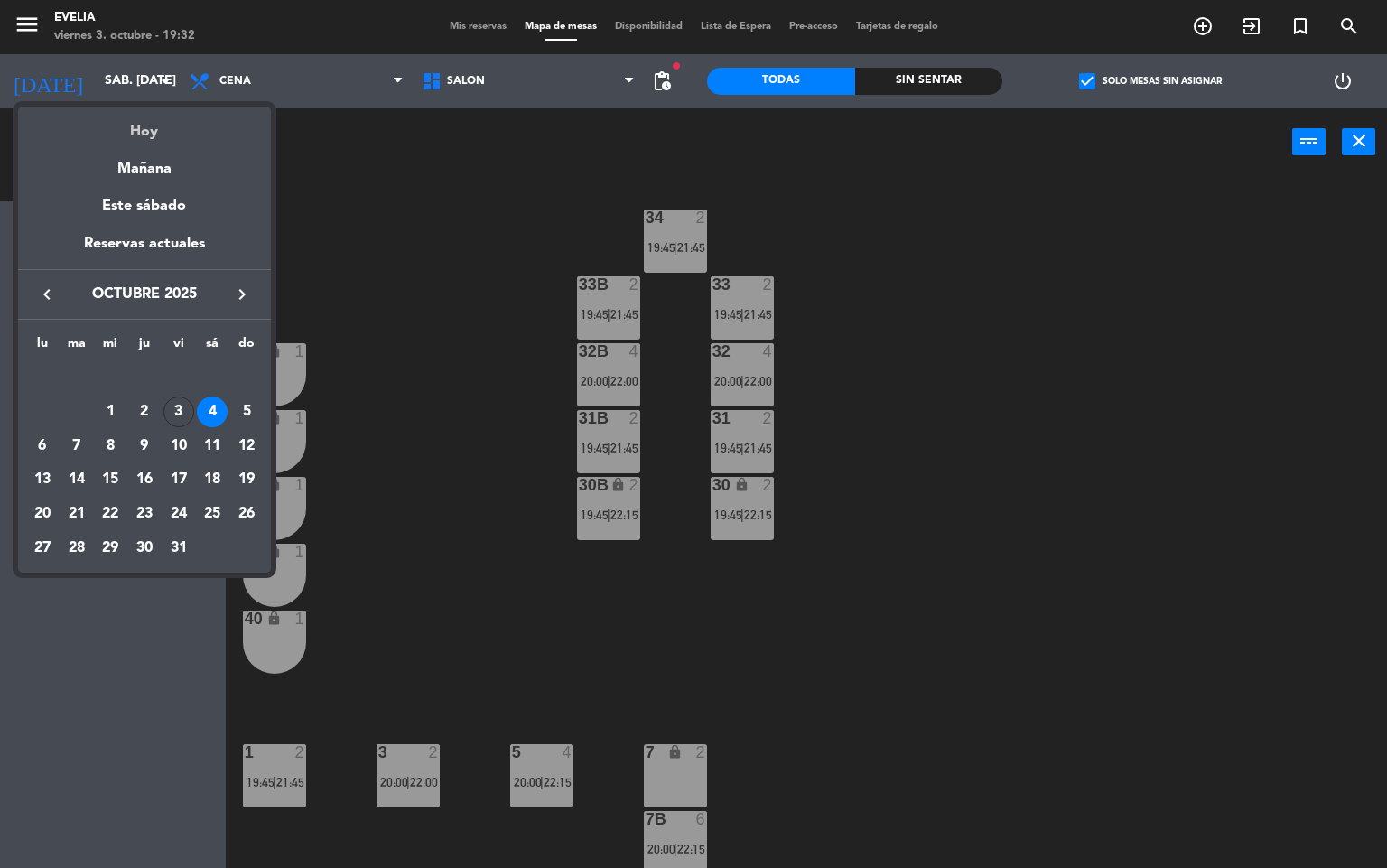
click at [144, 131] on div "Hoy" at bounding box center [145, 125] width 253 height 37
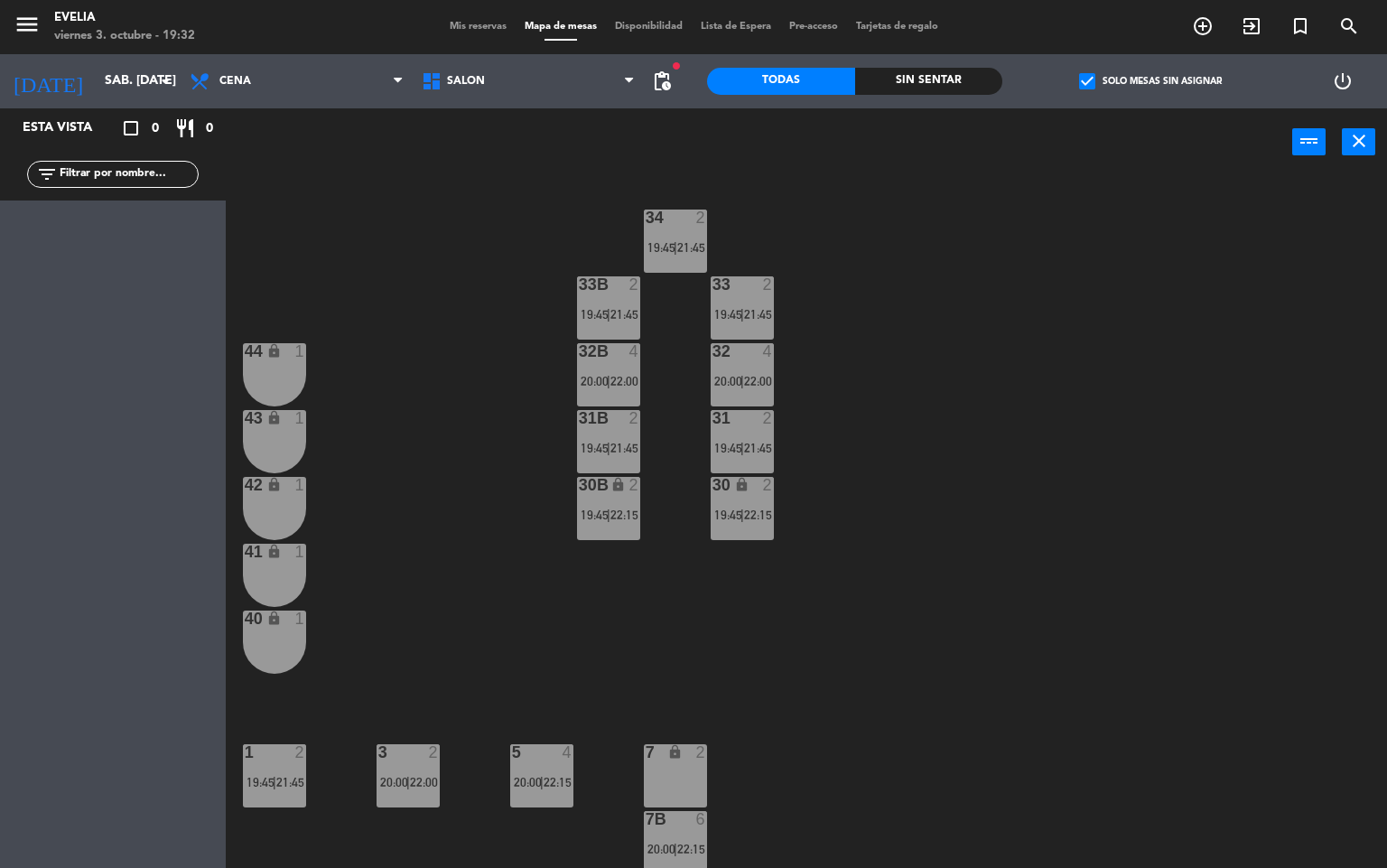
type input "vie. [DATE]"
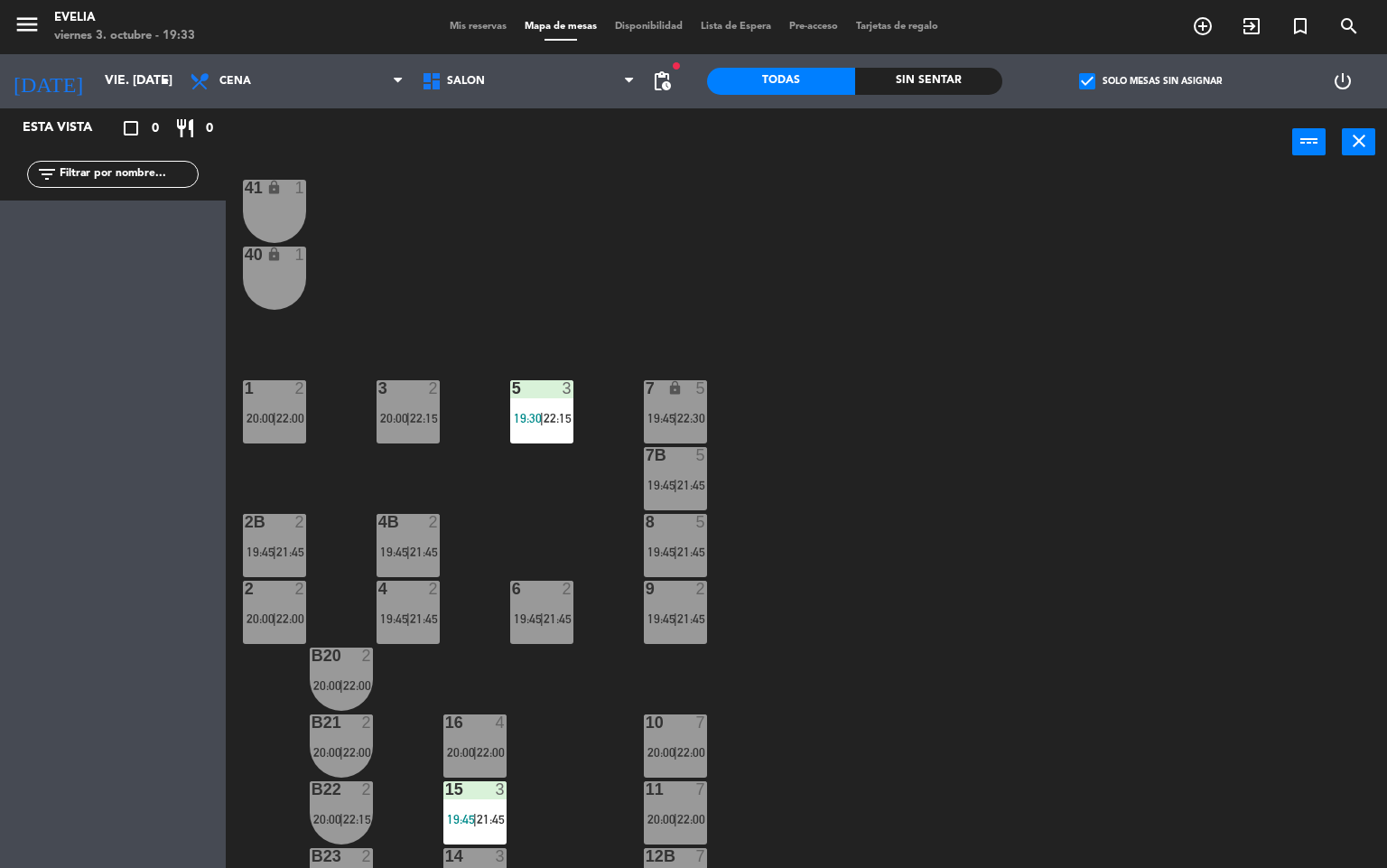
scroll to position [387, 0]
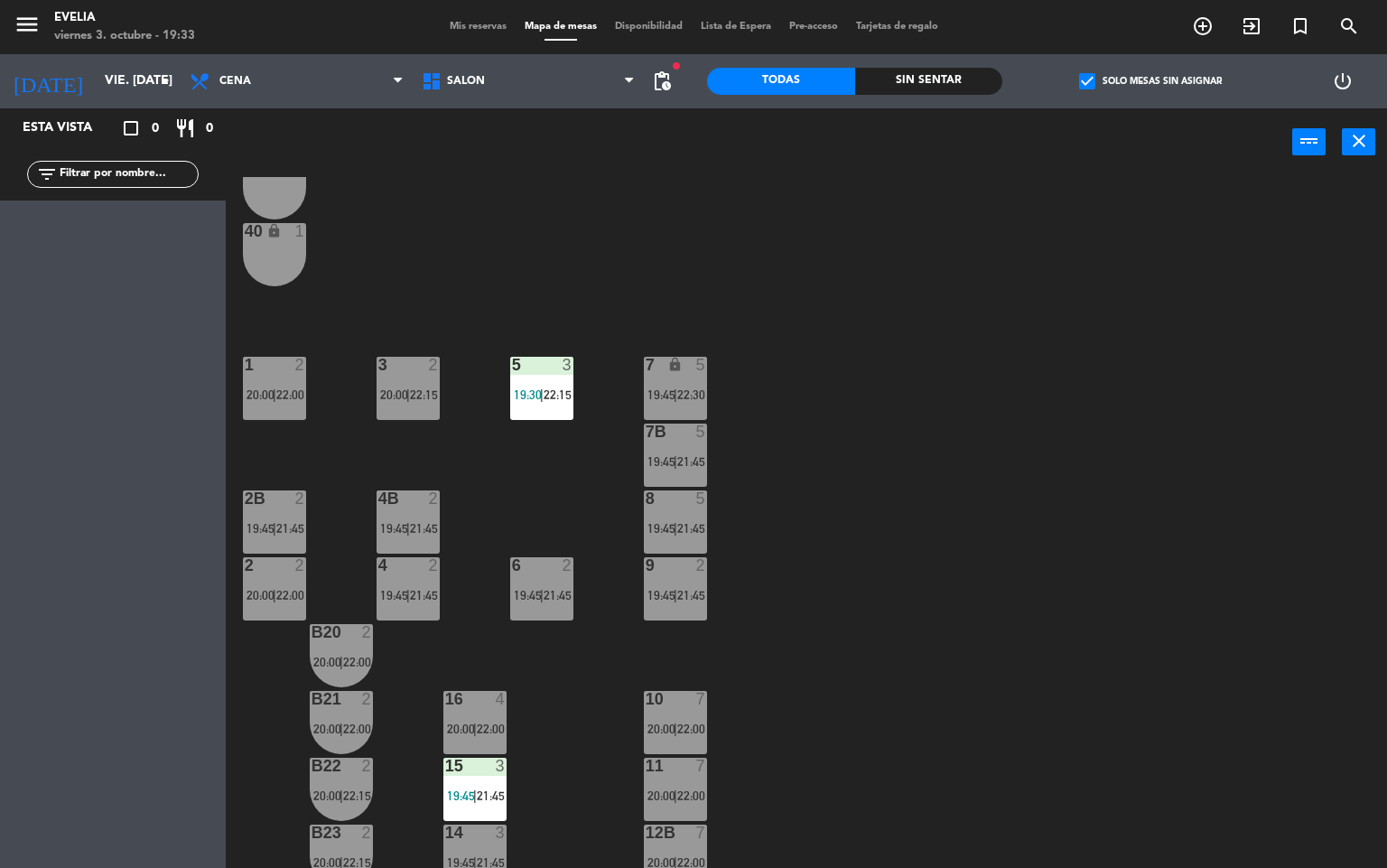
click at [962, 574] on div "34 2 20:00 | 22:15 33B 2 20:00 | 22:00 33 2 19:45 | 21:45 44 lock 1 32B 2 20:00…" at bounding box center [814, 523] width 1148 height 691
click at [1084, 439] on div "34 2 20:00 | 22:15 33B 2 20:00 | 22:00 33 2 19:45 | 21:45 44 lock 1 32B 2 20:00…" at bounding box center [814, 523] width 1148 height 691
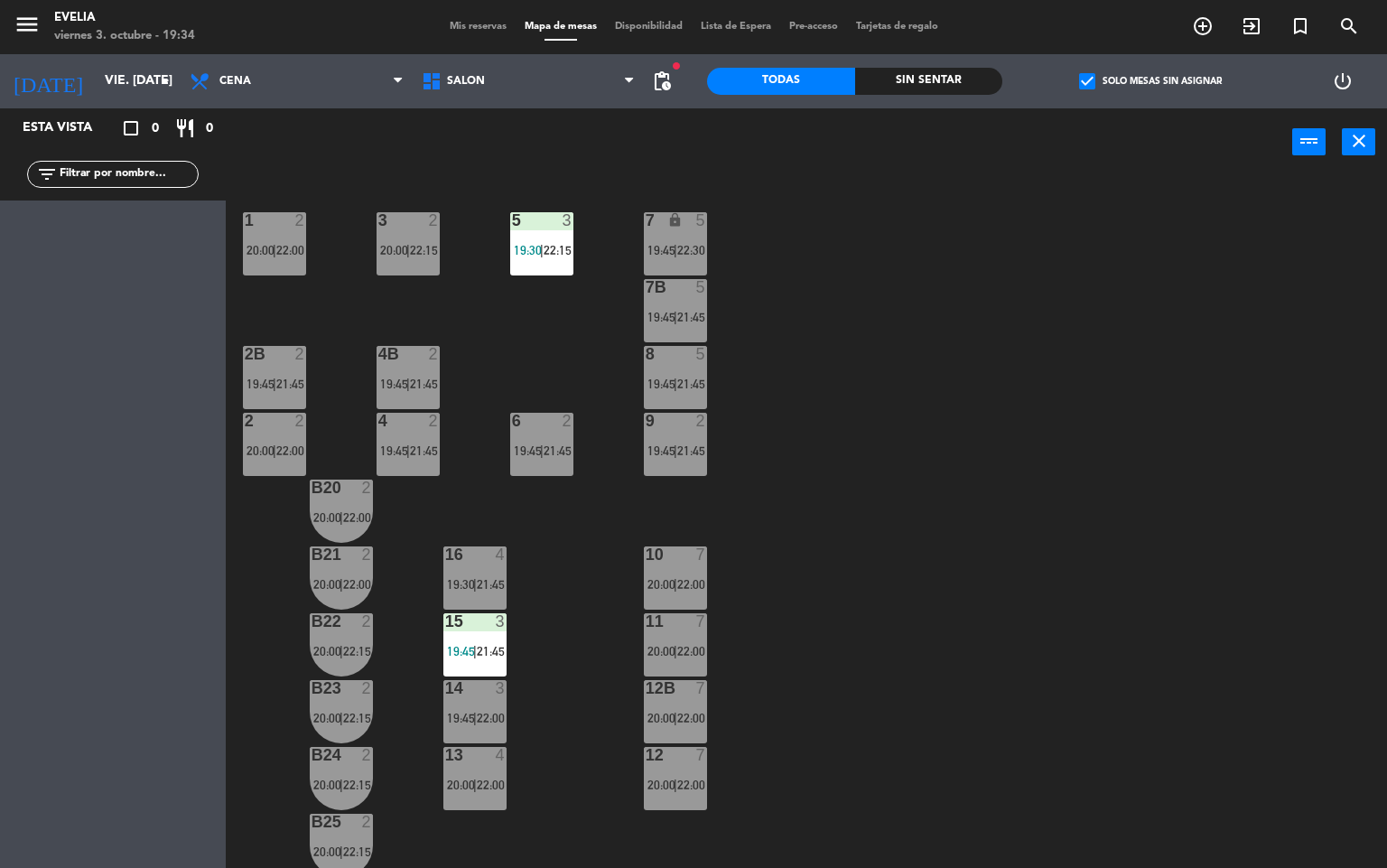
scroll to position [534, 0]
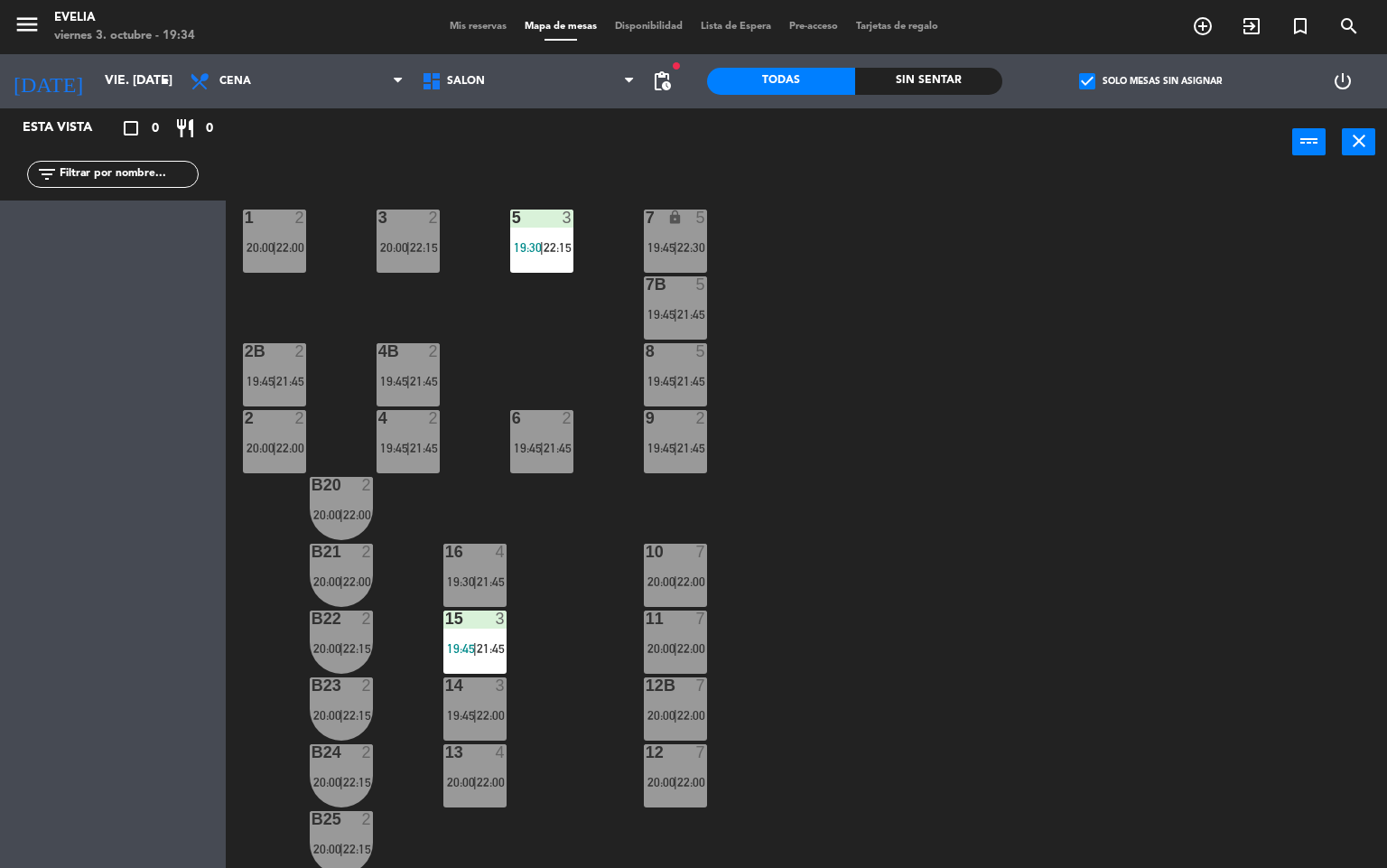
click at [1036, 592] on div "34 2 20:00 | 22:15 33B 2 20:00 | 22:00 33 2 19:45 | 21:45 44 lock 1 32B 2 20:00…" at bounding box center [814, 523] width 1148 height 691
click at [927, 651] on div "34 2 20:00 | 22:15 33B 2 20:00 | 22:00 33 2 19:45 | 21:45 44 lock 1 32B 2 20:00…" at bounding box center [814, 523] width 1148 height 691
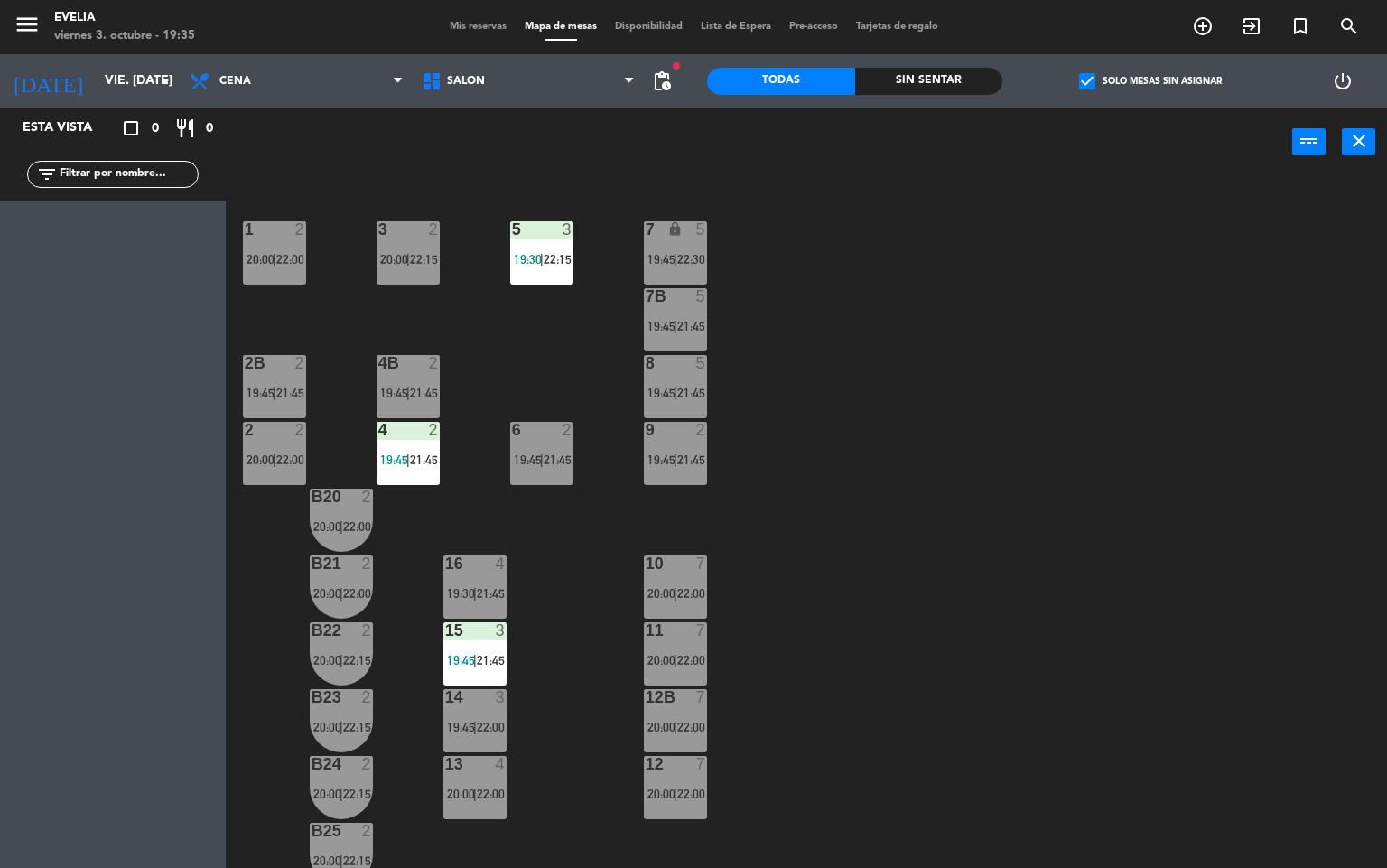
scroll to position [524, 0]
